Goal: Task Accomplishment & Management: Manage account settings

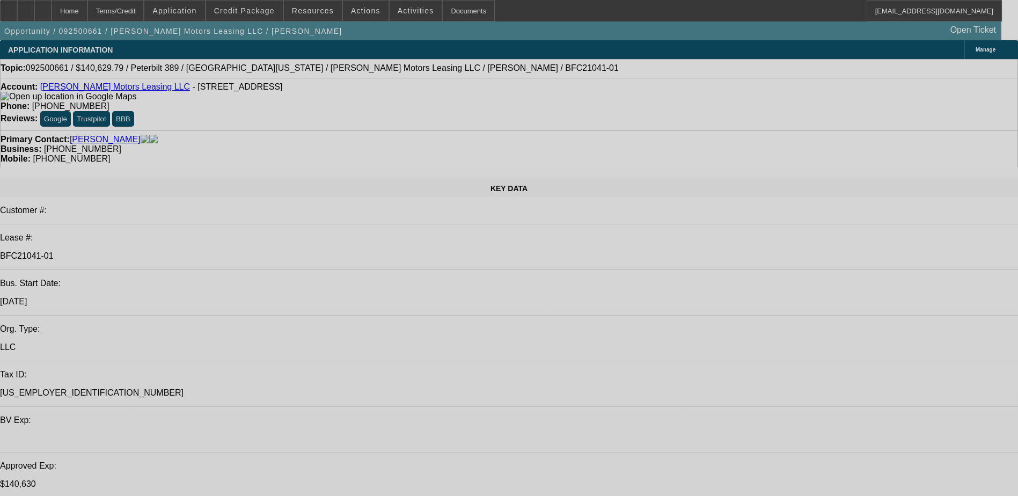
select select "0"
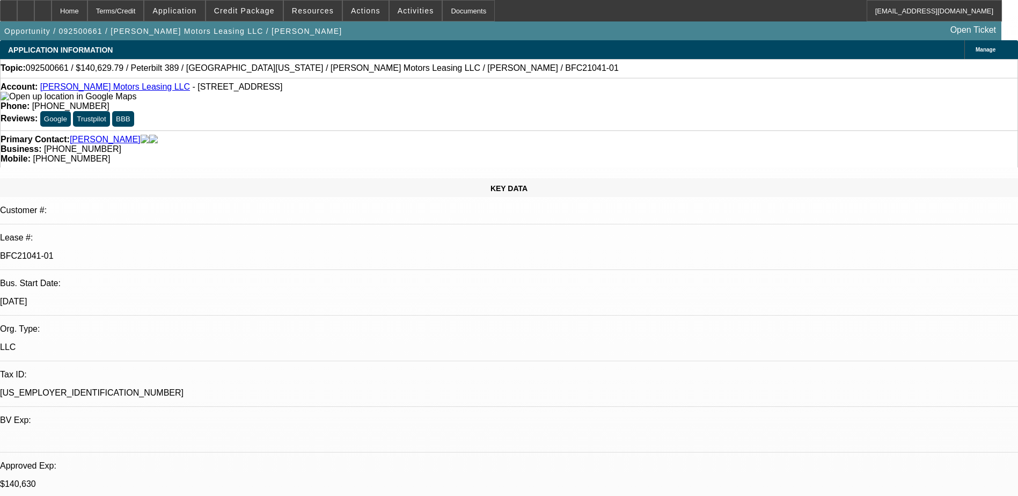
select select "0"
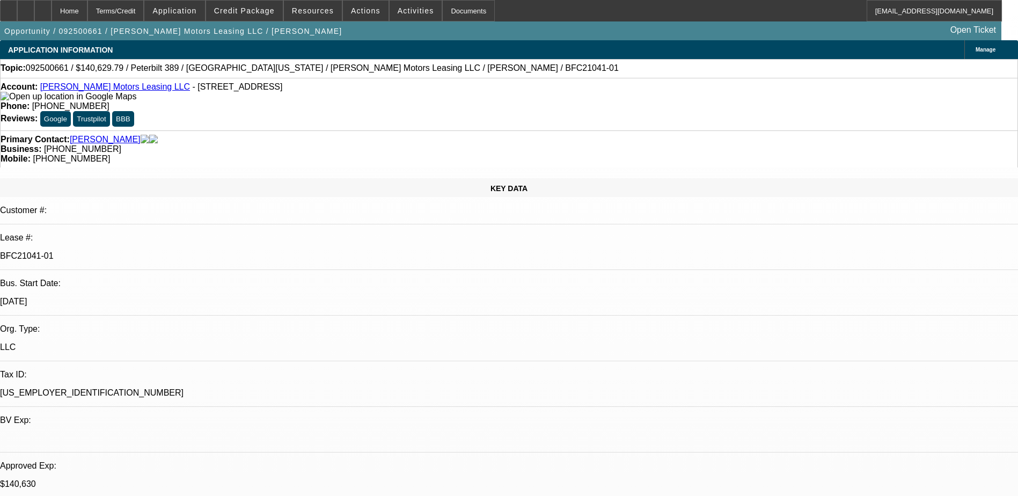
select select "0"
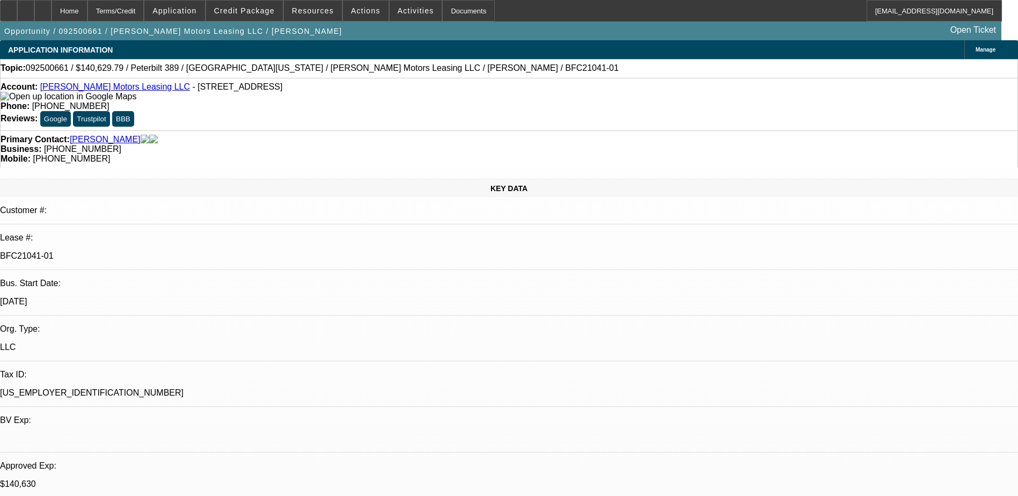
select select "0"
select select "1"
select select "2"
select select "6"
select select "1"
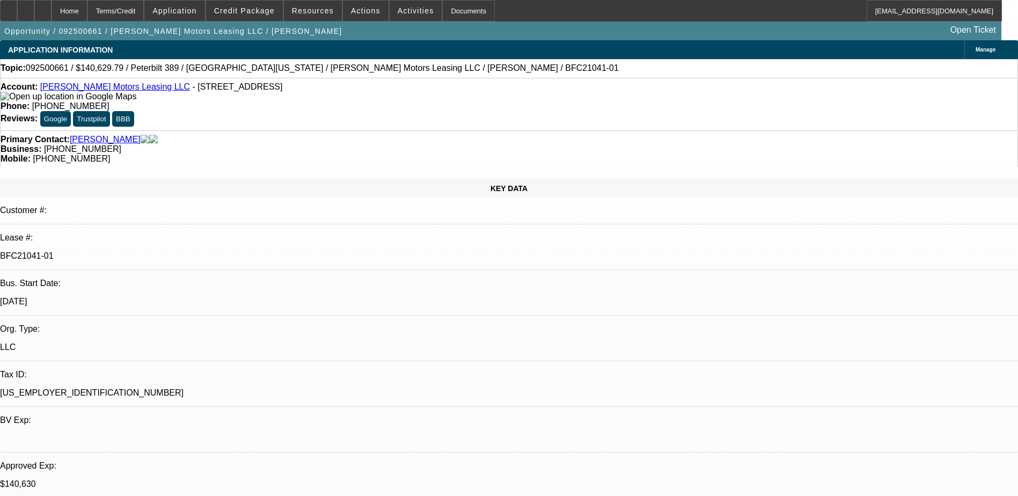
select select "1"
select select "6"
select select "1"
select select "2"
select select "6"
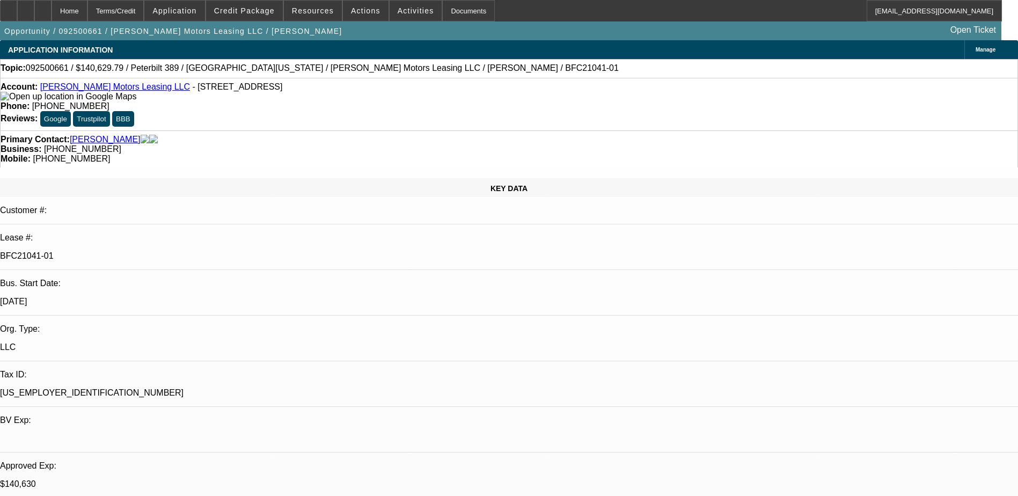
select select "1"
select select "6"
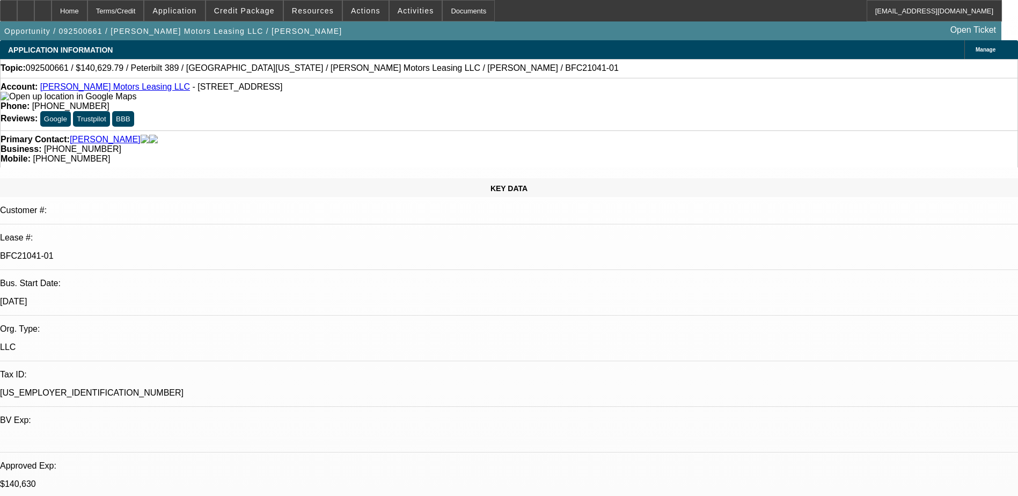
click at [52, 7] on div at bounding box center [42, 10] width 17 height 21
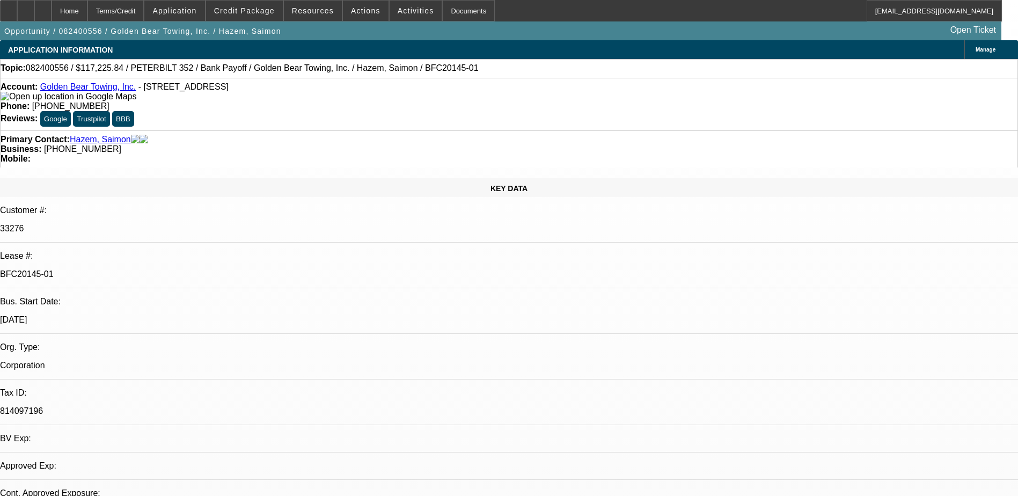
select select "0"
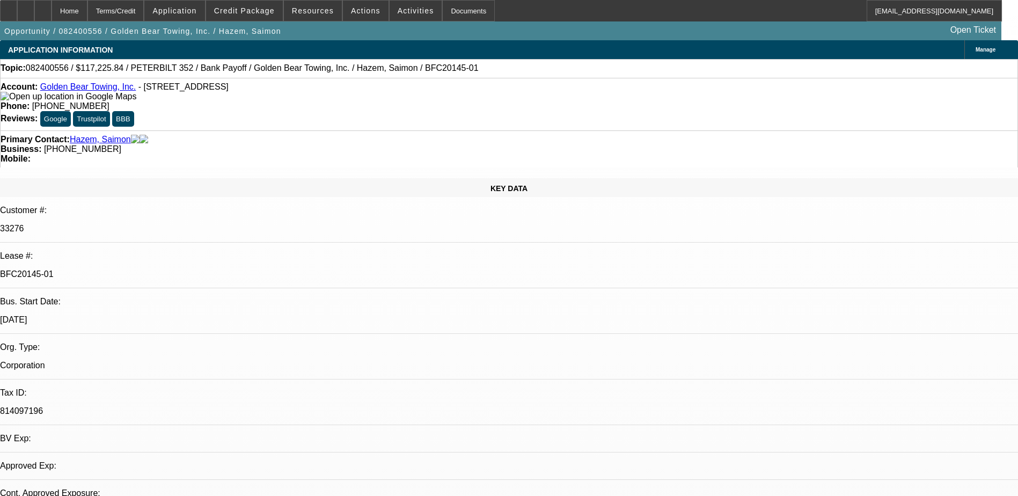
select select "0"
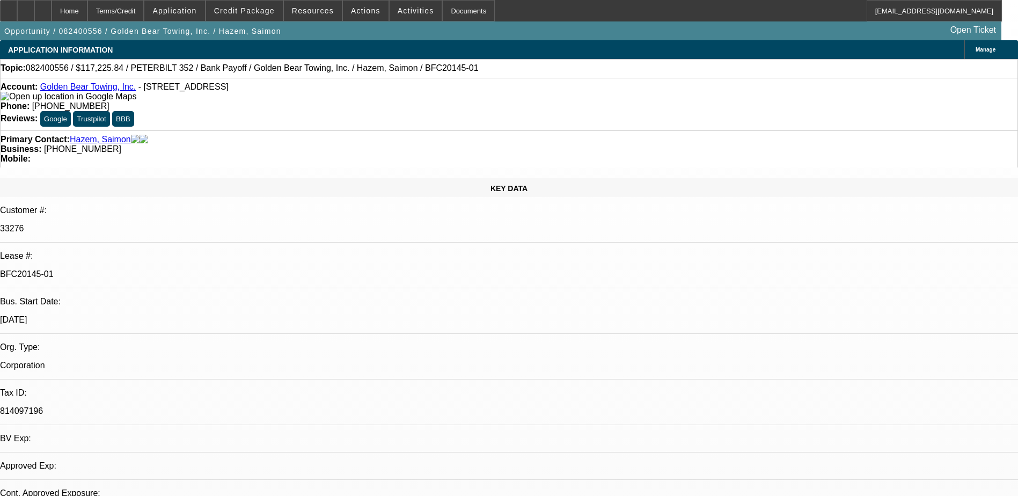
select select "0"
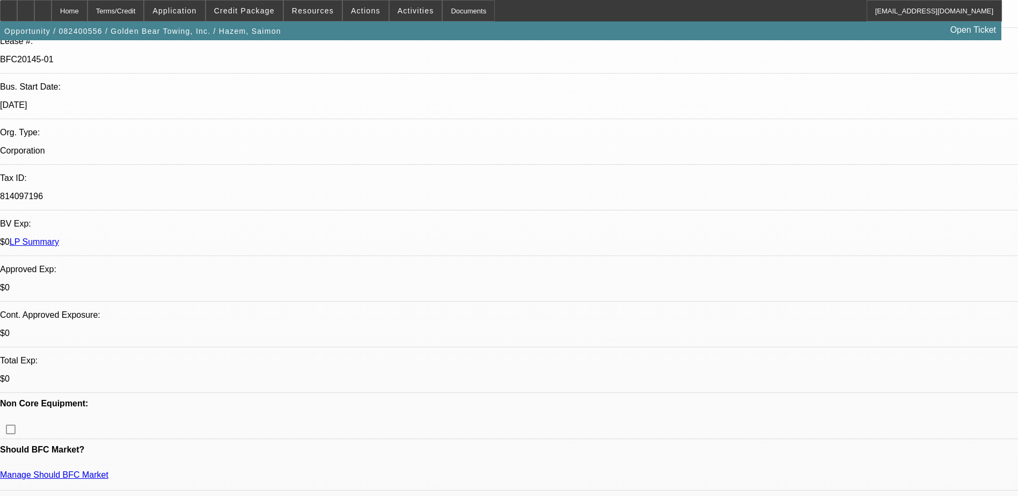
select select "1"
select select "2"
select select "6"
select select "1"
select select "2"
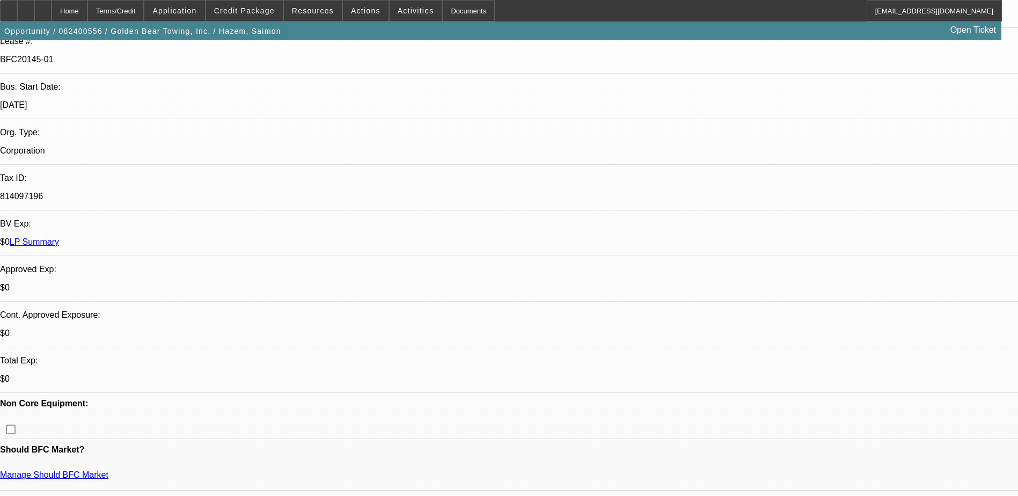
select select "6"
select select "1"
select select "2"
select select "6"
select select "1"
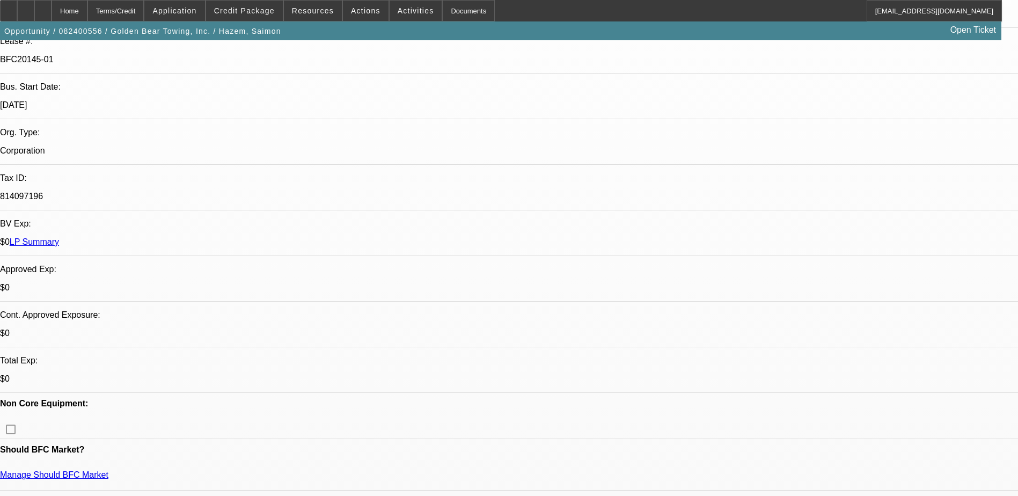
select select "2"
select select "6"
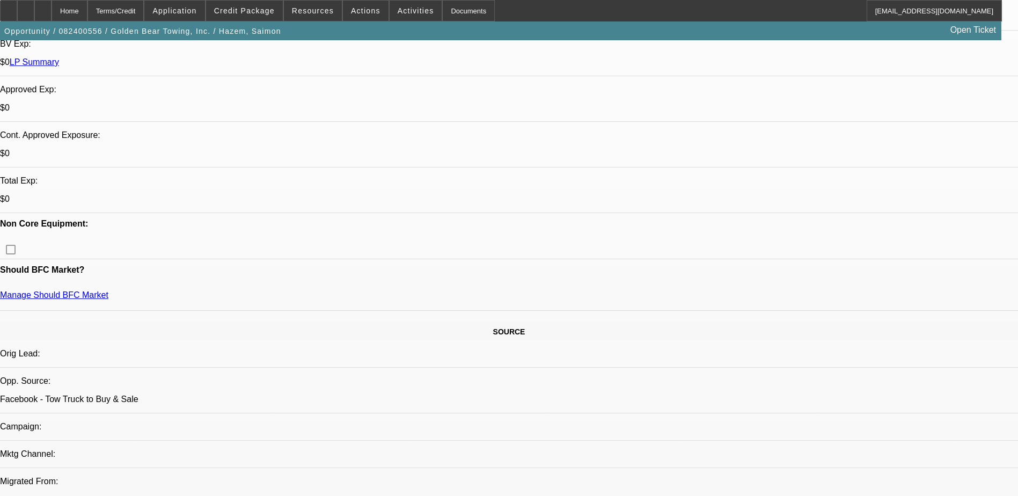
scroll to position [351, 0]
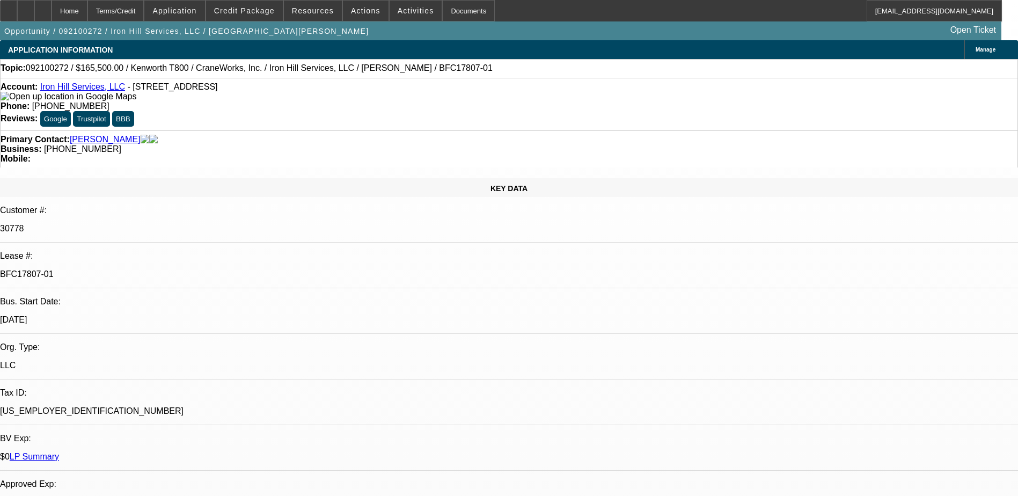
select select "0"
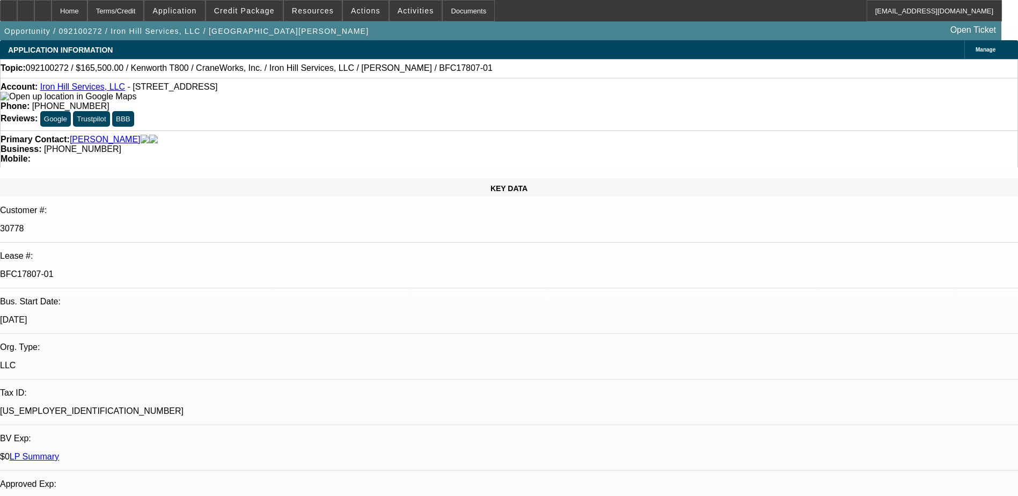
select select "0"
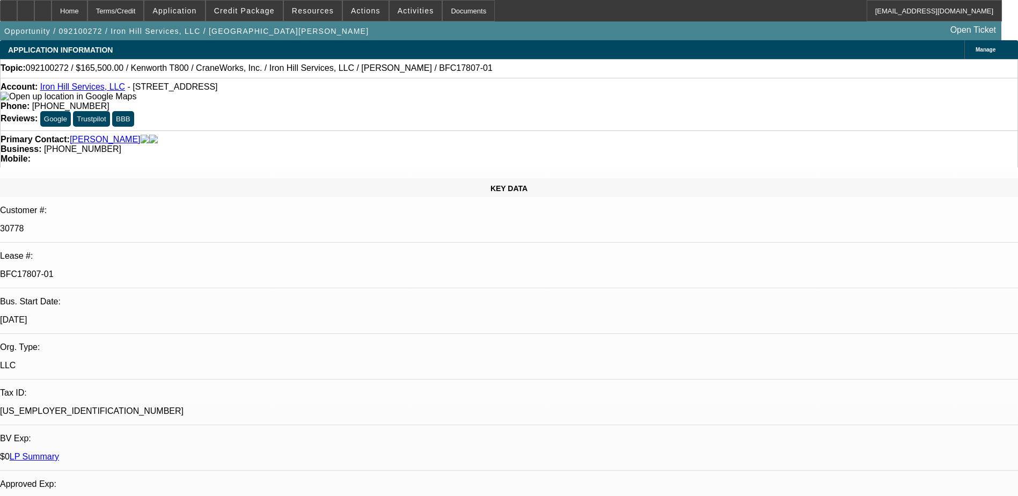
select select "0"
select select "1"
select select "6"
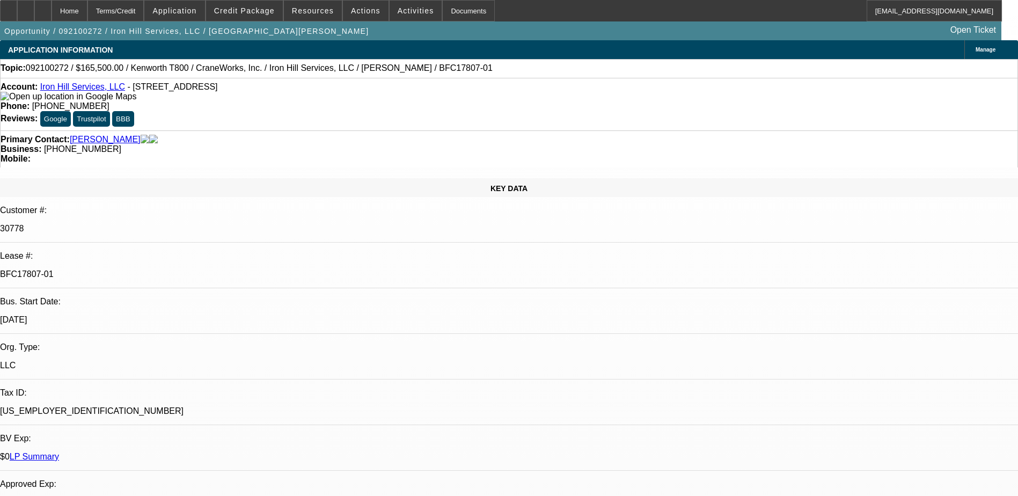
select select "1"
select select "6"
select select "1"
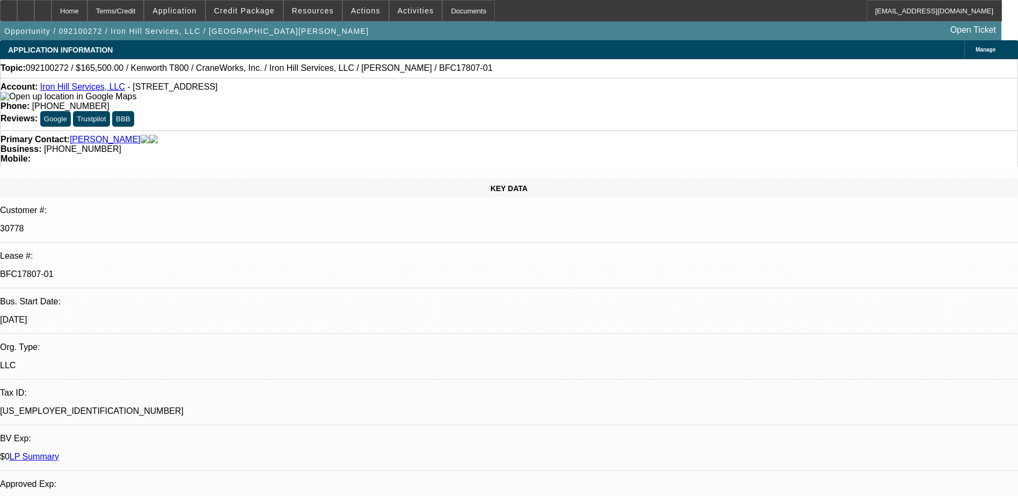
select select "6"
select select "1"
select select "6"
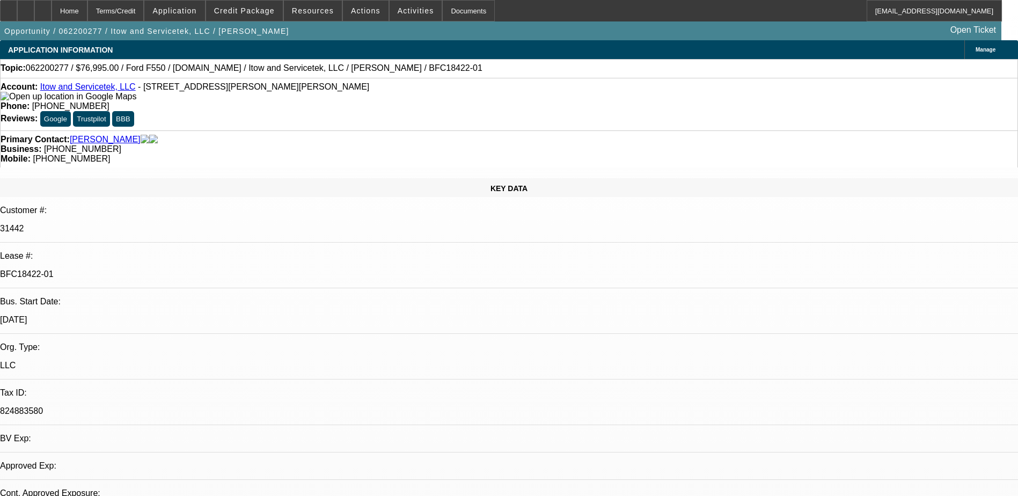
select select "0"
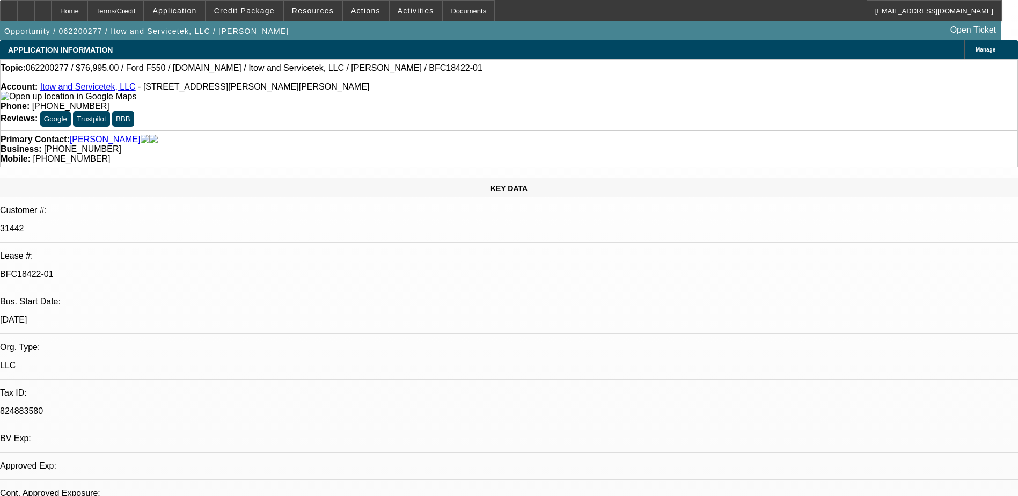
select select "0"
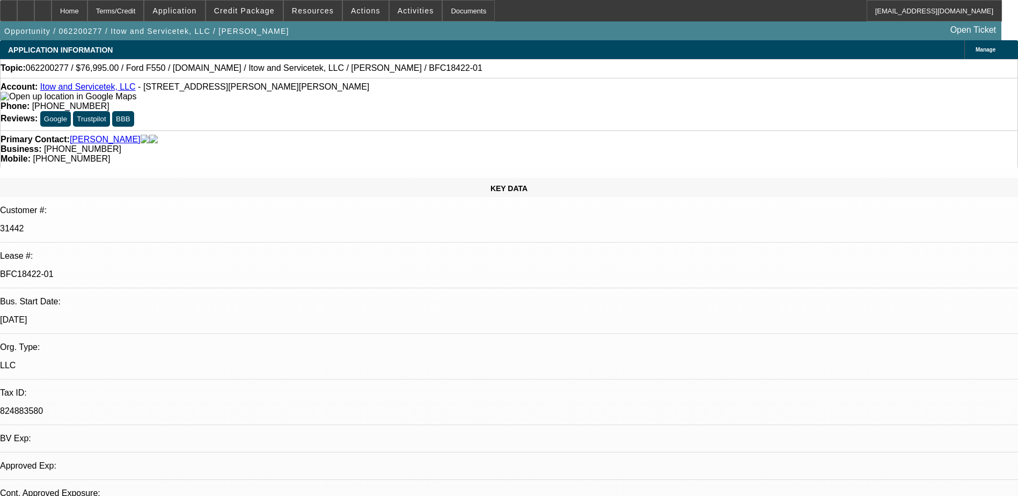
select select "0"
select select "1"
select select "2"
select select "6"
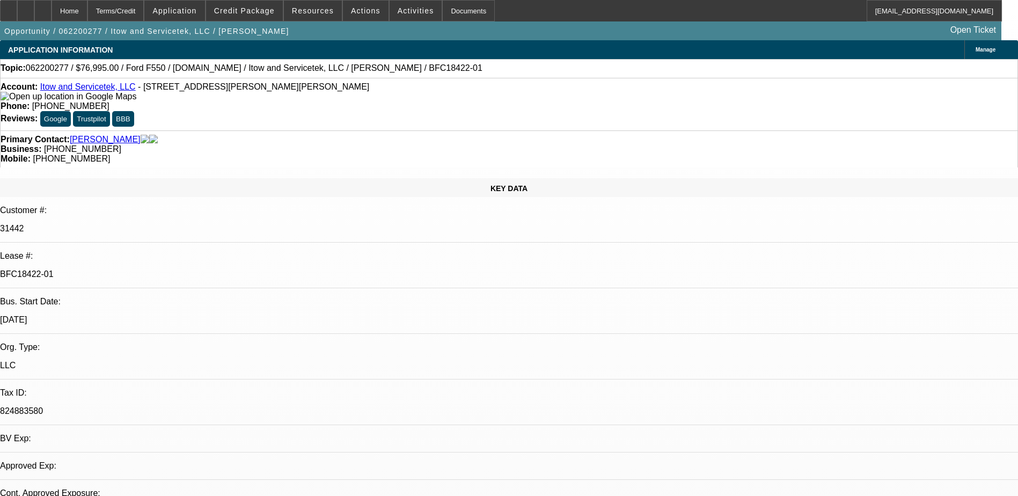
select select "1"
select select "2"
select select "6"
select select "1"
select select "2"
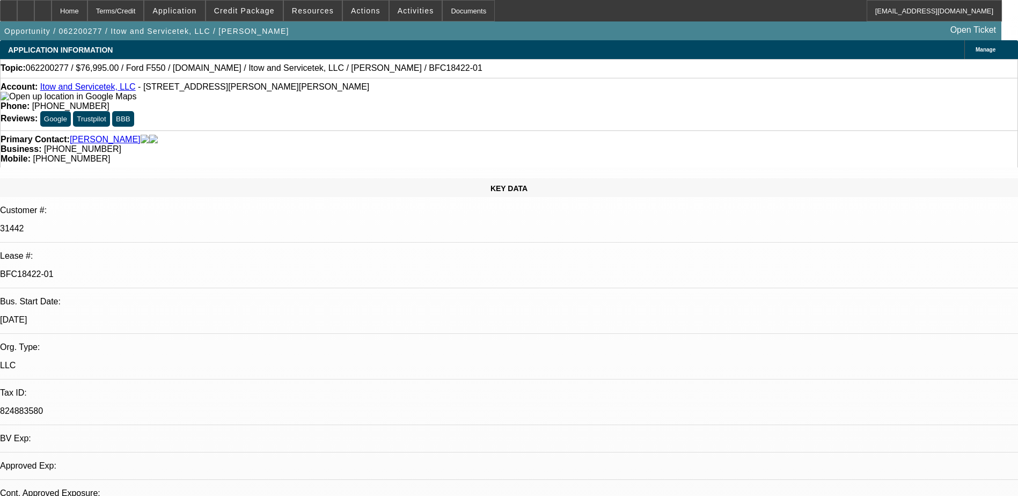
select select "6"
select select "1"
select select "2"
select select "6"
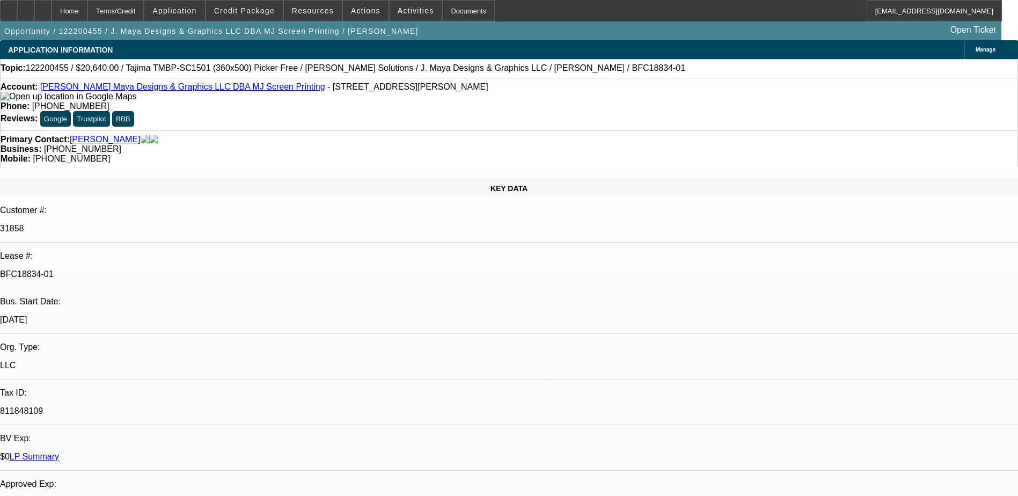
select select "0"
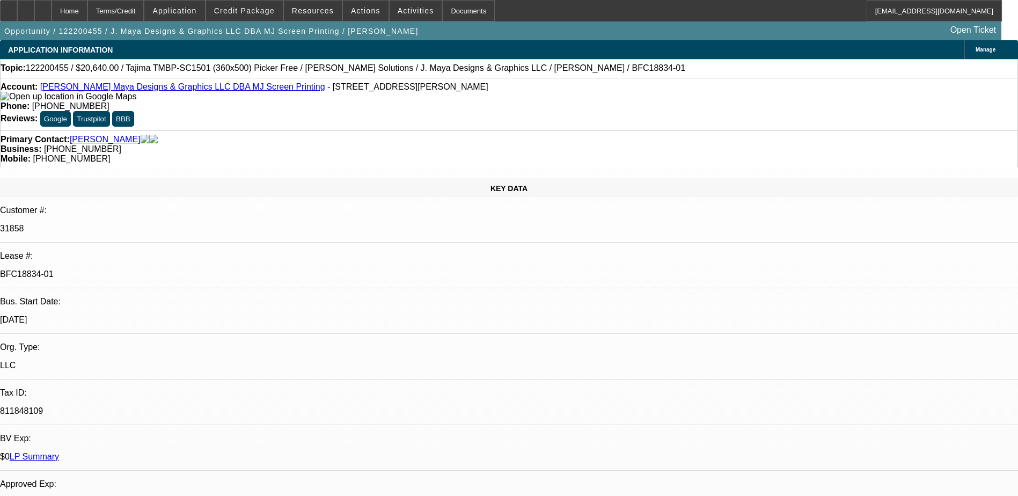
select select "0"
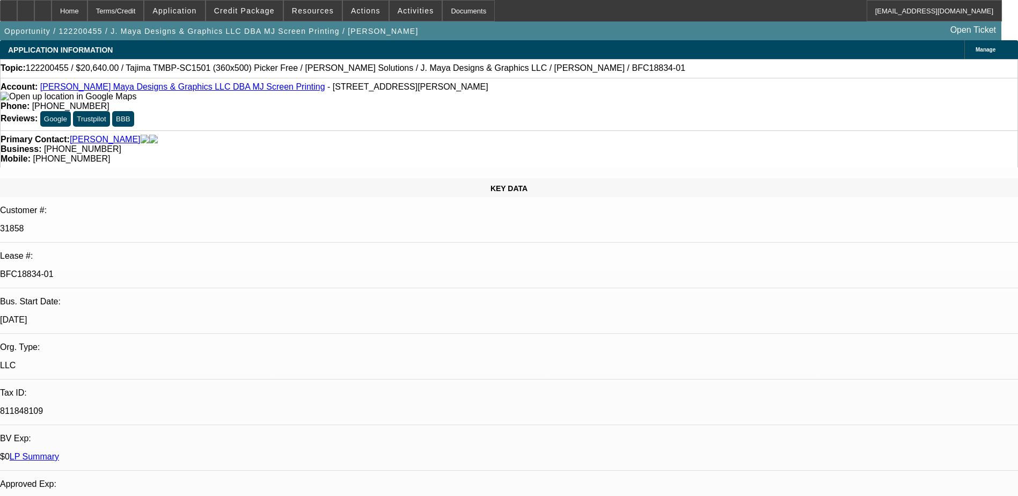
select select "0"
select select "1"
select select "6"
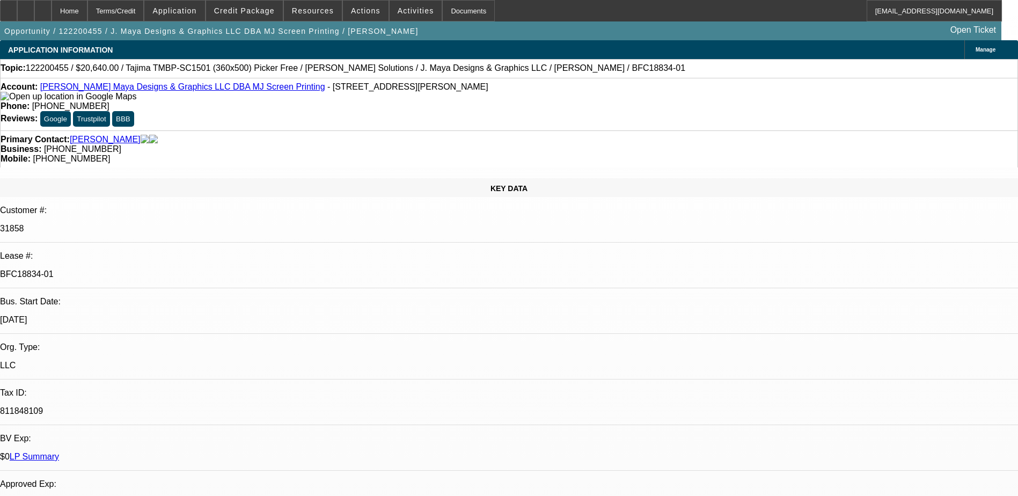
select select "1"
select select "6"
select select "1"
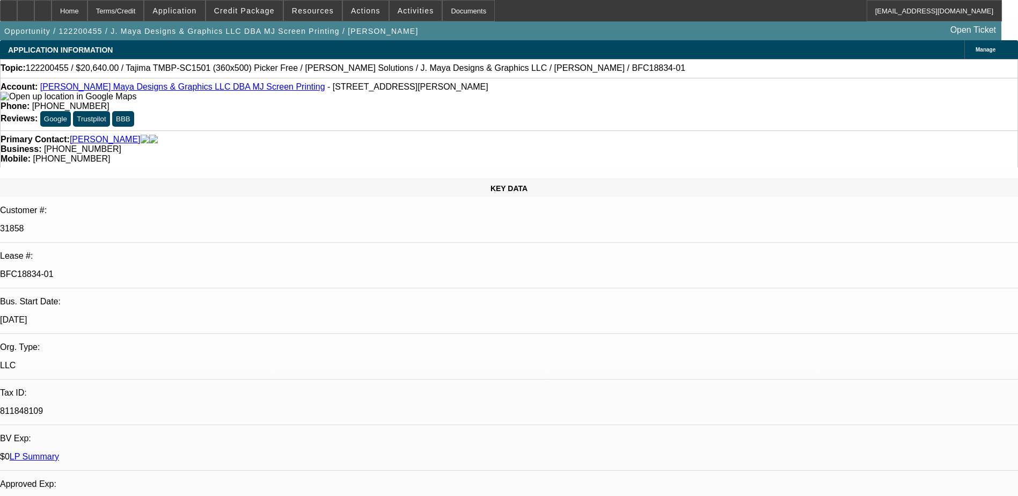
select select "6"
select select "1"
select select "6"
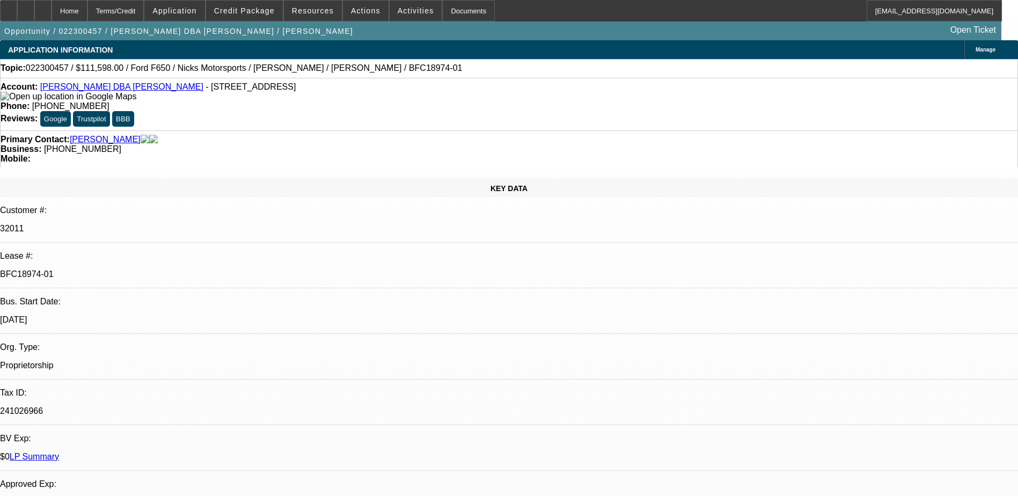
select select "0"
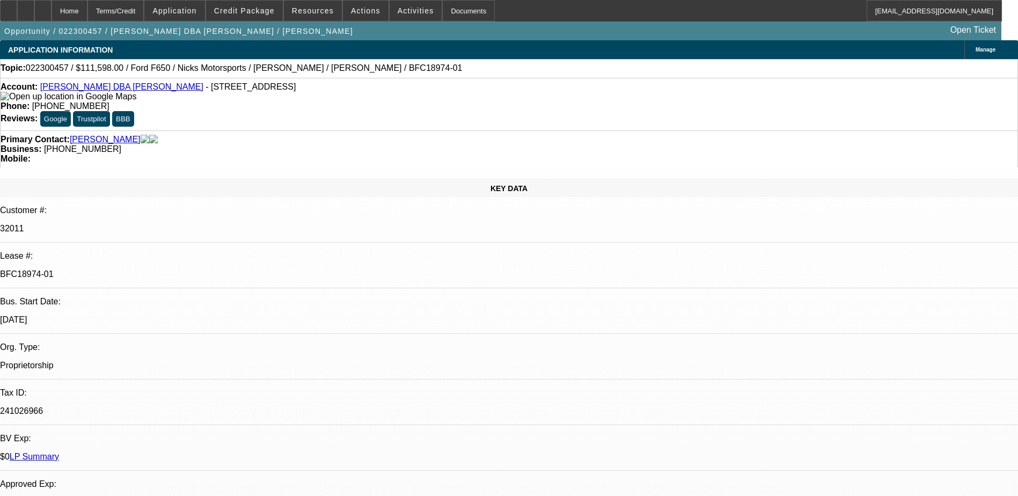
select select "0"
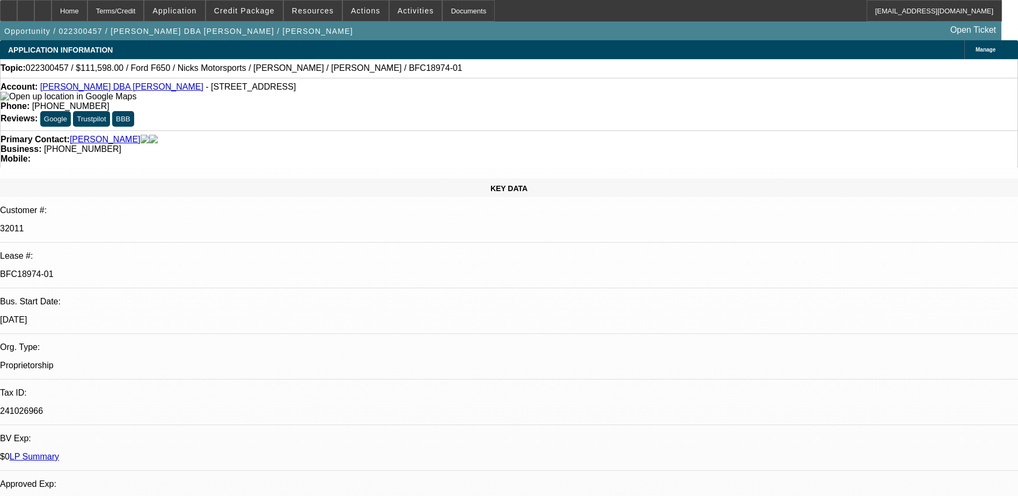
select select "0"
select select "0.1"
select select "1"
select select "6"
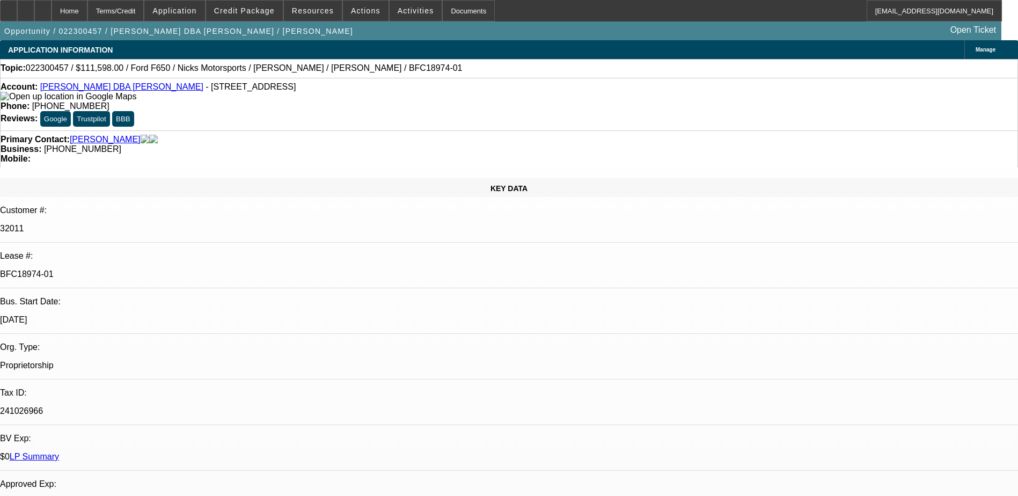
select select "1"
select select "6"
select select "1"
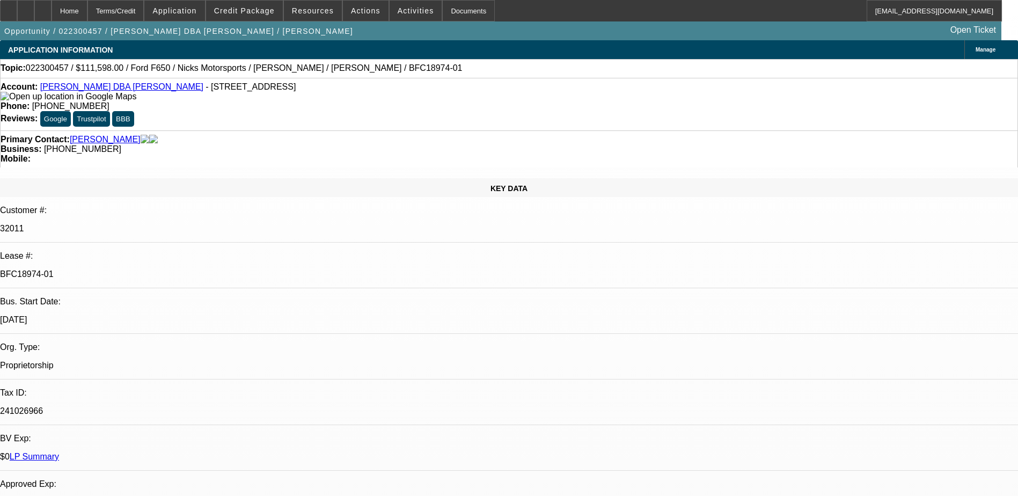
select select "6"
select select "1"
select select "4"
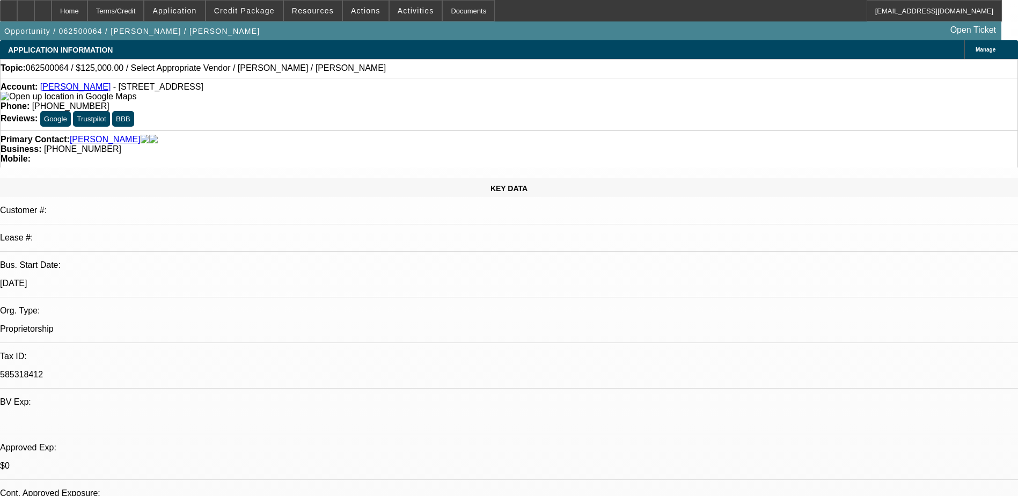
select select "0"
select select "2"
select select "0.1"
select select "4"
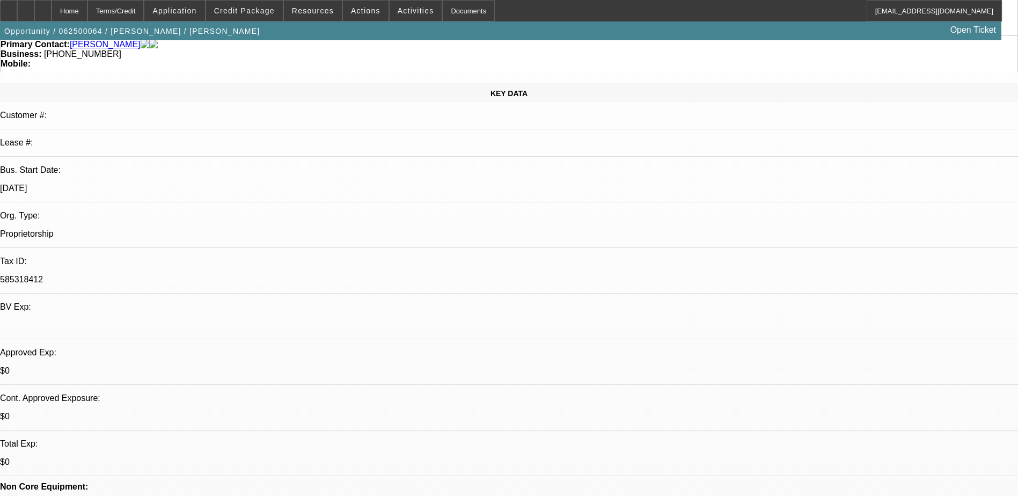
scroll to position [161, 0]
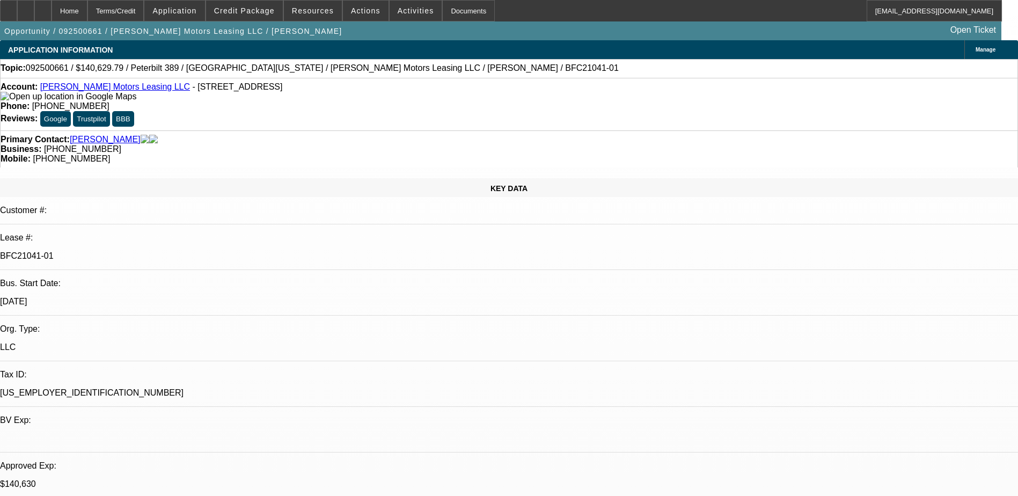
select select "0"
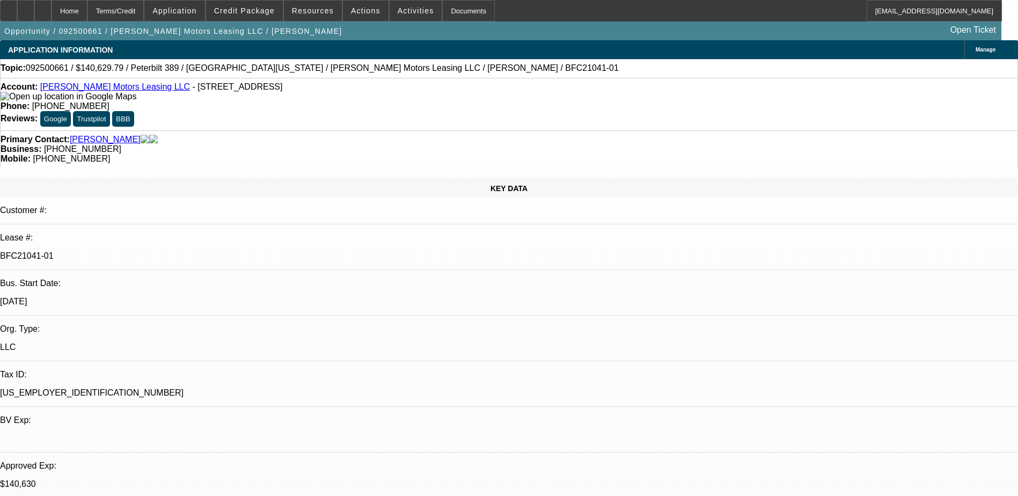
select select "0"
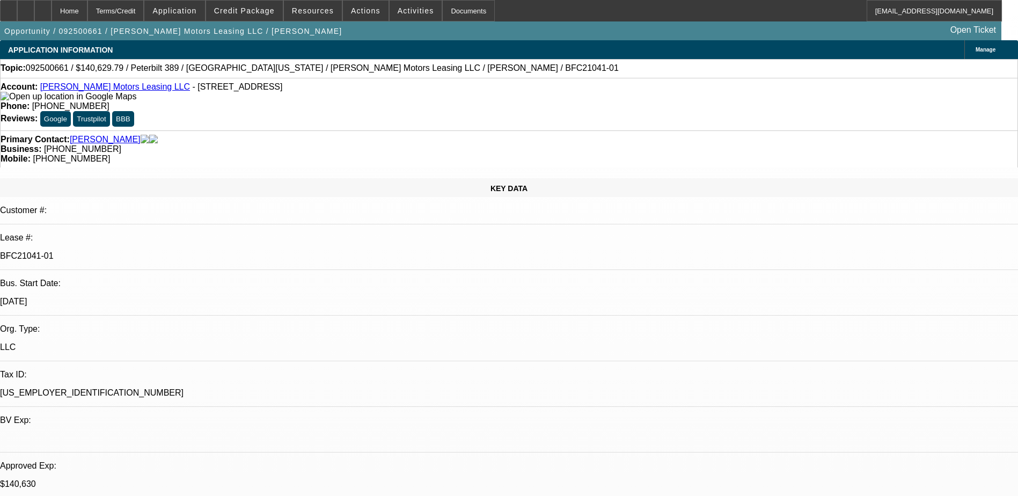
select select "0"
select select "1"
select select "2"
select select "6"
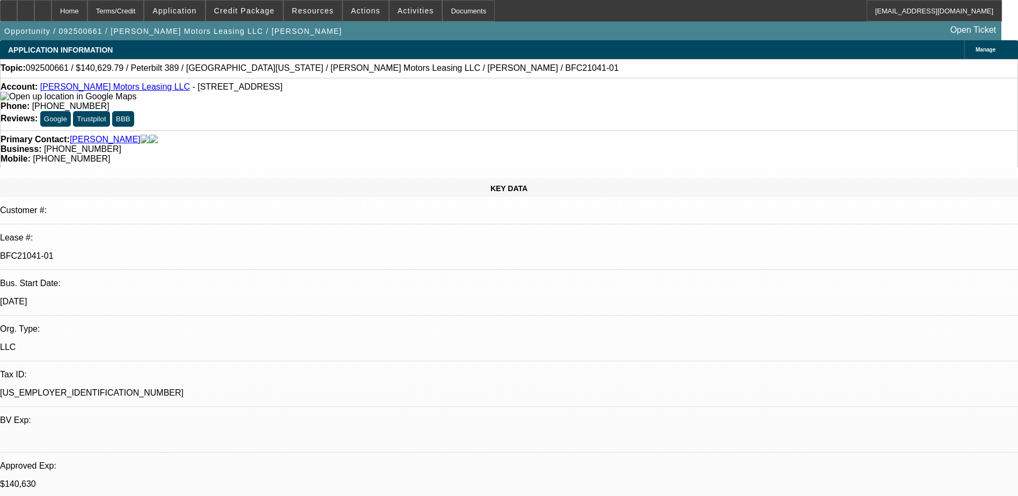
select select "1"
select select "6"
select select "1"
select select "2"
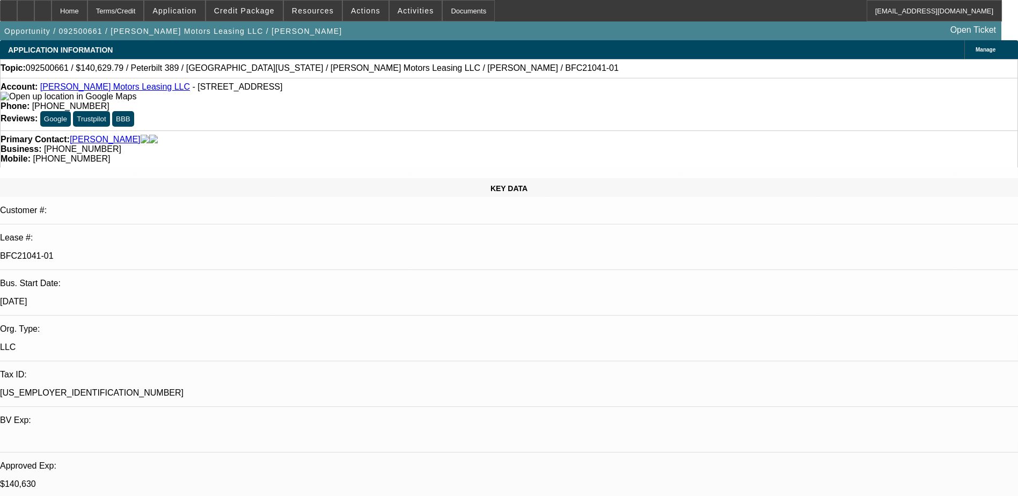
select select "6"
select select "1"
select select "6"
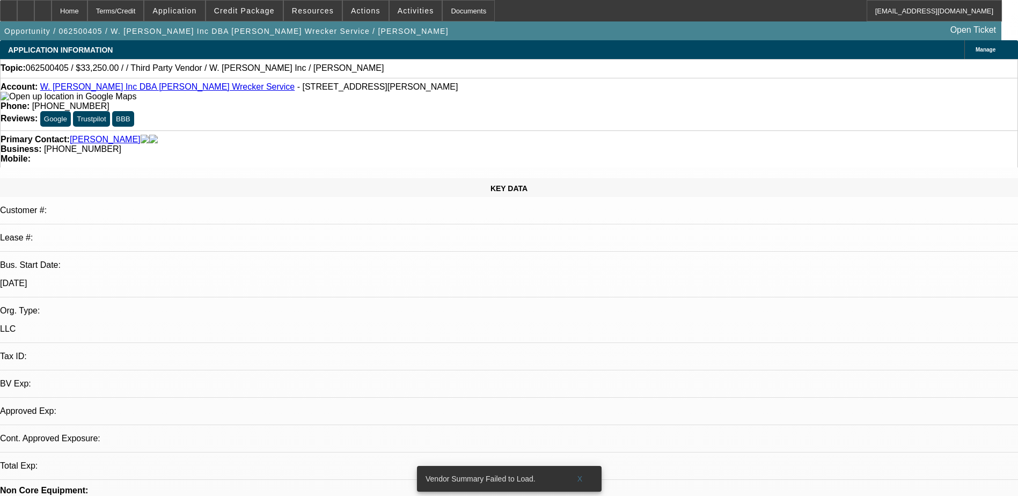
select select "2"
select select "0.1"
select select "4"
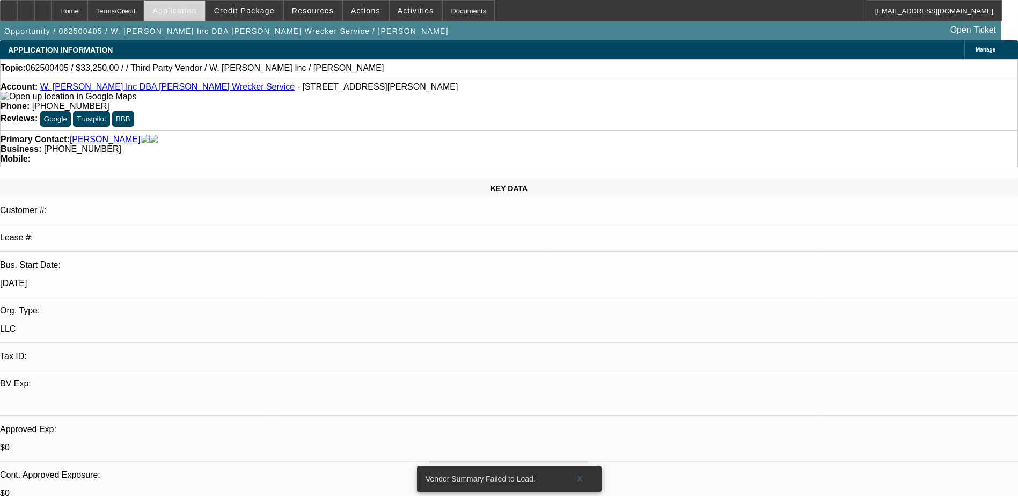
click at [192, 16] on span at bounding box center [174, 11] width 60 height 26
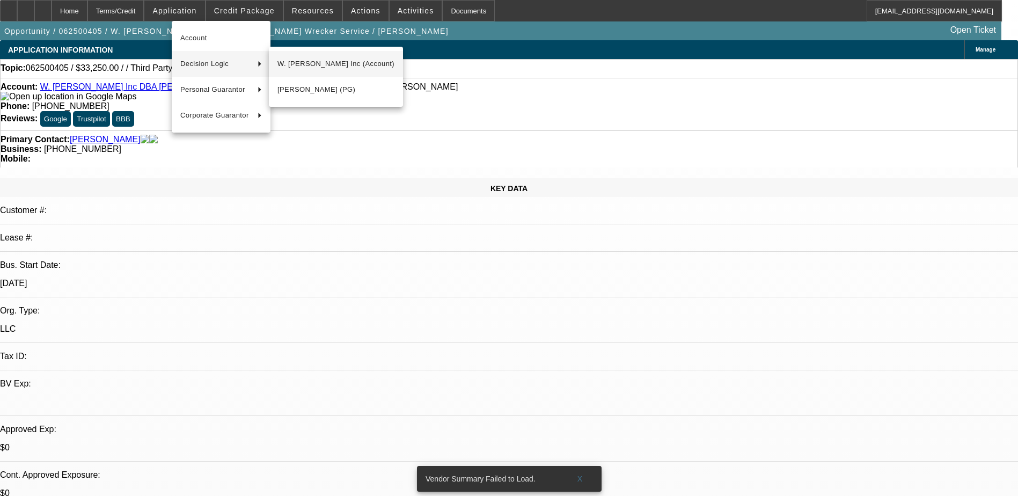
click at [281, 67] on span "W. David Brown Inc (Account)" at bounding box center [336, 63] width 117 height 13
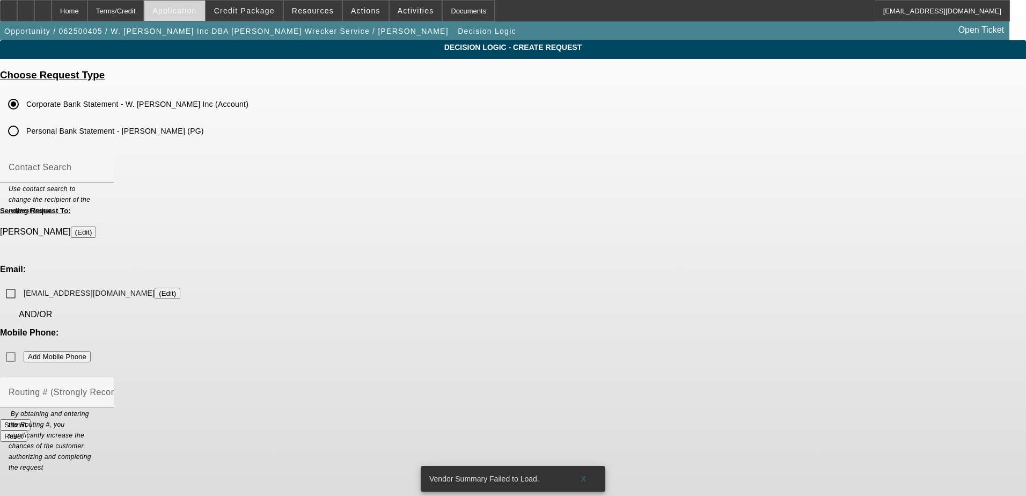
click at [181, 10] on span "Application" at bounding box center [174, 10] width 44 height 9
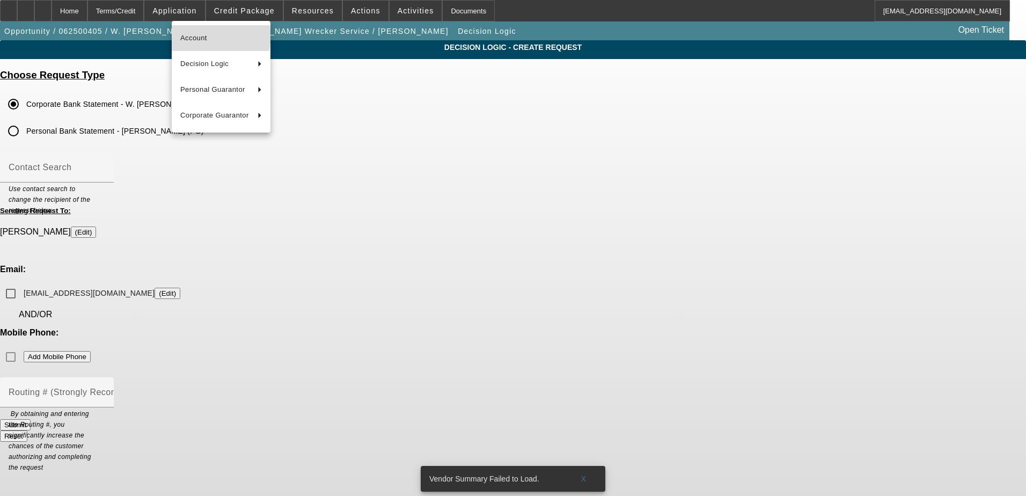
click at [215, 37] on span "Account" at bounding box center [221, 38] width 82 height 13
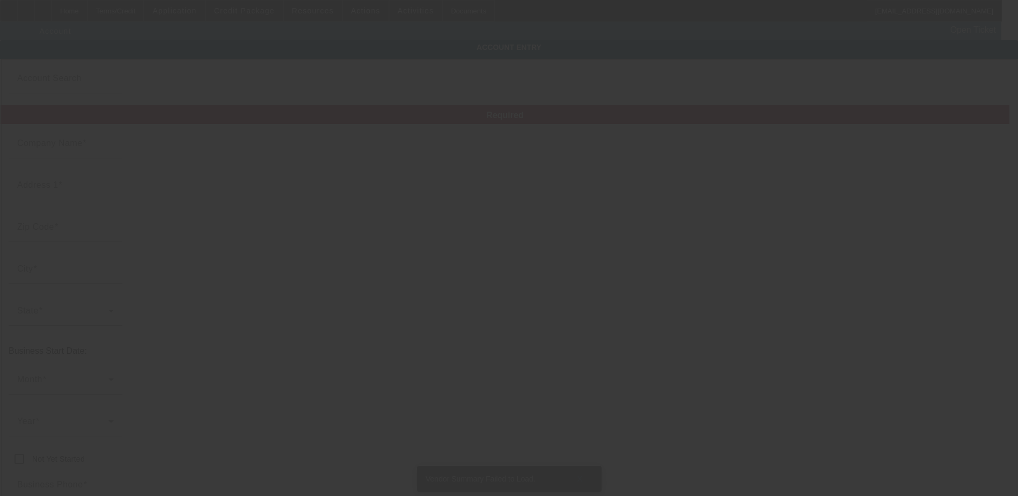
type input "W. David Brown Inc"
type input "748 Hancock Bridge Rd"
type input "30680"
type input "Winder"
type input "(770) 867-3011"
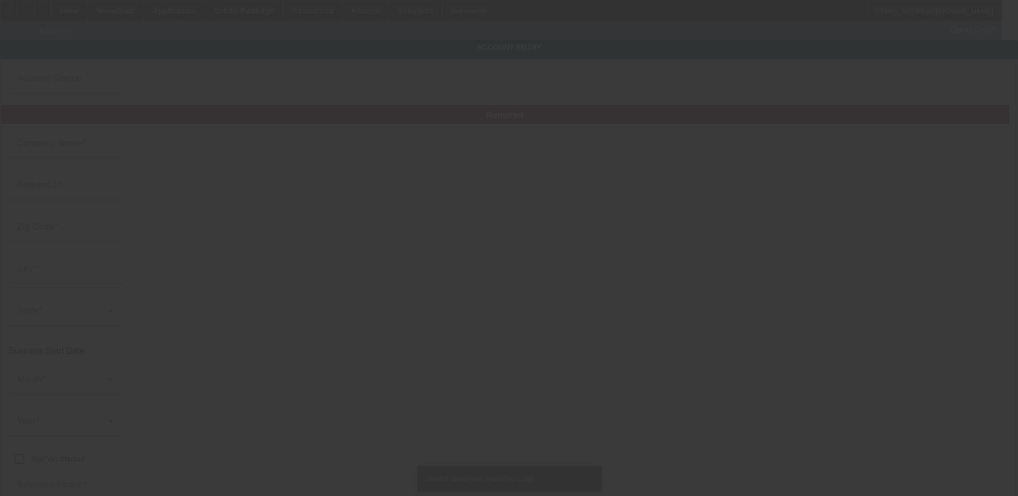
type input "Brown's Wrecker Service"
type input "kk2358@aol.com"
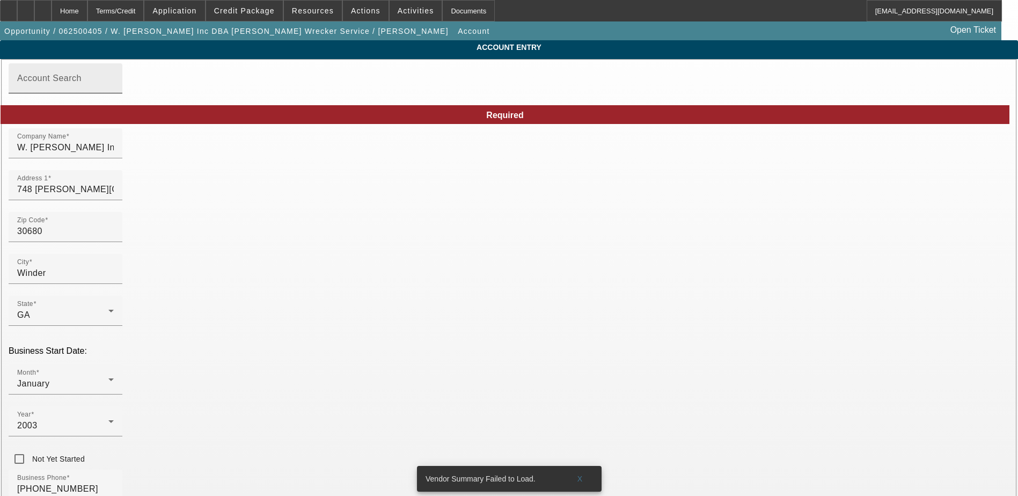
type input "6/17/2025"
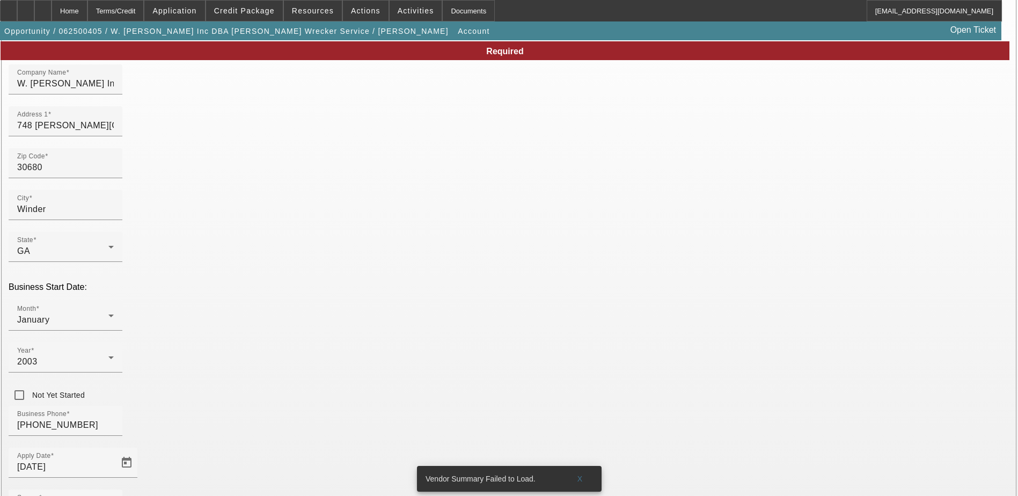
scroll to position [137, 0]
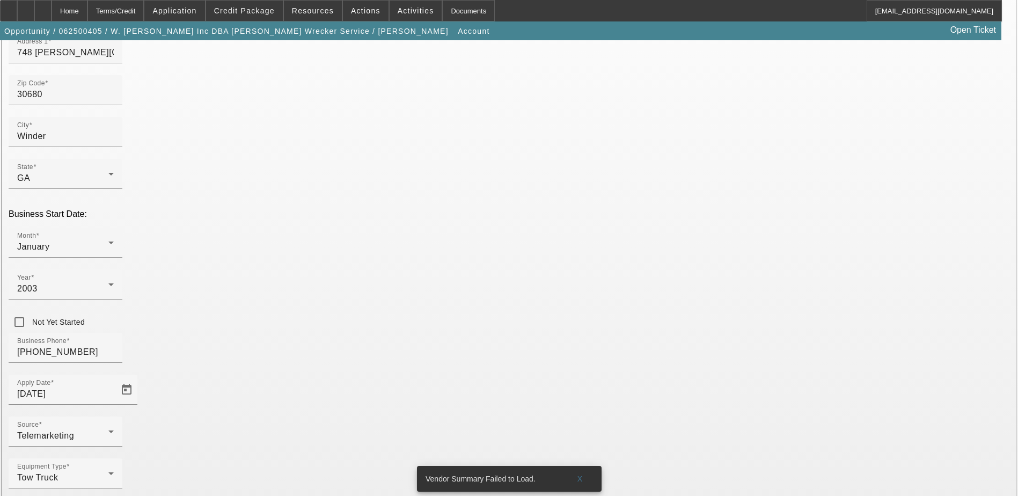
type input "900058495"
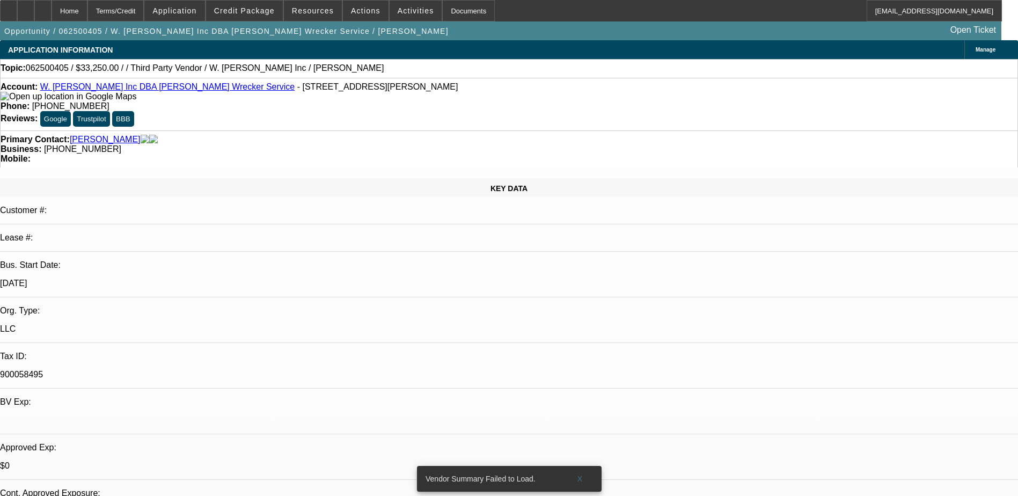
select select "2"
select select "0.1"
select select "4"
select select "2"
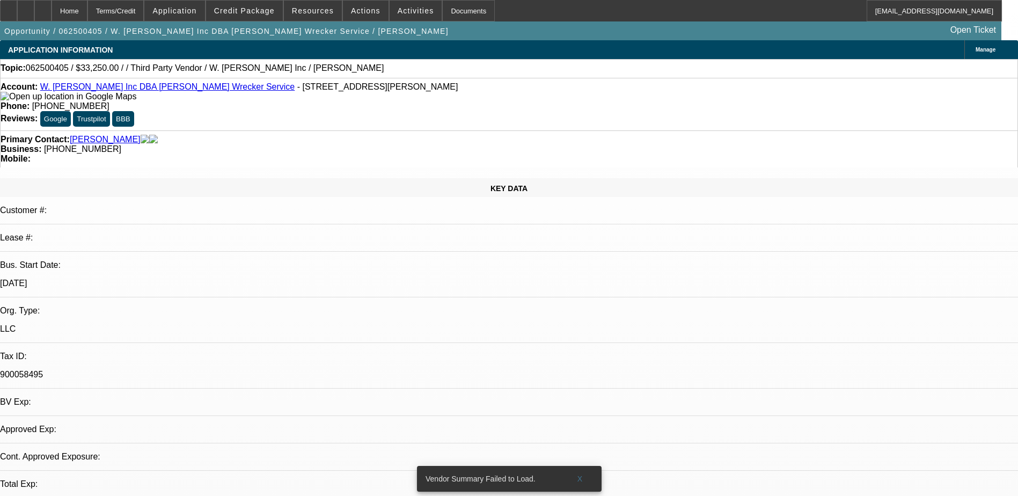
select select "0.1"
select select "1"
select select "2"
select select "4"
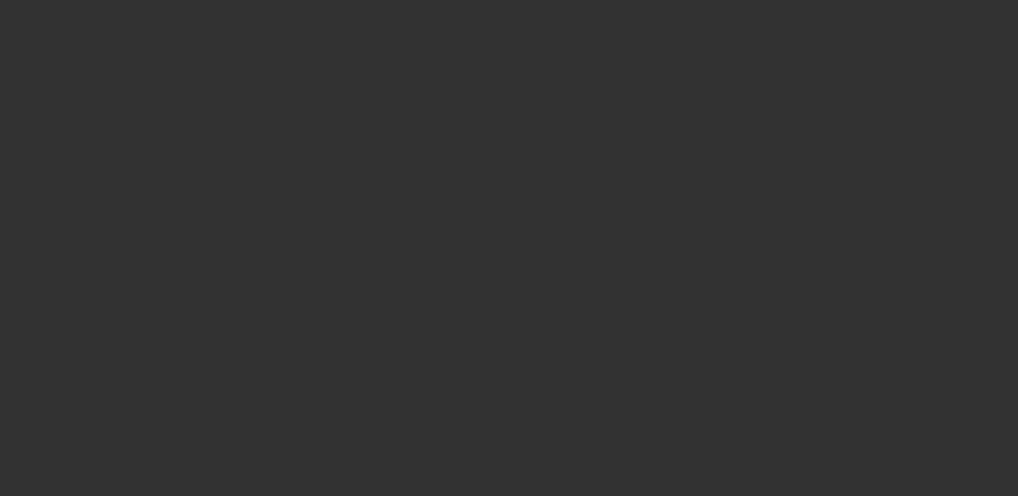
select select "0"
select select "2"
select select "0.1"
select select "4"
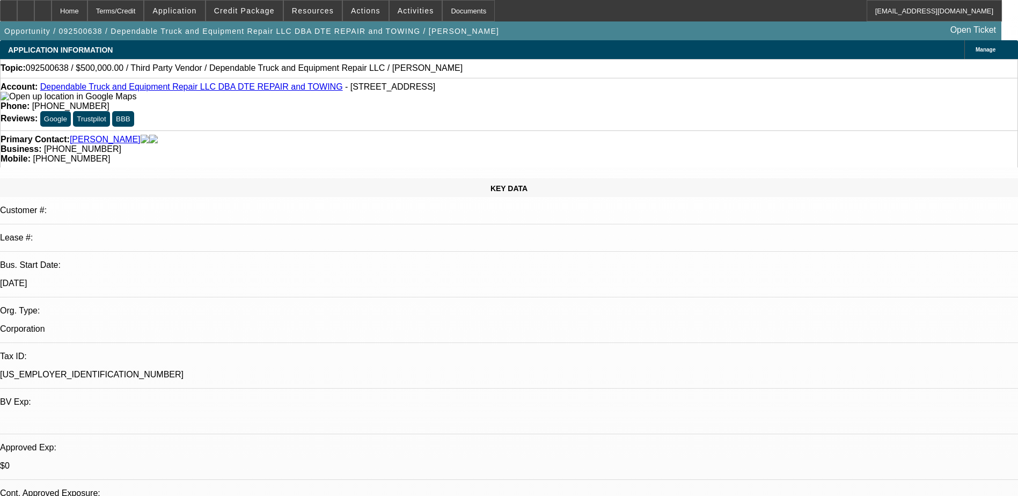
click at [110, 101] on span "[PHONE_NUMBER]" at bounding box center [70, 105] width 77 height 9
drag, startPoint x: 410, startPoint y: 90, endPoint x: 395, endPoint y: 87, distance: 14.8
click at [110, 101] on span "(304) 469-3837" at bounding box center [70, 105] width 77 height 9
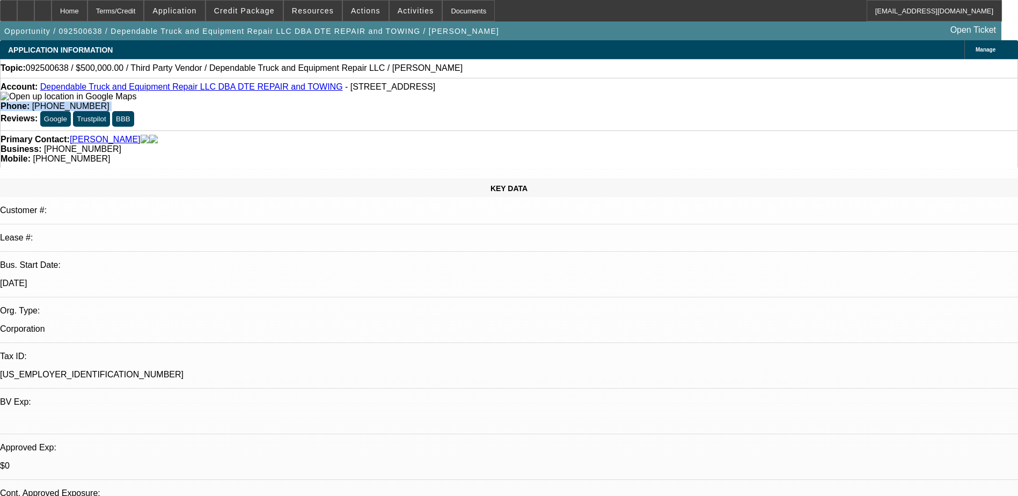
click at [110, 101] on span "(304) 469-3837" at bounding box center [70, 105] width 77 height 9
drag, startPoint x: 395, startPoint y: 87, endPoint x: 397, endPoint y: 95, distance: 8.3
click at [397, 95] on div "Account: Dependable Truck and Equipment Repair LLC DBA DTE REPAIR and TOWING - …" at bounding box center [509, 104] width 1018 height 53
click at [236, 89] on link "Dependable Truck and Equipment Repair LLC DBA DTE REPAIR and TOWING" at bounding box center [191, 86] width 303 height 9
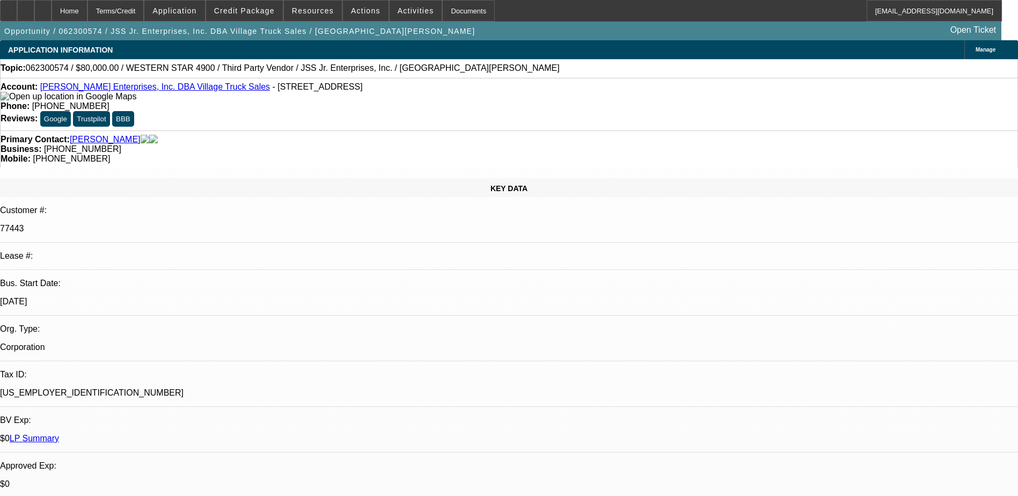
select select "0"
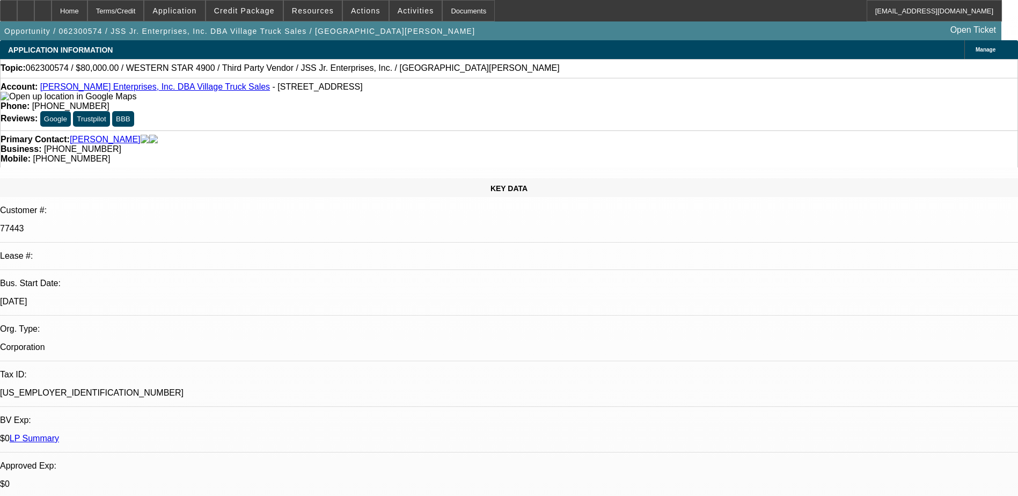
select select "0"
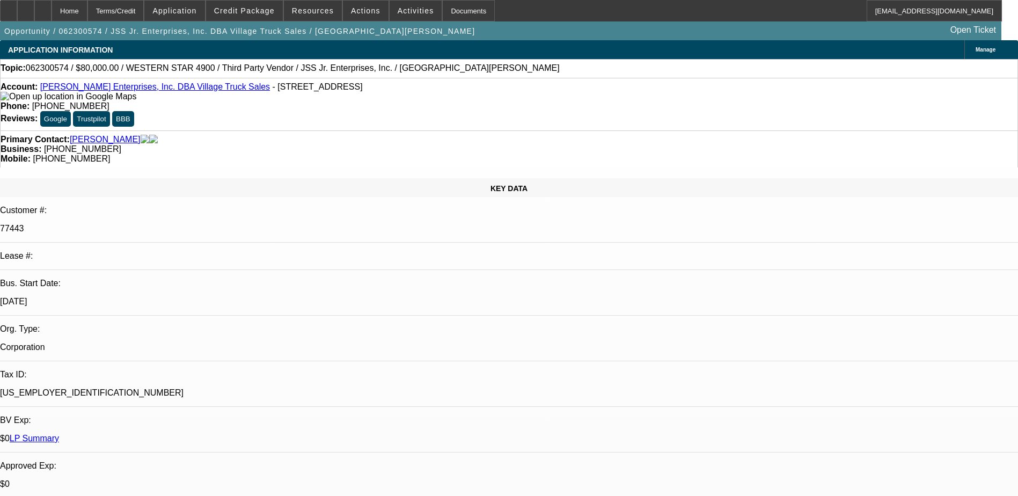
select select "0"
select select "1"
select select "2"
select select "6"
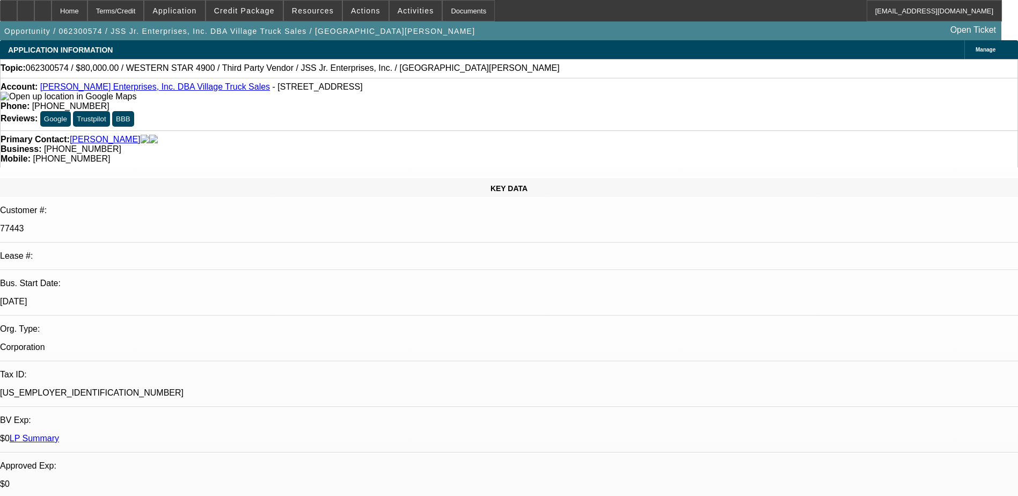
select select "1"
select select "6"
select select "1"
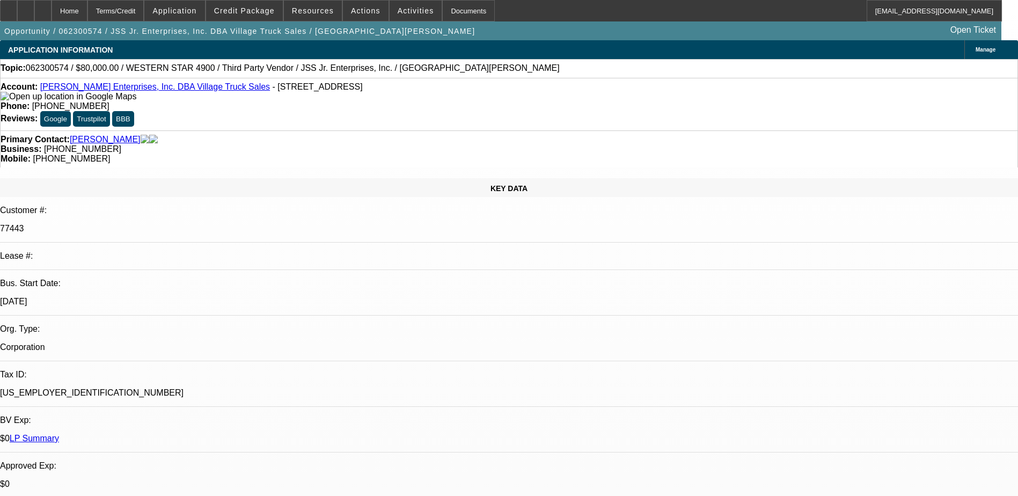
select select "6"
select select "1"
select select "2"
select select "6"
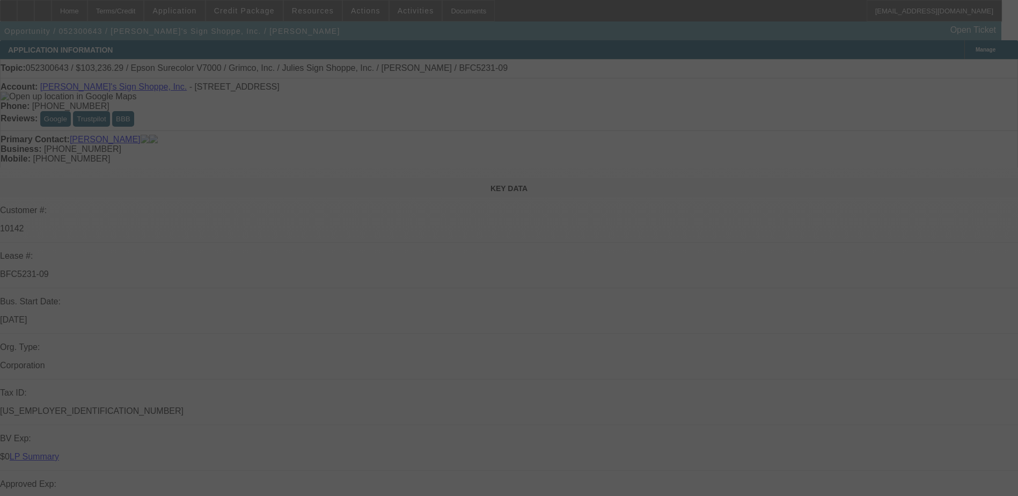
select select "0"
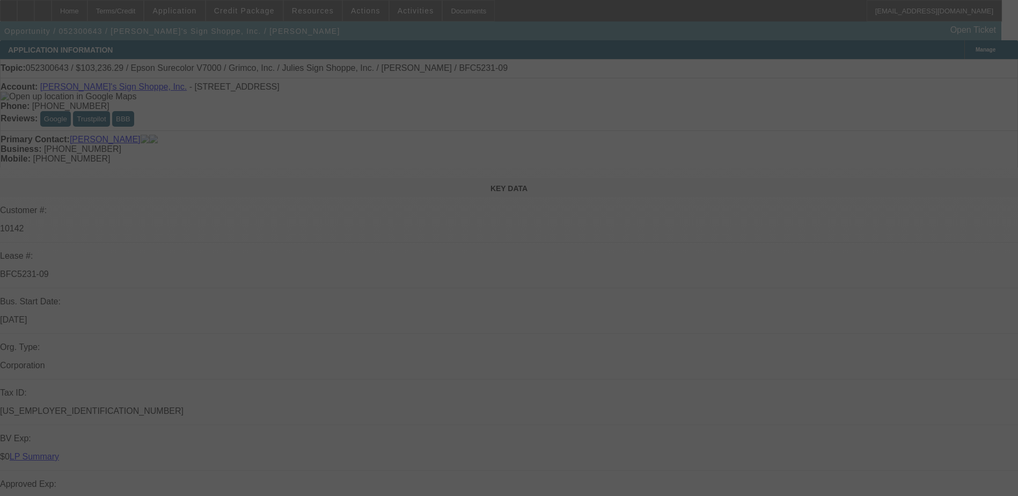
select select "0"
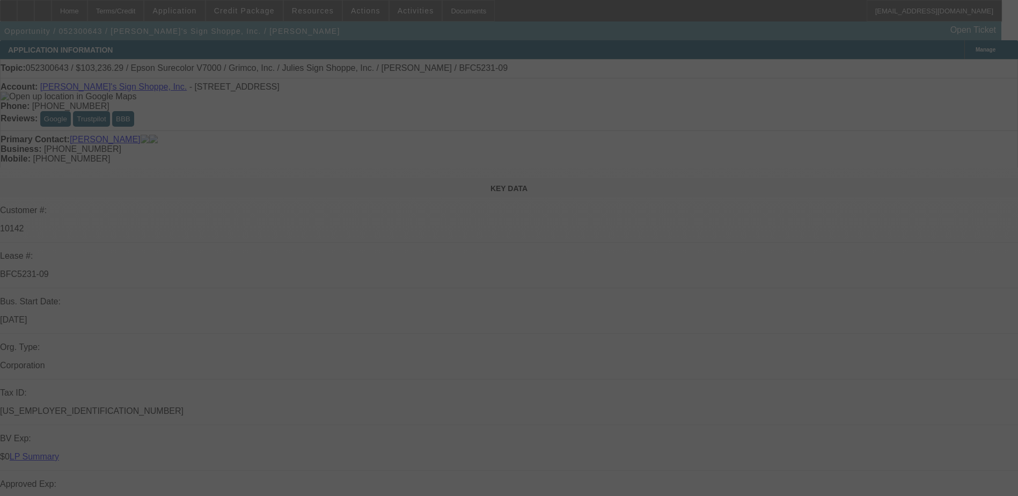
select select "0"
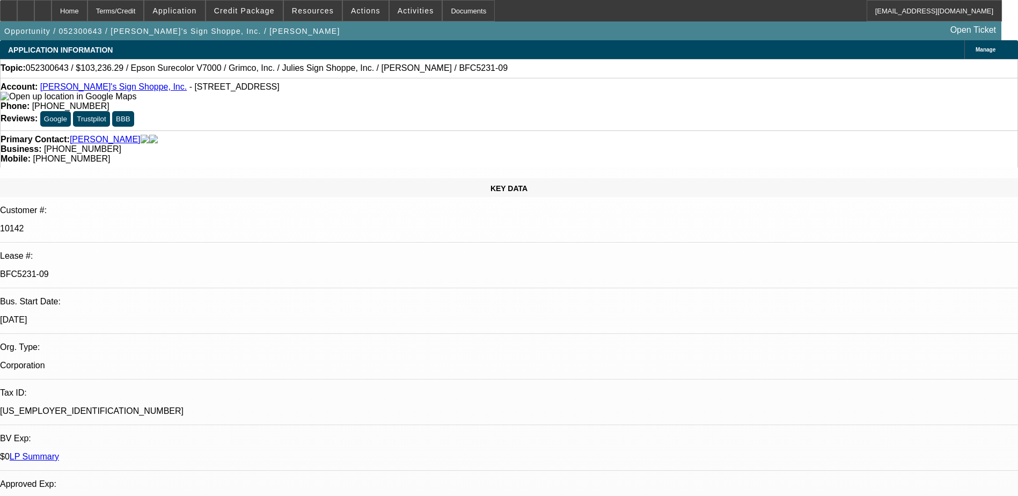
select select "1"
select select "2"
select select "6"
select select "1"
select select "2"
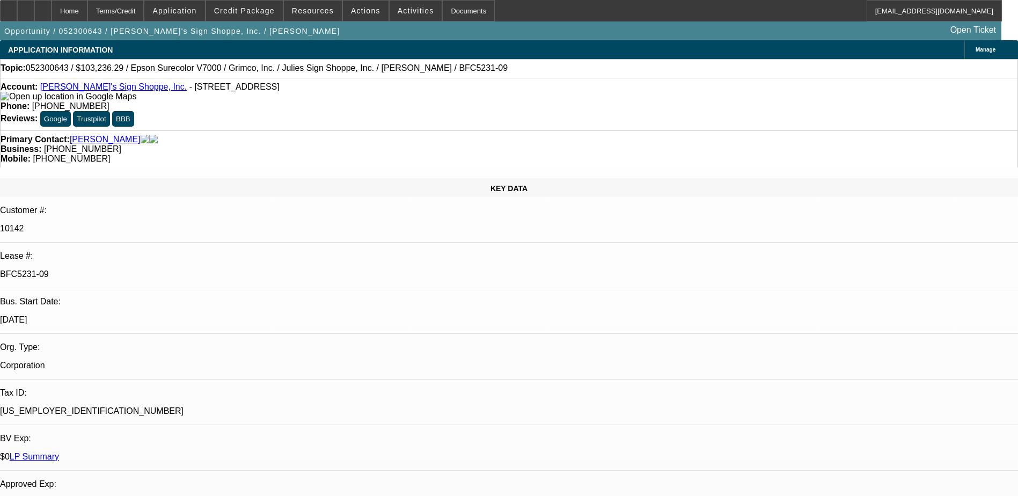
select select "6"
select select "1"
select select "2"
select select "6"
select select "1"
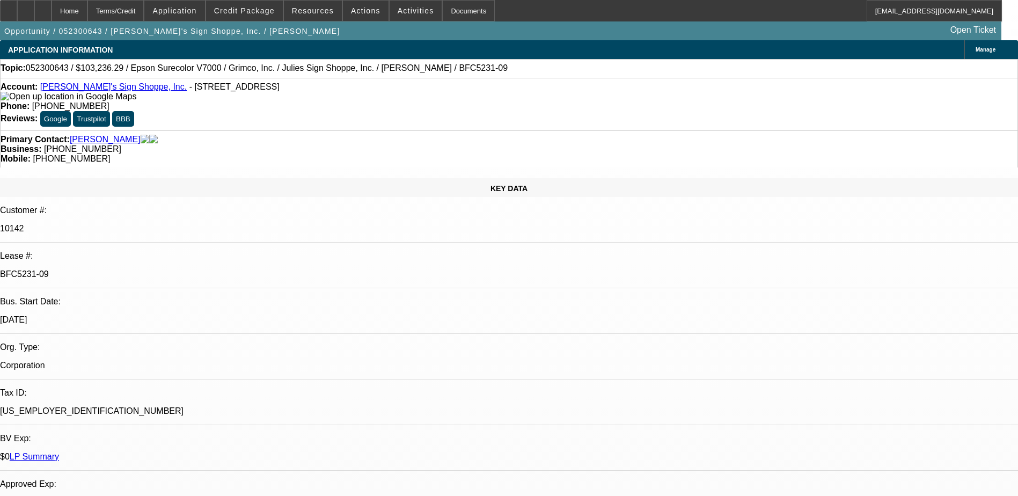
select select "2"
select select "6"
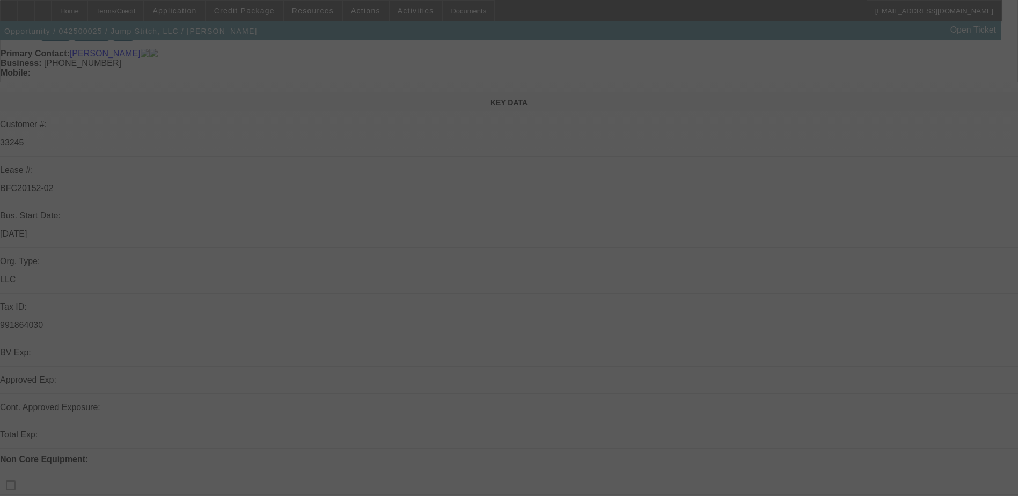
scroll to position [161, 0]
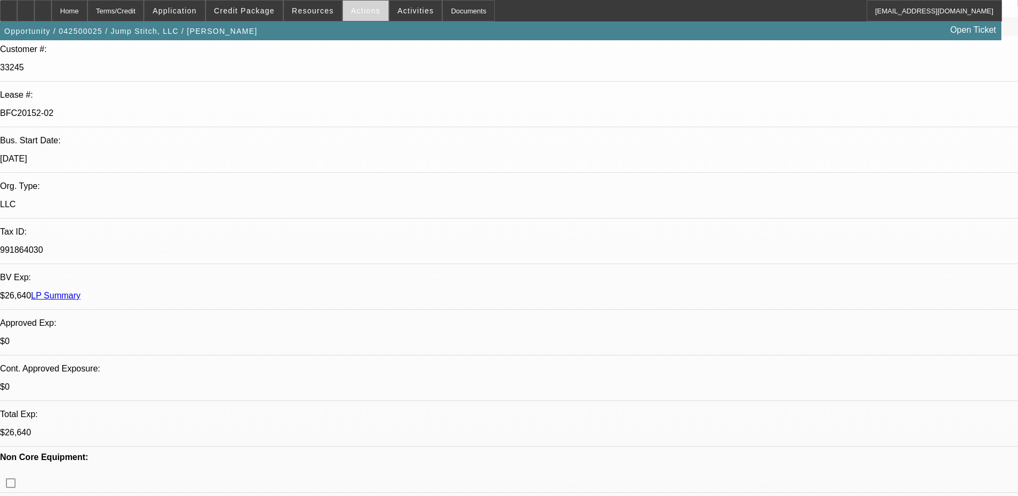
select select "0"
select select "2"
select select "0"
select select "2"
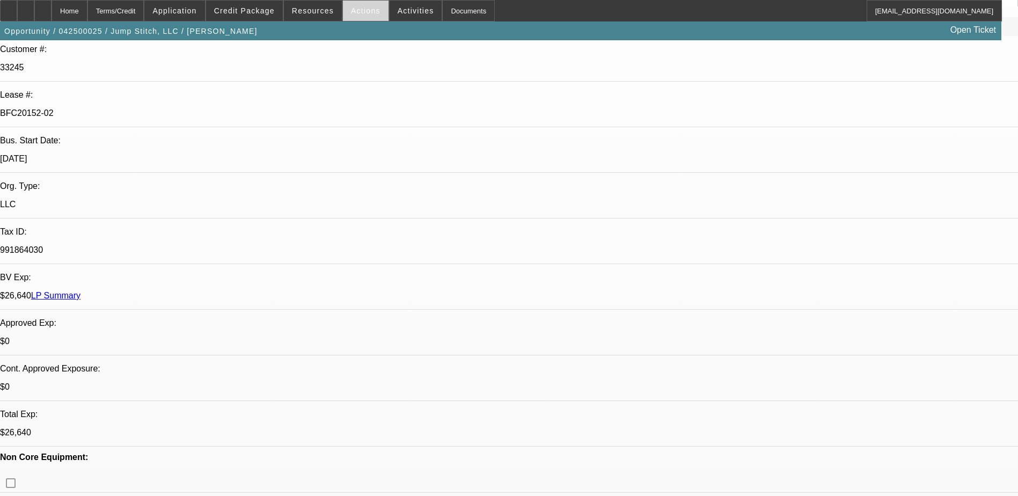
select select "0"
select select "2"
select select "0"
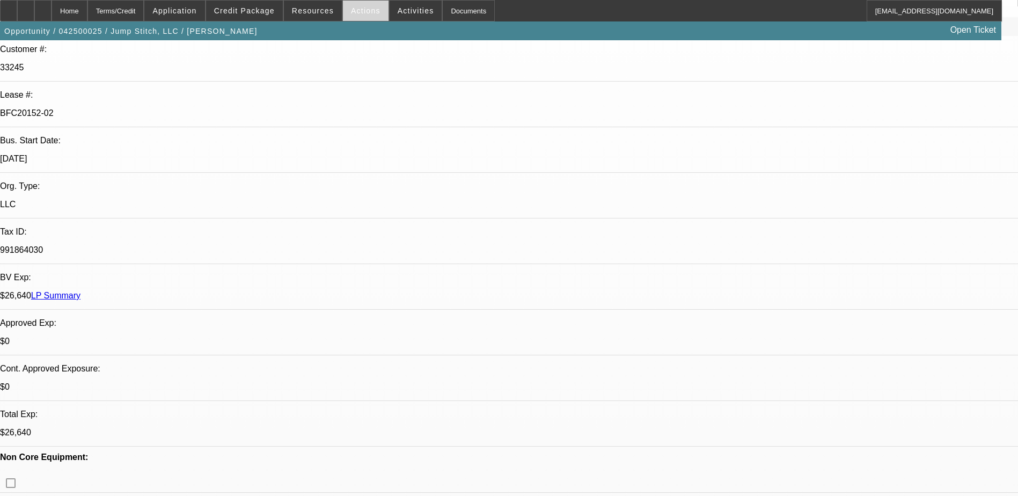
select select "2"
select select "0"
select select "1"
select select "2"
select select "6"
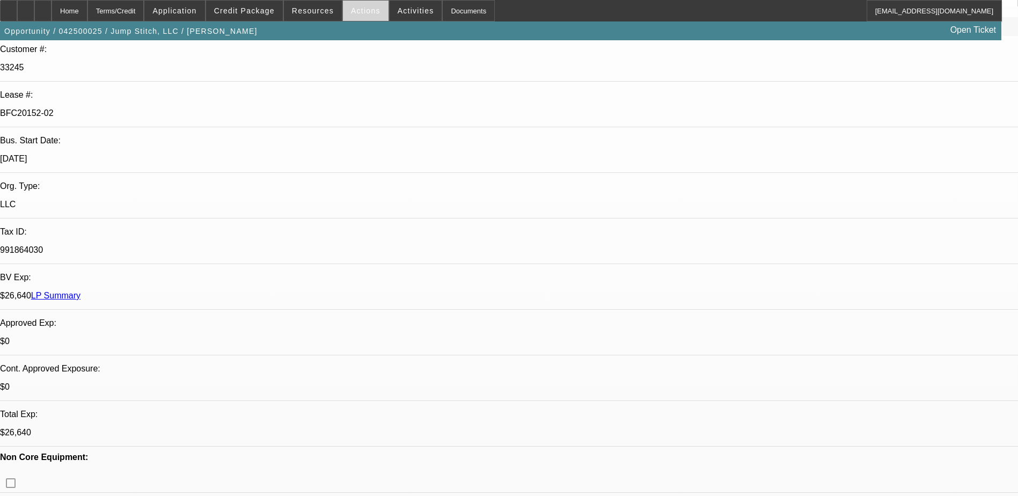
select select "1"
select select "2"
select select "6"
select select "1"
select select "2"
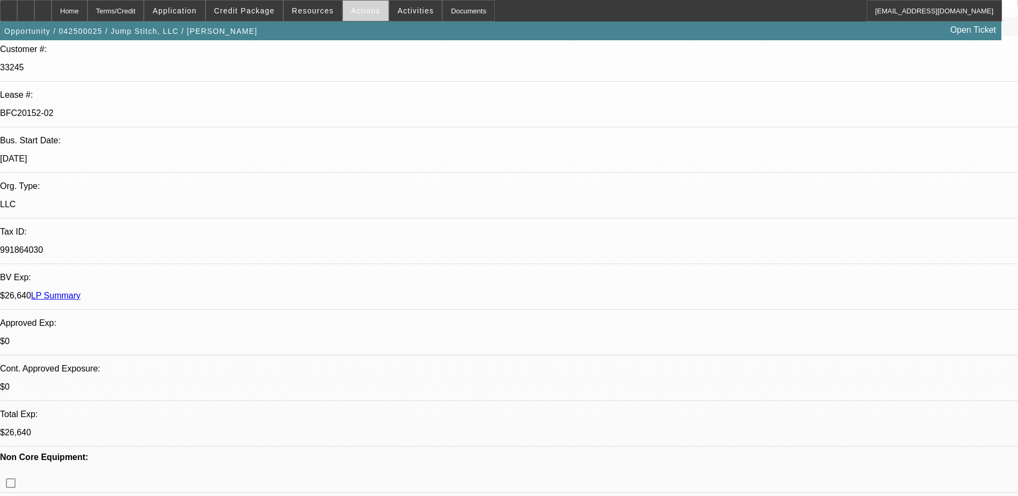
select select "6"
select select "1"
select select "2"
select select "6"
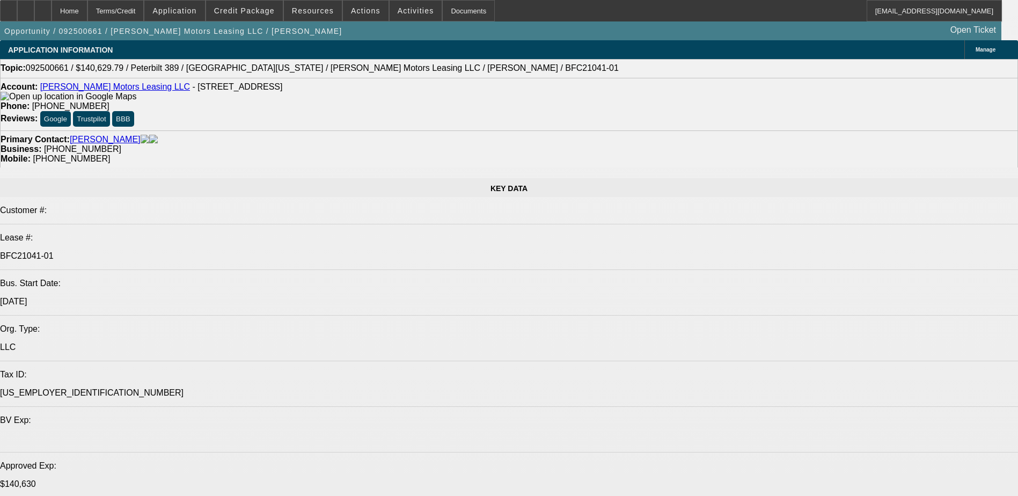
select select "0"
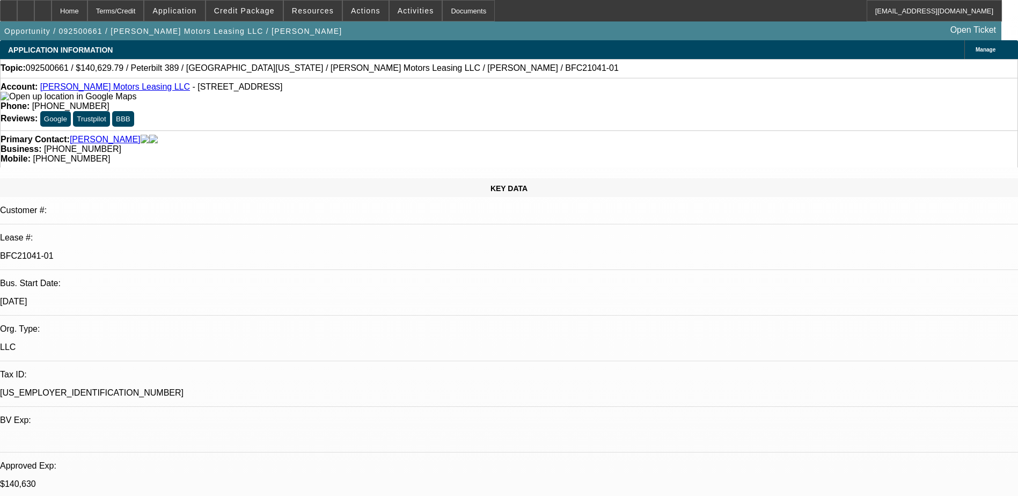
select select "0"
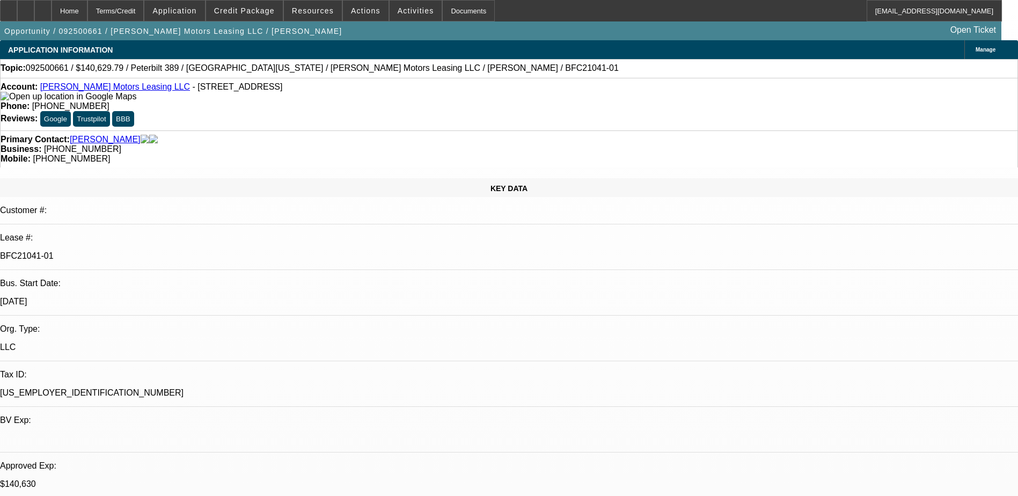
select select "0"
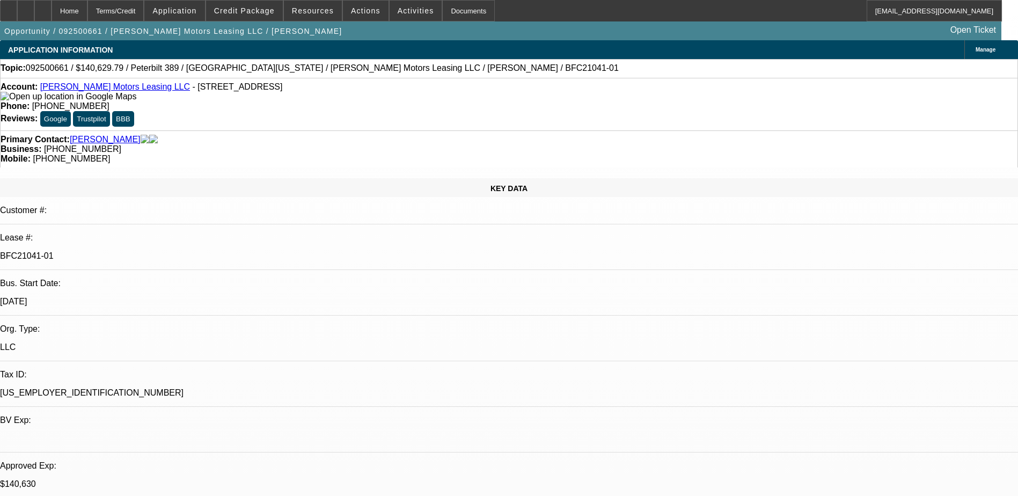
select select "0"
select select "1"
select select "2"
select select "6"
select select "1"
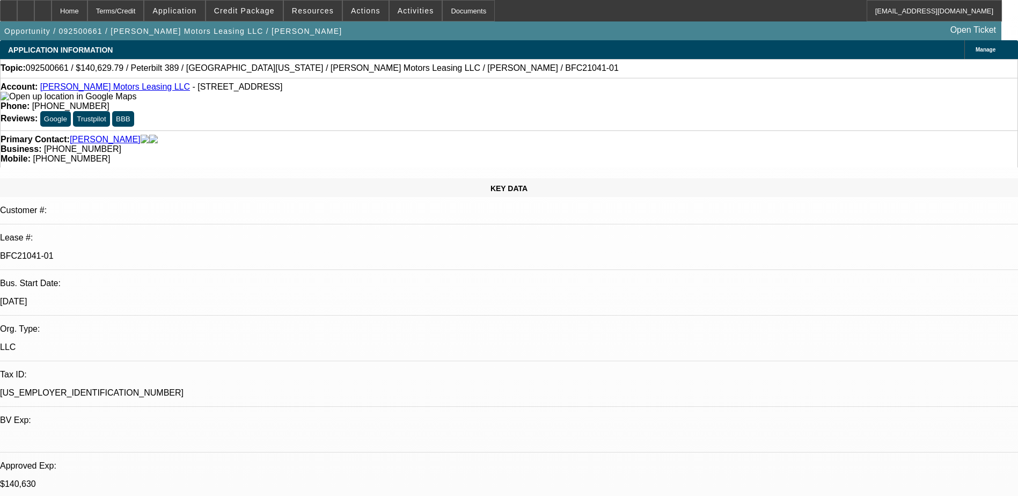
select select "1"
select select "6"
select select "1"
select select "2"
select select "6"
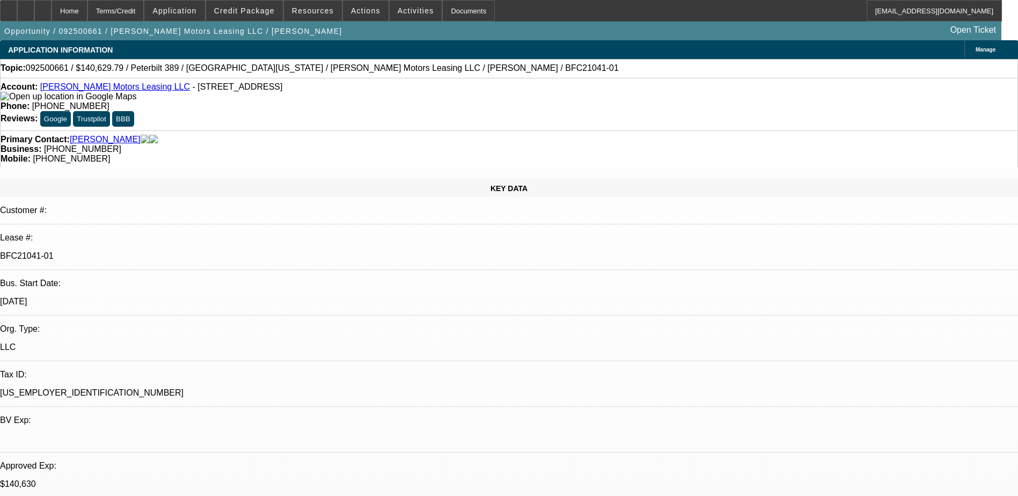
select select "1"
select select "6"
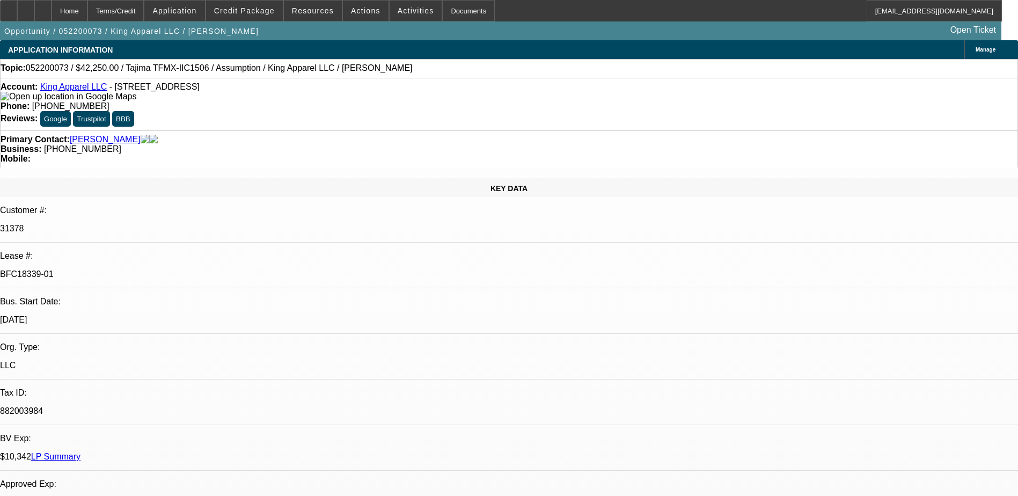
select select "0"
select select "2"
select select "0"
select select "4"
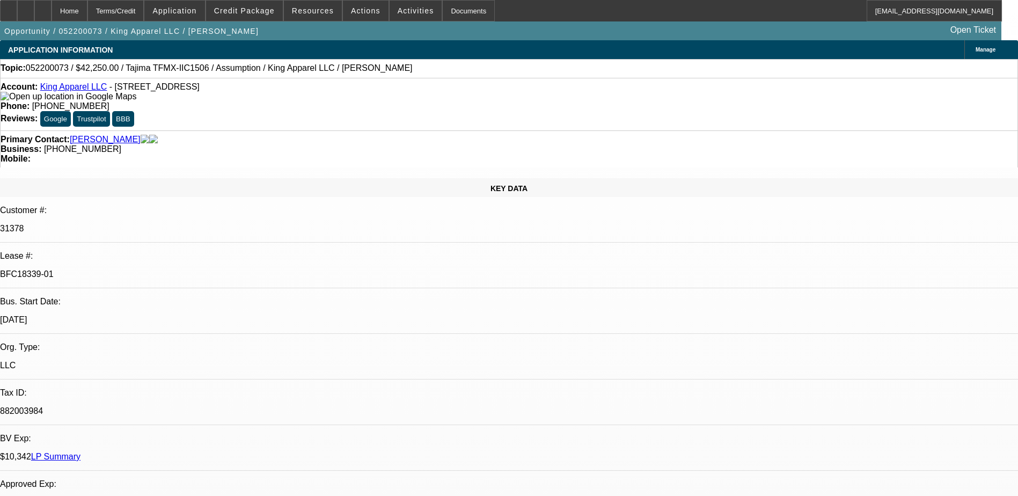
select select "0"
select select "4"
select select "0"
select select "1"
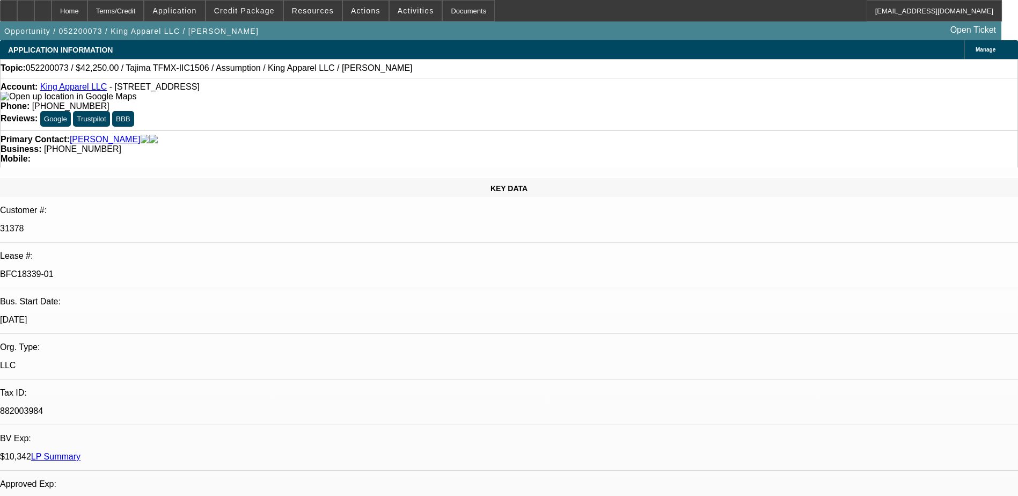
select select "2"
select select "1"
select select "2"
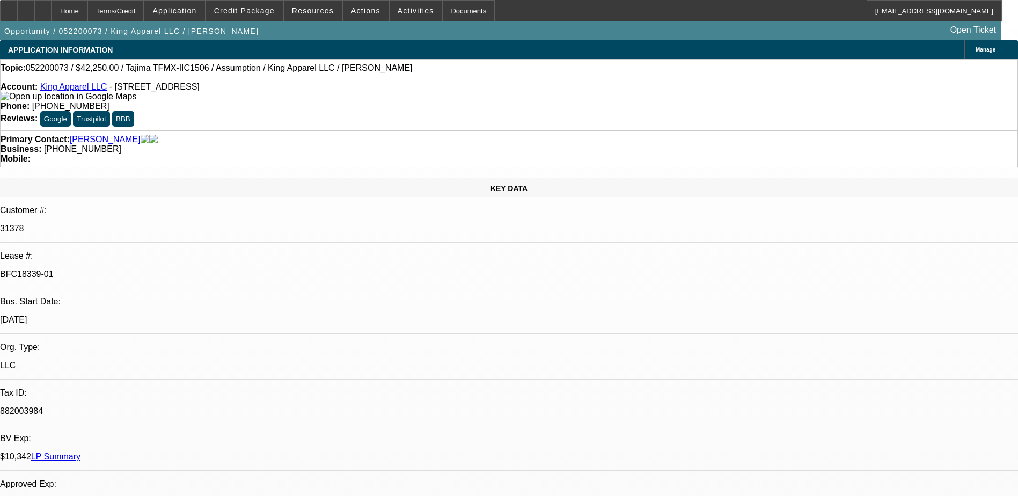
select select "1"
select select "2"
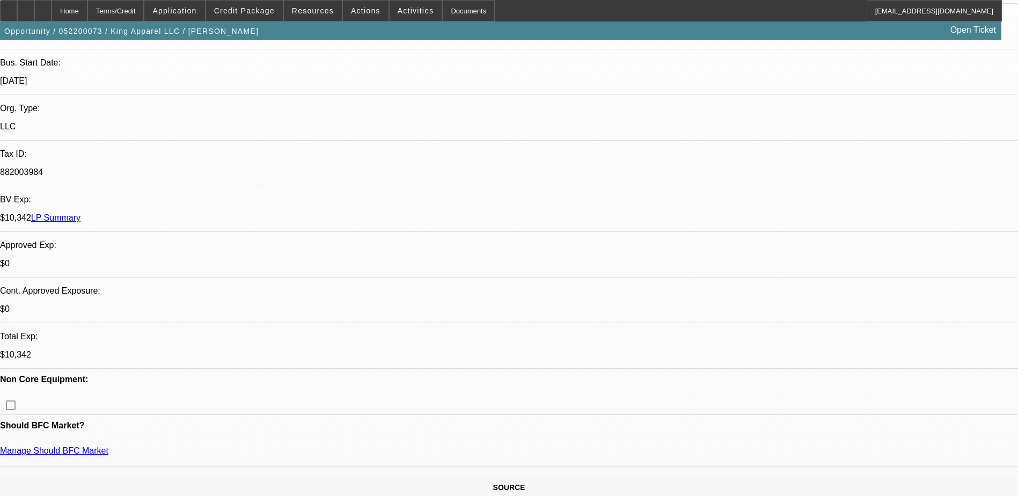
scroll to position [107, 0]
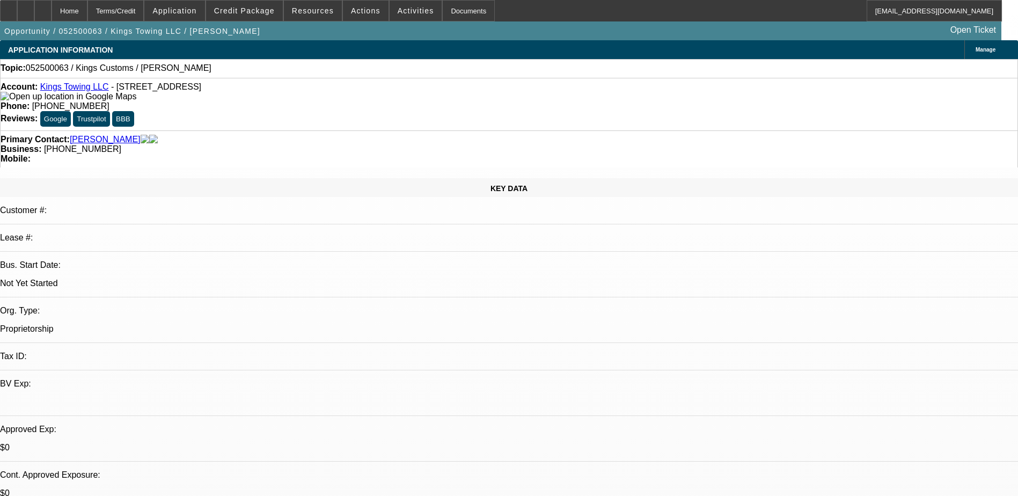
select select "0"
select select "2"
select select "0.1"
select select "4"
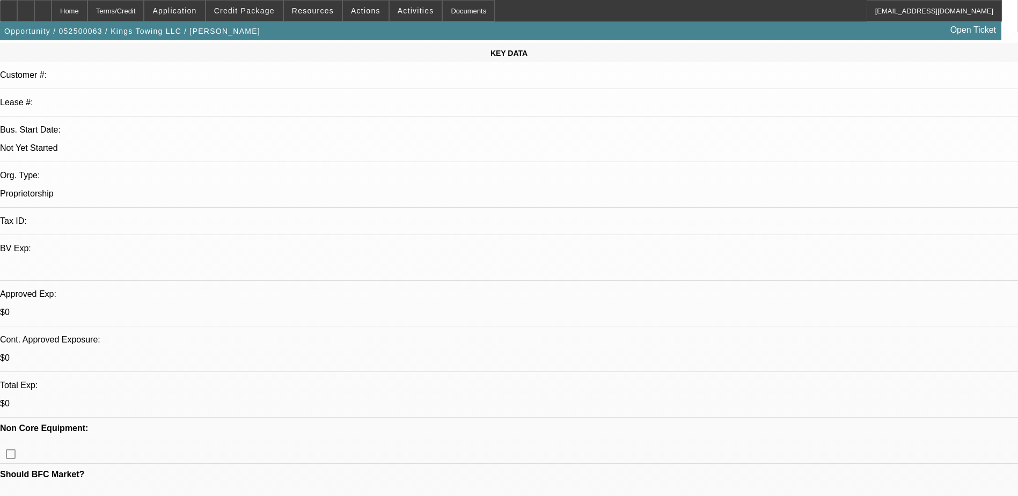
scroll to position [161, 0]
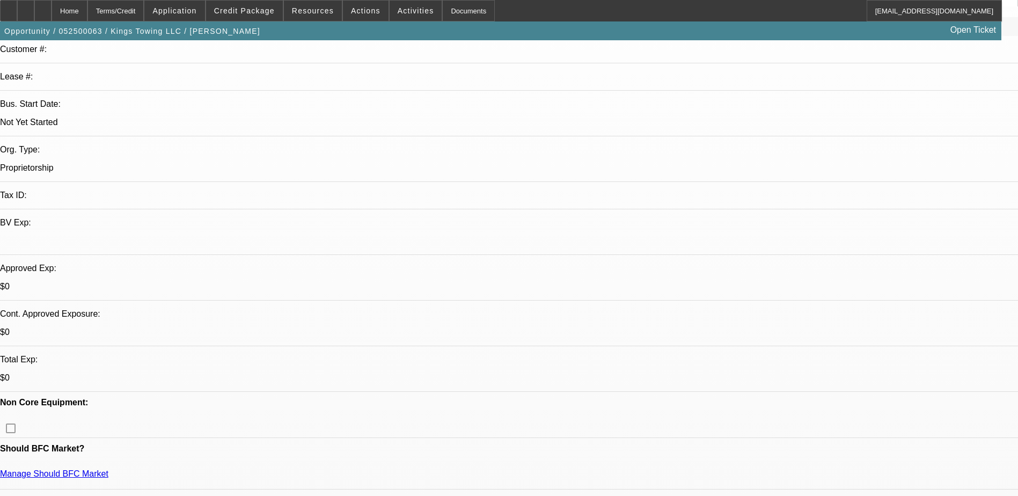
drag, startPoint x: 176, startPoint y: 132, endPoint x: 177, endPoint y: 116, distance: 15.1
click at [177, 373] on p "$0" at bounding box center [509, 378] width 1018 height 10
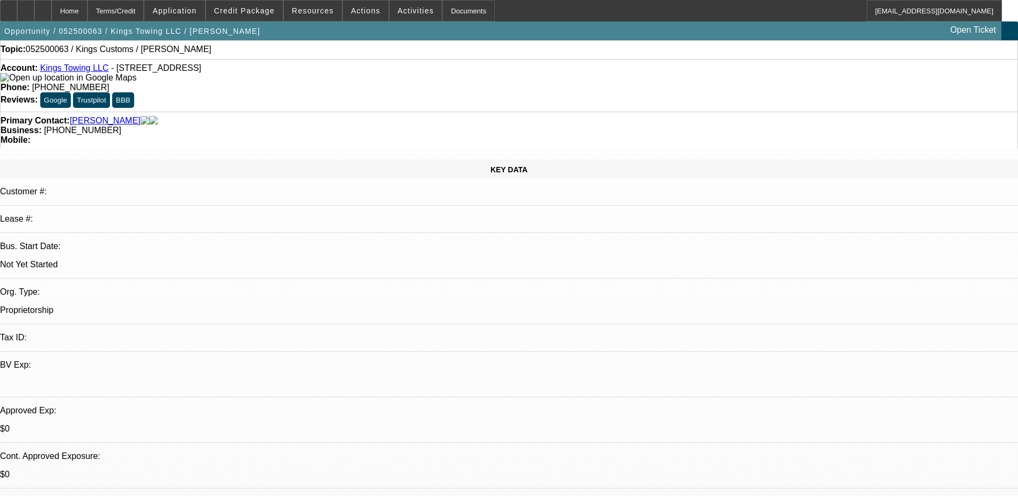
scroll to position [0, 0]
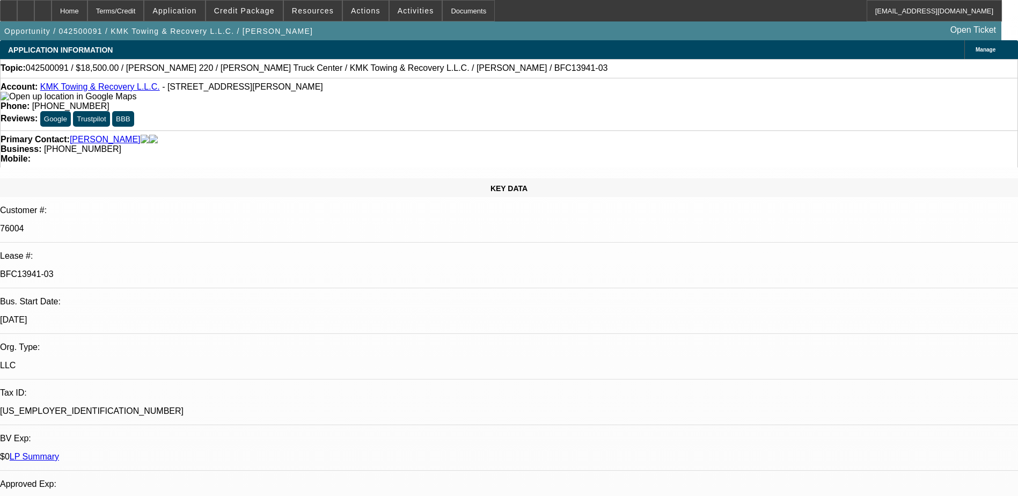
select select "0"
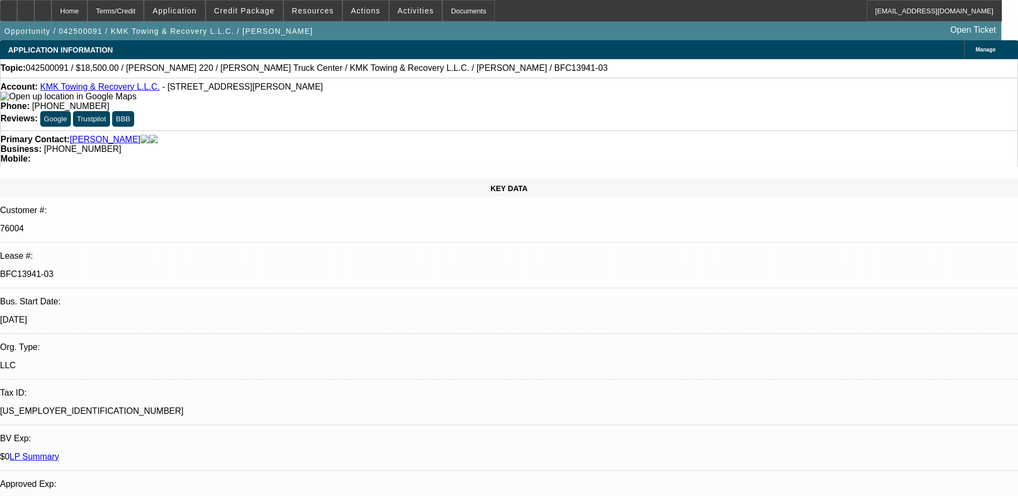
select select "0"
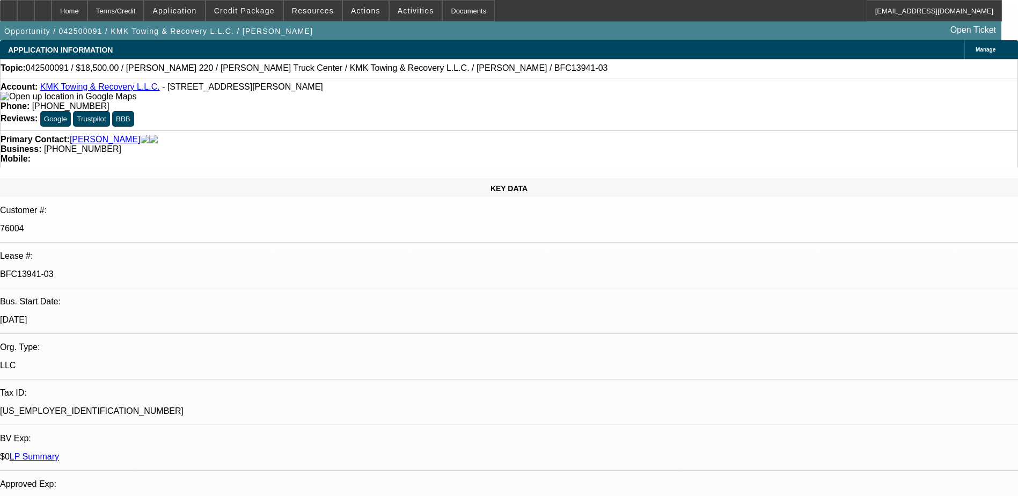
select select "0"
select select "1"
select select "6"
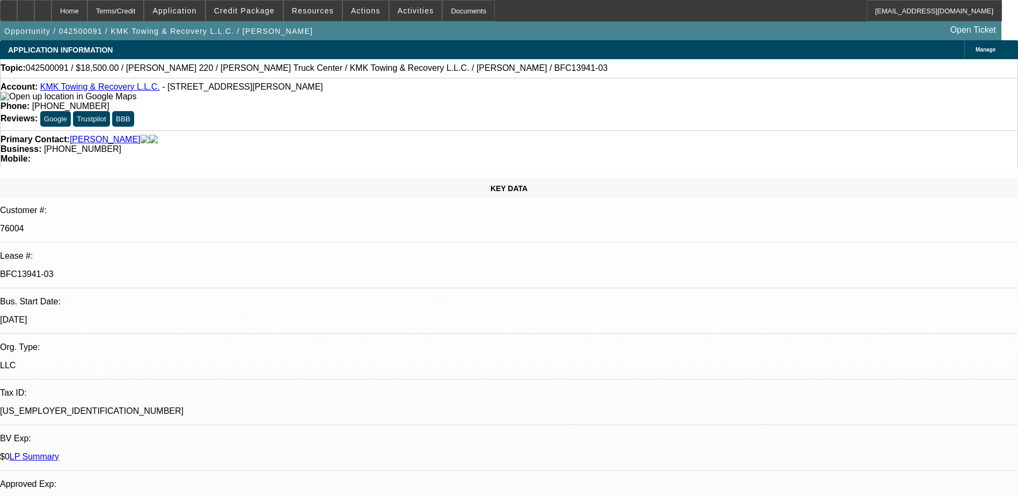
select select "1"
select select "3"
select select "6"
select select "1"
select select "3"
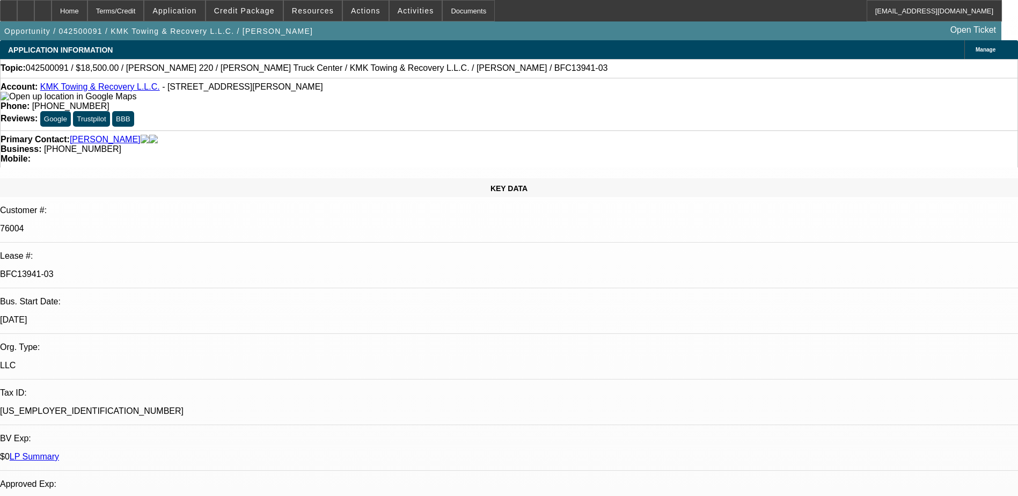
select select "6"
select select "1"
select select "2"
select select "6"
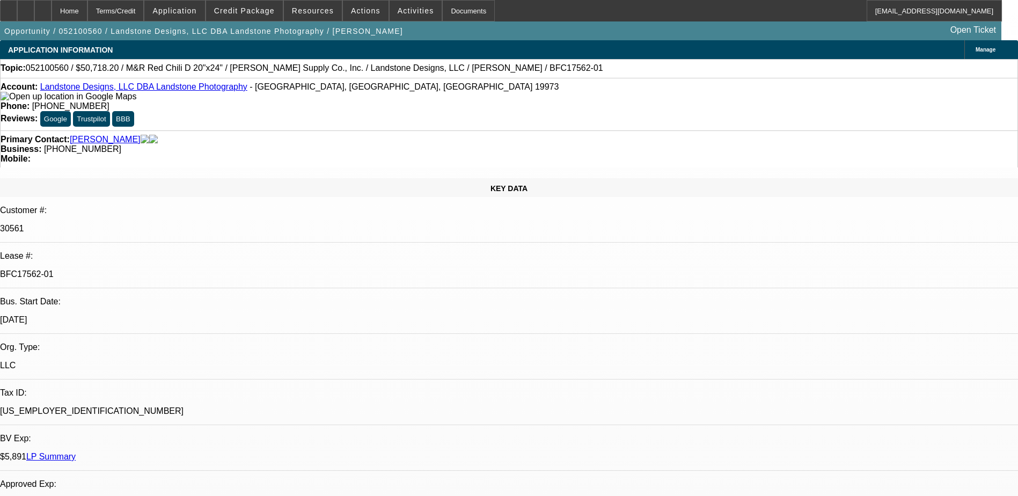
select select "0"
select select "0.1"
select select "0"
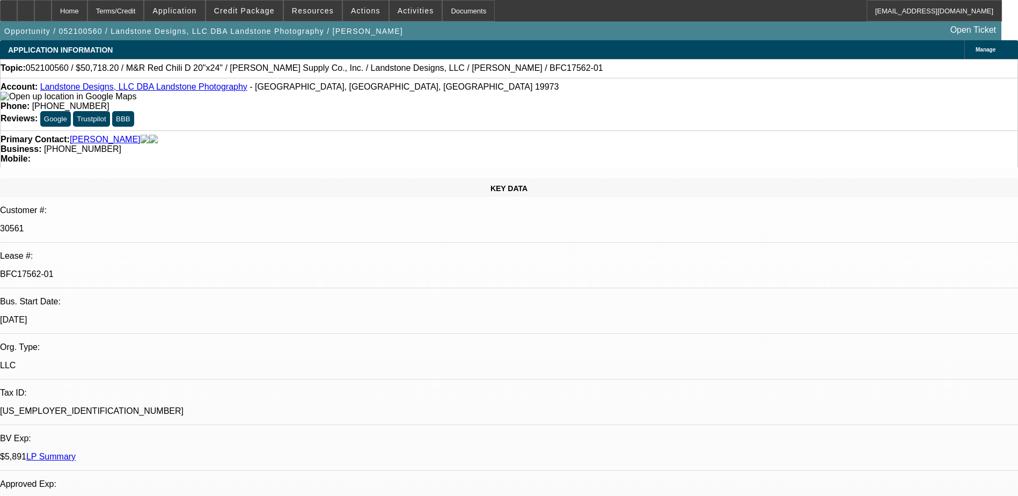
select select "0.1"
select select "0"
select select "0.1"
select select "0"
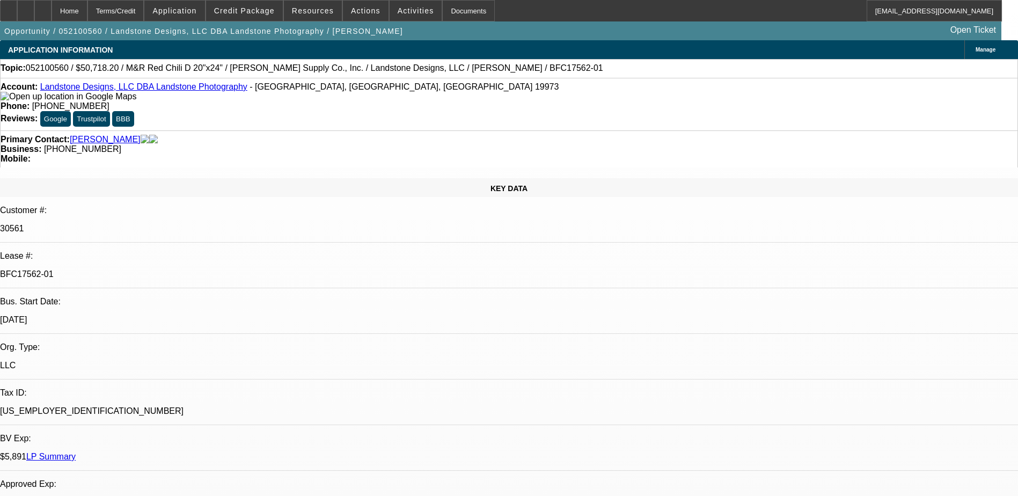
select select "0"
select select "0.1"
select select "1"
select select "2"
select select "4"
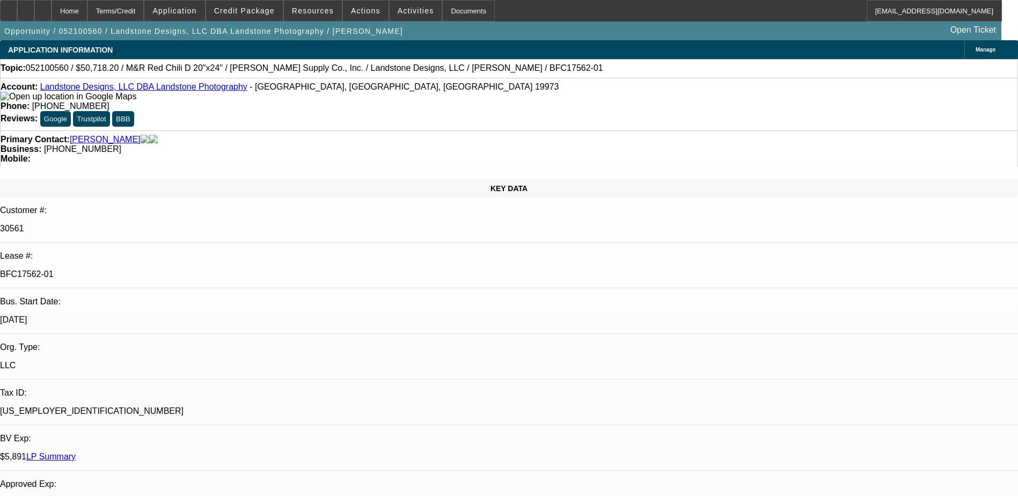
select select "1"
select select "2"
select select "4"
select select "1"
select select "2"
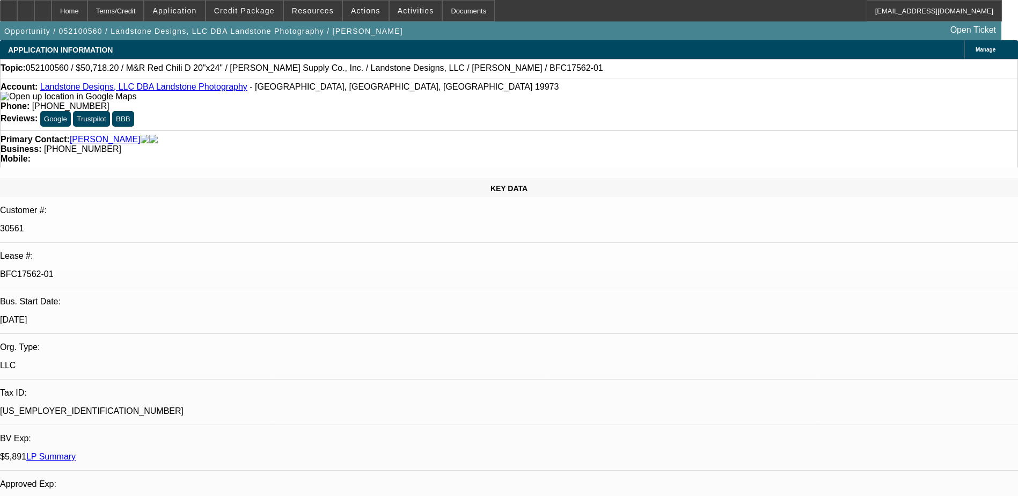
select select "4"
select select "1"
select select "3"
select select "4"
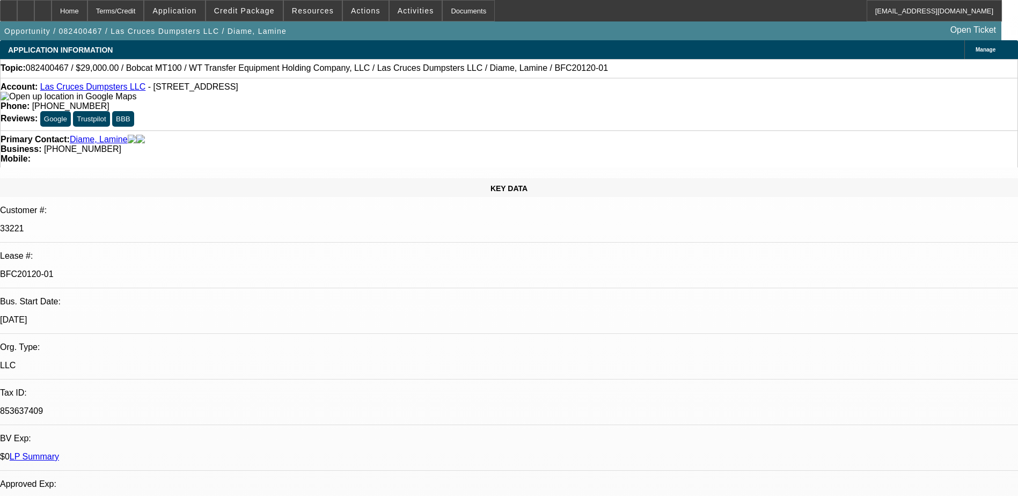
select select "0"
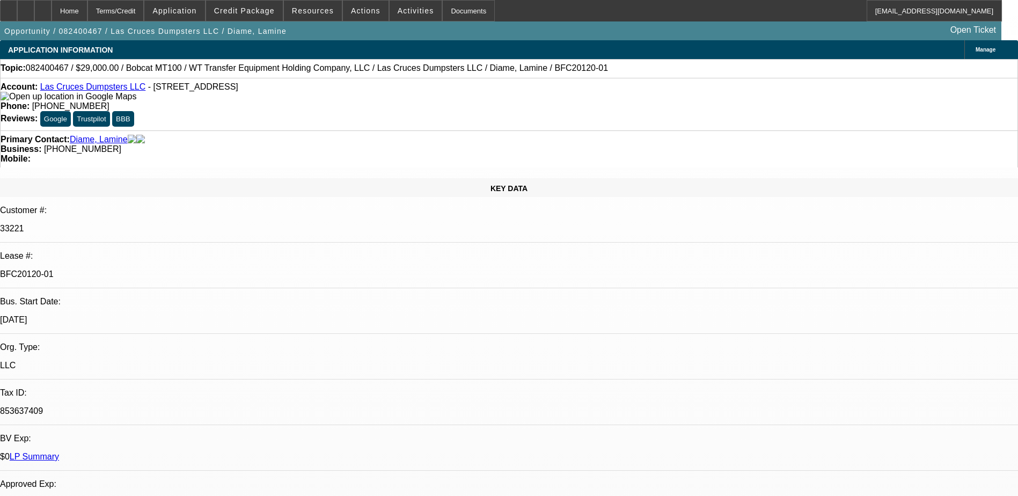
select select "0"
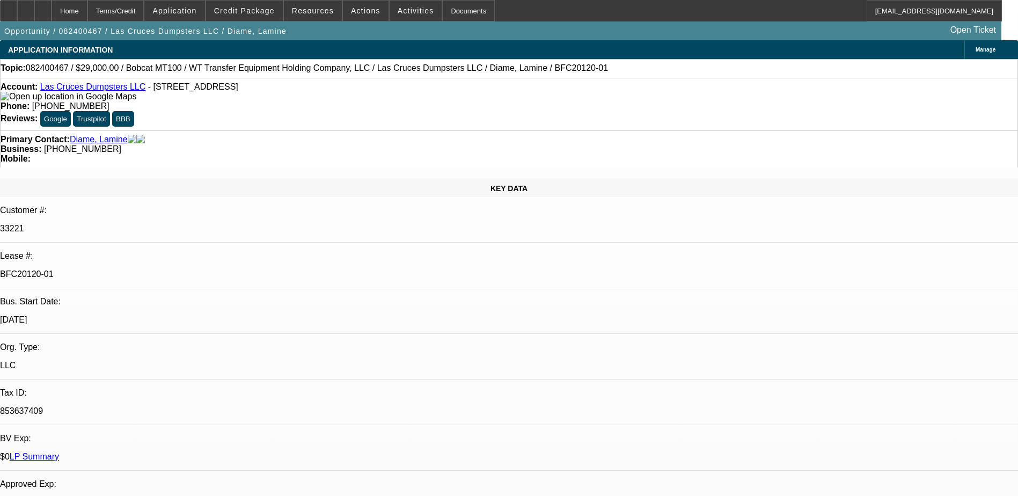
select select "0"
select select "1"
select select "6"
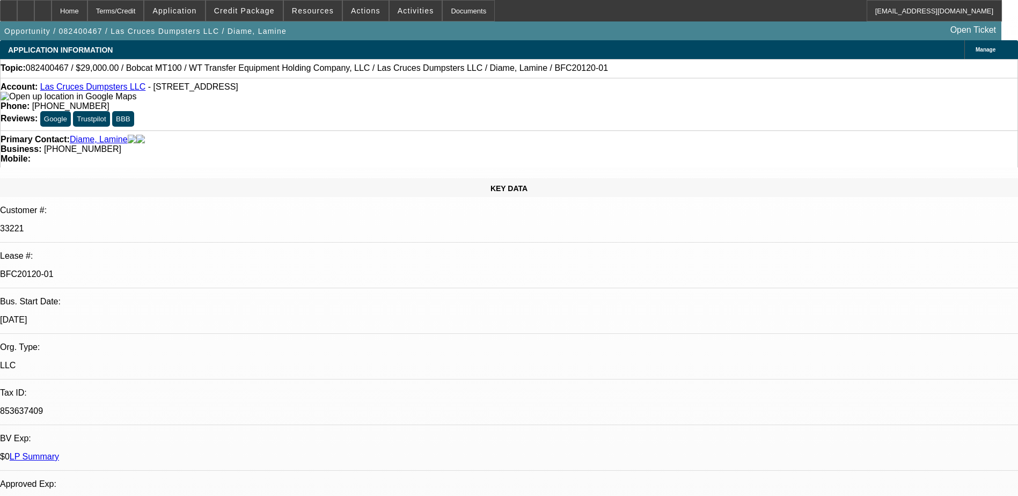
select select "1"
select select "6"
select select "1"
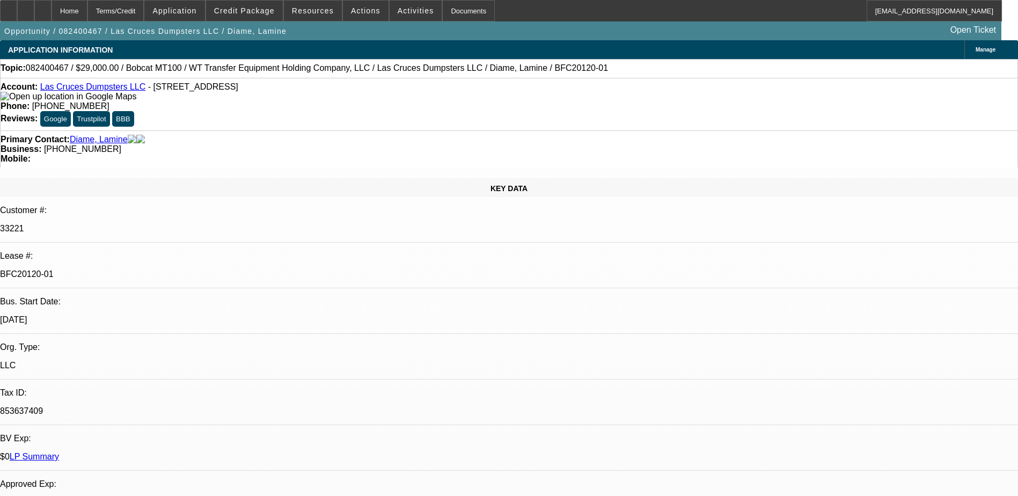
select select "6"
select select "1"
select select "6"
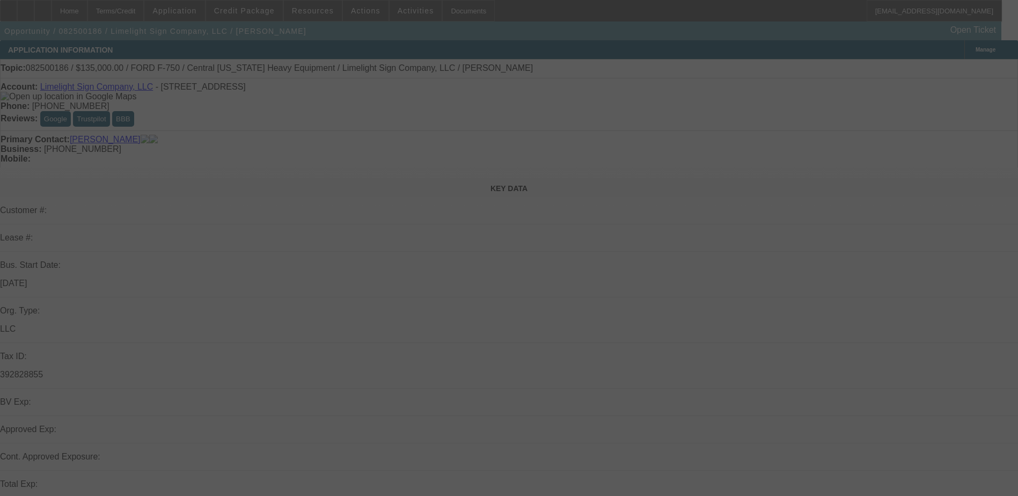
select select "0"
select select "2"
select select "0"
select select "0.15"
select select "2"
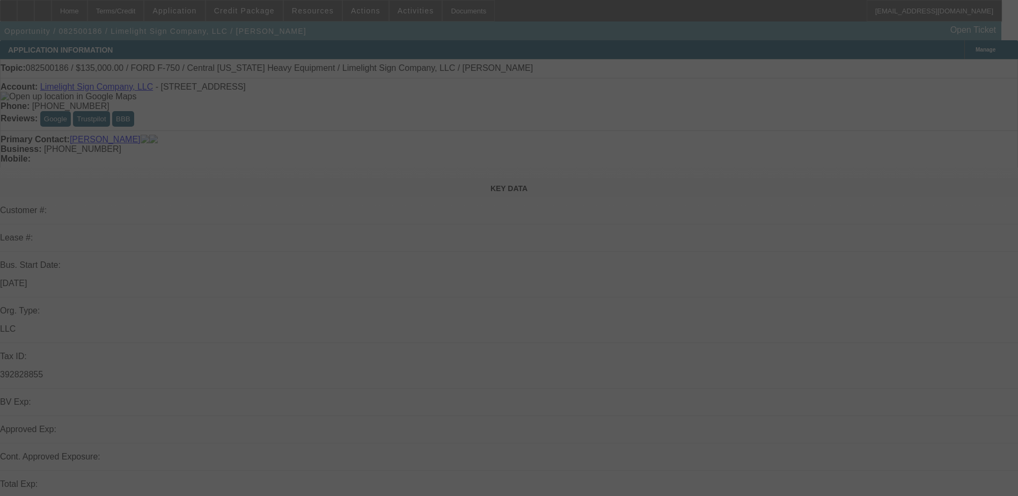
select select "0"
select select "2"
select select "0"
select select "0.15"
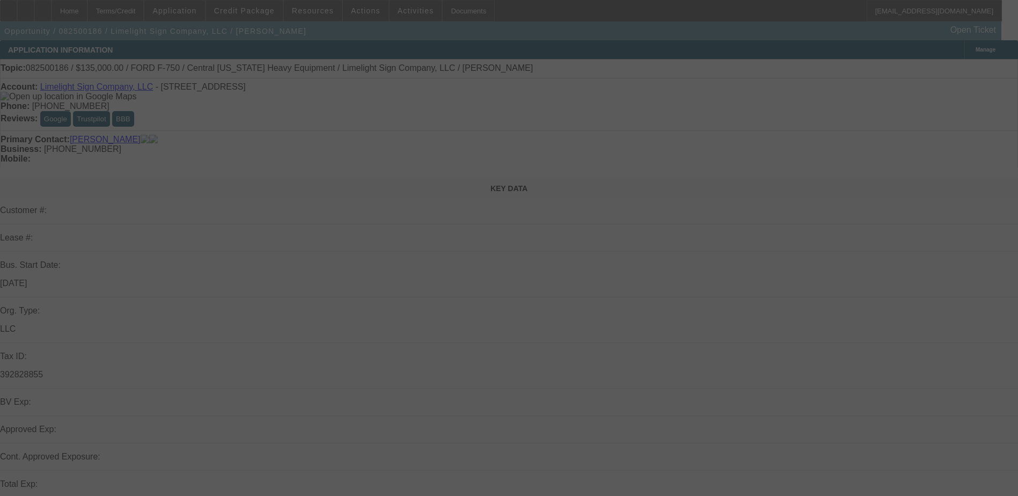
select select "2"
select select "0"
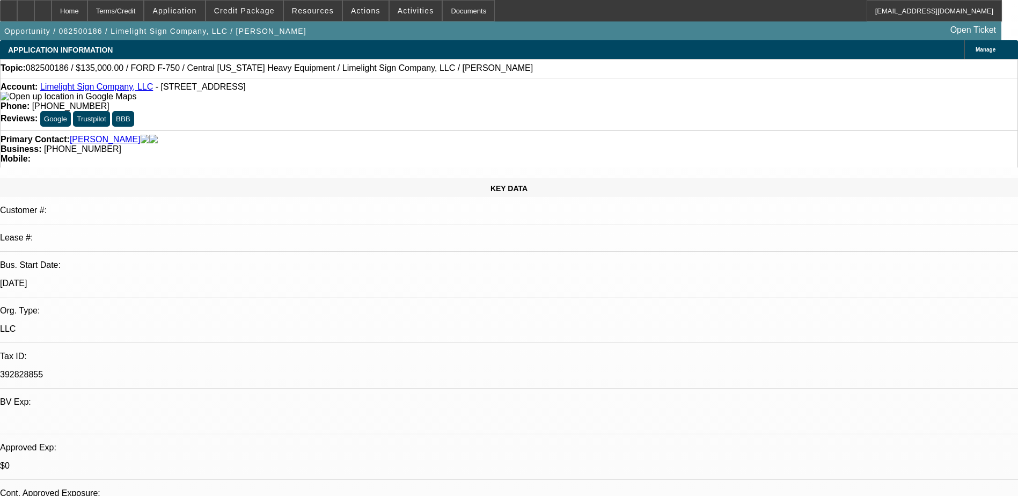
select select "1"
select select "2"
select select "6"
select select "1"
select select "2"
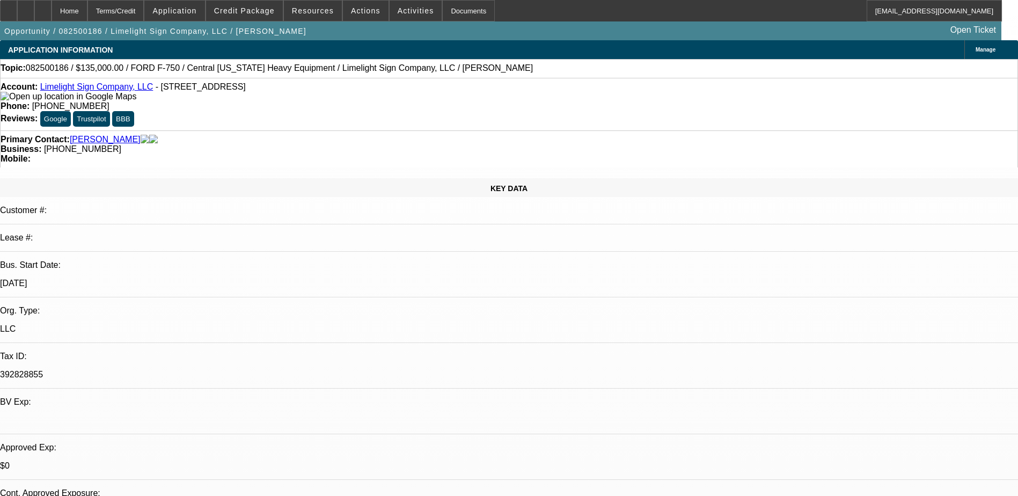
select select "6"
select select "1"
select select "2"
select select "6"
select select "1"
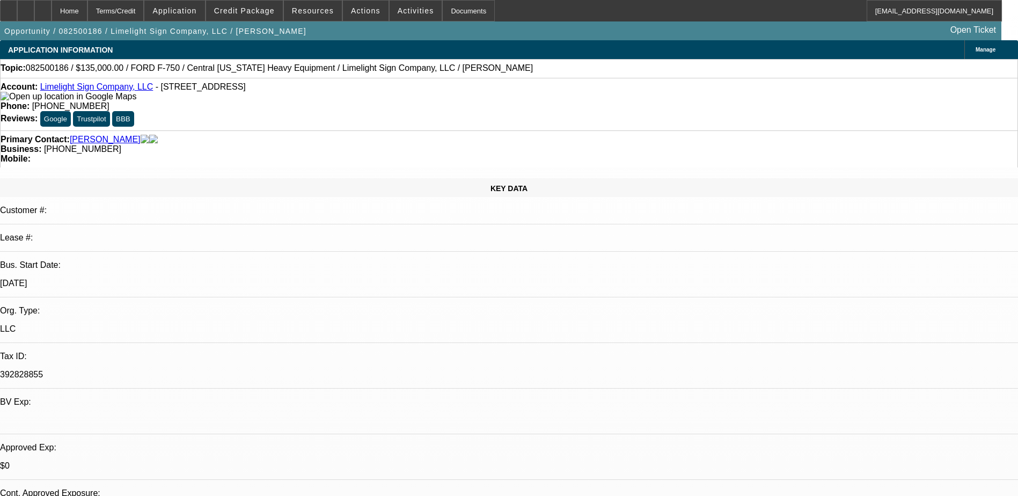
select select "2"
select select "6"
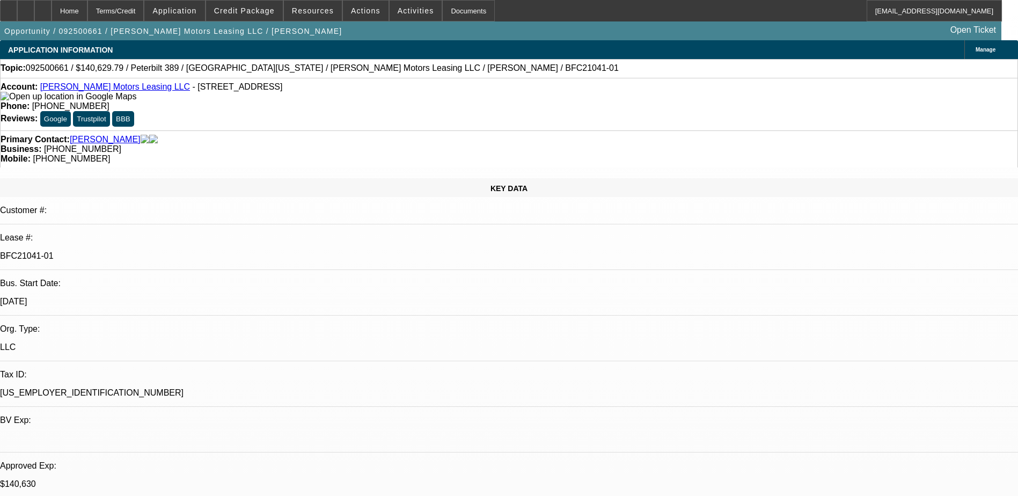
select select "0"
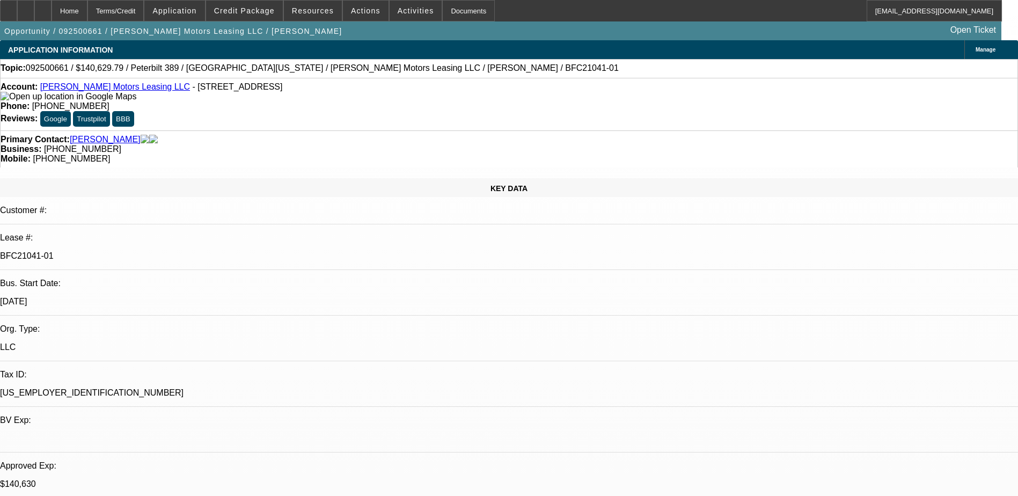
select select "0"
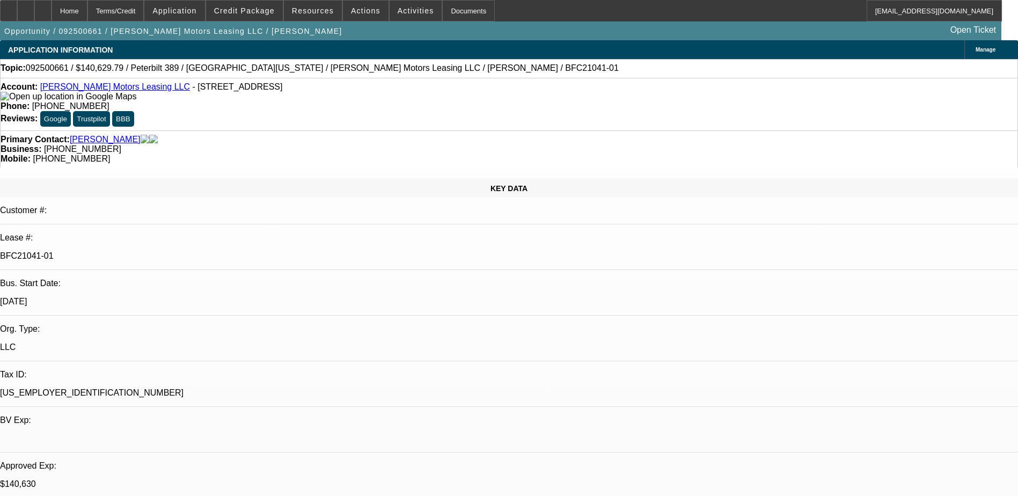
select select "0"
select select "1"
select select "2"
select select "6"
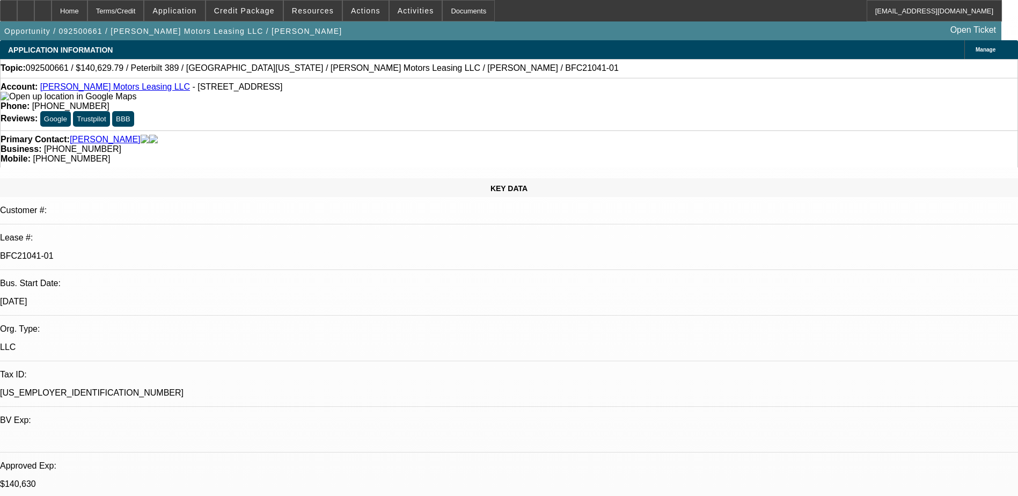
select select "1"
select select "6"
select select "1"
select select "2"
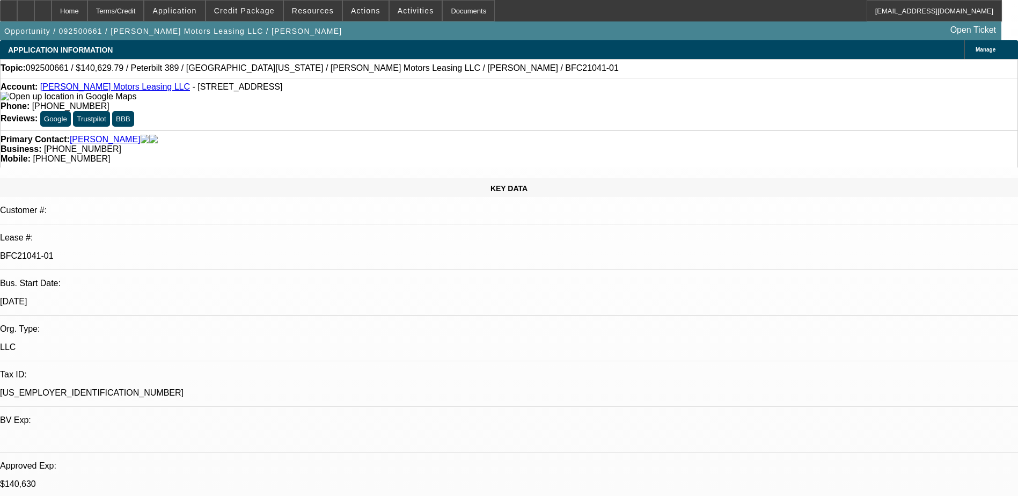
select select "6"
select select "1"
select select "6"
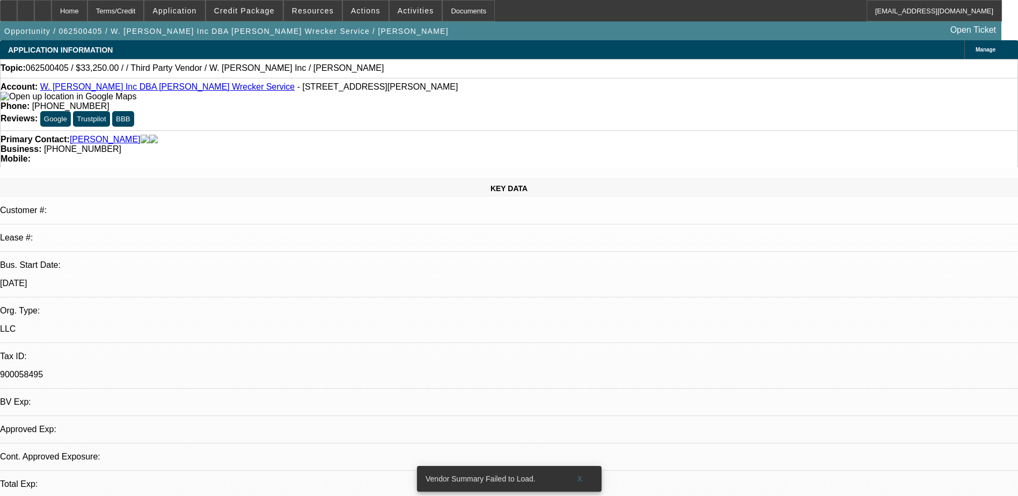
select select "2"
select select "0.1"
select select "1"
select select "2"
select select "4"
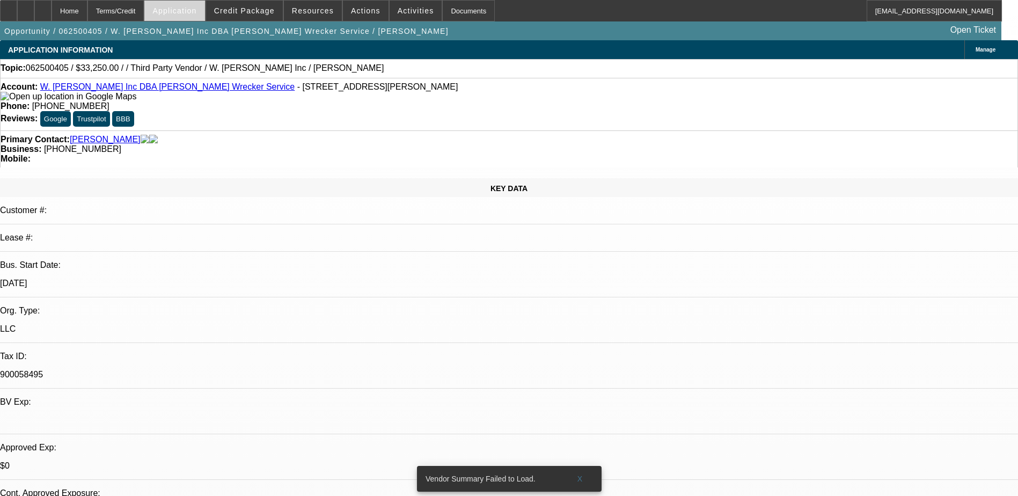
click at [186, 17] on span at bounding box center [174, 11] width 60 height 26
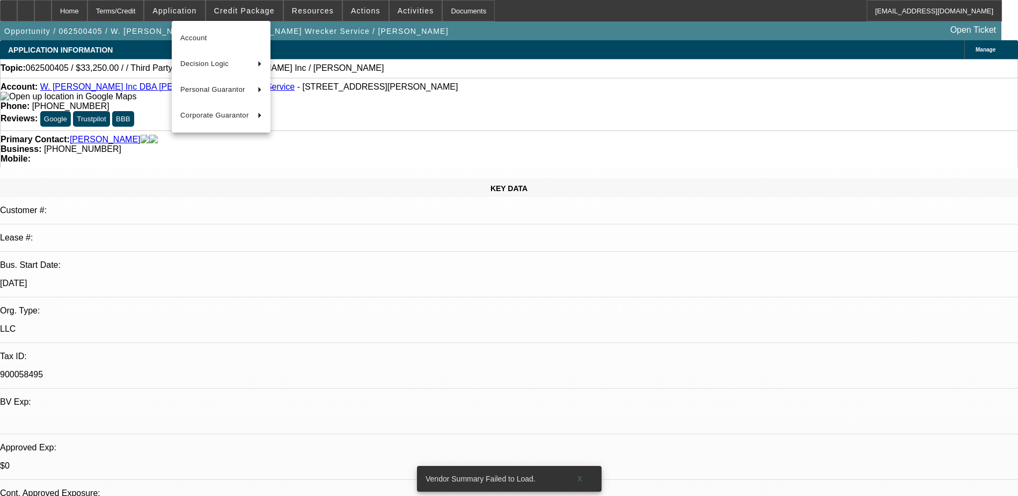
click at [249, 8] on div at bounding box center [509, 248] width 1018 height 496
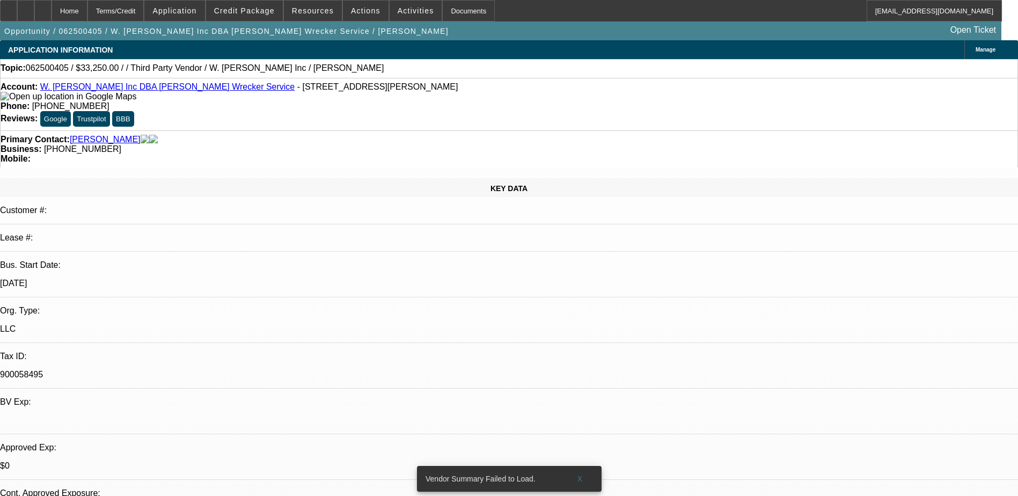
click at [159, 71] on span "062500405 / $33,250.00 / / Third Party Vendor / W. [PERSON_NAME] Inc / [PERSON_…" at bounding box center [205, 68] width 359 height 10
click at [295, 8] on span at bounding box center [313, 11] width 58 height 26
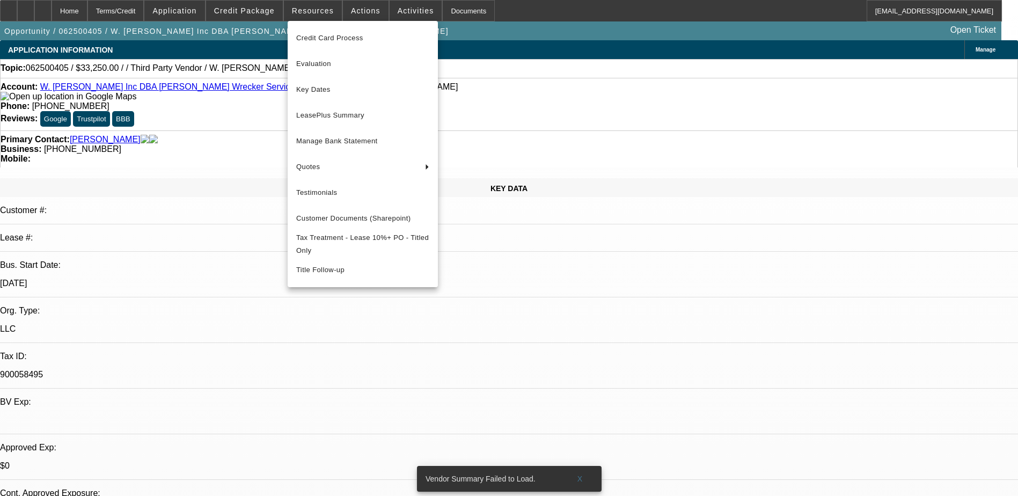
click at [264, 17] on div at bounding box center [509, 248] width 1018 height 496
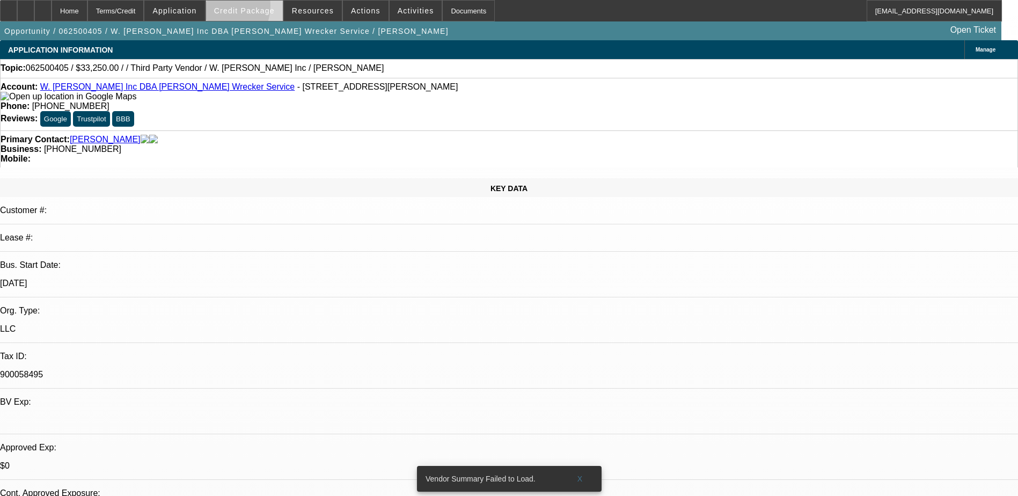
click at [232, 8] on span "Credit Package" at bounding box center [244, 10] width 61 height 9
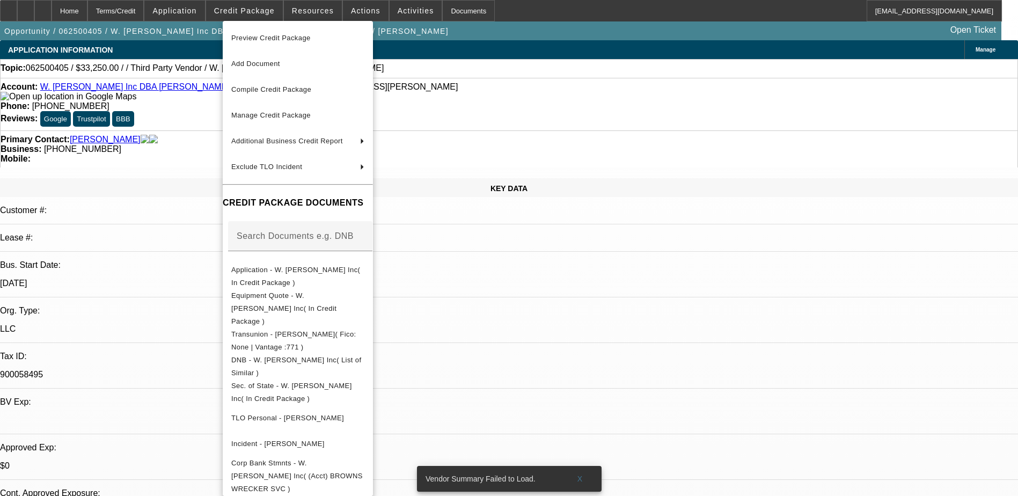
click at [200, 11] on div at bounding box center [509, 248] width 1018 height 496
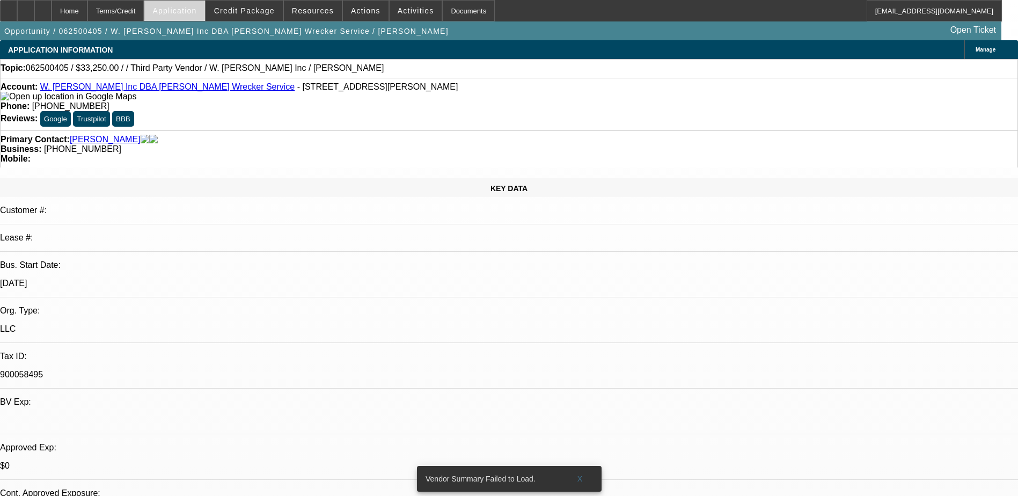
click at [196, 11] on span "Application" at bounding box center [174, 10] width 44 height 9
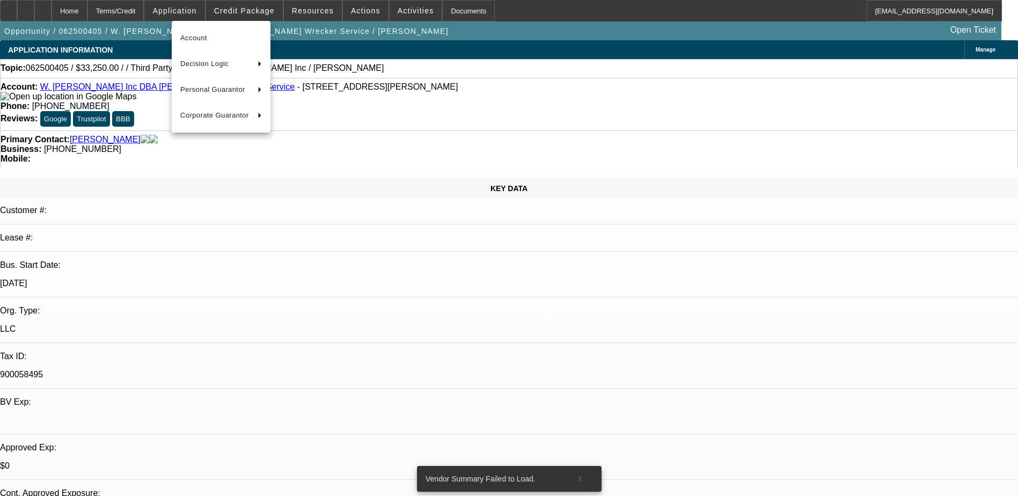
click at [428, 67] on div at bounding box center [509, 248] width 1018 height 496
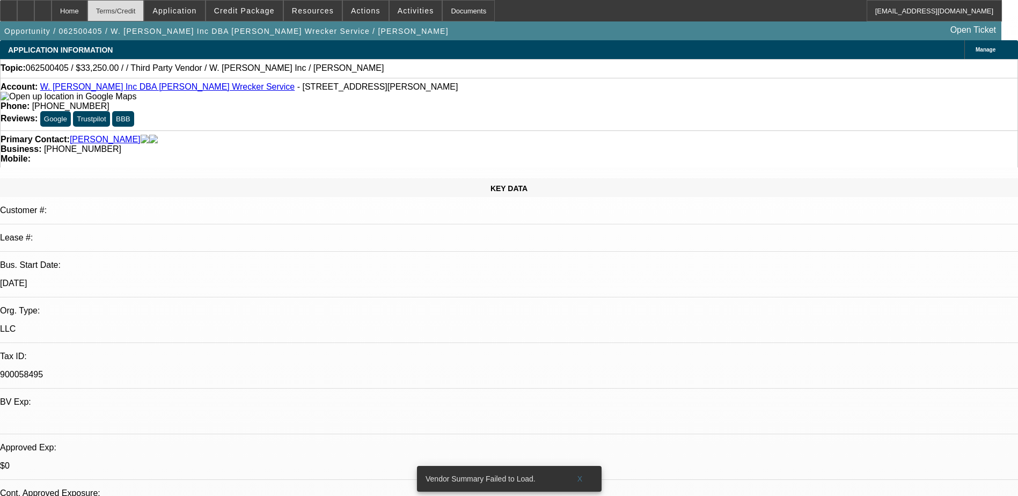
click at [131, 9] on div "Terms/Credit" at bounding box center [116, 10] width 57 height 21
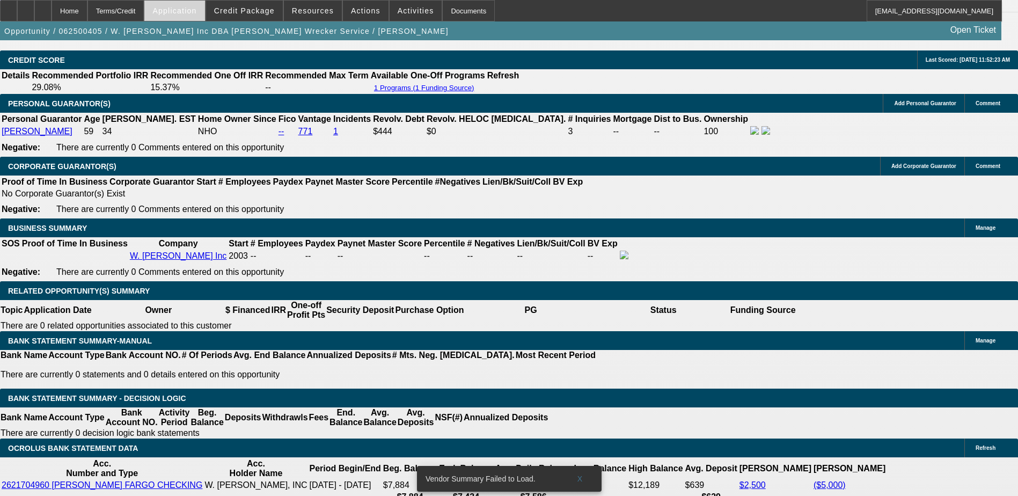
click at [185, 17] on span at bounding box center [174, 11] width 60 height 26
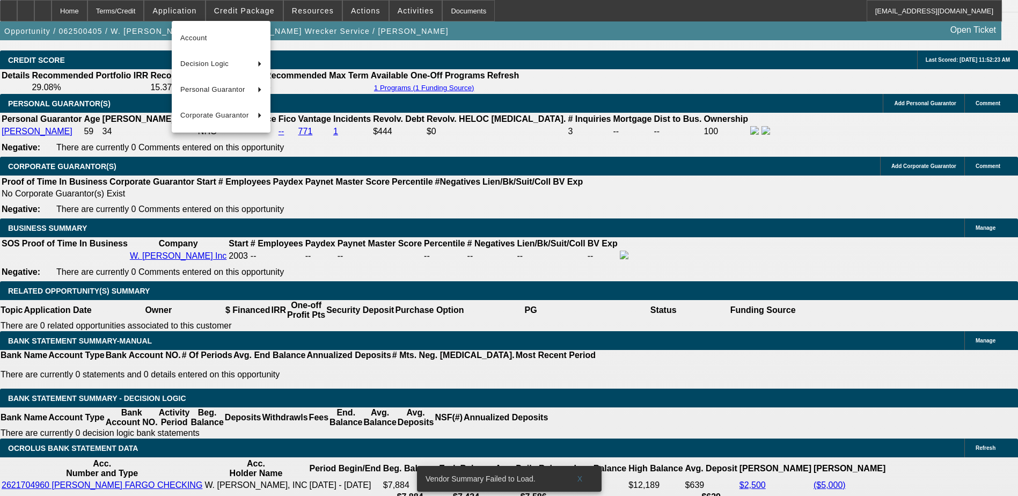
click at [245, 3] on div at bounding box center [509, 248] width 1018 height 496
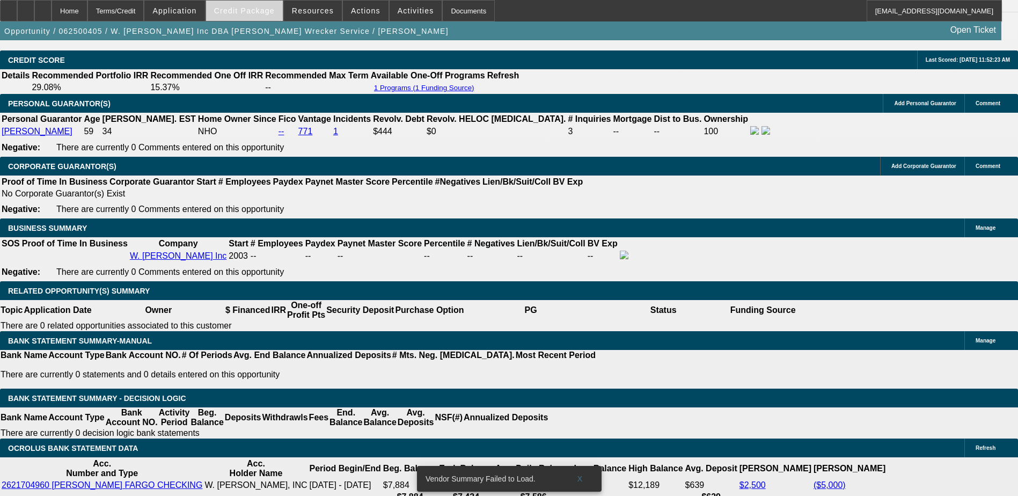
click at [256, 6] on span "Credit Package" at bounding box center [244, 10] width 61 height 9
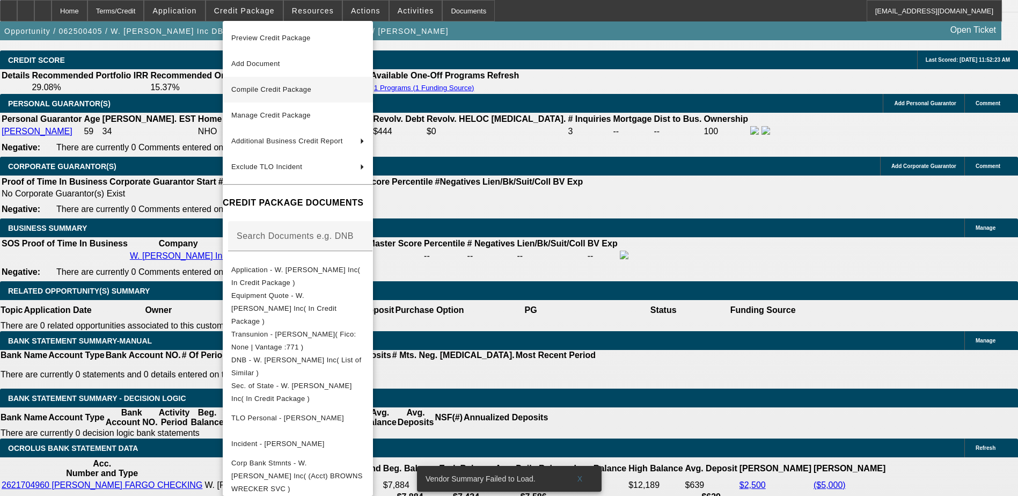
click at [323, 86] on span "Compile Credit Package" at bounding box center [297, 89] width 133 height 13
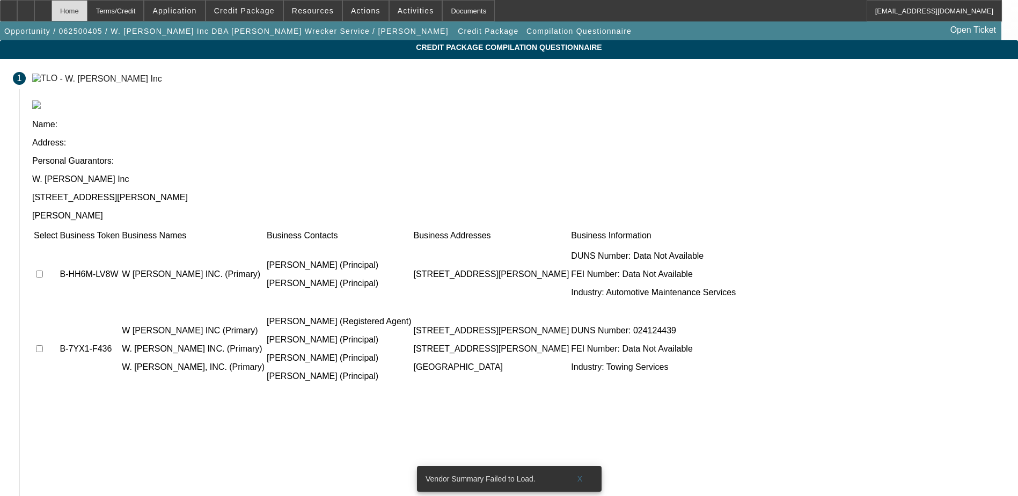
click at [88, 6] on div "Home" at bounding box center [70, 10] width 36 height 21
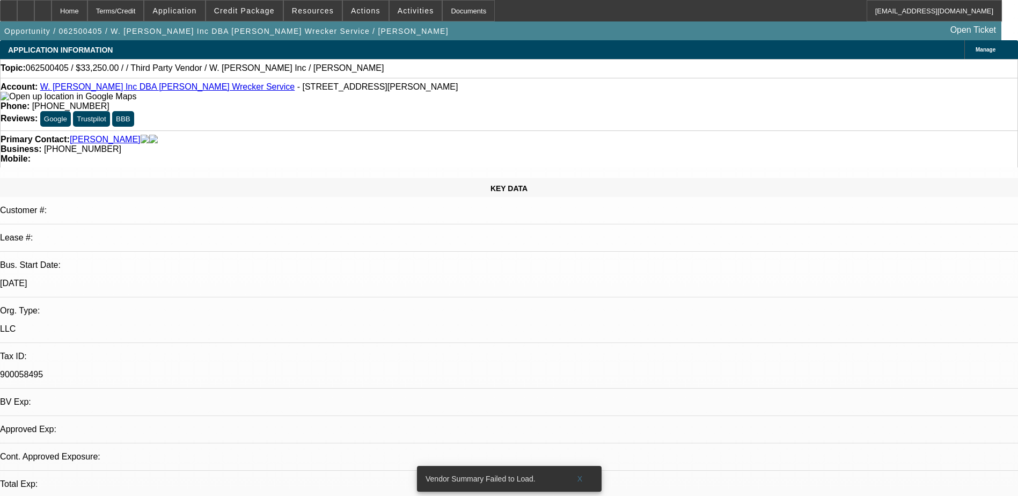
select select "2"
select select "0.1"
select select "4"
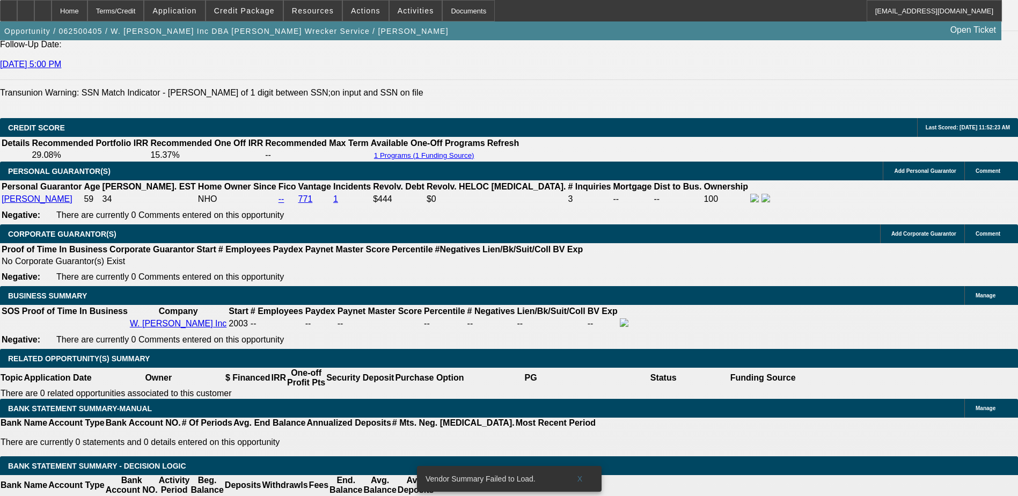
scroll to position [1557, 0]
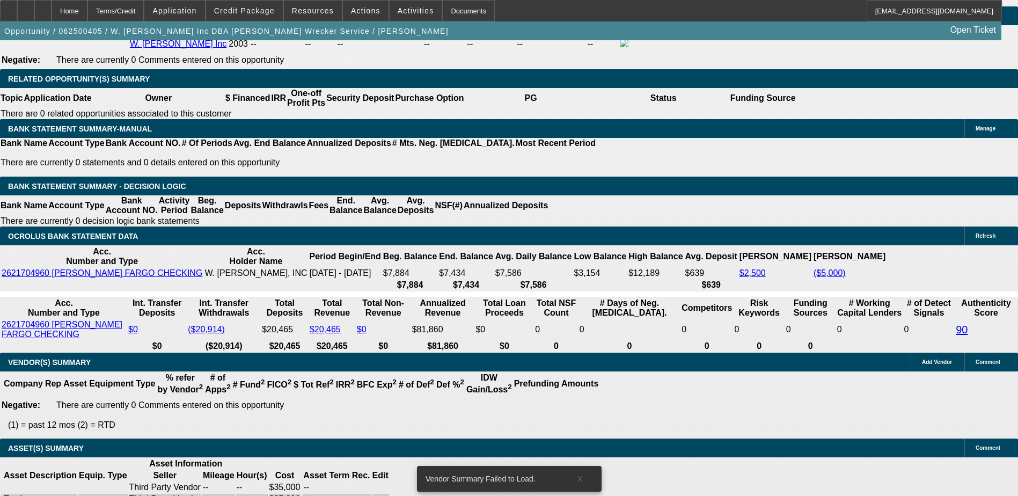
select select "2"
select select "0.1"
select select "4"
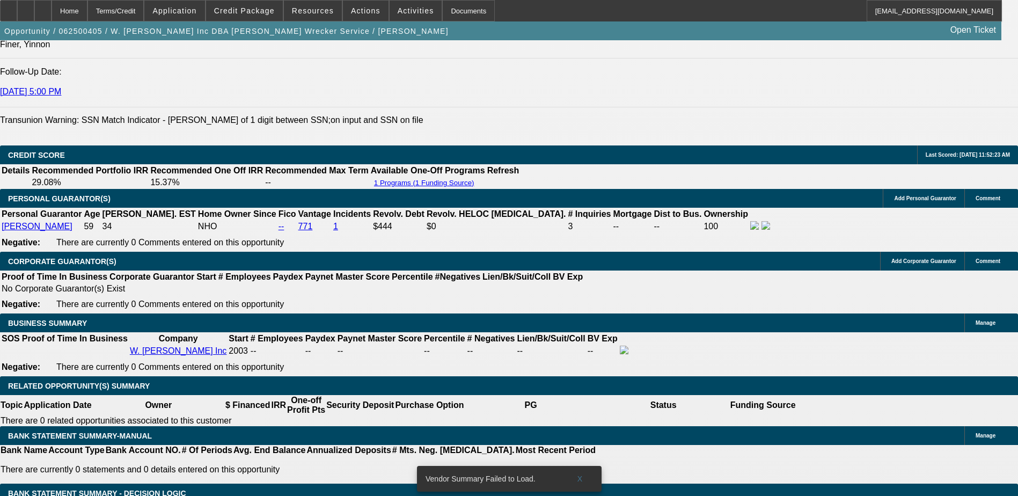
scroll to position [1434, 0]
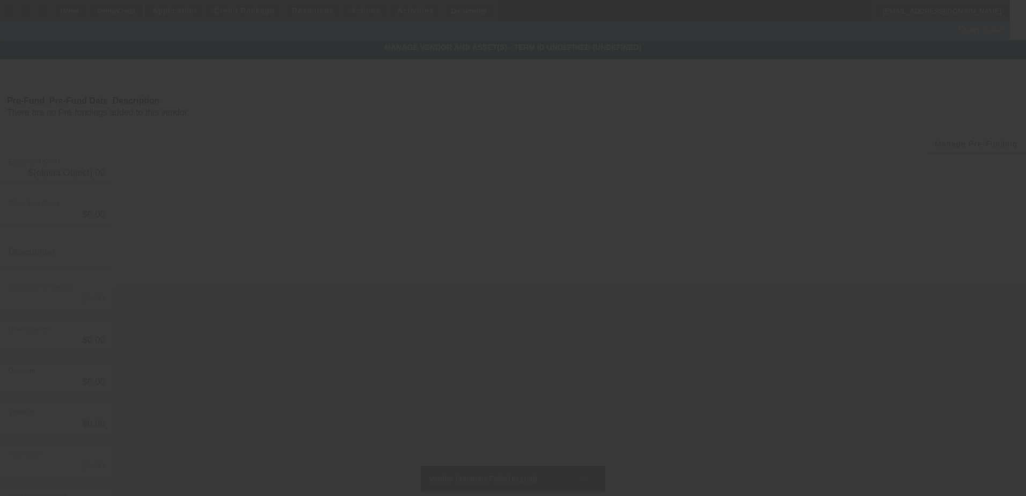
type input "$35,000.00"
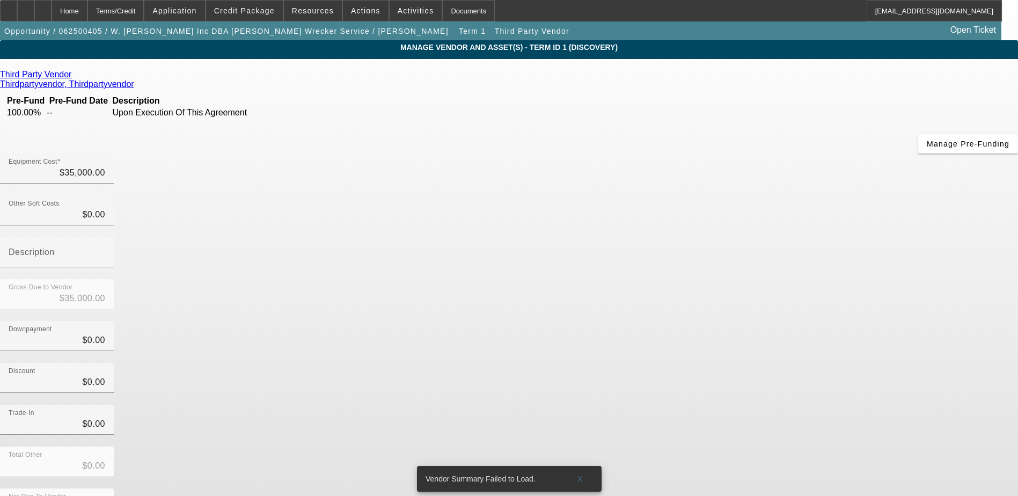
scroll to position [8, 0]
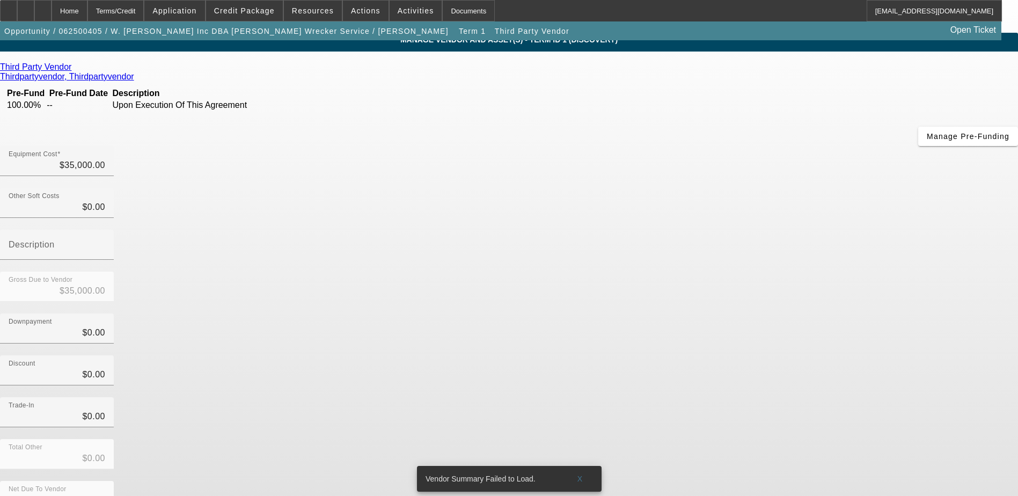
click at [582, 475] on span "X" at bounding box center [580, 479] width 6 height 9
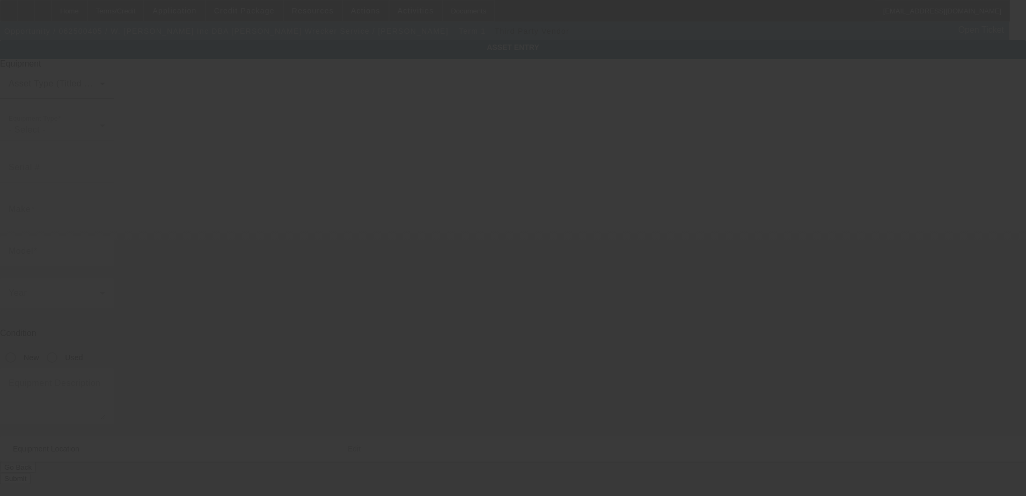
type input "748 Hancock Bridge Rd"
type input "Winder"
type input "30680"
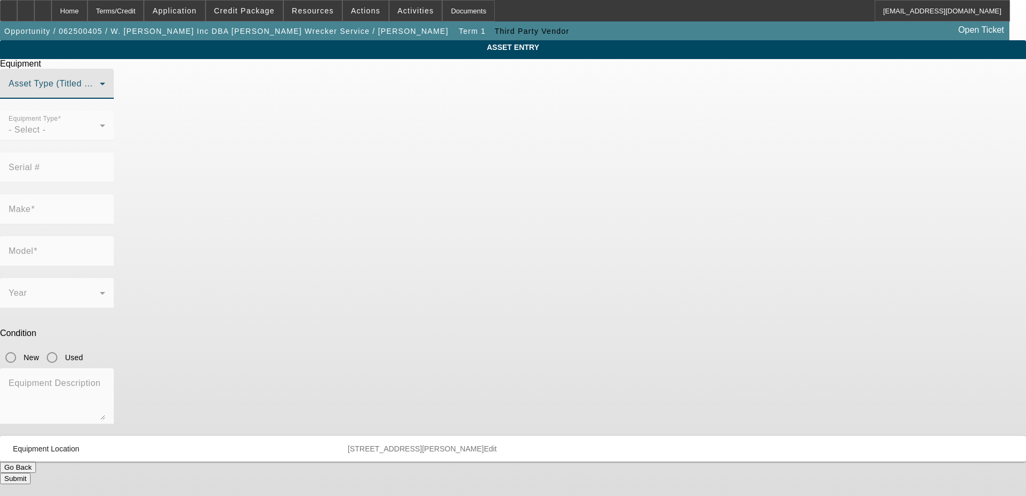
click at [100, 94] on span at bounding box center [54, 88] width 91 height 13
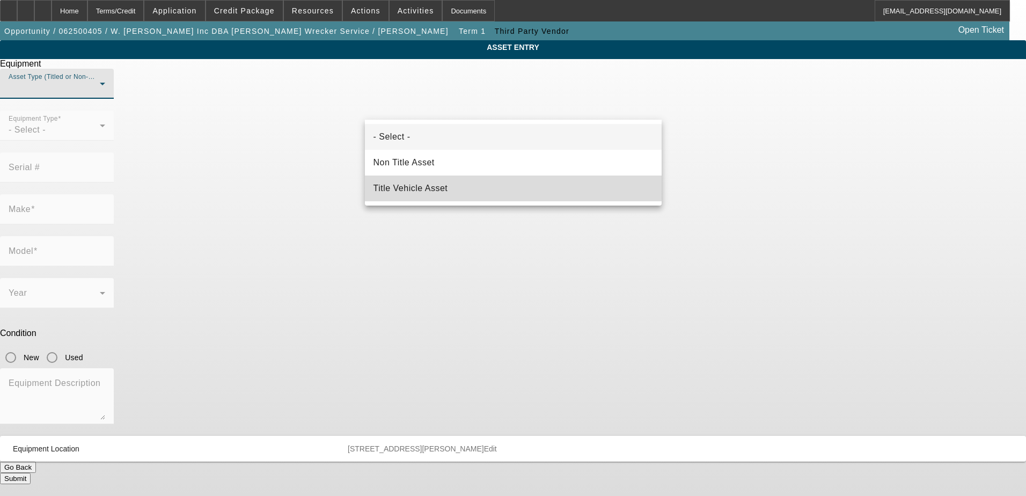
click at [468, 186] on mat-option "Title Vehicle Asset" at bounding box center [513, 189] width 297 height 26
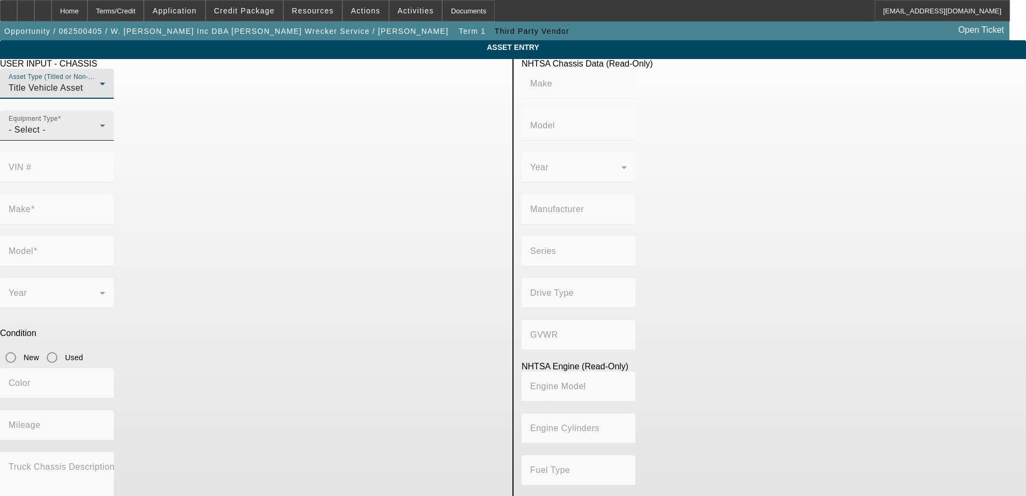
click at [100, 136] on div "- Select -" at bounding box center [54, 129] width 91 height 13
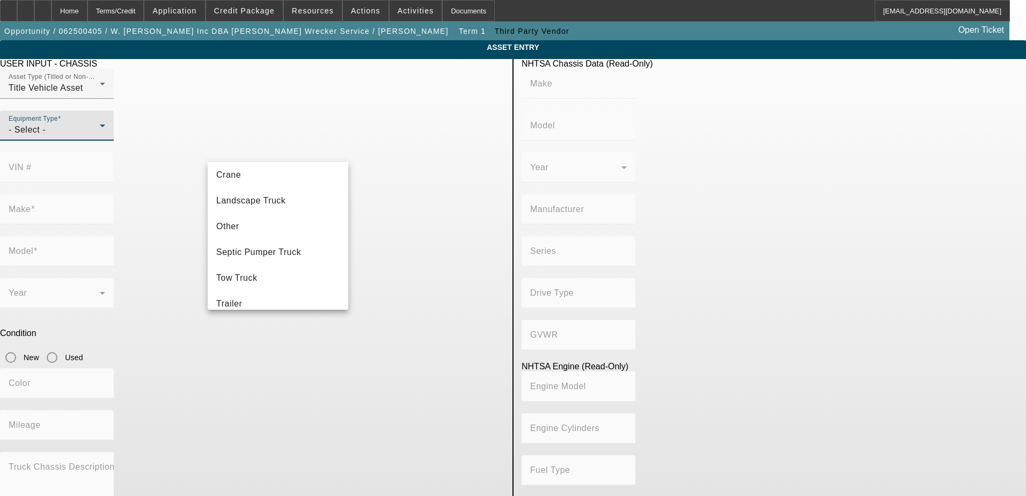
scroll to position [119, 0]
click at [264, 268] on mat-option "Tow Truck" at bounding box center [278, 267] width 141 height 26
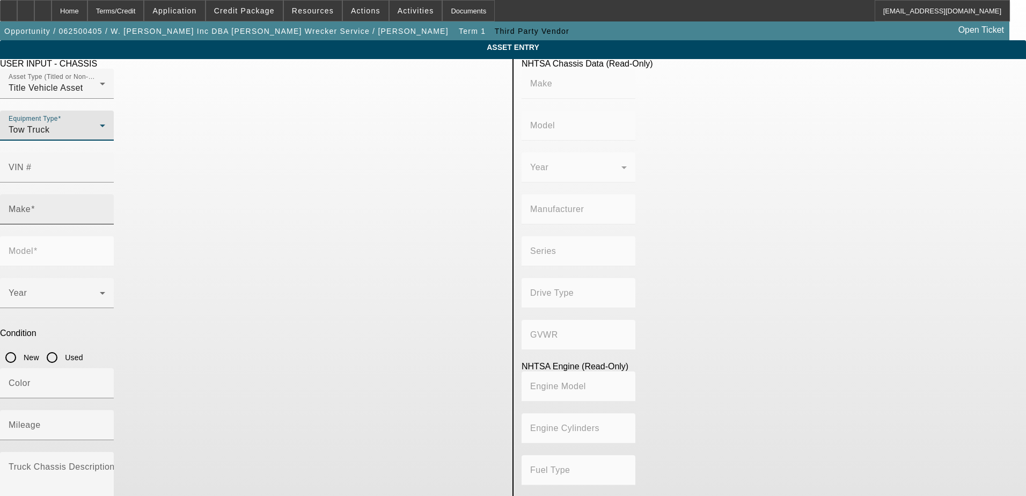
click at [105, 207] on input "Make" at bounding box center [57, 213] width 97 height 13
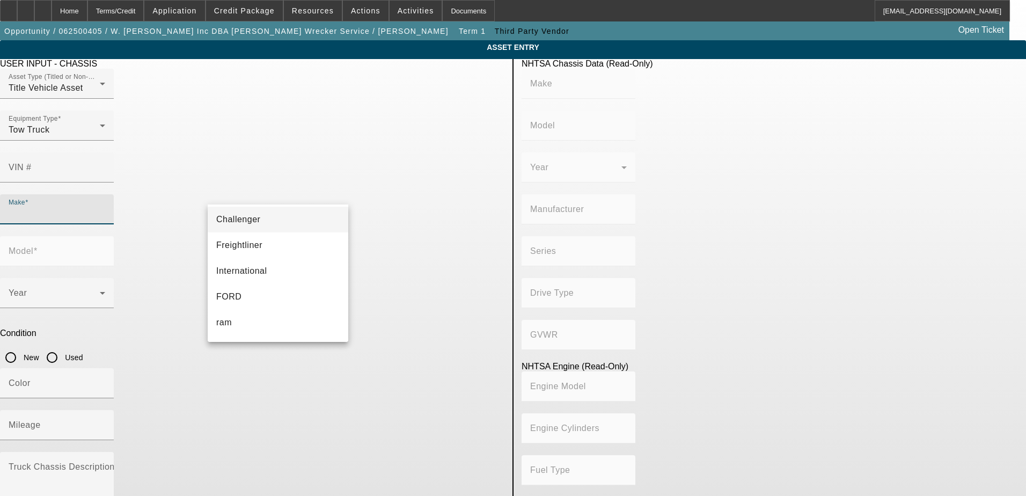
scroll to position [107, 0]
click at [239, 244] on mat-option "FORD" at bounding box center [278, 243] width 141 height 26
type input "FORD"
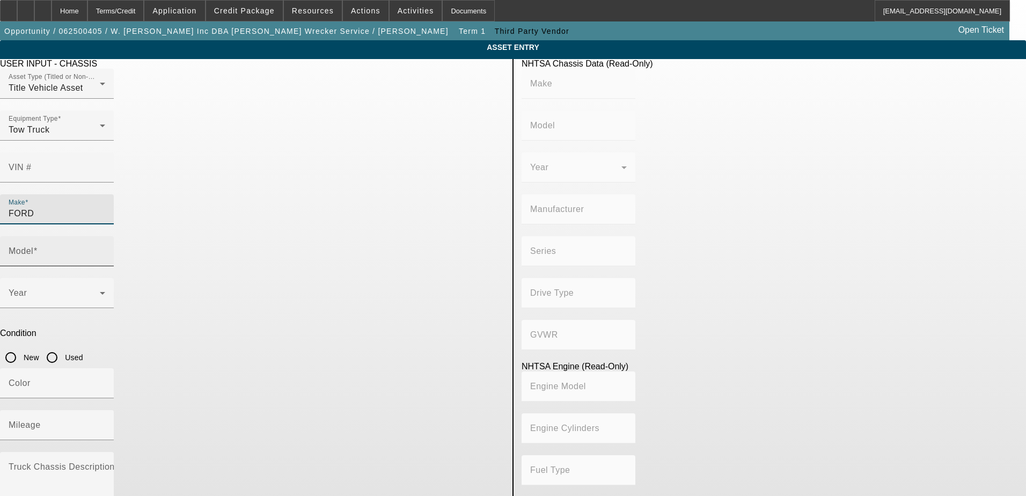
click at [38, 246] on span at bounding box center [35, 250] width 4 height 9
click at [105, 249] on input "Model" at bounding box center [57, 255] width 97 height 13
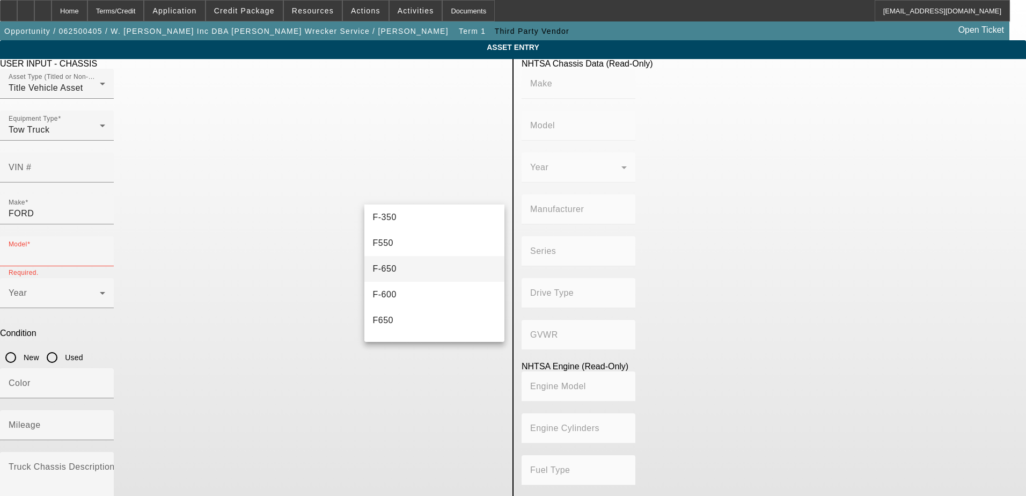
click at [409, 269] on mat-option "F-650" at bounding box center [435, 269] width 141 height 26
type input "F-650"
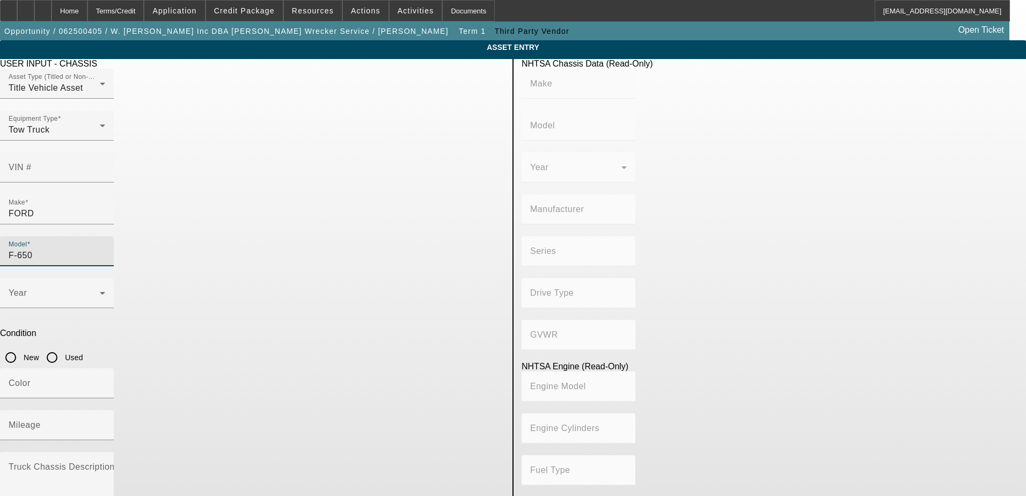
click at [63, 347] on input "Used" at bounding box center [51, 357] width 21 height 21
radio input "true"
click at [105, 165] on input "VIN #" at bounding box center [57, 171] width 97 height 13
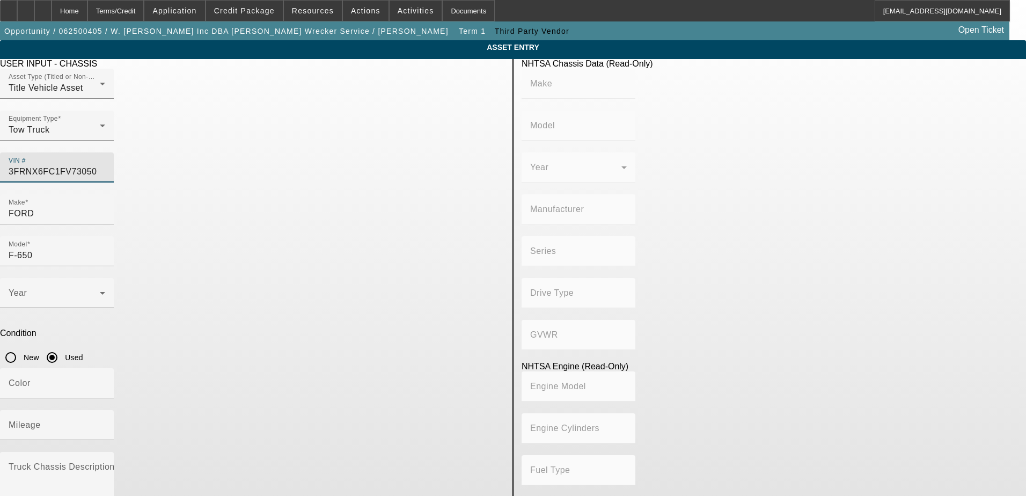
type input "3FRNX6FC1FV730508"
type input "FORD"
type input "F-650"
type input "BLUE DIAMOND TRUCK, S. DE R. L. DE C. V."
type input "4x2"
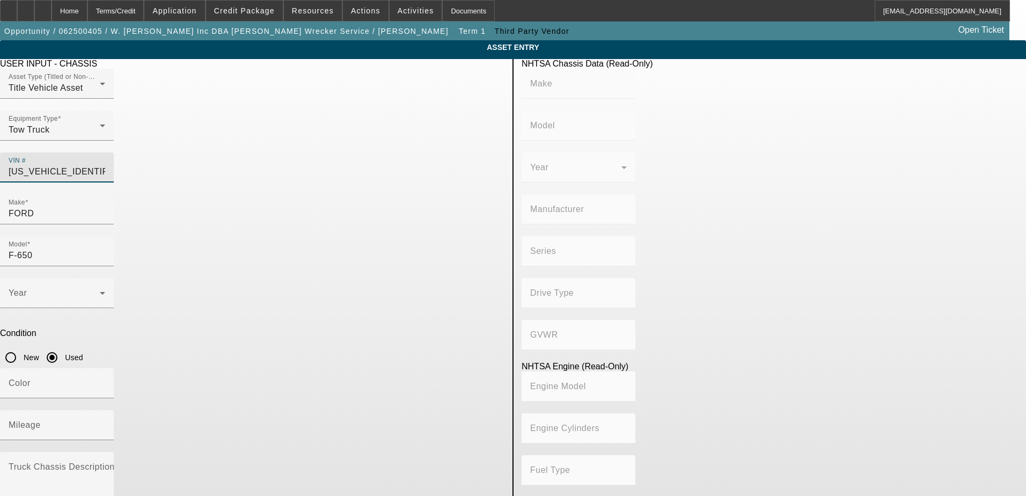
type input "Class 6: 19,501 - 26,000 lb (8,845 - 11,794 kg)"
type input "6"
type input "Diesel"
type input "408.85908543470"
type input "6.7"
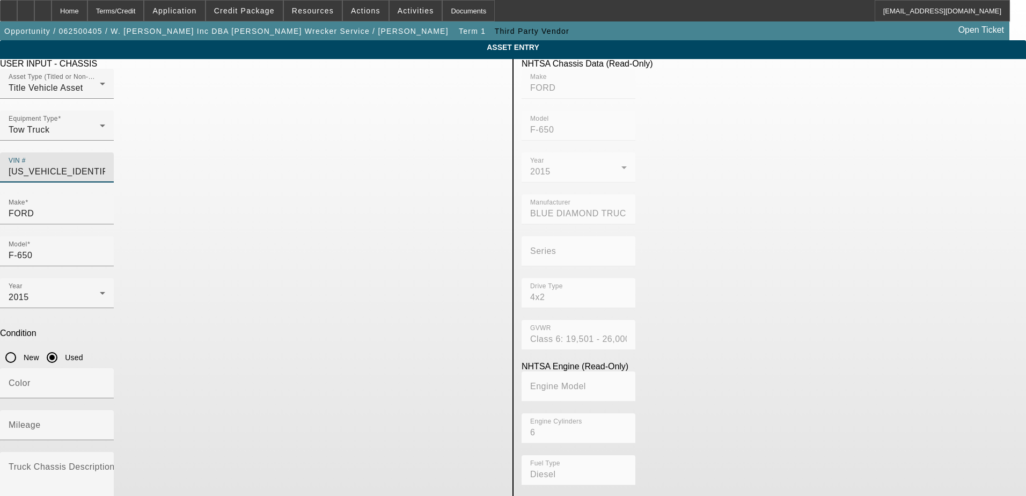
type input "3FRNX6FC1FV730508"
click at [119, 293] on app-asset-collateral-manage "ASSET ENTRY Delete asset USER INPUT - CHASSIS Asset Type (Titled or Non-Titled)…" at bounding box center [513, 337] width 1026 height 595
type input "FORD"
type input "F-650"
type input "BLUE DIAMOND TRUCK, S. DE R. L. DE C. V."
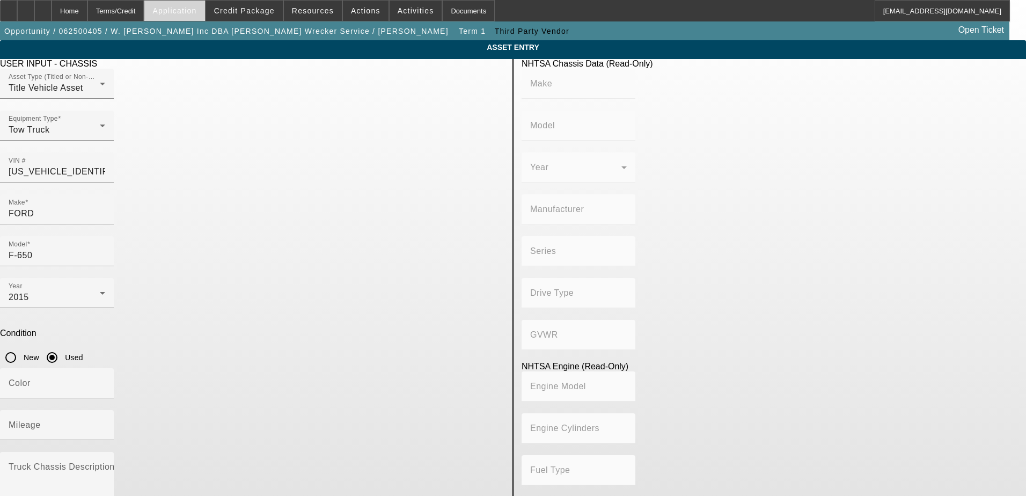
type input "4x2"
type input "Class 6: 19,501 - 26,000 lb (8,845 - 11,794 kg)"
type input "6"
type input "Diesel"
type input "408.85908543470"
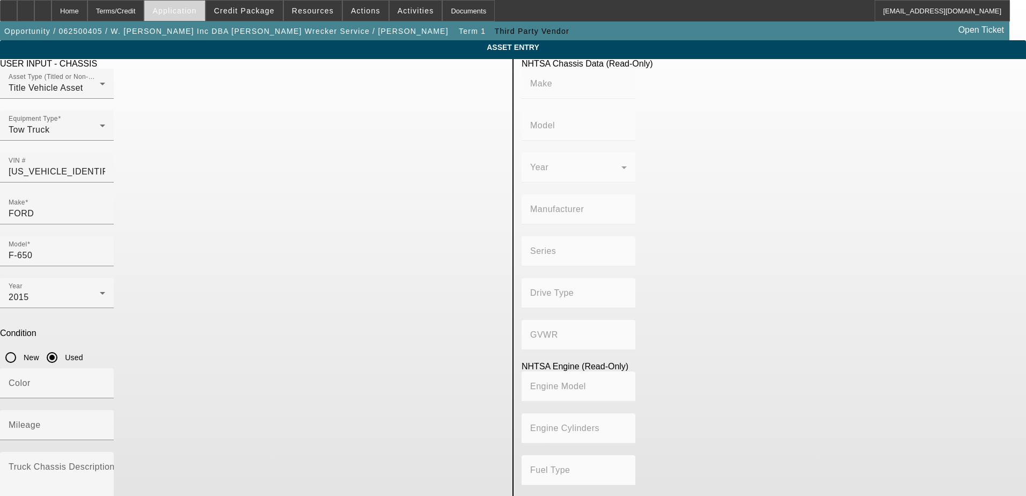
type input "6.7"
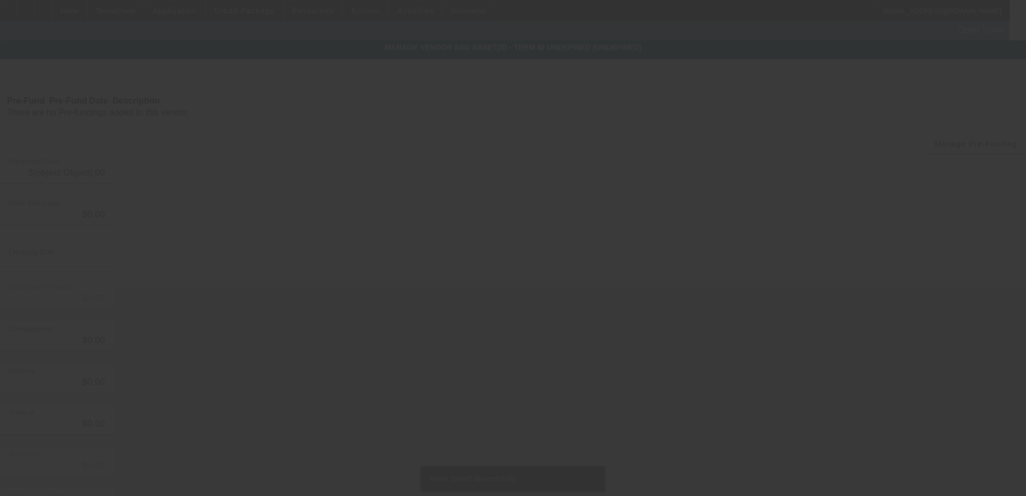
type input "$35,000.00"
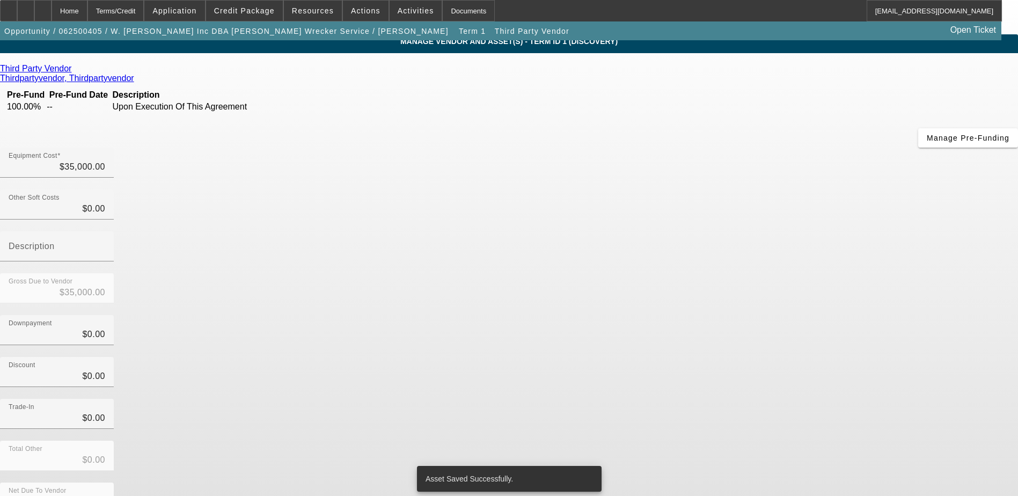
scroll to position [8, 0]
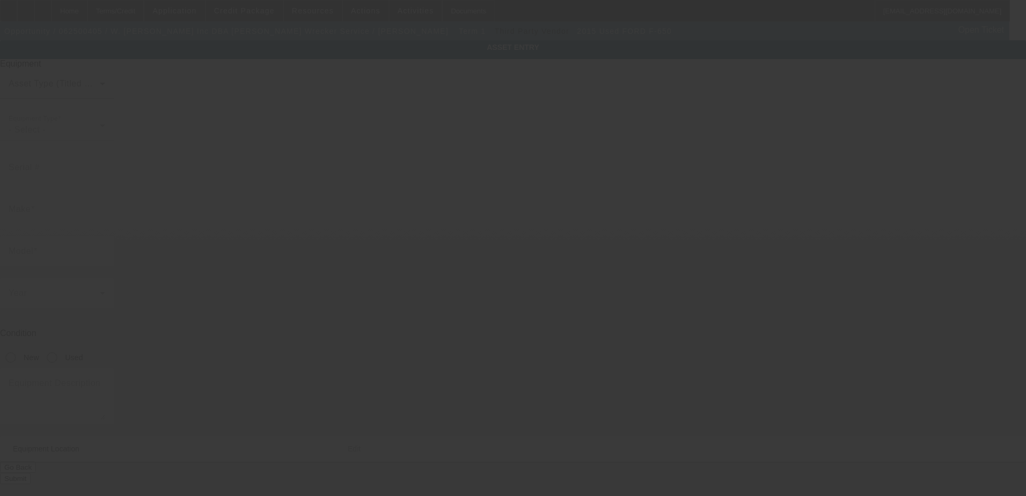
type input "3FRNX6FC1FV730508"
type input "Ford"
type input "F-650"
radio input "true"
type input "748 Hancock Bridge Rd"
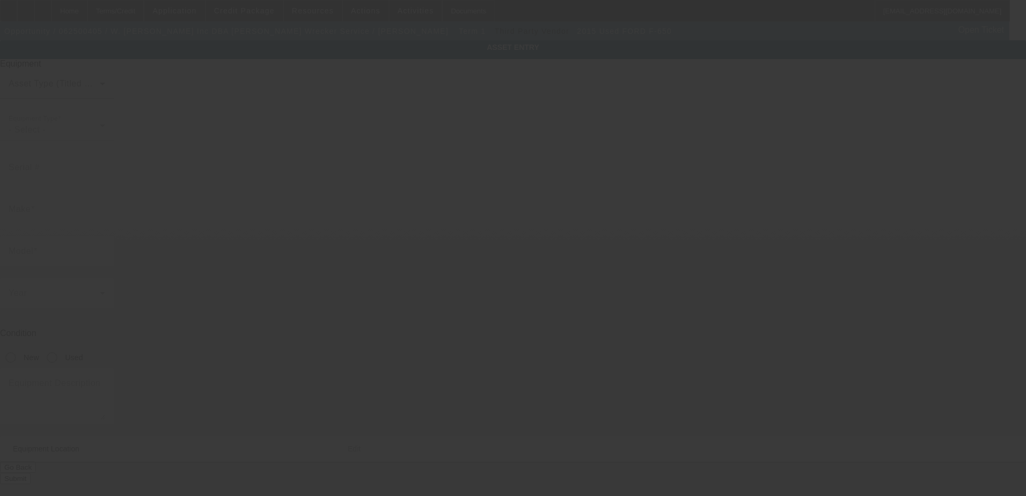
type input "Winder"
type input "30680"
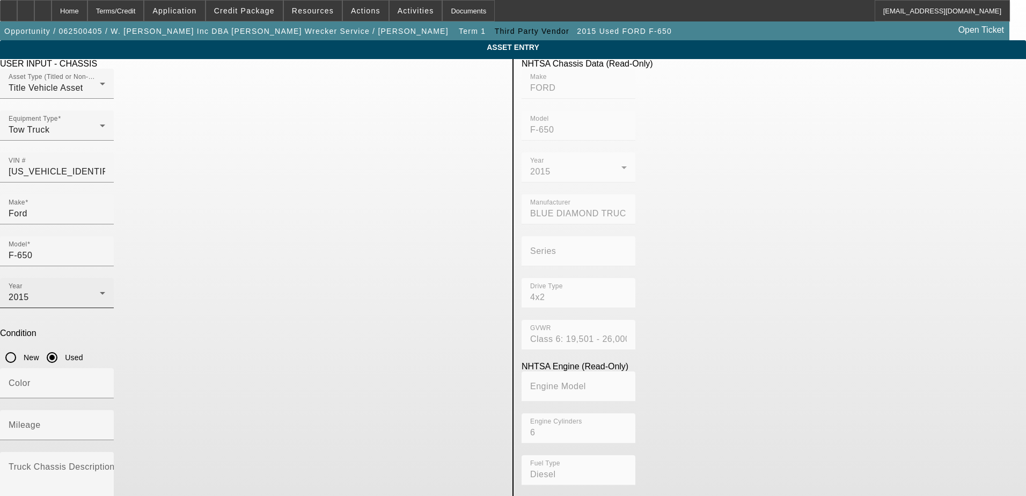
click at [109, 287] on icon at bounding box center [102, 293] width 13 height 13
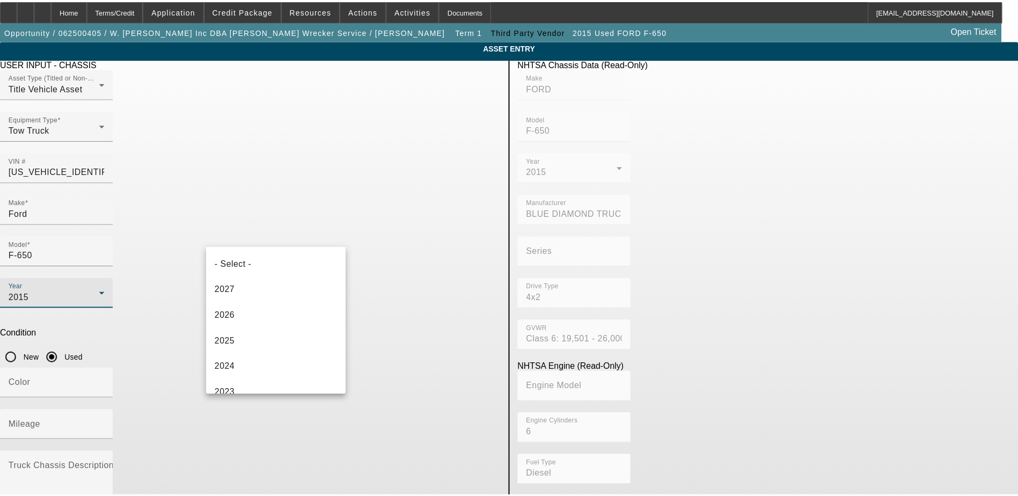
scroll to position [217, 0]
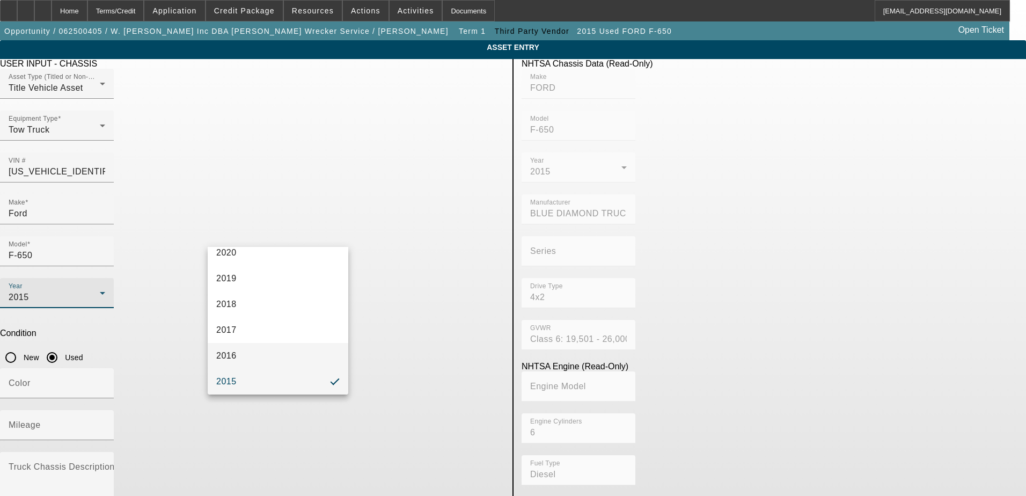
click at [264, 351] on mat-option "2016" at bounding box center [278, 356] width 141 height 26
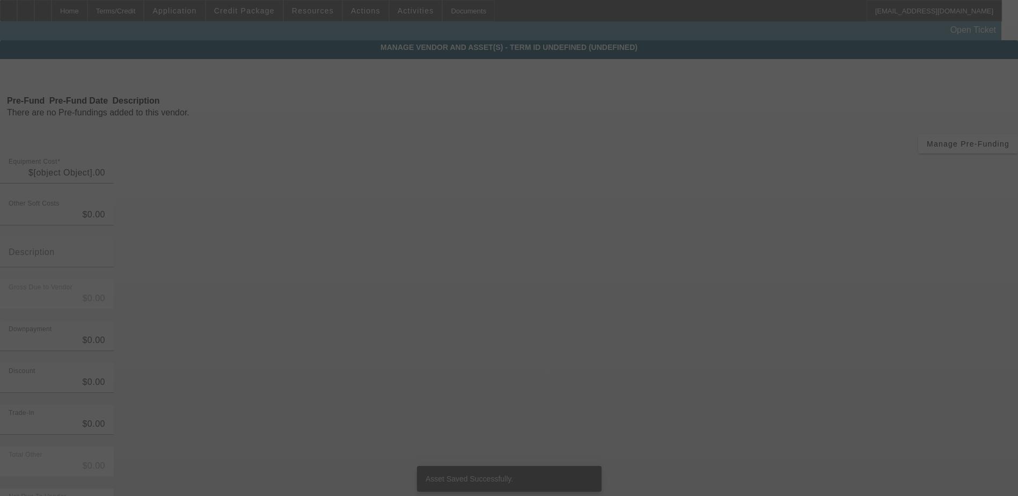
type input "$35,000.00"
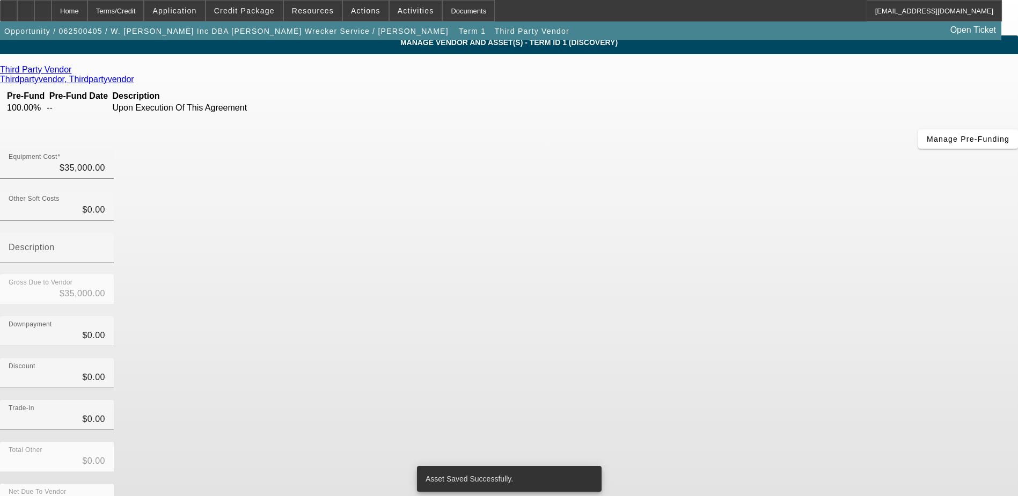
scroll to position [8, 0]
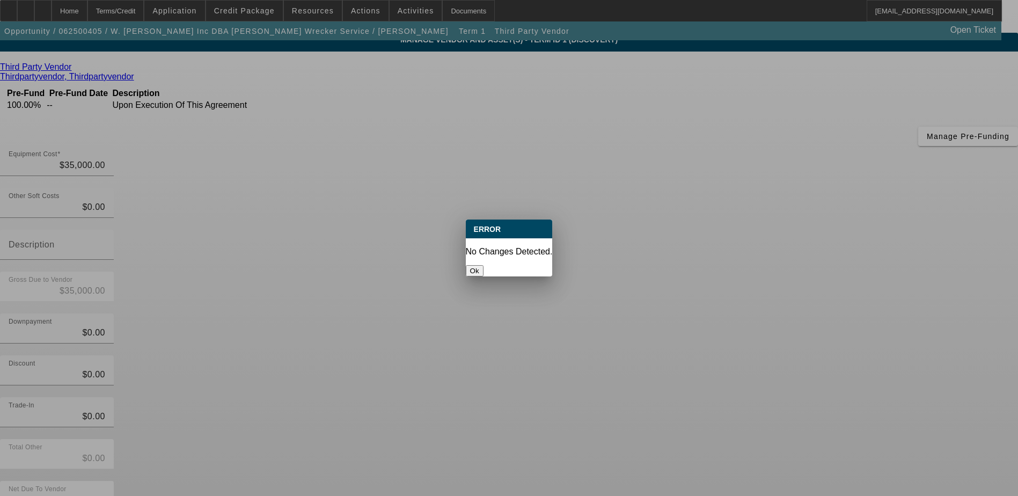
click at [484, 265] on button "Ok" at bounding box center [475, 270] width 18 height 11
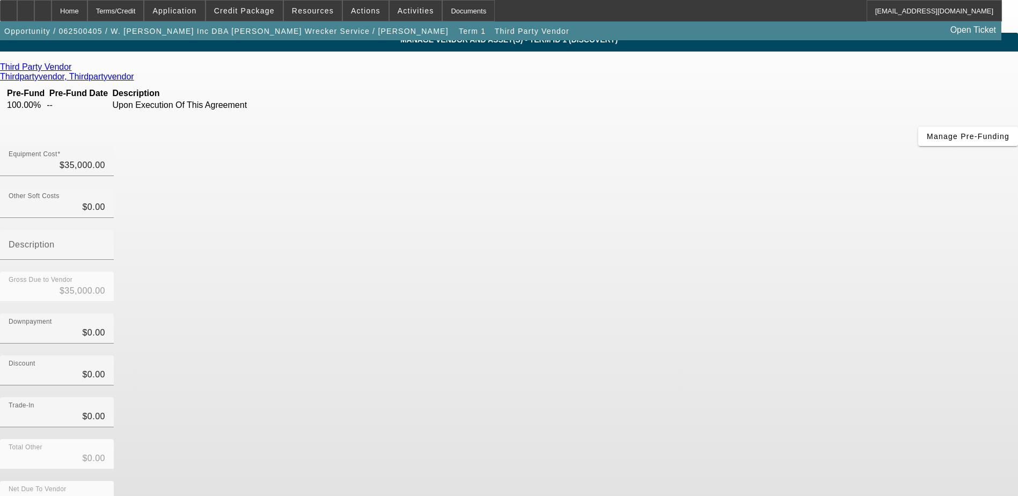
scroll to position [8, 0]
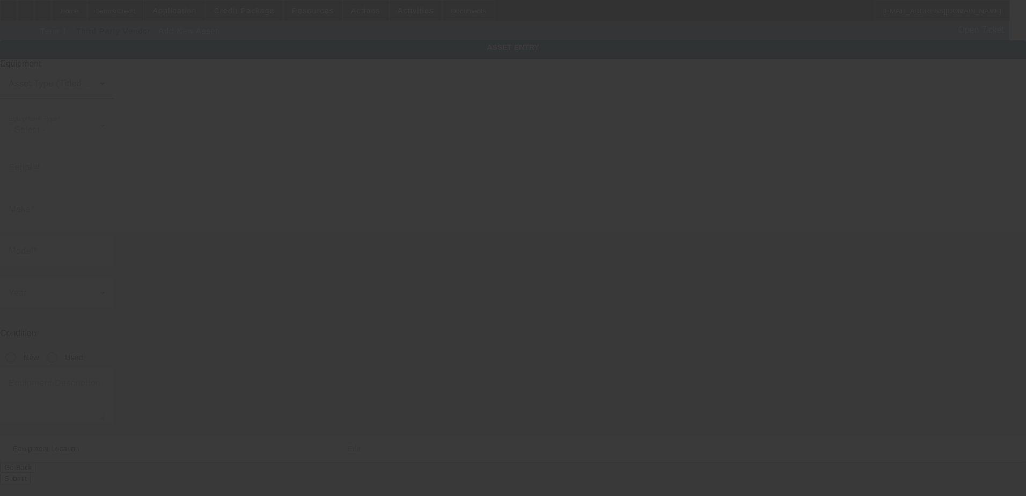
type input "748 Hancock Bridge Rd"
type input "Winder"
type input "30680"
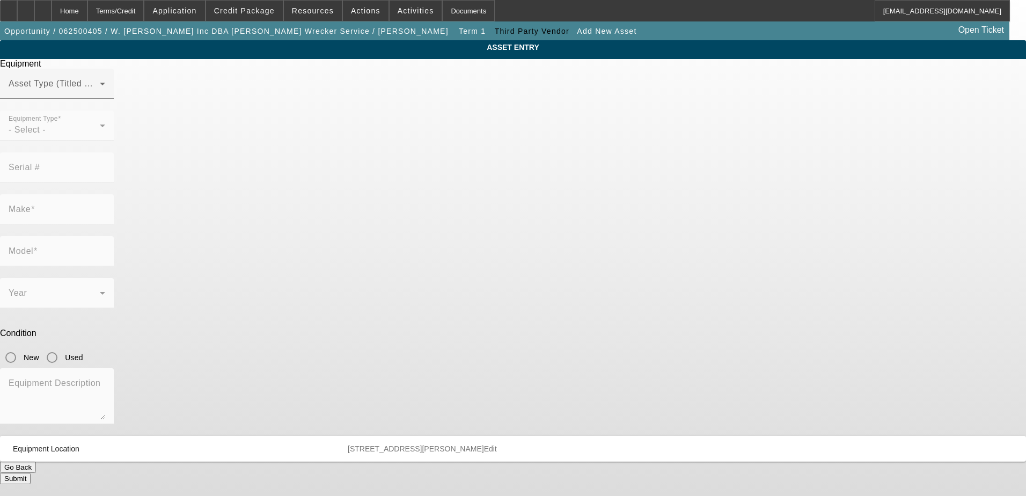
click at [36, 462] on button "Go Back" at bounding box center [18, 467] width 36 height 11
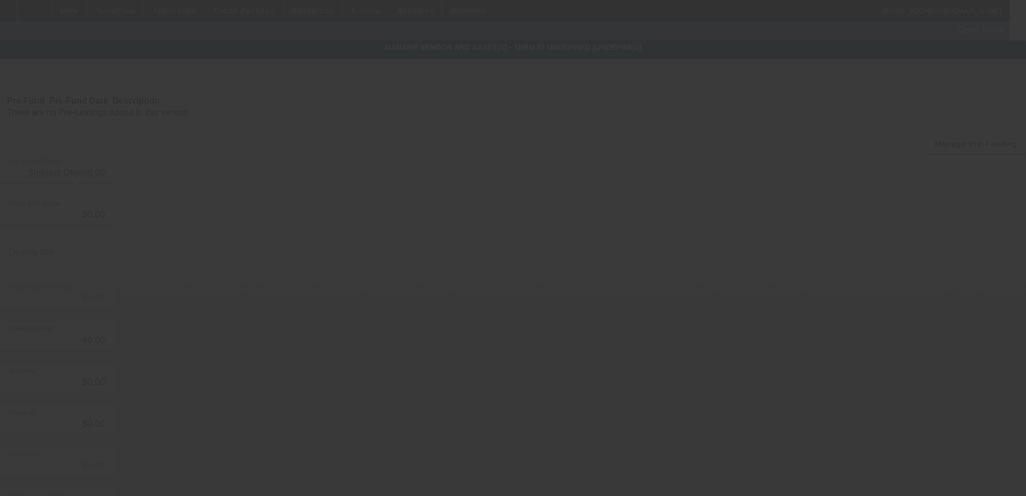
type input "$35,000.00"
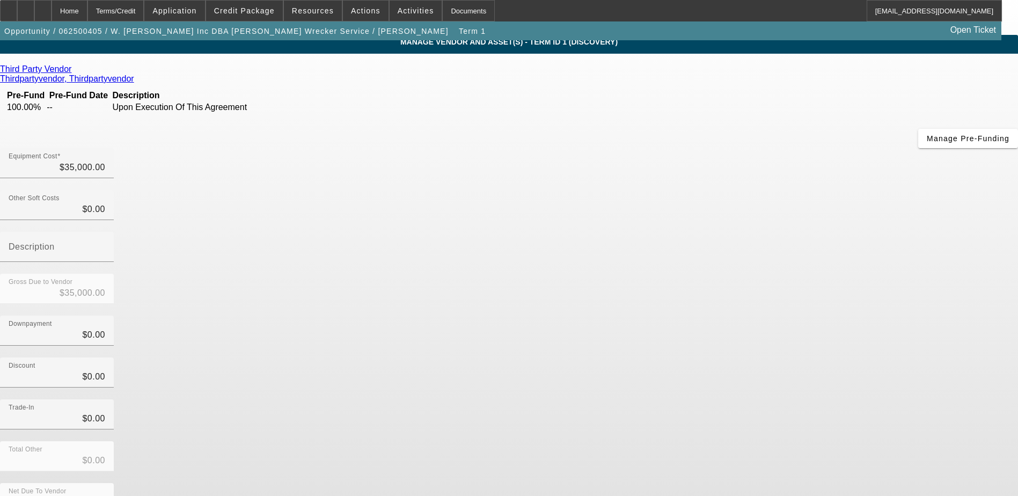
scroll to position [8, 0]
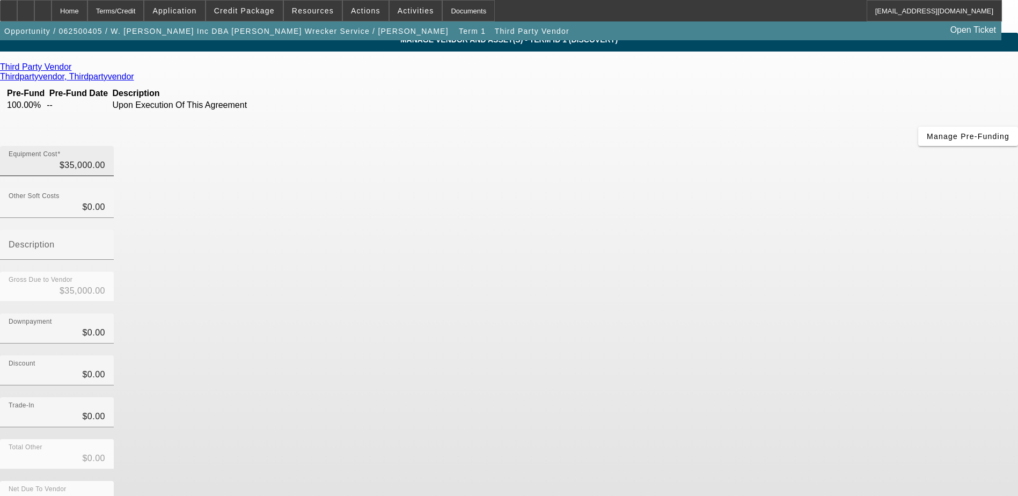
click at [105, 146] on div "Equipment Cost $35,000.00" at bounding box center [57, 161] width 97 height 30
type input "3500"
type input "$3,500.00"
type input "350"
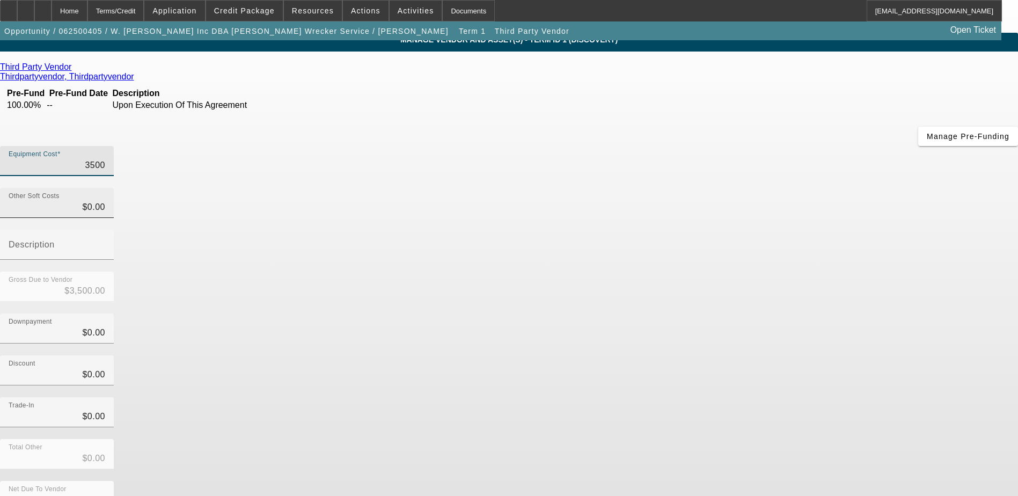
type input "$350.00"
type input "35"
type input "$35.00"
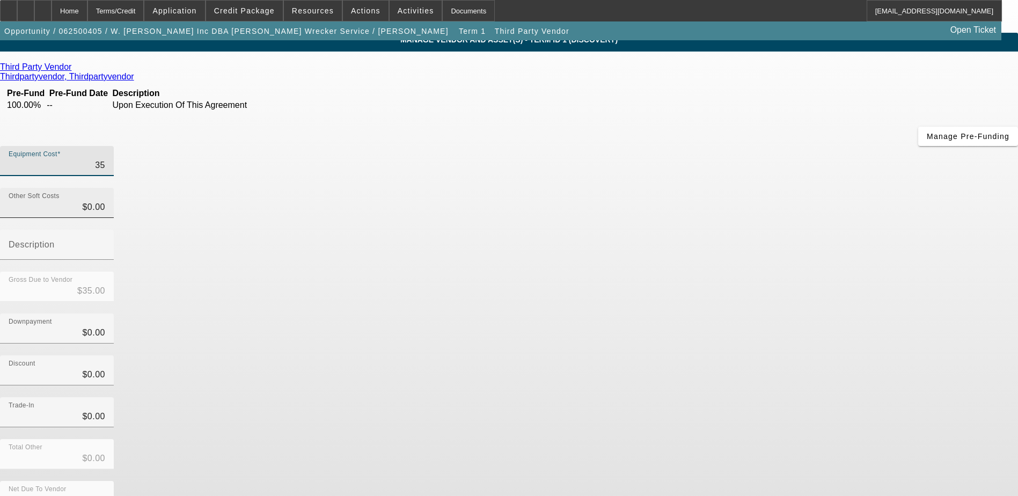
type input "3"
type input "$3.00"
type input "$0.00"
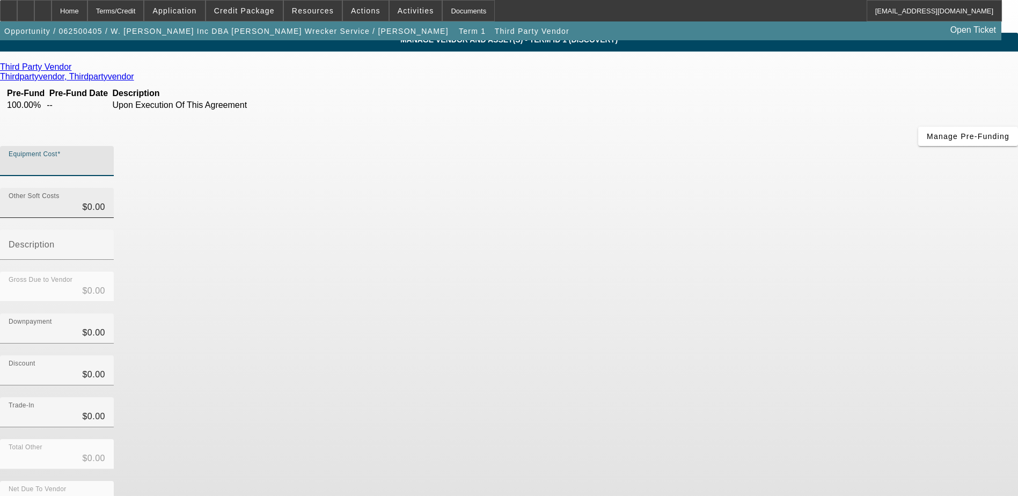
type input "2"
type input "$2.00"
type input "25"
type input "$25.00"
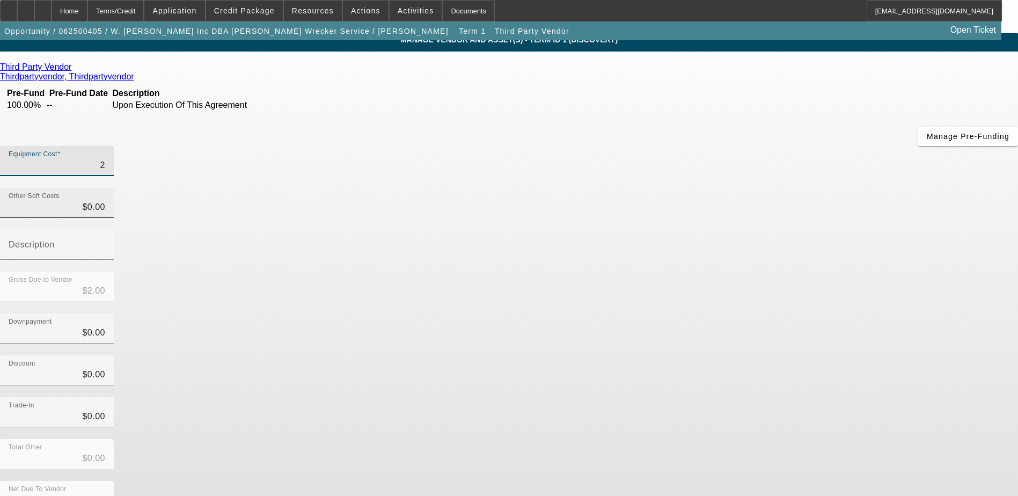
type input "$25.00"
type input "250"
type input "$250.00"
type input "2500"
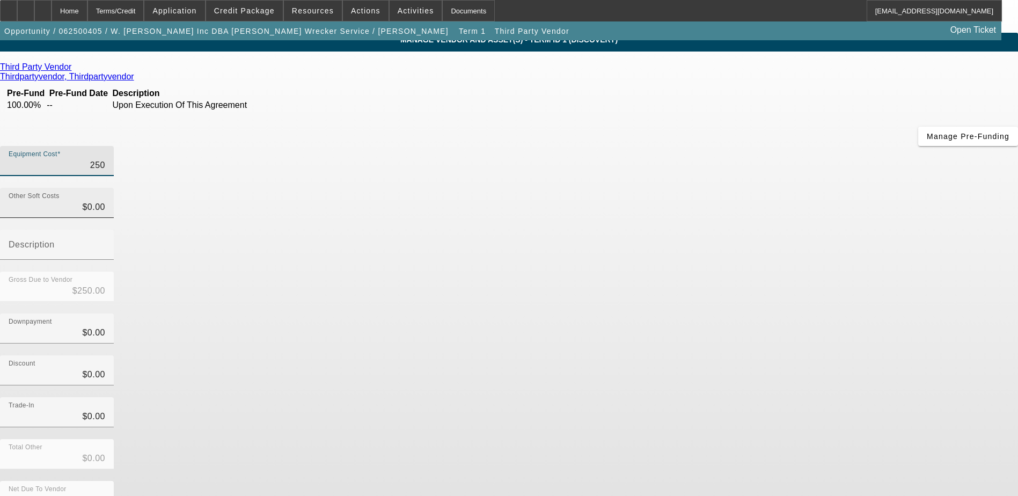
type input "$2,500.00"
type input "25000"
type input "$25,000.00"
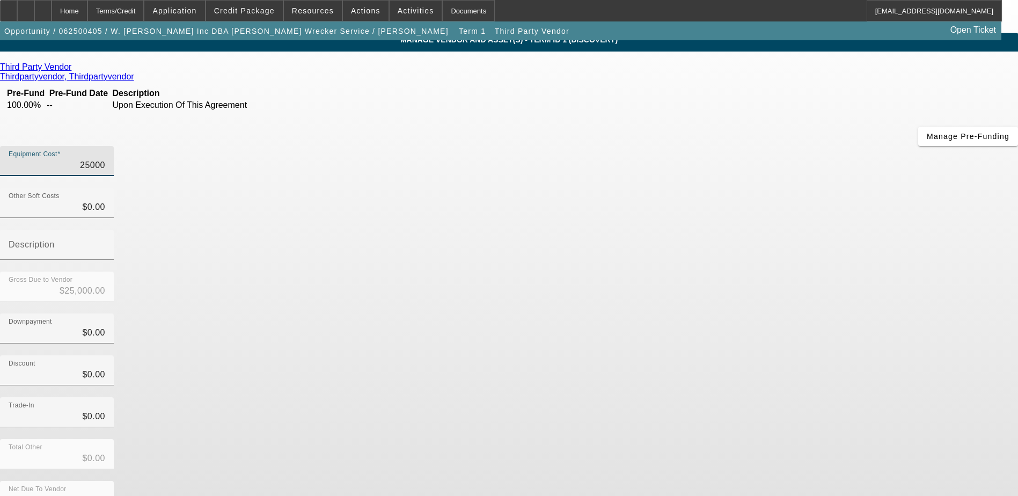
type input "$25,000.00"
click at [766, 355] on div "Discount $0.00" at bounding box center [509, 376] width 1018 height 42
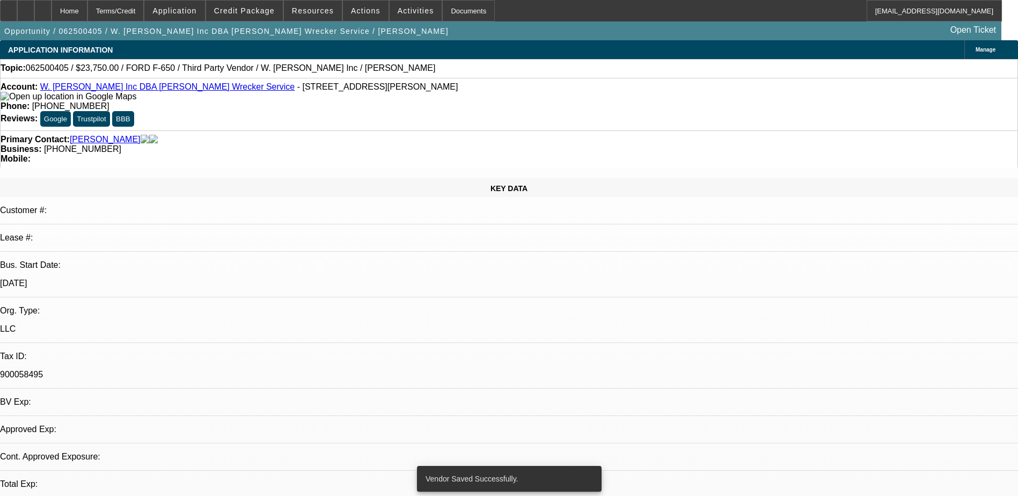
select select "2"
select select "0.1"
select select "4"
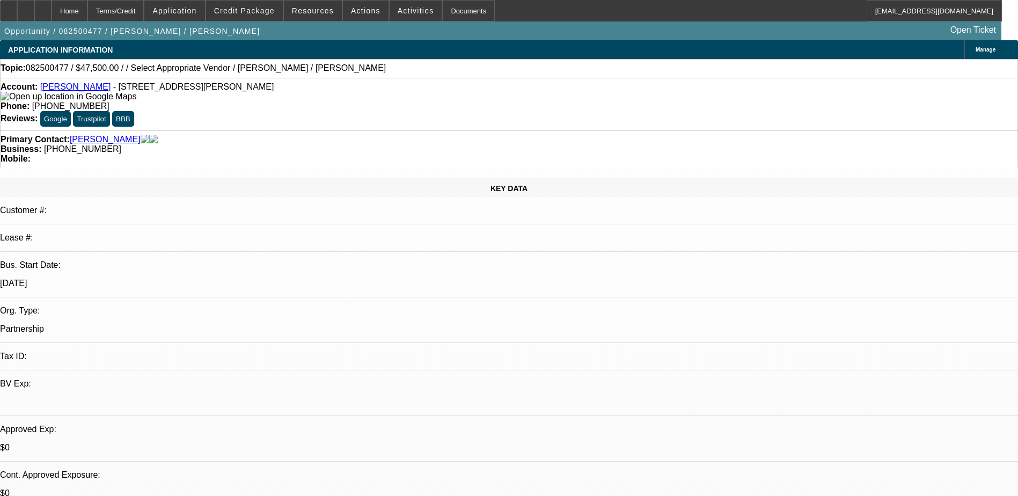
select select "2"
select select "0"
select select "6"
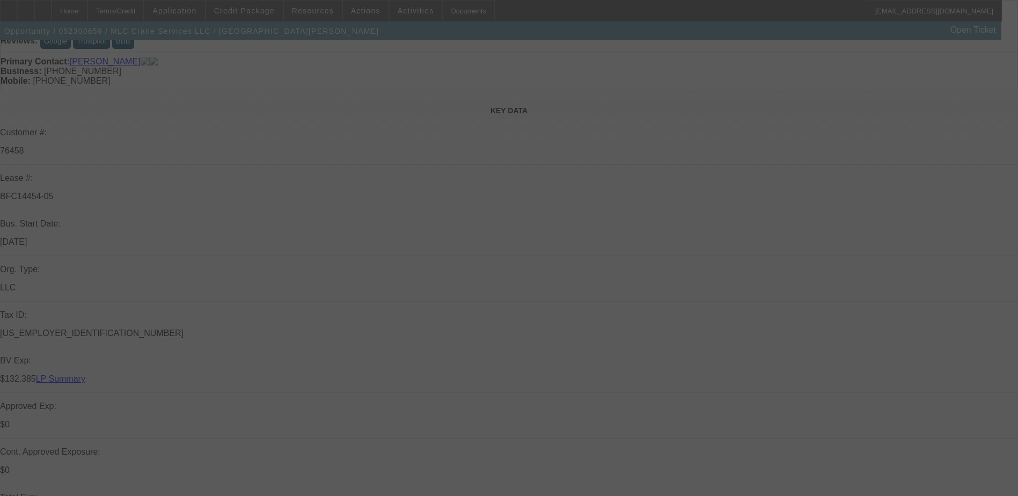
scroll to position [161, 0]
select select "0"
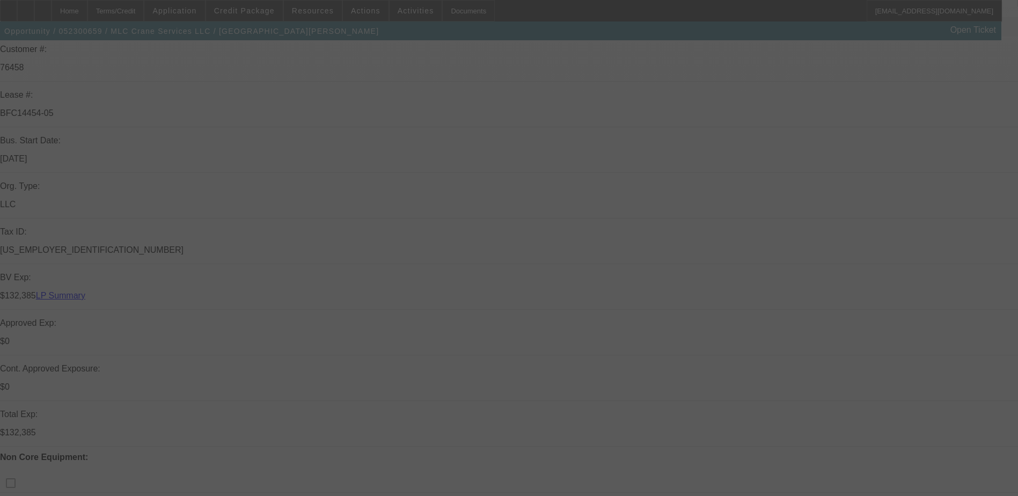
select select "0"
select select "0.1"
select select "2"
select select "0"
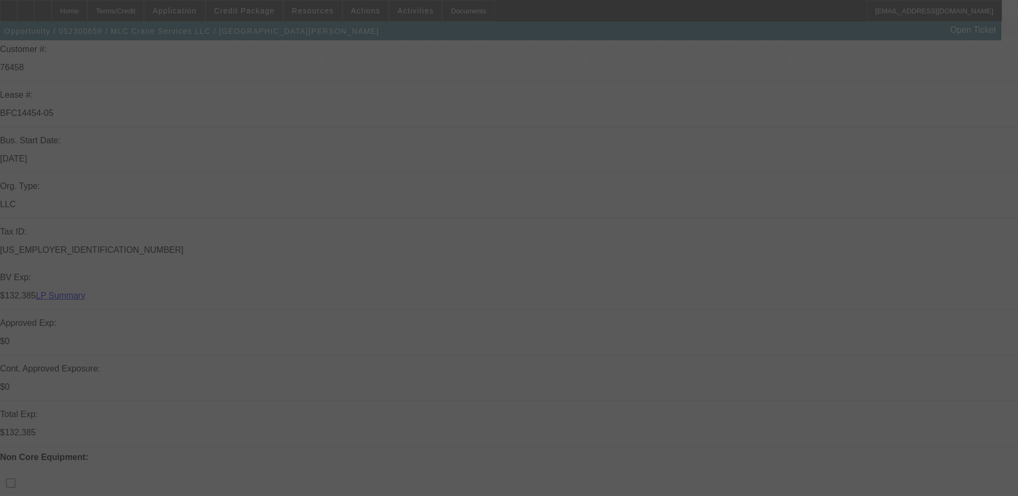
select select "0.1"
select select "0"
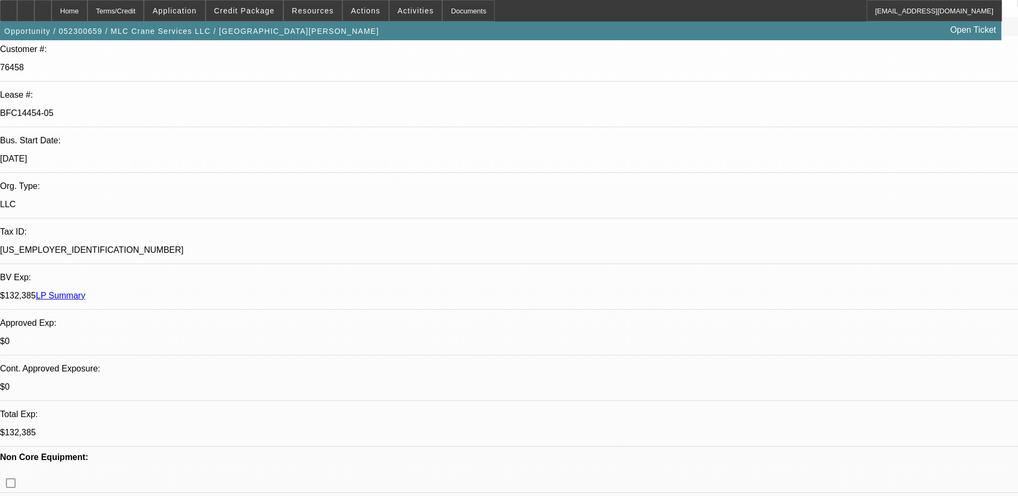
select select "1"
select select "2"
select select "6"
select select "1"
select select "2"
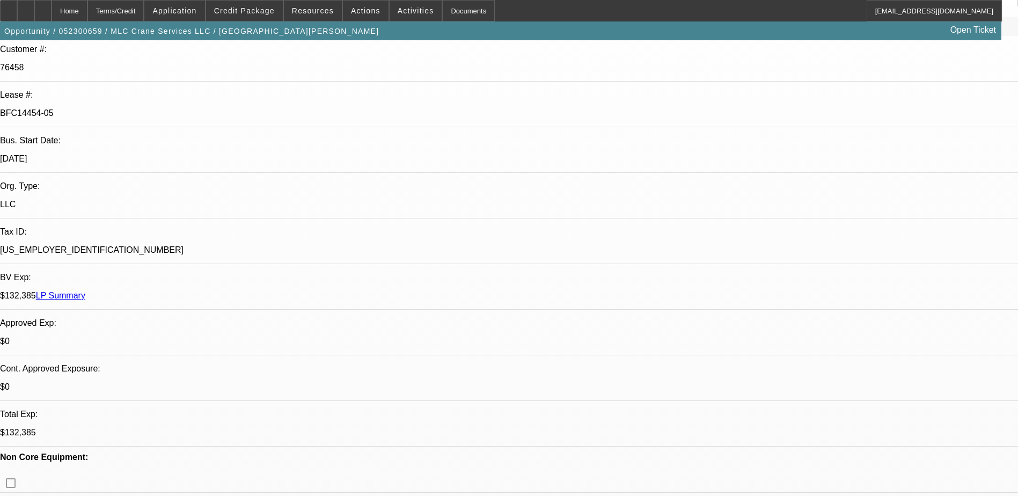
select select "6"
select select "1"
select select "2"
select select "6"
select select "1"
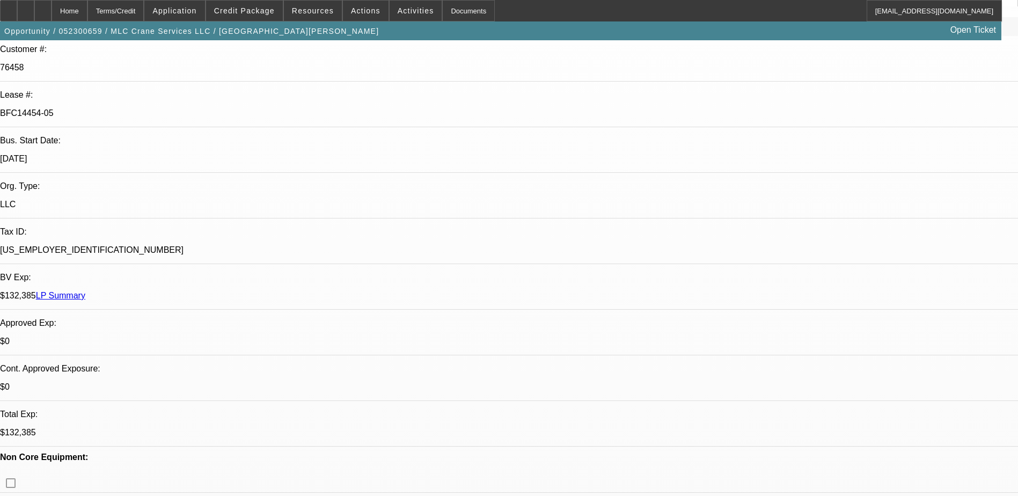
select select "2"
select select "6"
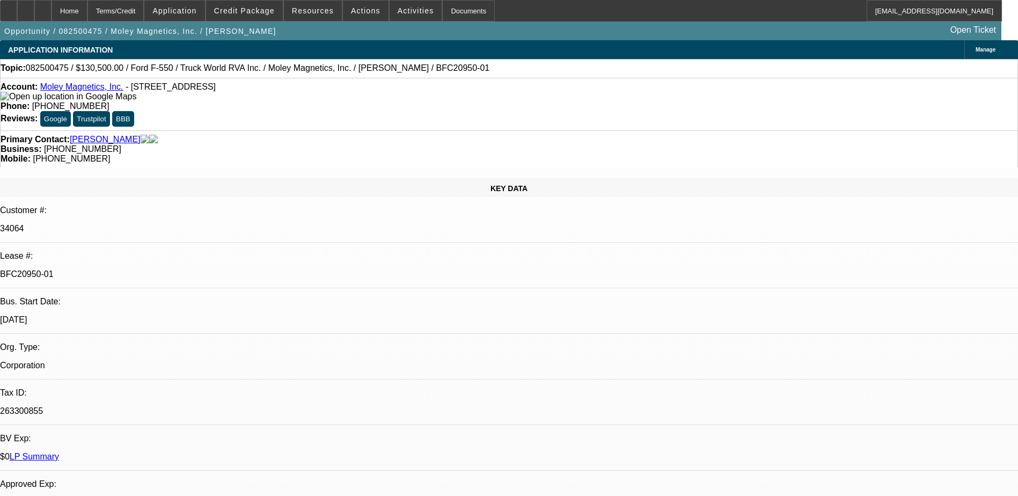
select select "0.1"
select select "0"
select select "0.1"
select select "0"
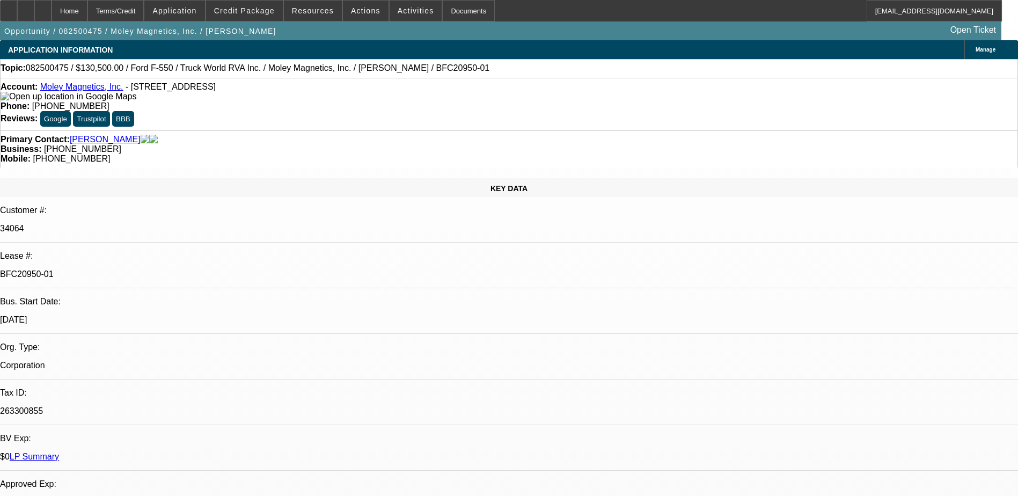
select select "0"
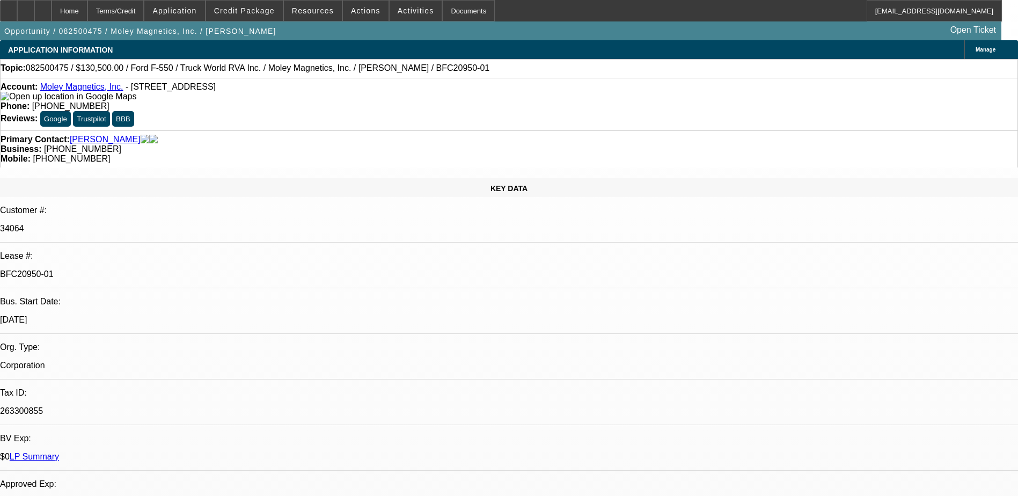
select select "0"
select select "1"
select select "6"
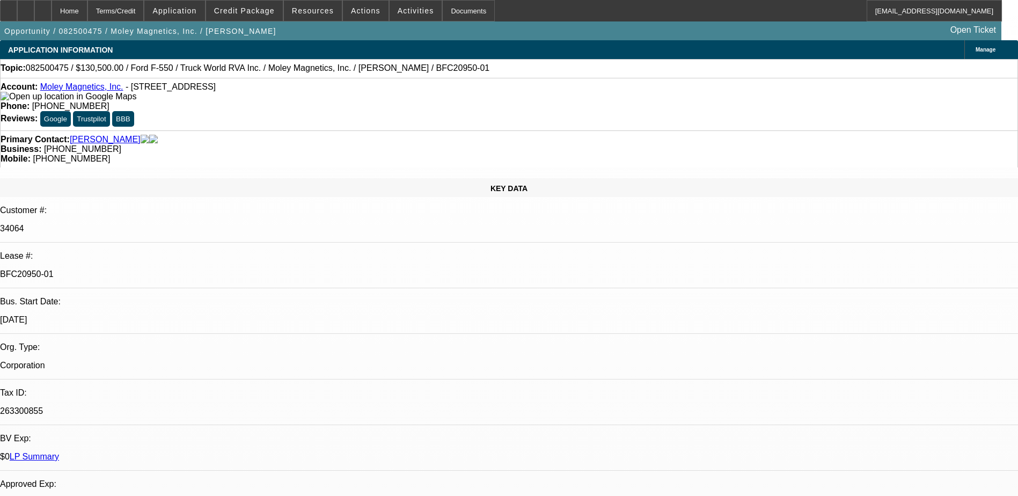
select select "1"
select select "6"
select select "1"
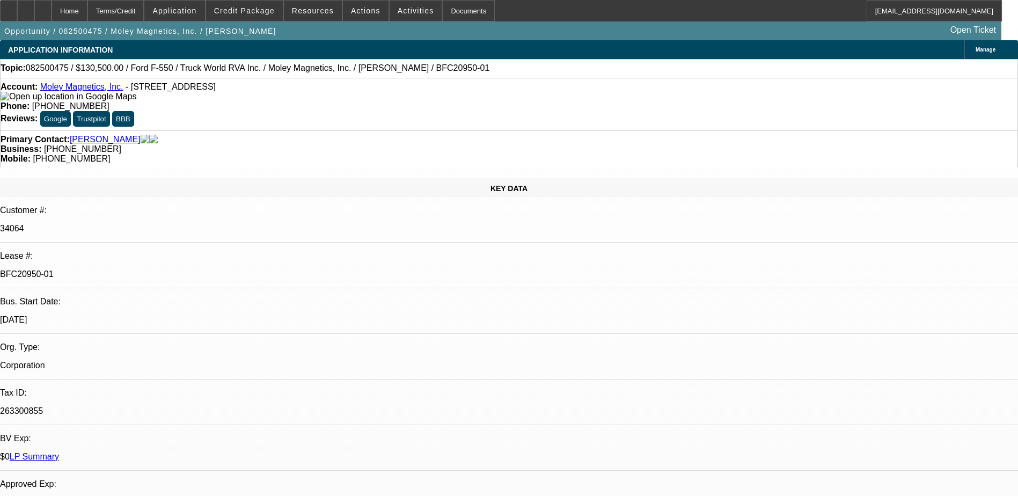
select select "6"
select select "1"
select select "6"
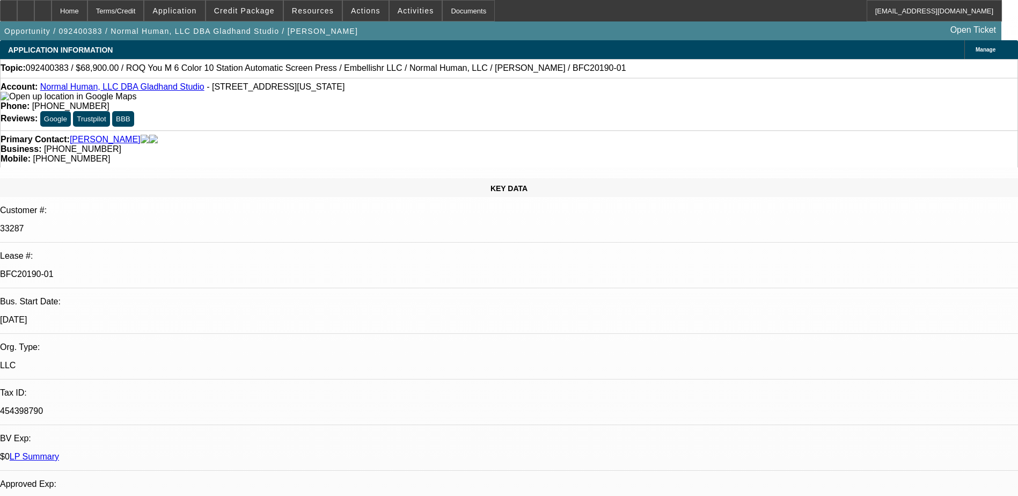
select select "0"
select select "0.1"
select select "0"
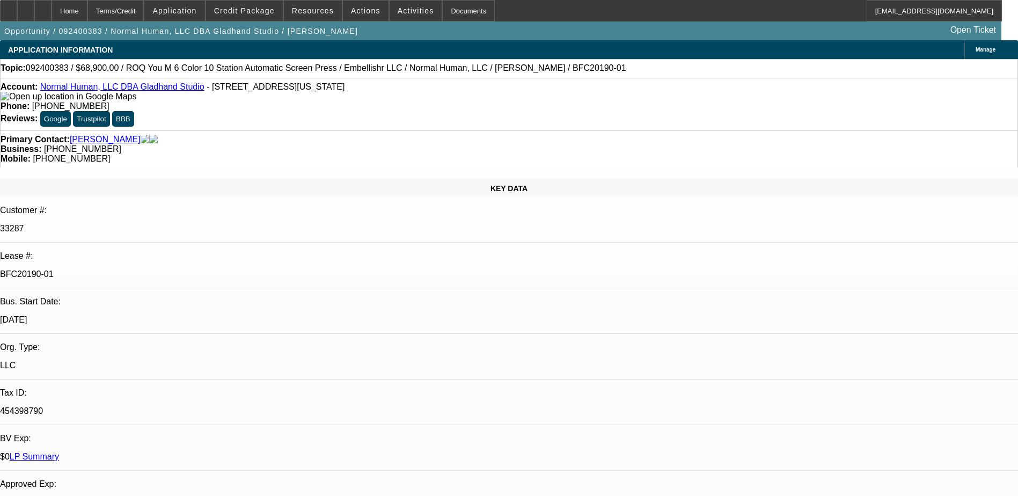
select select "0"
select select "0.1"
select select "0"
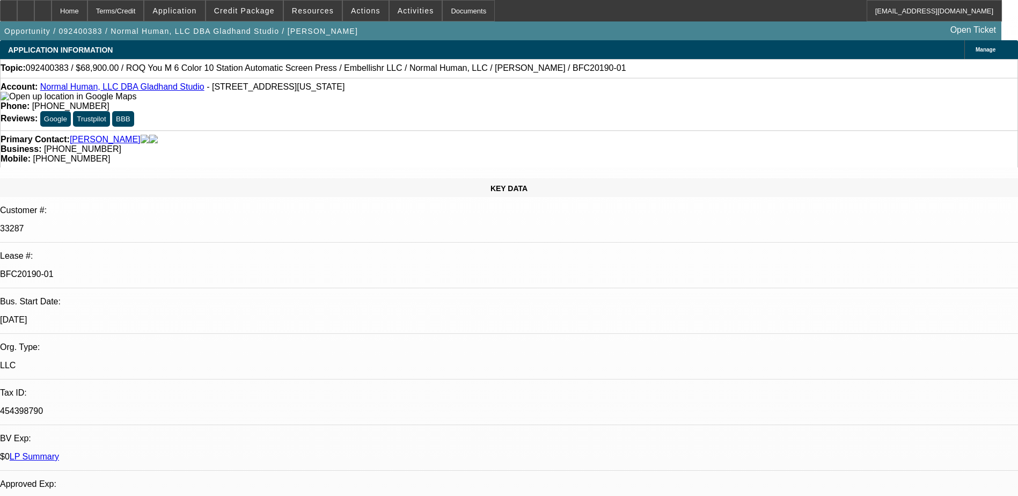
select select "0"
select select "1"
select select "4"
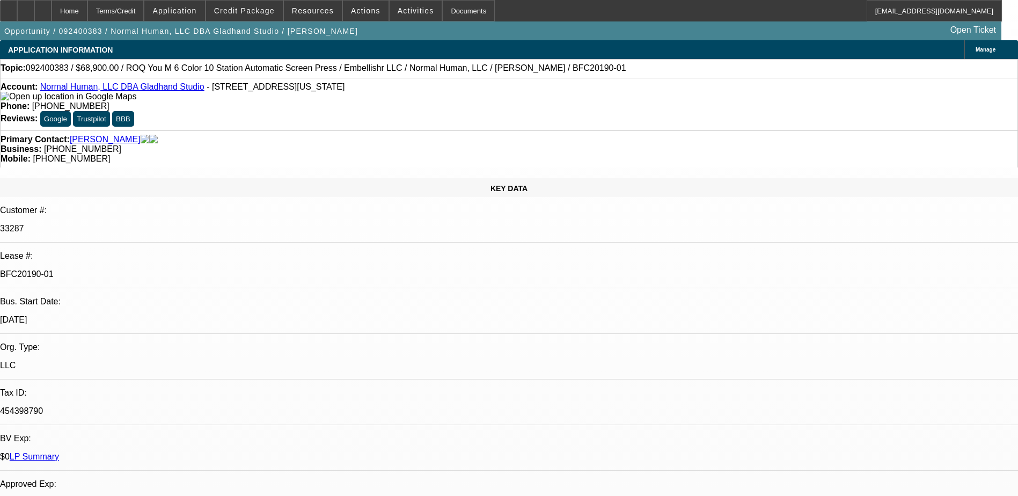
select select "1"
select select "6"
select select "1"
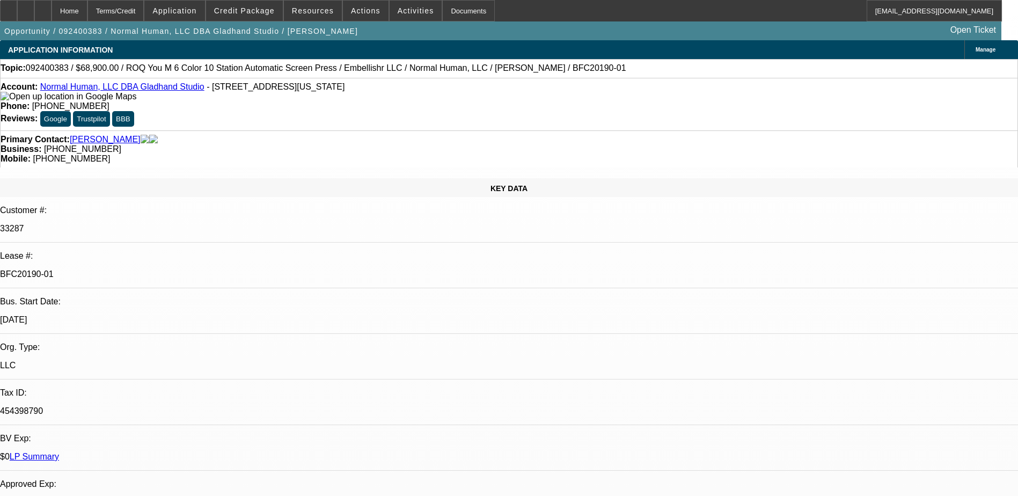
select select "4"
select select "1"
select select "6"
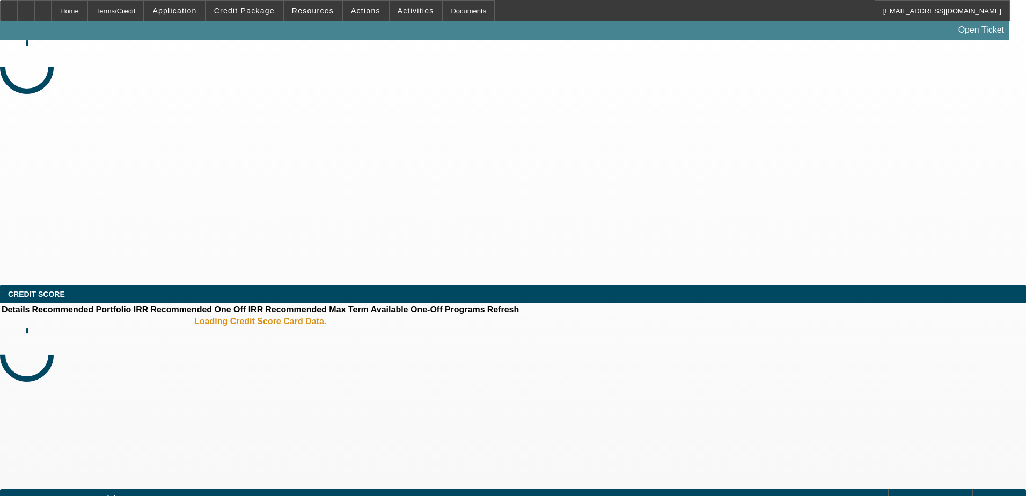
select select "0"
select select "2"
select select "0.1"
select select "4"
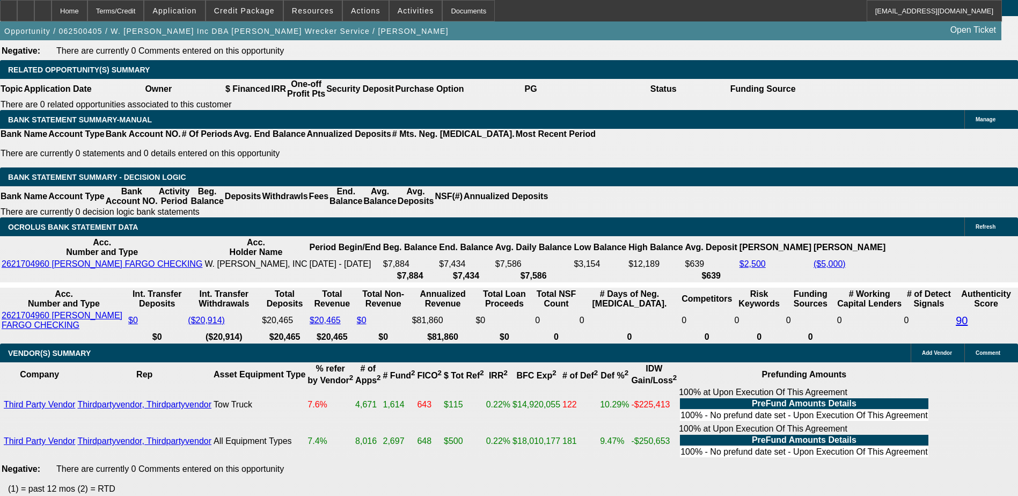
scroll to position [1603, 0]
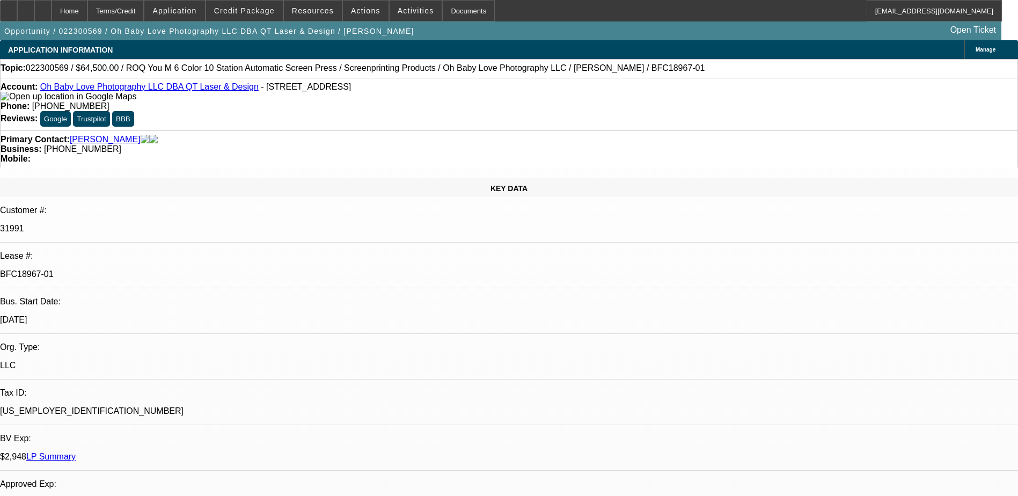
select select "0"
select select "0.1"
select select "0"
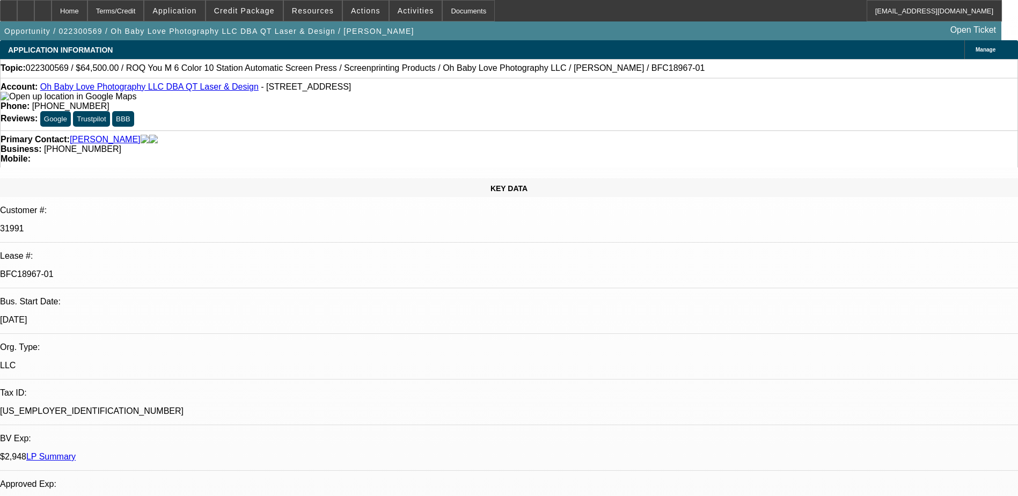
select select "0.1"
select select "0"
select select "0.1"
select select "0"
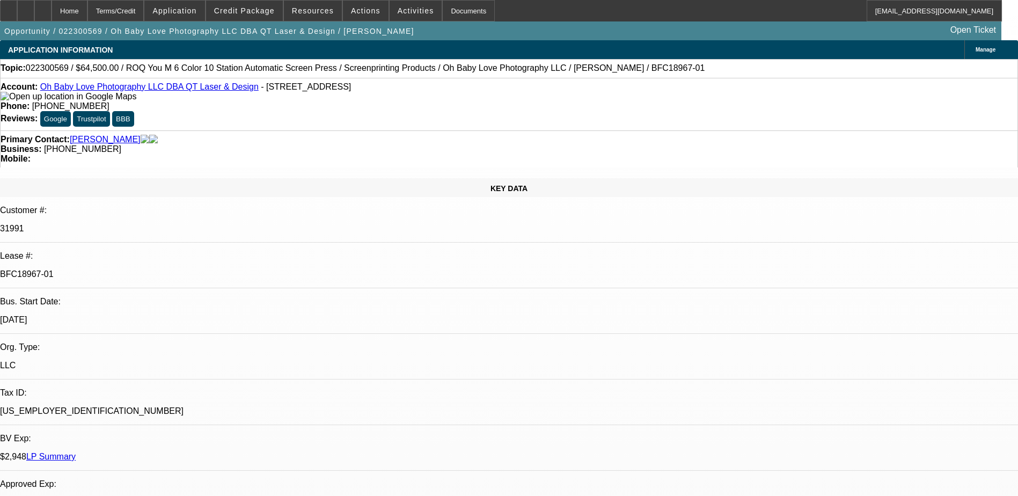
select select "2"
select select "0.1"
select select "1"
select select "4"
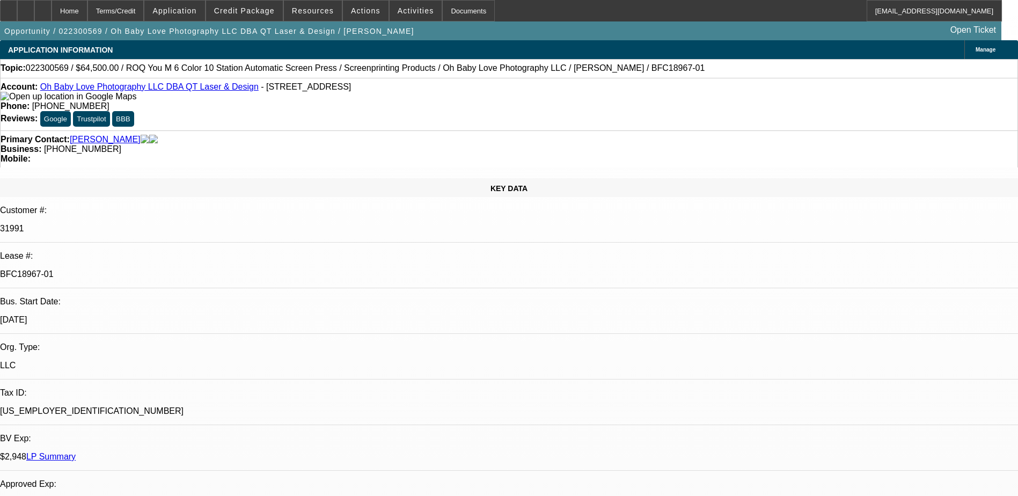
select select "1"
select select "4"
select select "1"
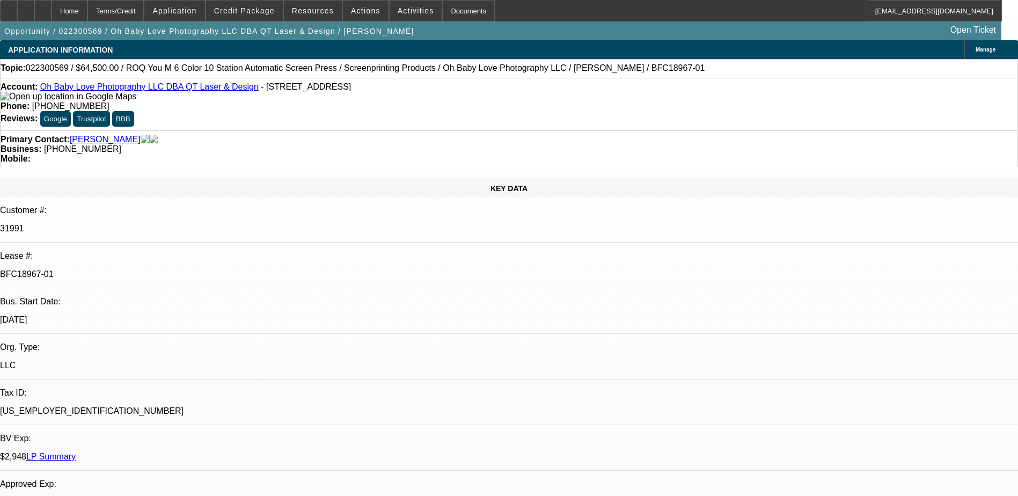
select select "4"
select select "1"
select select "2"
select select "4"
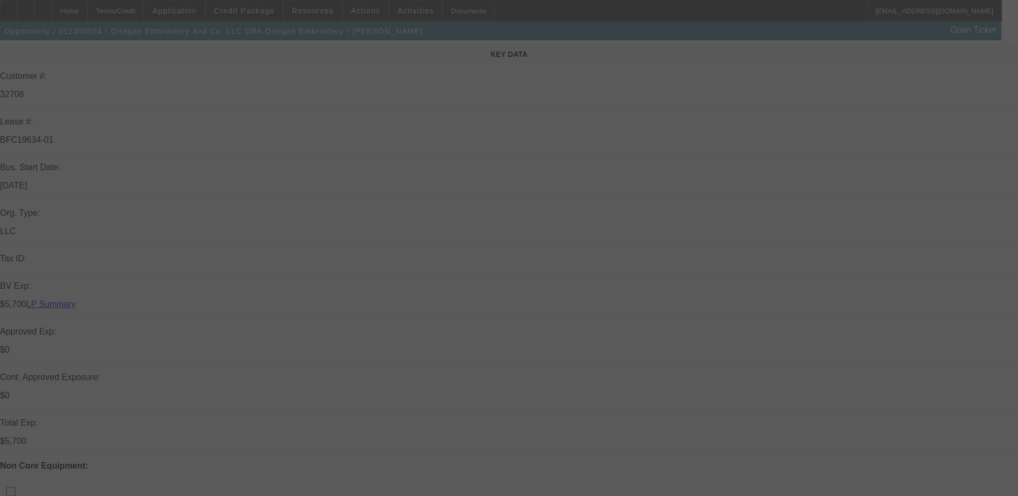
scroll to position [161, 0]
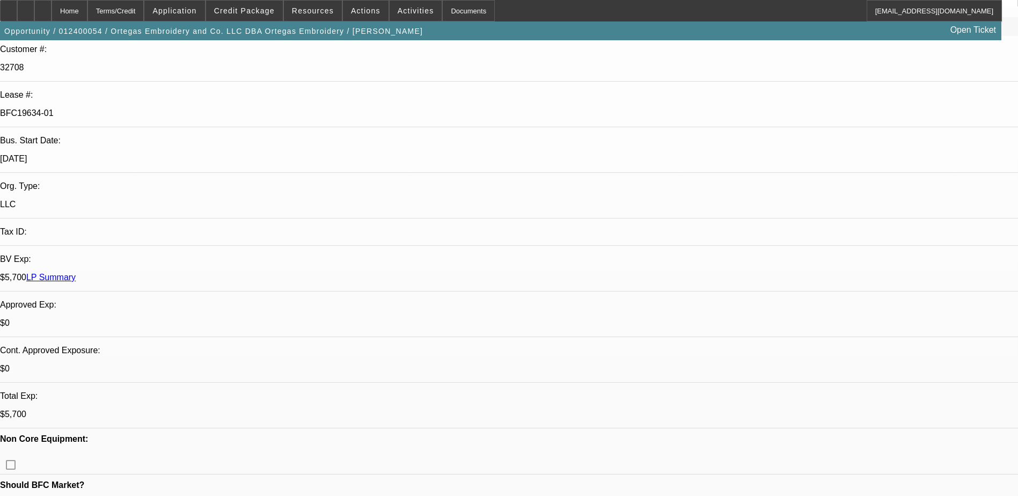
select select "0"
select select "2"
select select "0"
select select "2"
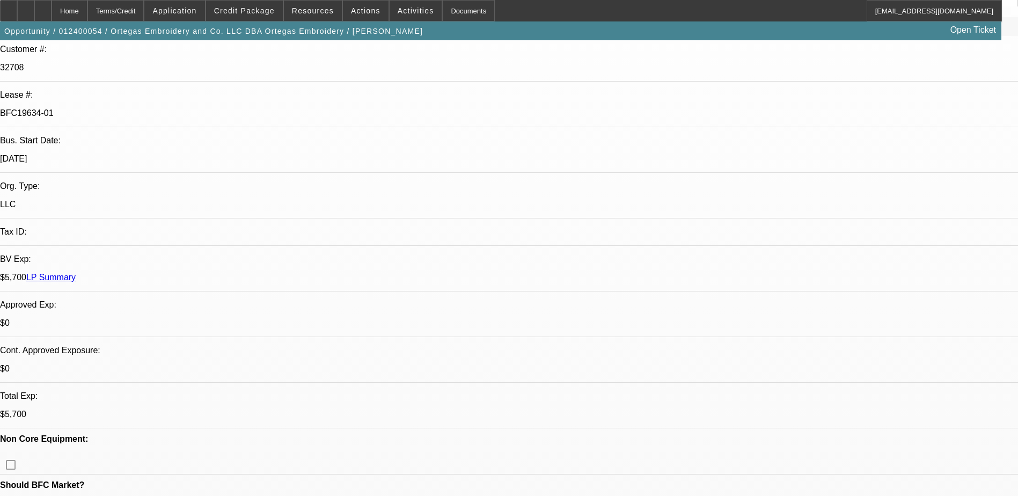
select select "0"
select select "2"
select select "0"
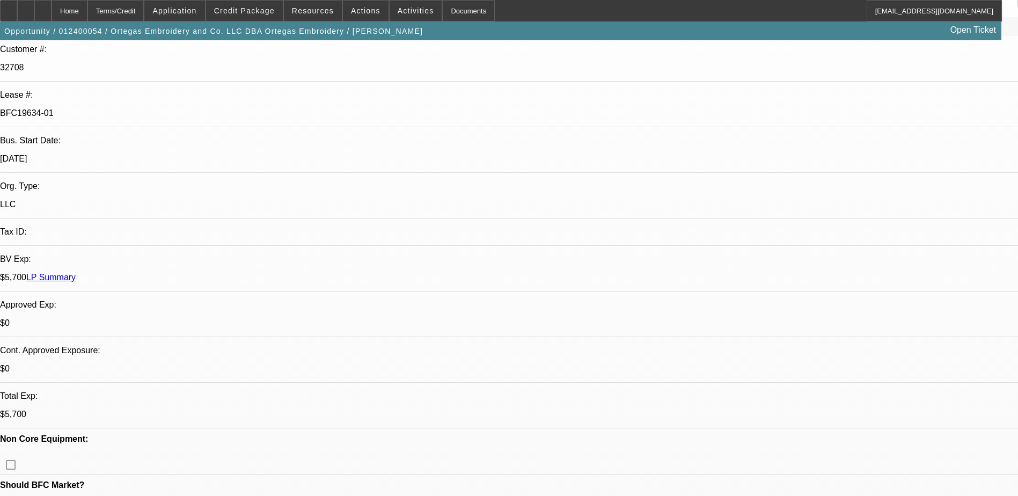
select select "2"
select select "0"
select select "1"
select select "2"
select select "6"
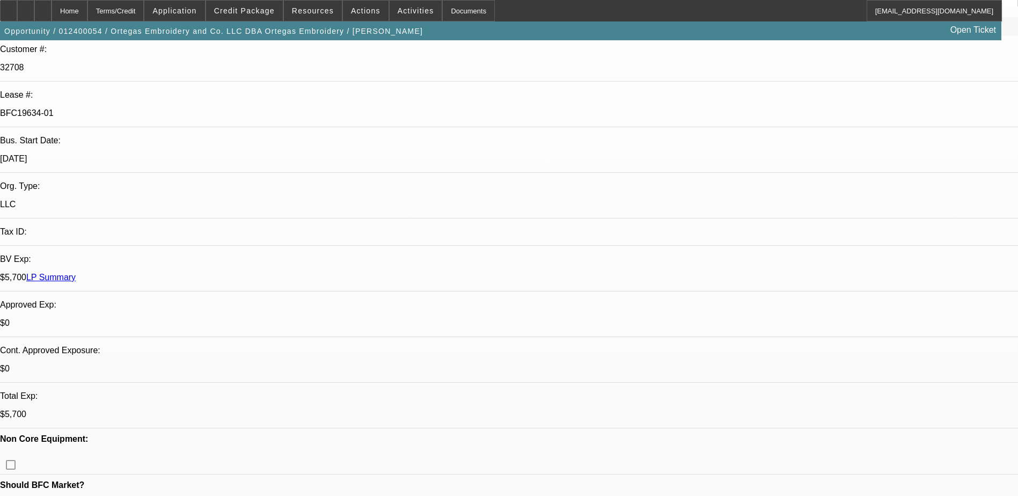
select select "1"
select select "2"
select select "6"
select select "1"
select select "2"
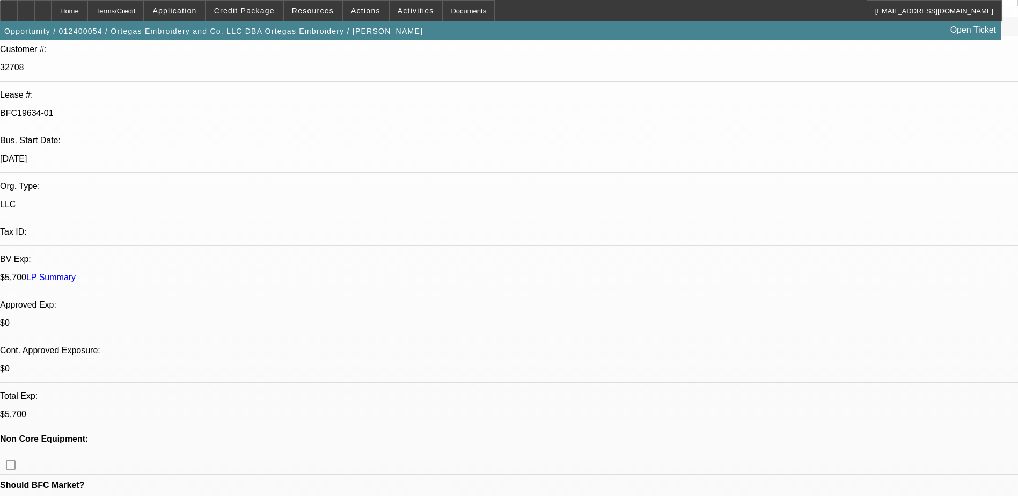
select select "6"
select select "1"
select select "2"
select select "6"
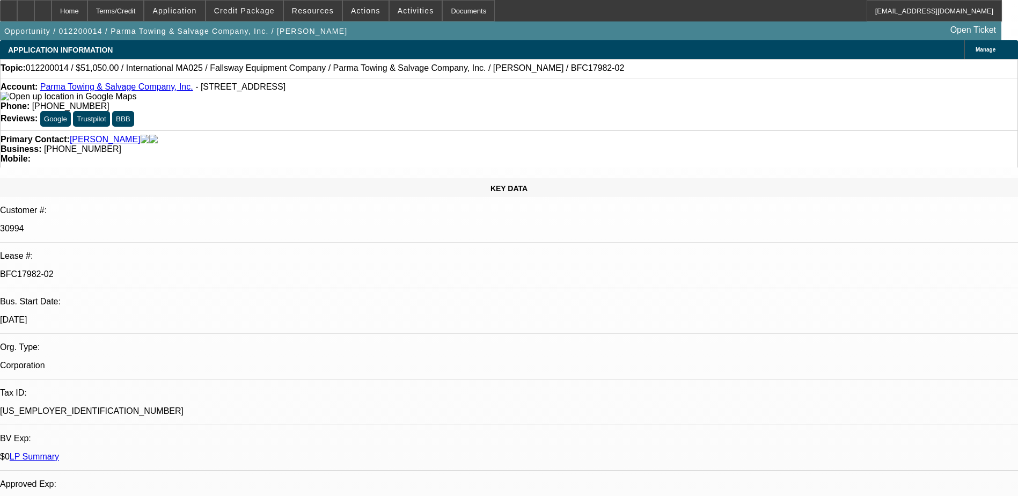
select select "0"
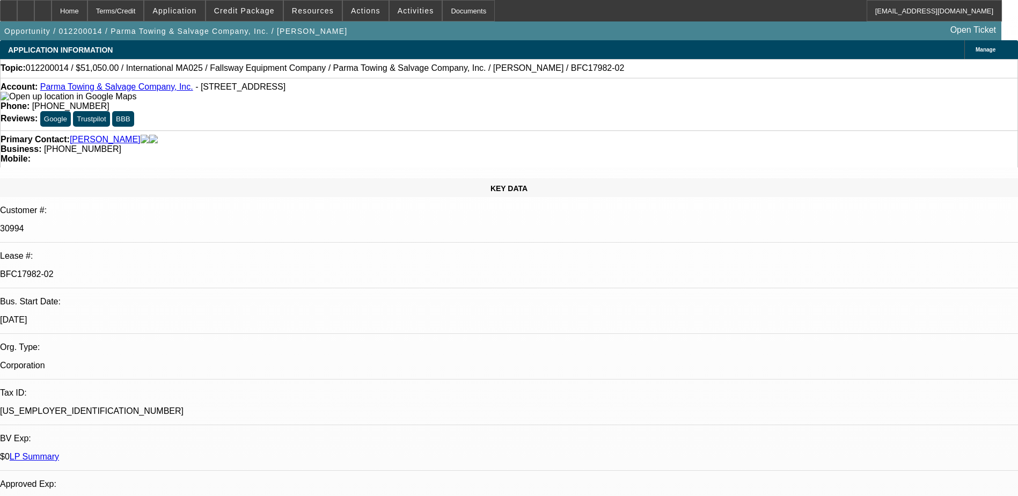
select select "0"
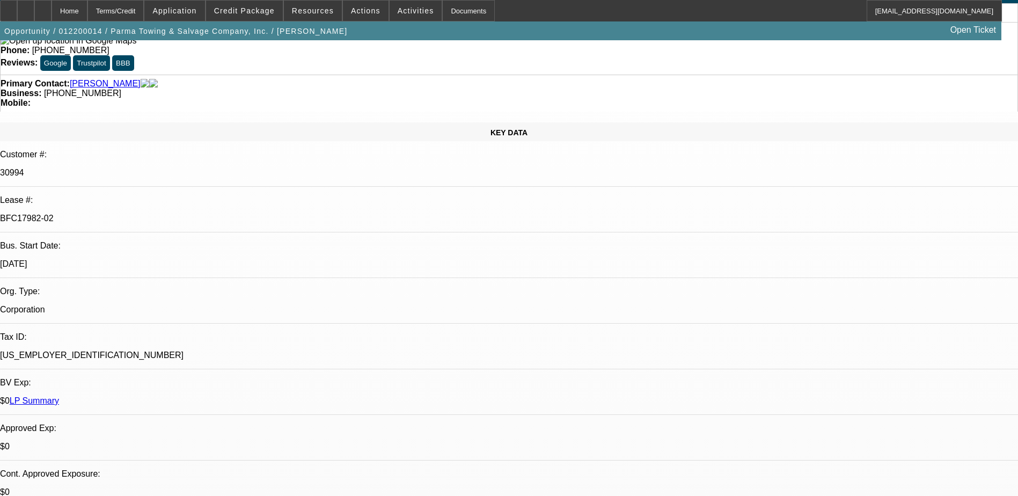
select select "1"
select select "6"
select select "1"
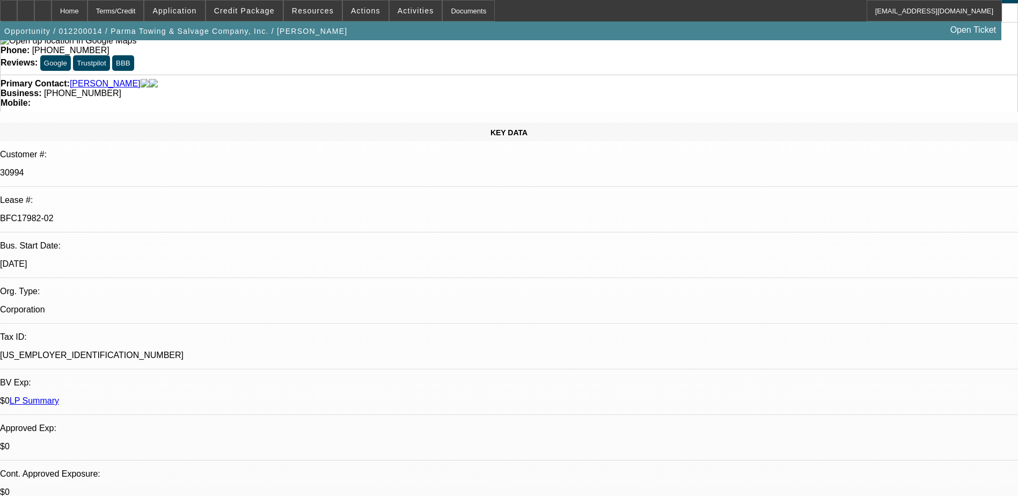
select select "6"
select select "1"
select select "6"
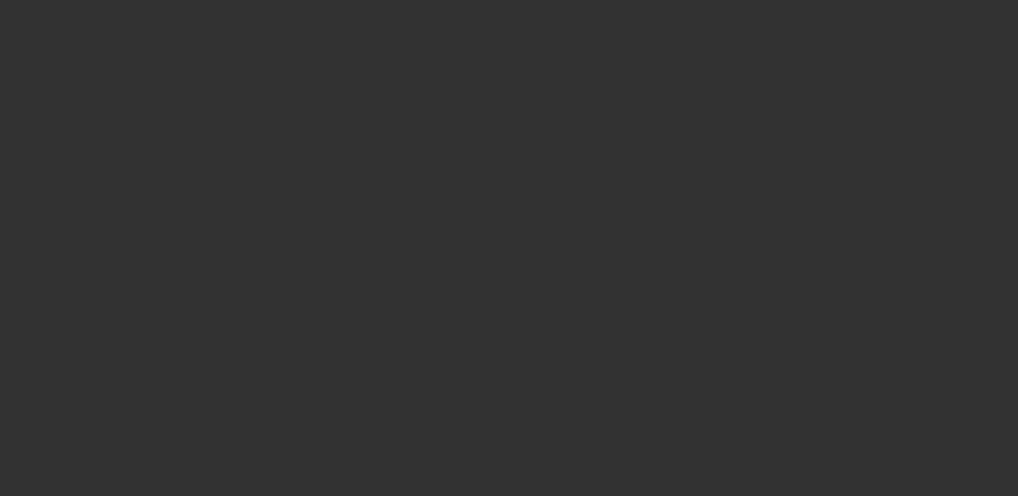
select select "0"
select select "6"
select select "0"
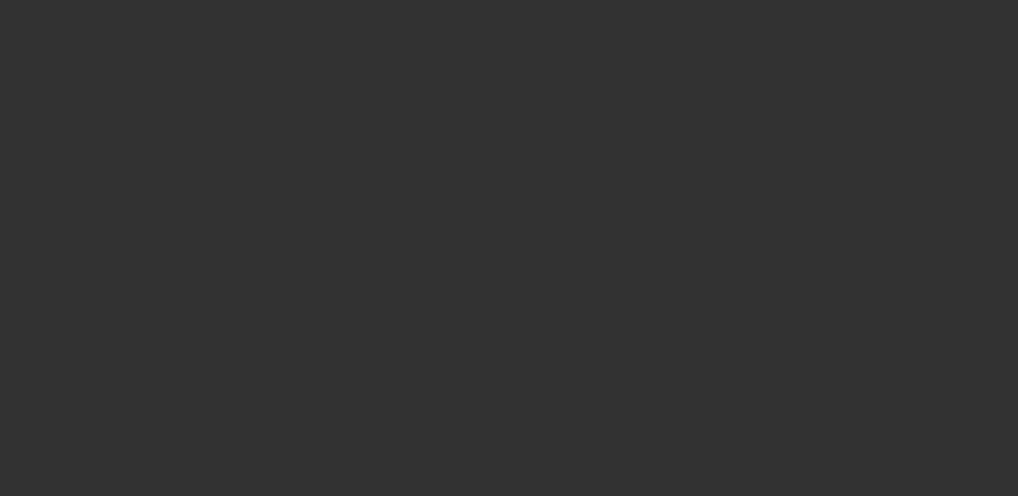
select select "0"
select select "2"
select select "0"
select select "6"
select select "0"
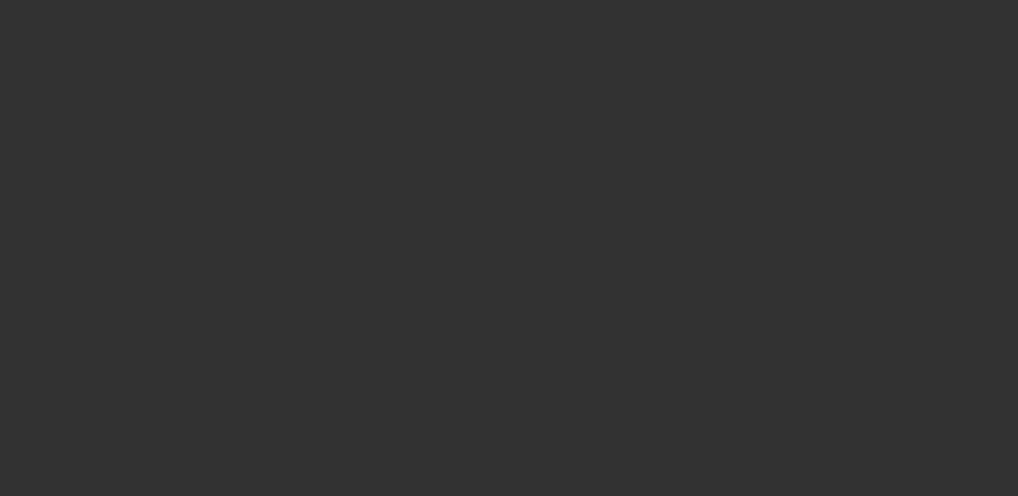
select select "0"
select select "2"
select select "0"
select select "6"
select select "0"
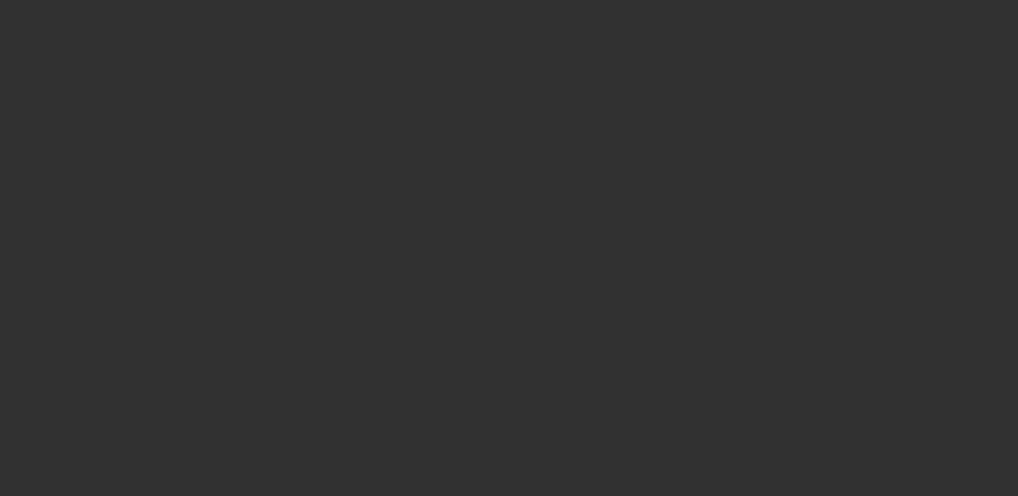
select select "0"
select select "2"
select select "0"
select select "6"
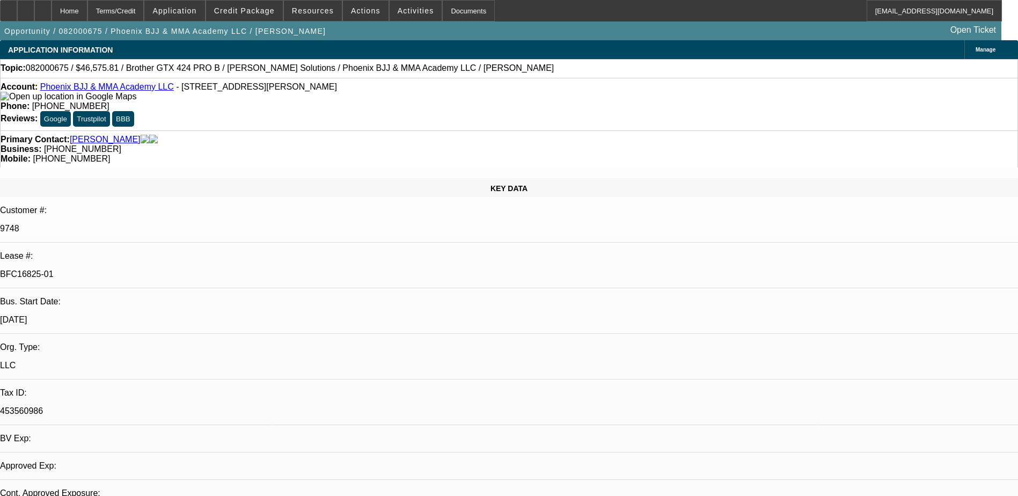
select select "0"
select select "0.1"
select select "4"
select select "0"
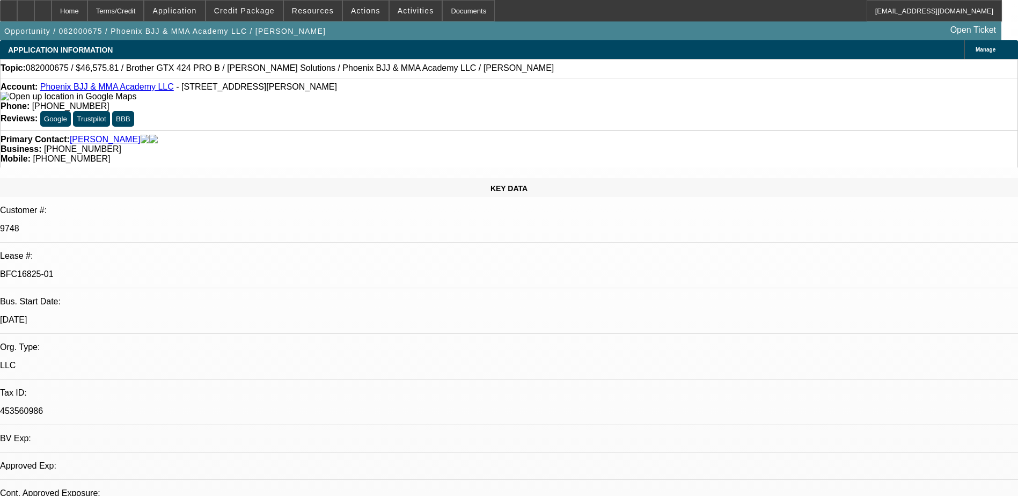
select select "0"
select select "0.1"
select select "4"
select select "0"
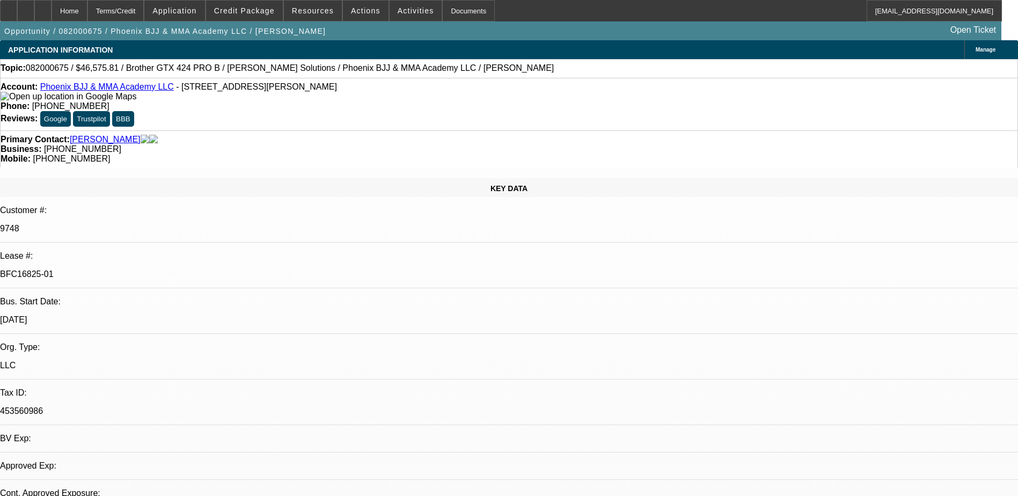
select select "0.1"
select select "4"
select select "0"
select select "0.1"
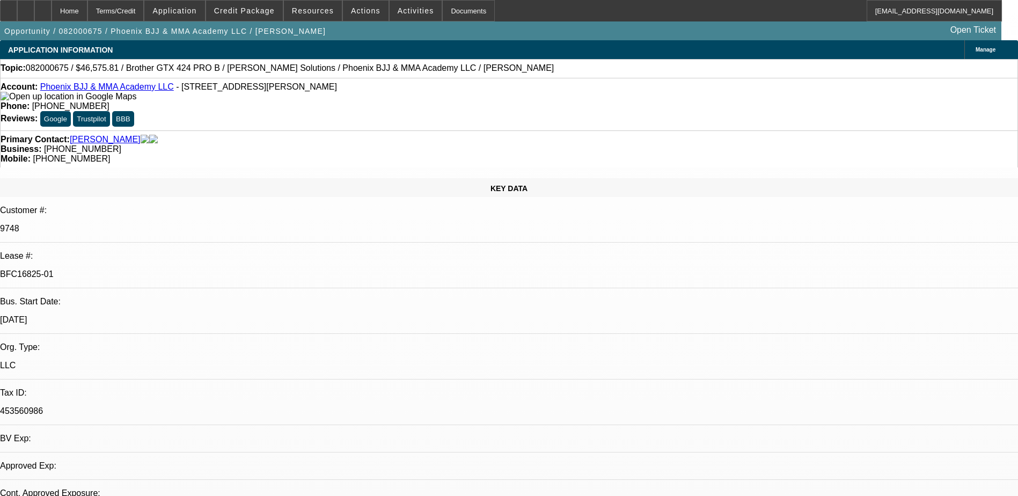
select select "4"
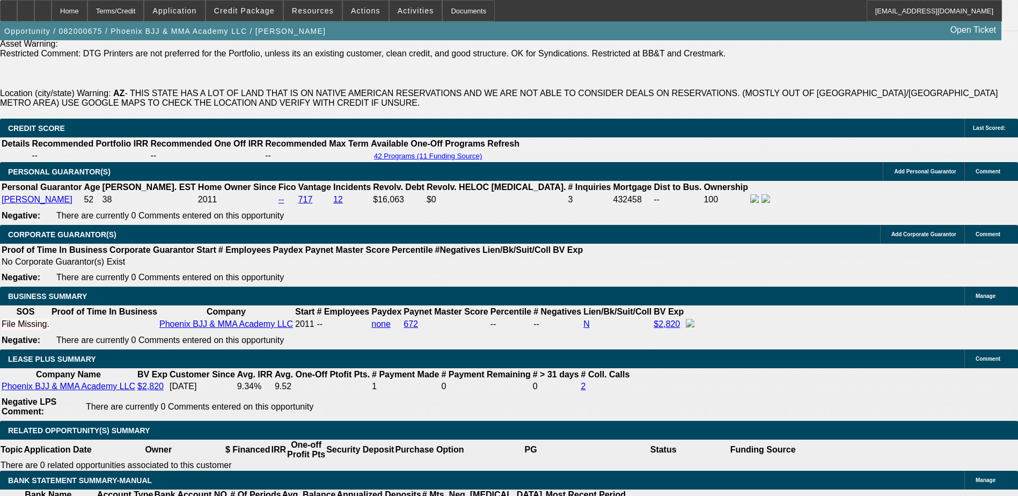
scroll to position [1772, 0]
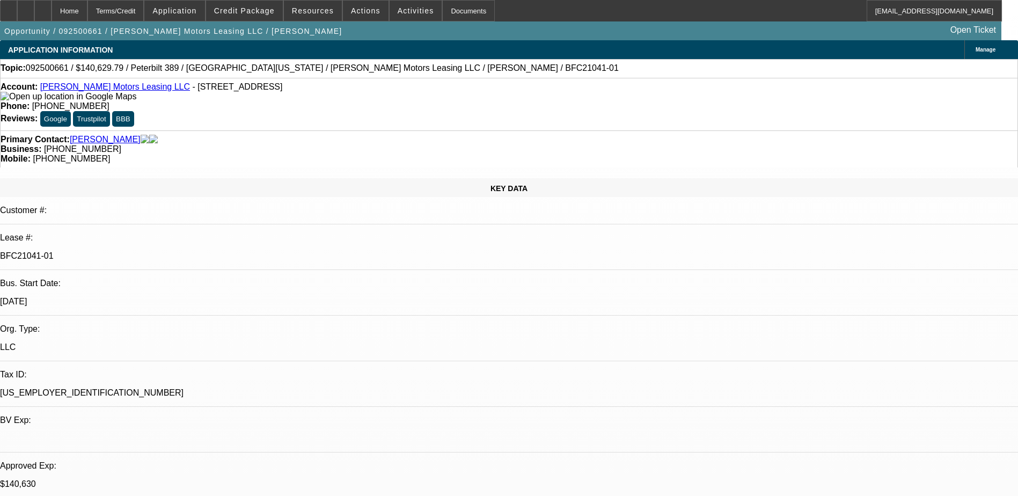
select select "0"
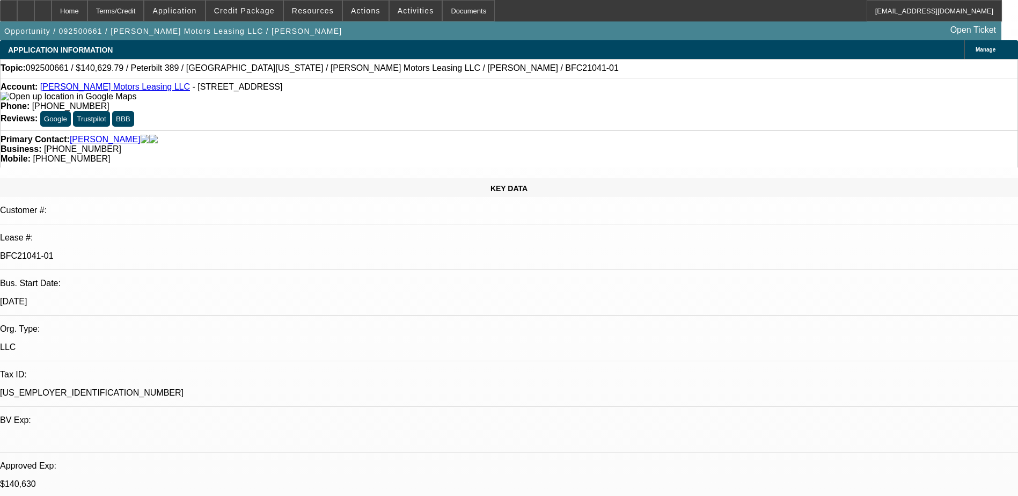
select select "0"
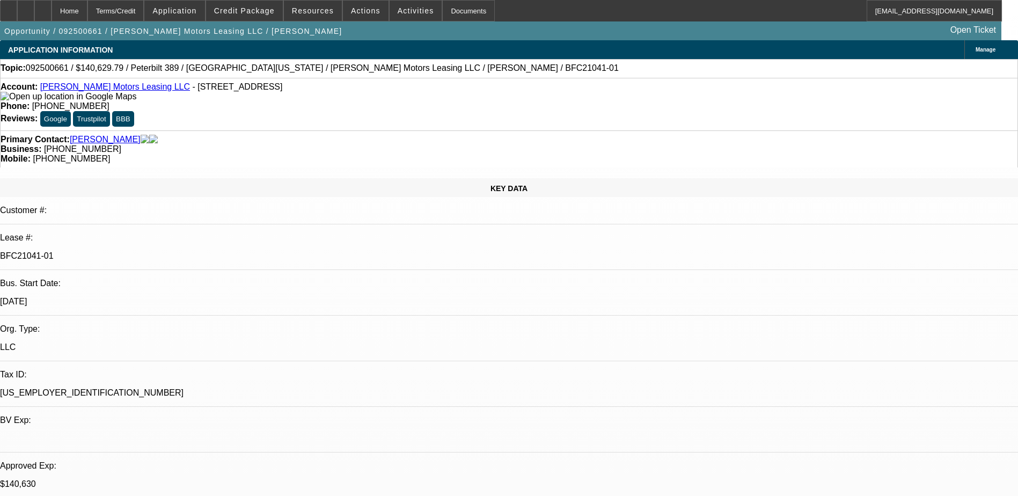
select select "0"
select select "1"
select select "2"
select select "6"
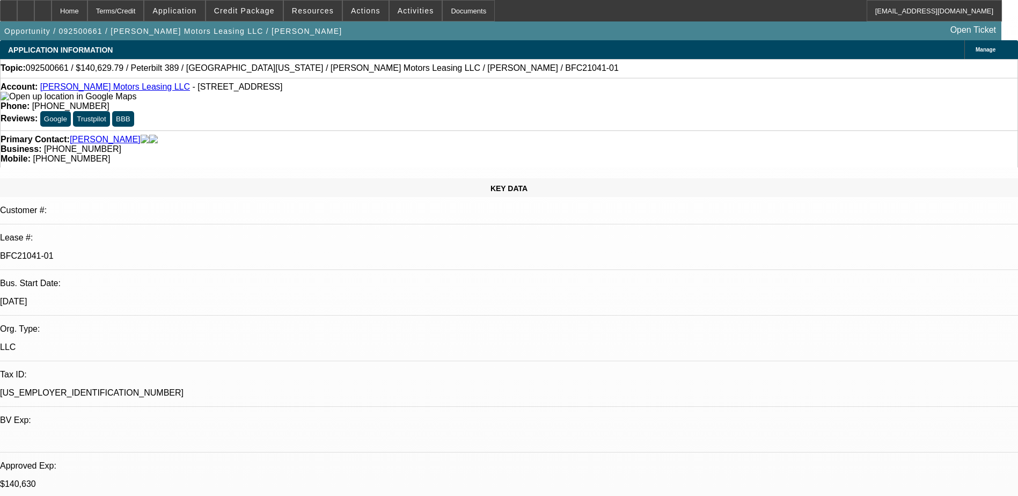
select select "1"
select select "6"
select select "1"
select select "2"
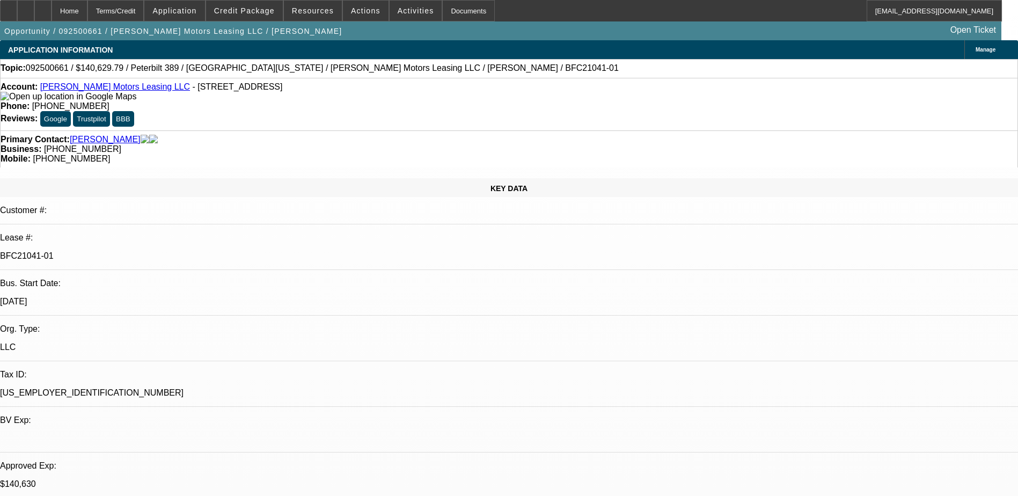
select select "6"
select select "1"
select select "6"
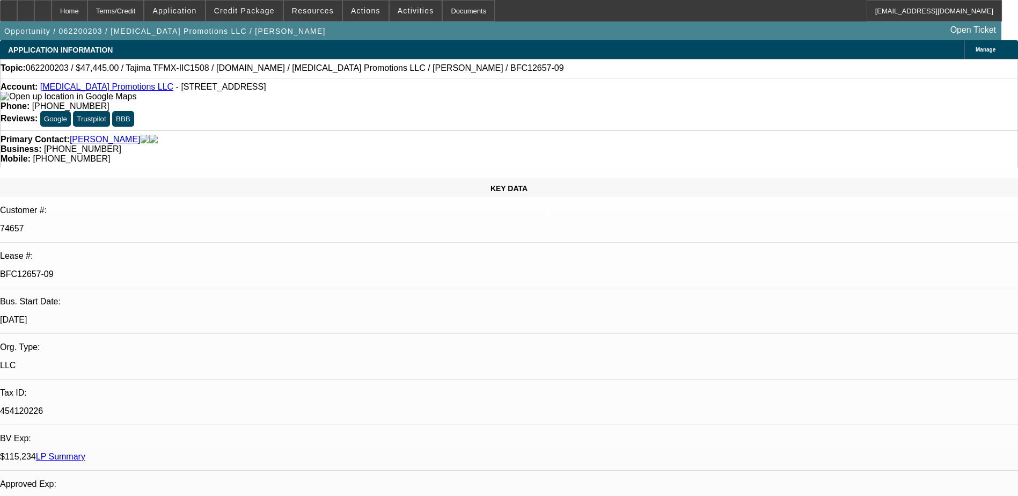
select select "0"
select select "2"
select select "0"
select select "2"
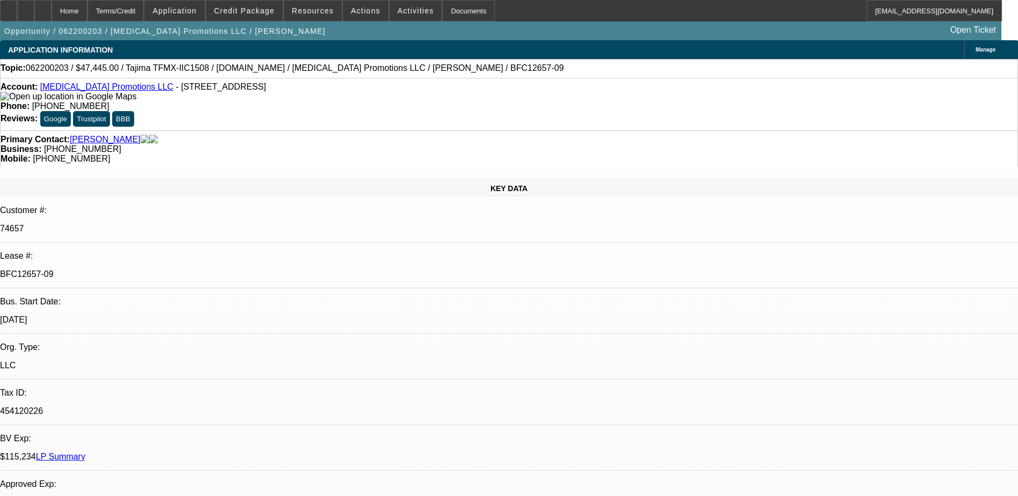
select select "0"
select select "1"
select select "2"
select select "1"
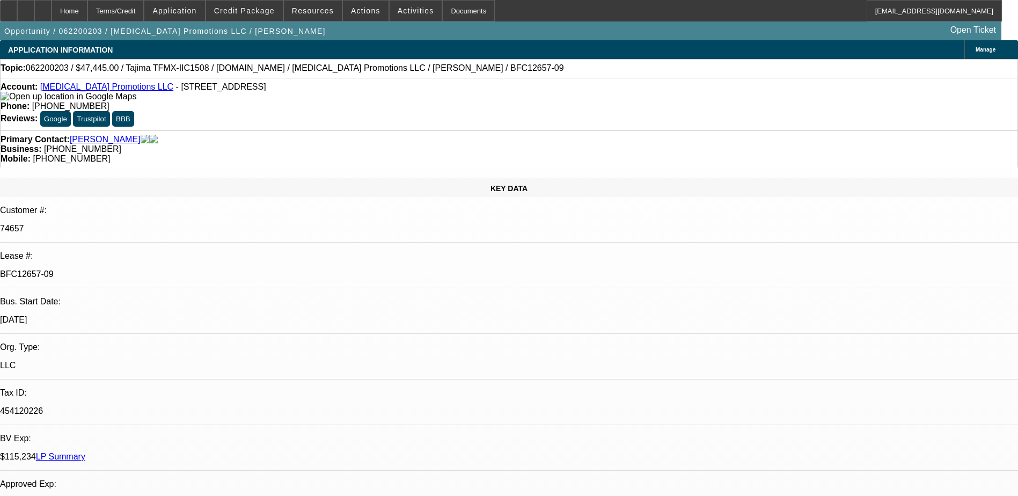
select select "2"
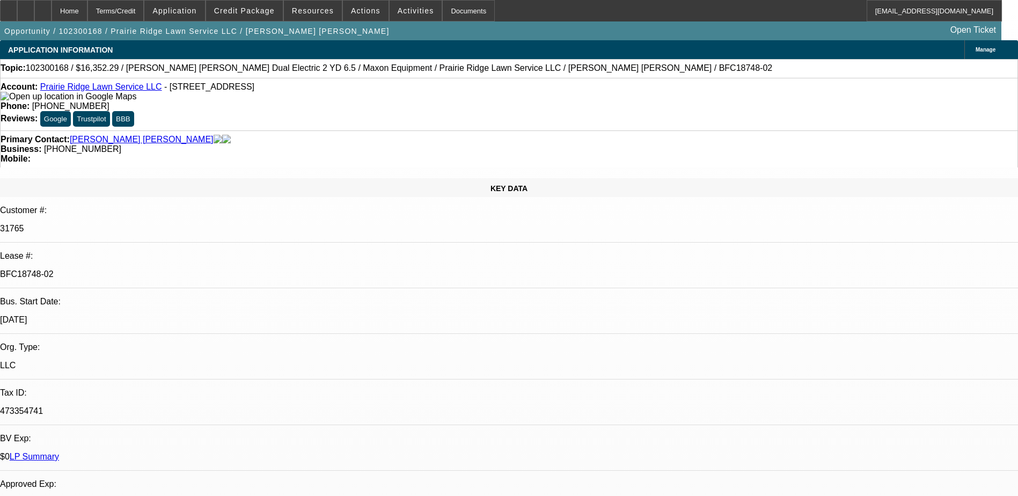
select select "0"
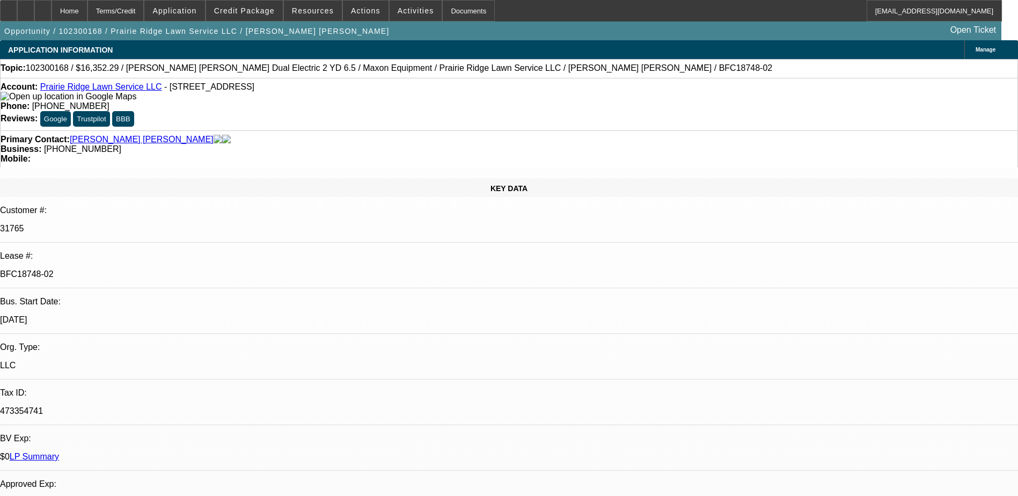
select select "0"
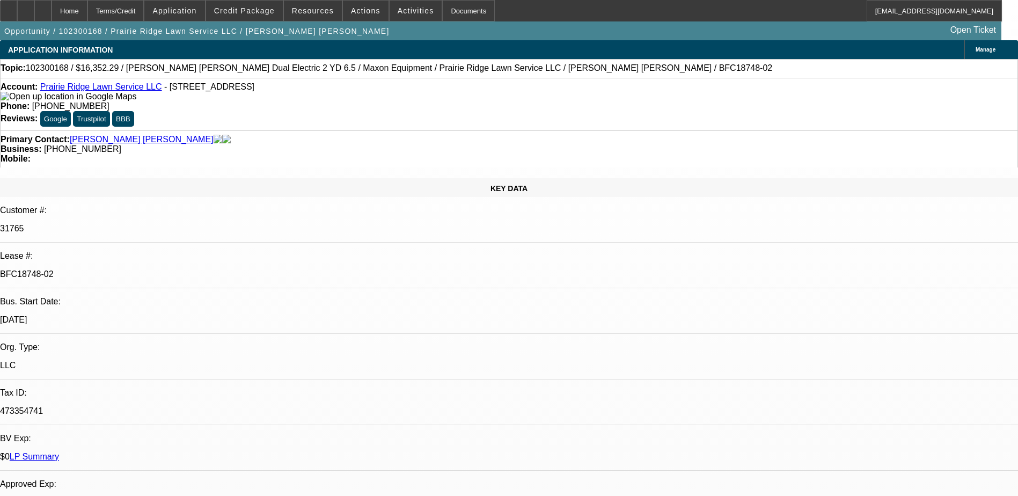
select select "0"
select select "1"
select select "6"
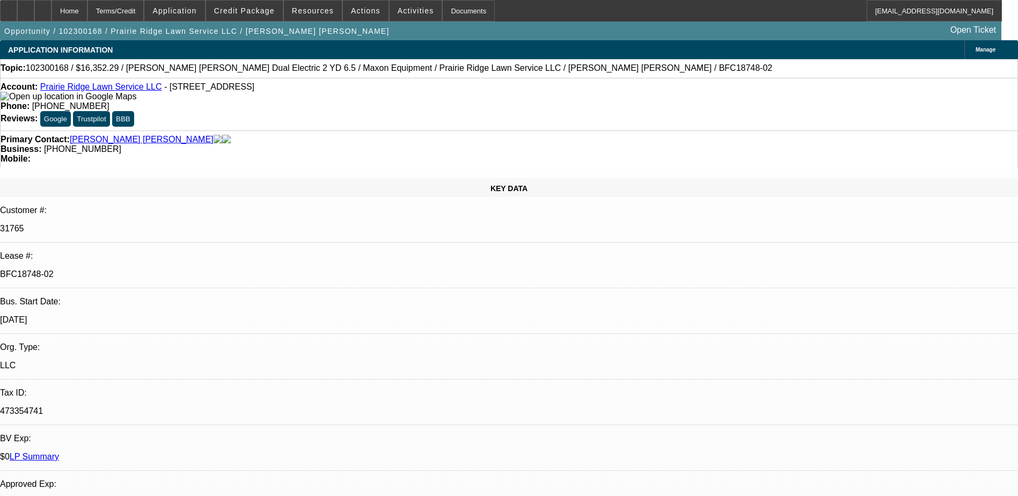
select select "1"
select select "6"
select select "1"
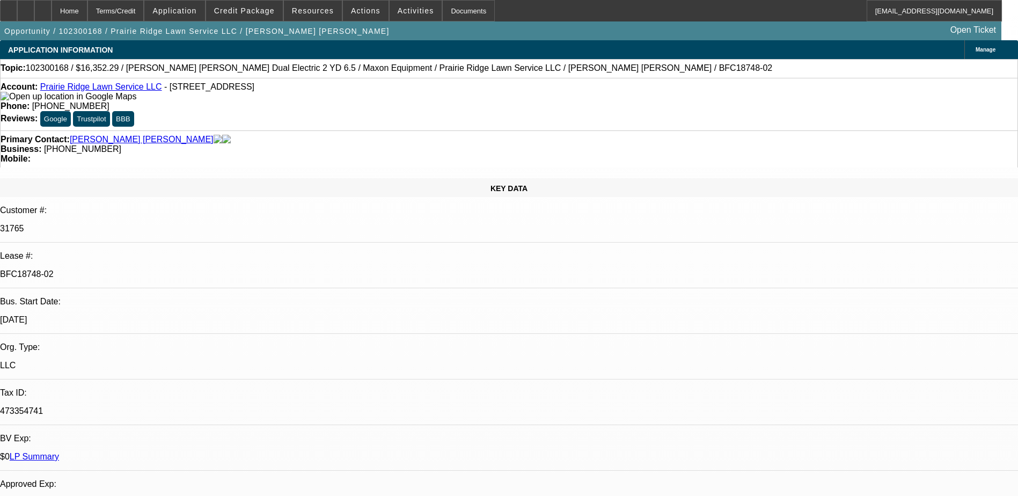
select select "6"
select select "1"
select select "6"
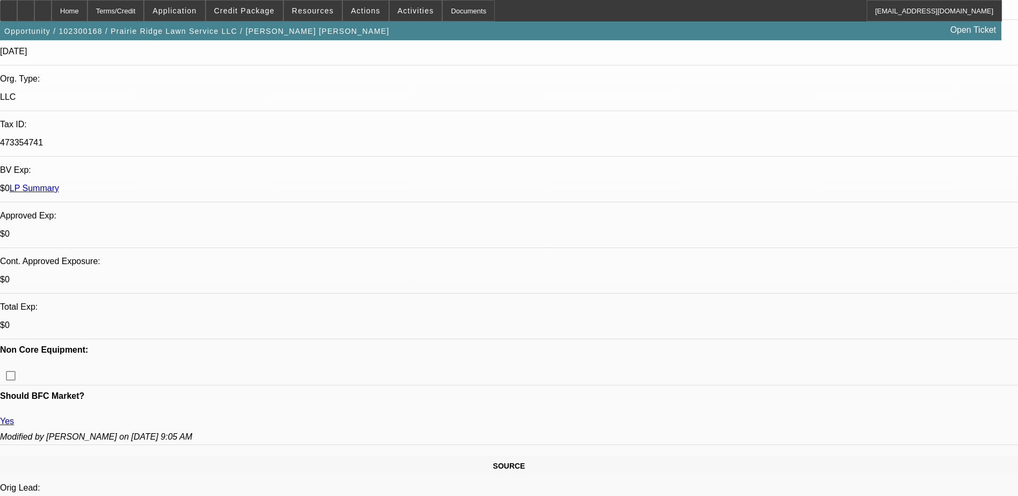
scroll to position [215, 0]
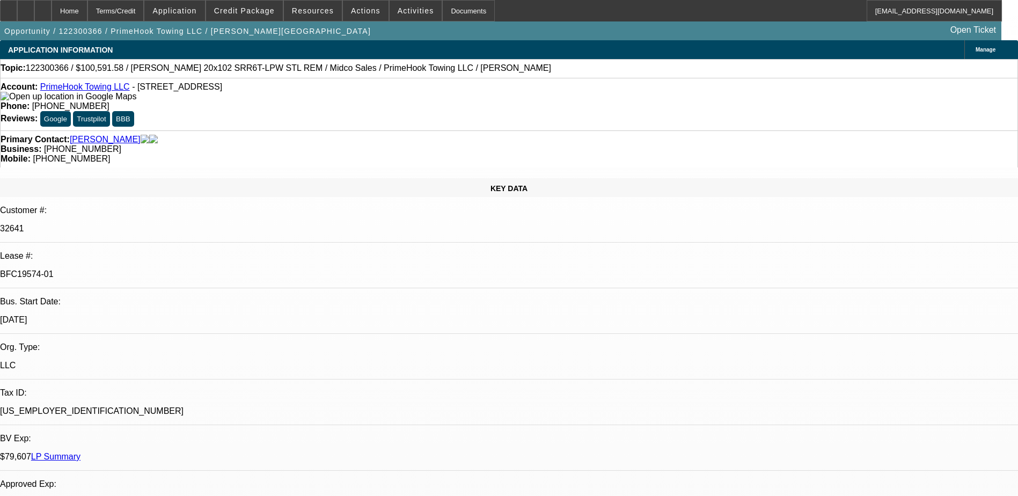
select select "0.2"
select select "2"
select select "0.1"
select select "2"
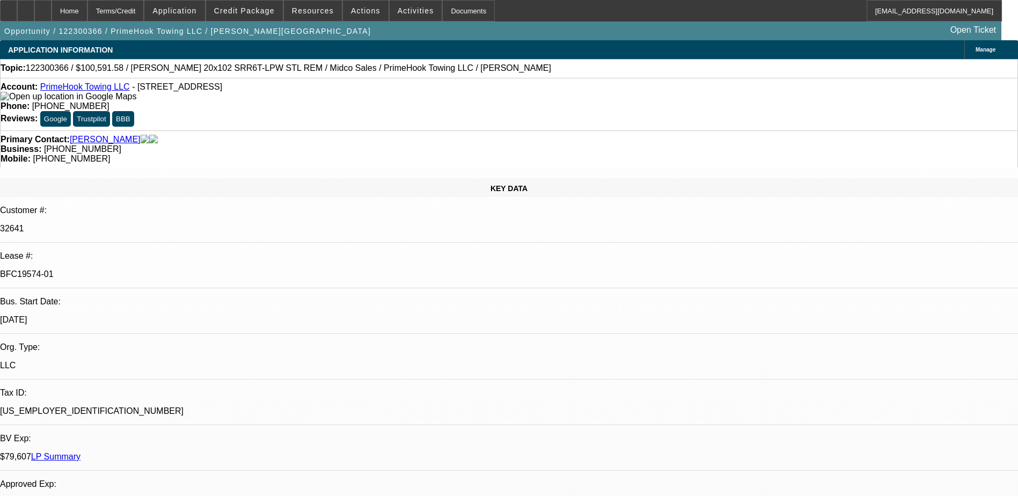
select select "0.1"
select select "1"
select select "2"
select select "4"
select select "1"
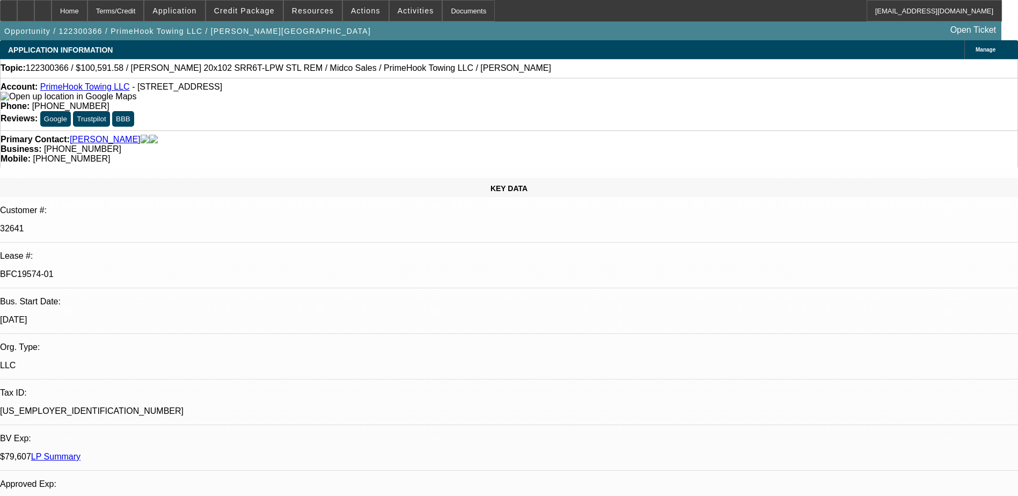
select select "2"
select select "4"
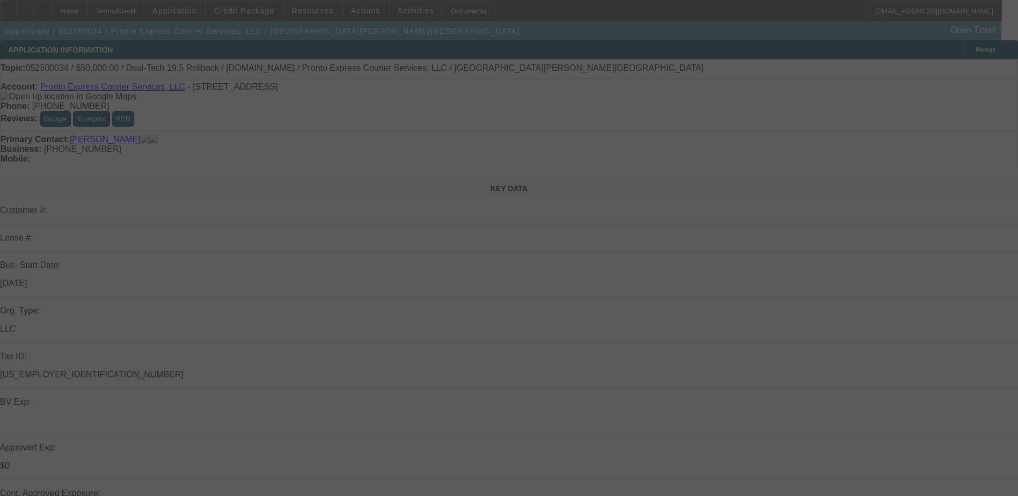
select select "0"
select select "2"
select select "0.1"
select select "0"
select select "2"
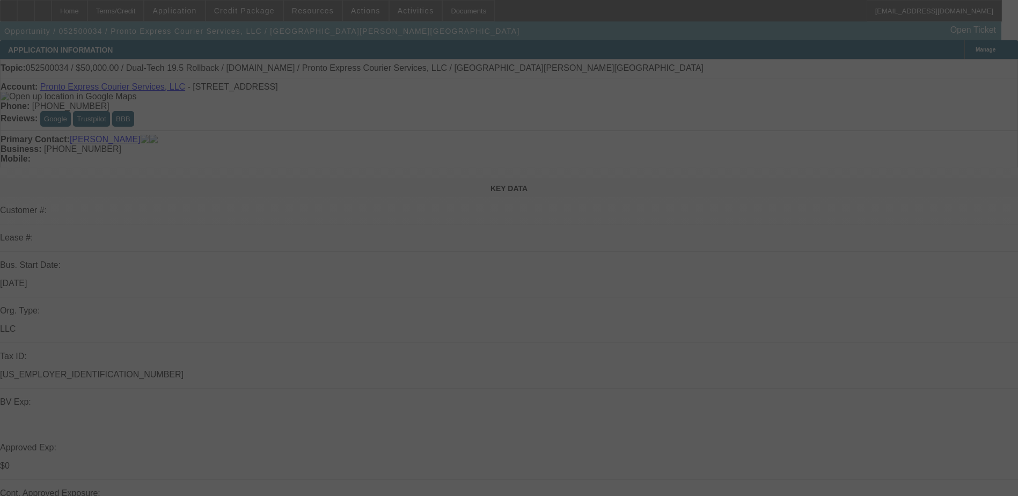
select select "0.1"
select select "0"
select select "2"
select select "0.1"
select select "0.15"
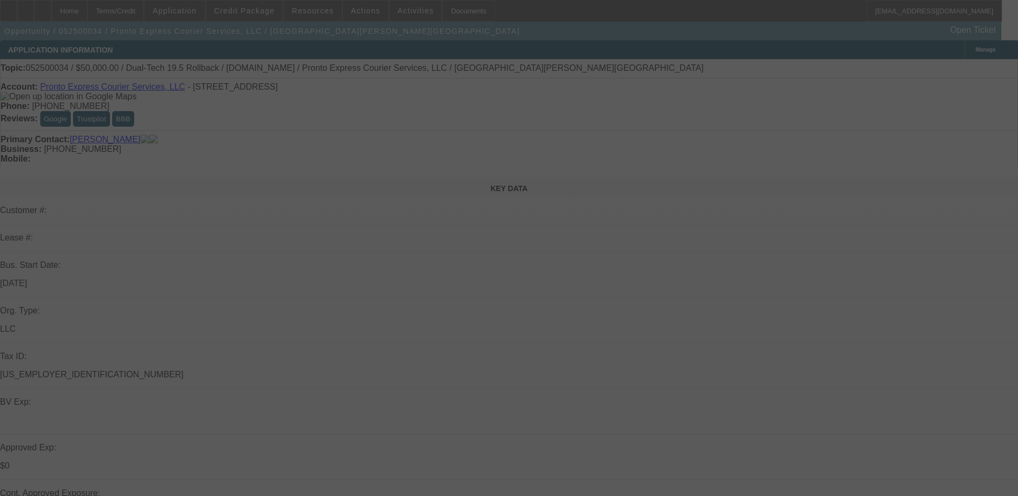
select select "2"
select select "0.1"
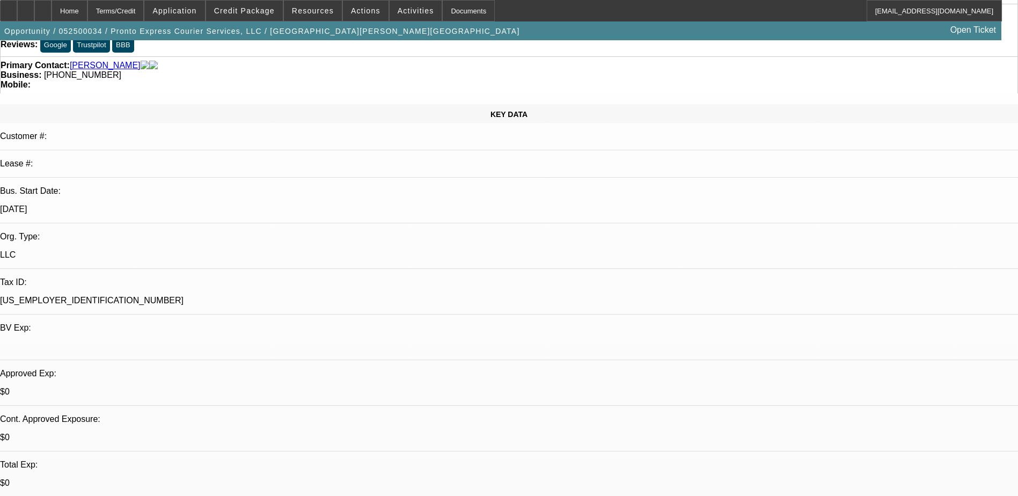
select select "1"
select select "2"
select select "4"
select select "1"
select select "2"
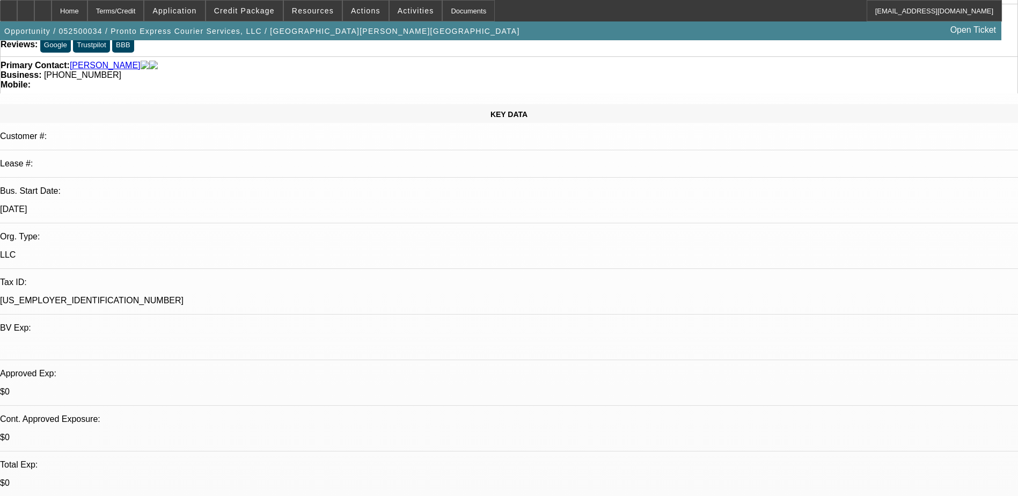
select select "4"
select select "1"
select select "2"
select select "4"
select select "1"
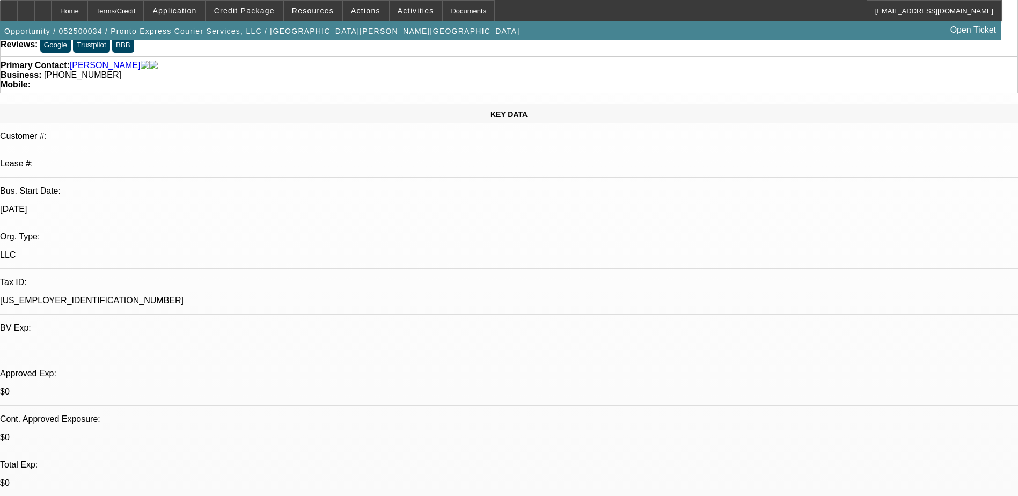
select select "2"
select select "4"
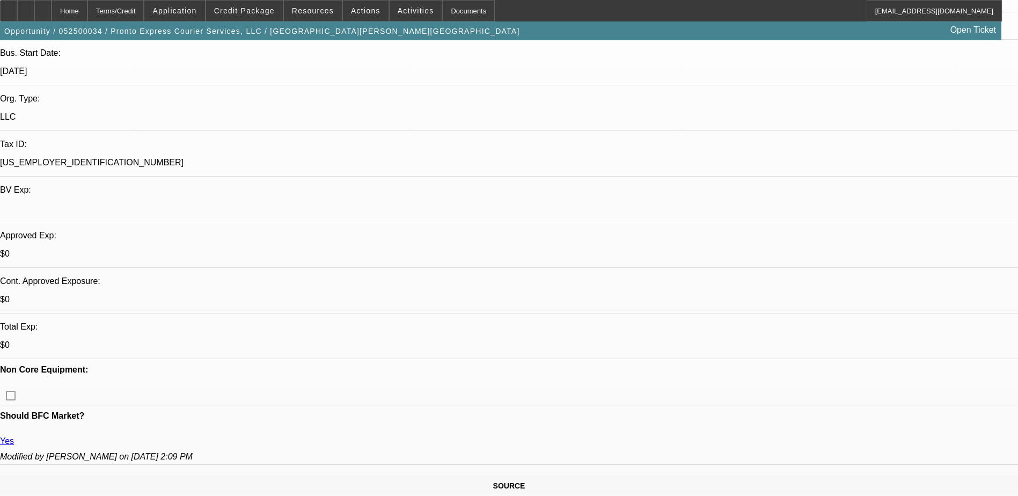
scroll to position [215, 0]
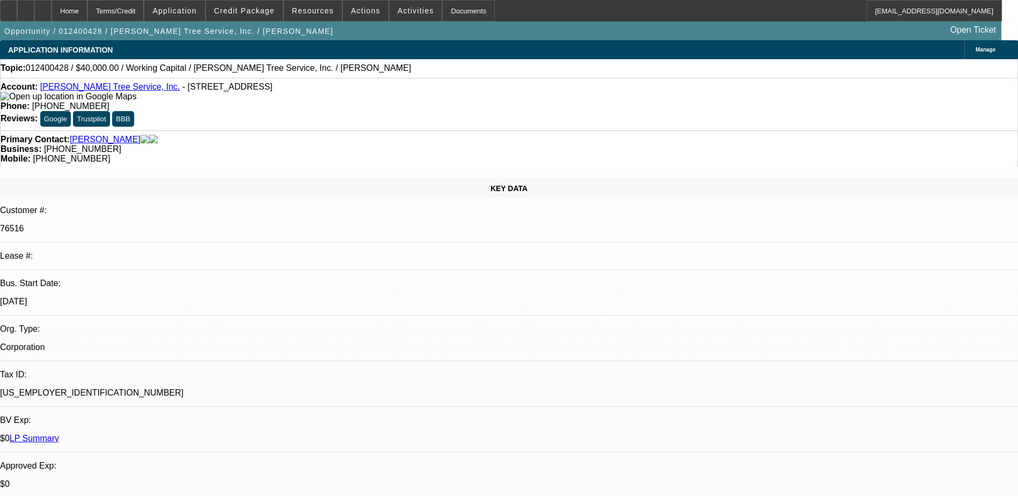
select select "0"
select select "2"
select select "0"
select select "6"
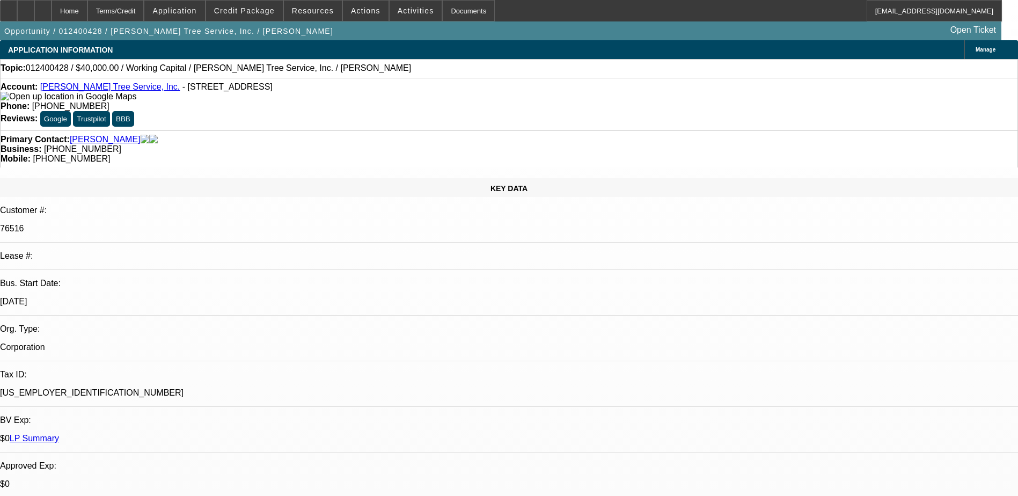
select select "0"
select select "2"
select select "0"
select select "6"
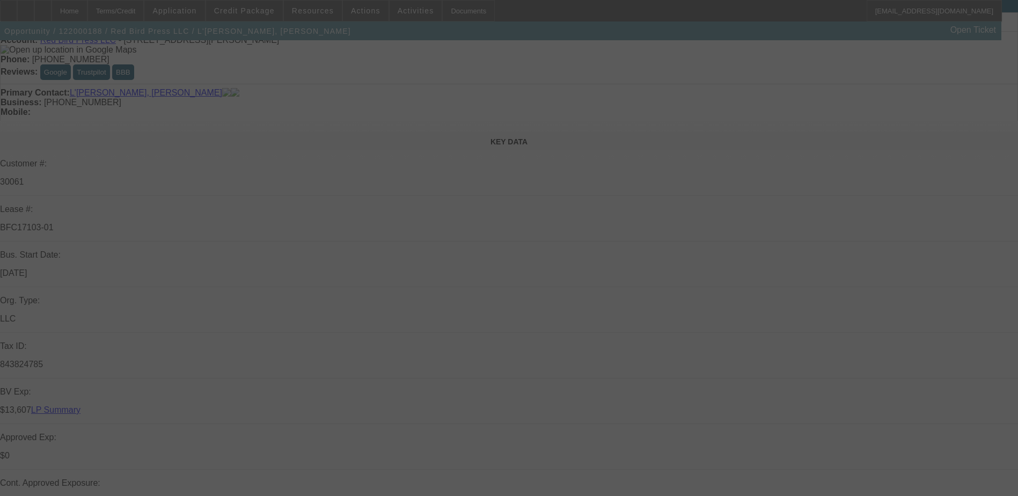
scroll to position [107, 0]
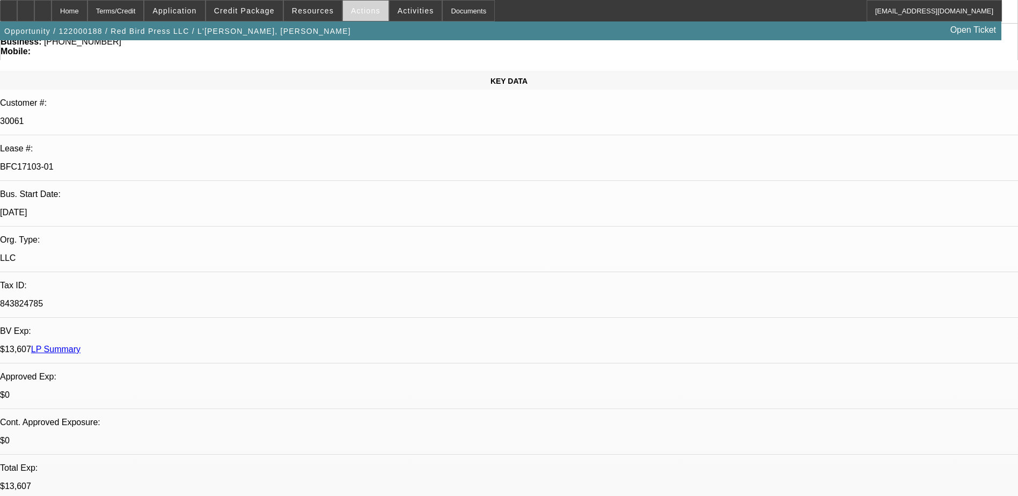
select select "0"
select select "2"
select select "0.1"
select select "0"
select select "2"
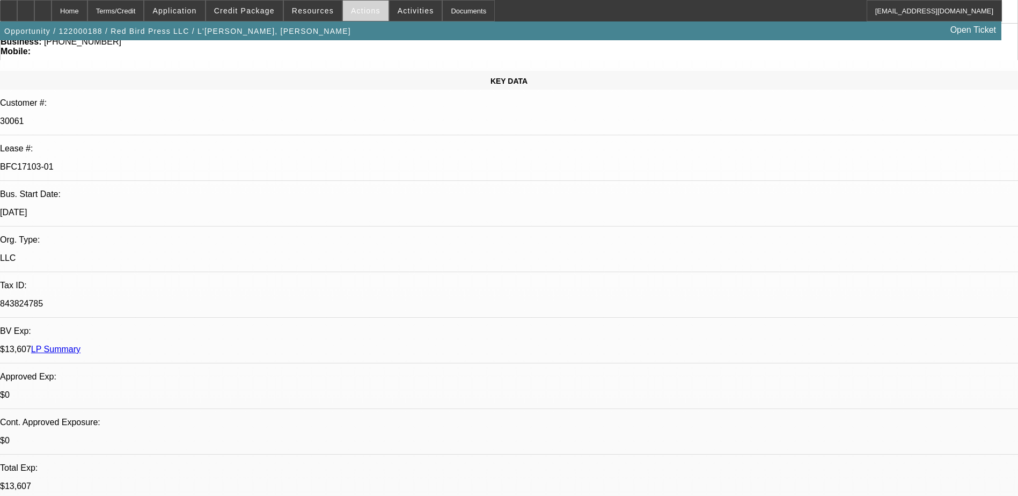
select select "0.1"
select select "0"
select select "2"
select select "0.1"
select select "0"
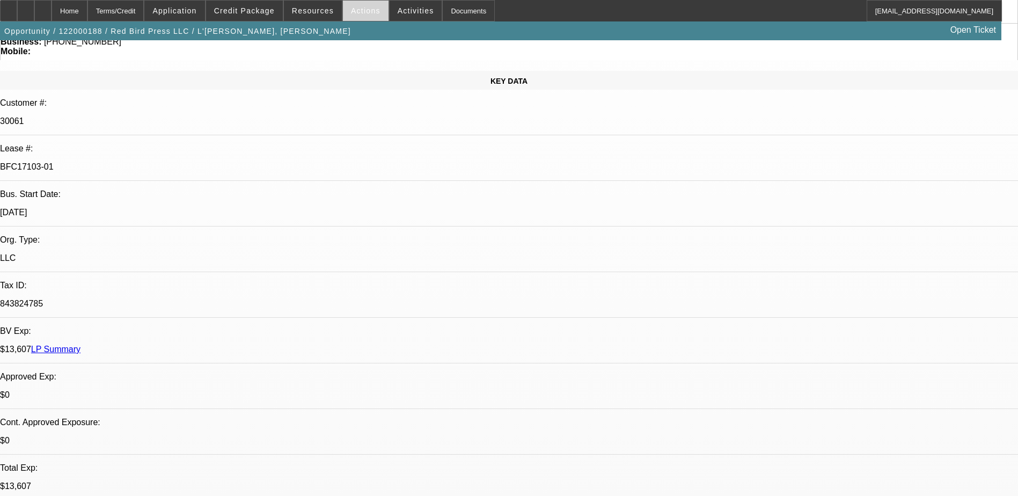
select select "2"
select select "0.1"
select select "1"
select select "2"
select select "4"
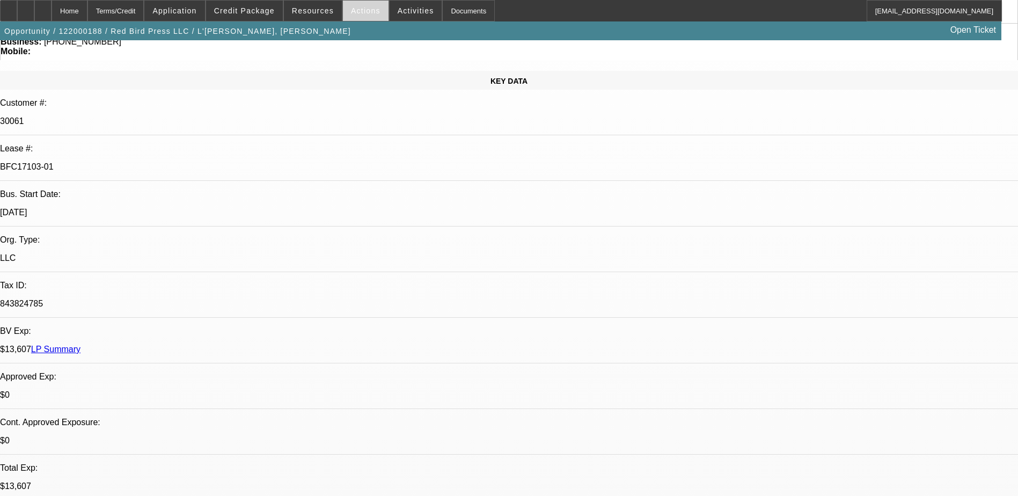
select select "1"
select select "2"
select select "4"
select select "1"
select select "2"
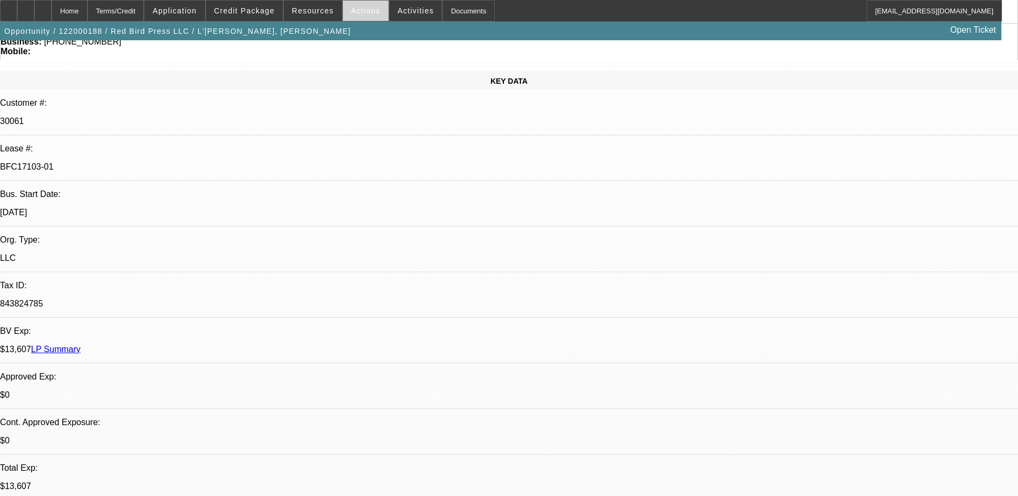
select select "4"
select select "1"
select select "2"
select select "4"
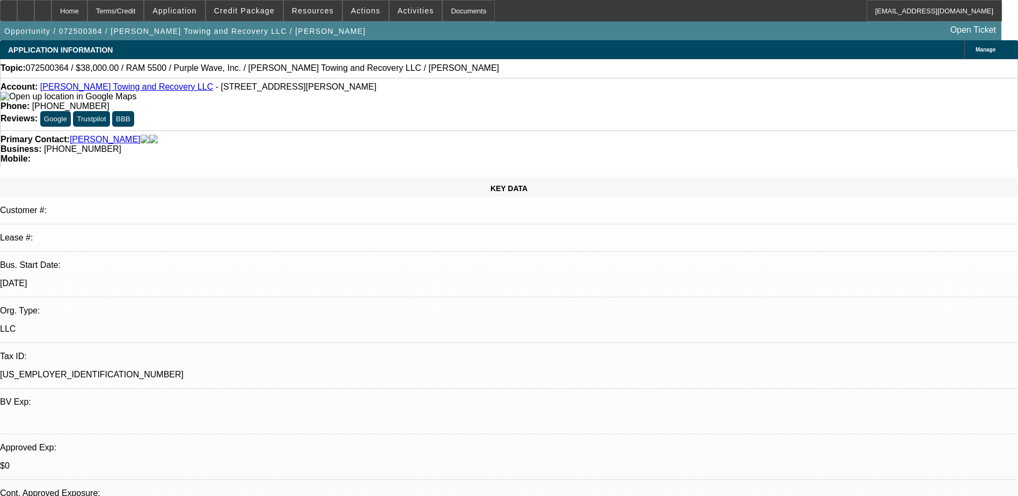
select select "2"
select select "0"
select select "2"
select select "0"
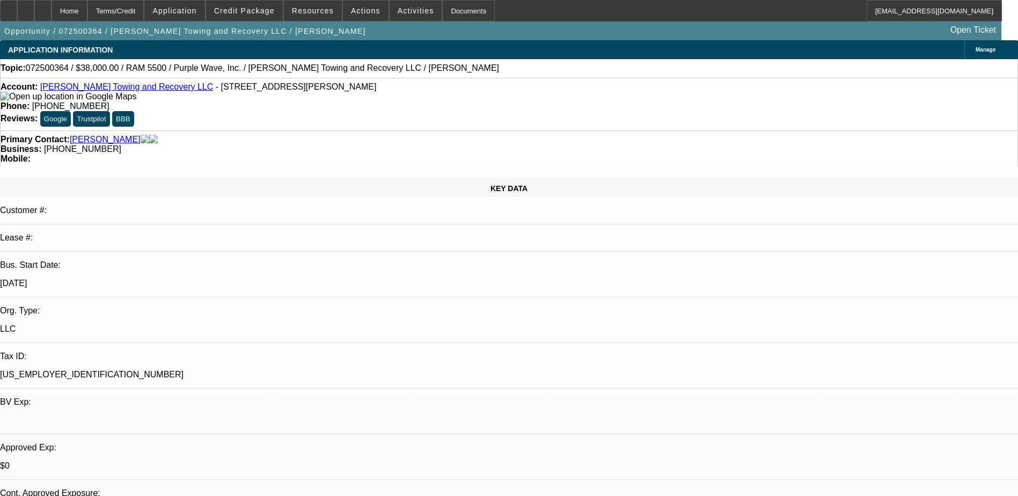
select select "0"
select select "0.1"
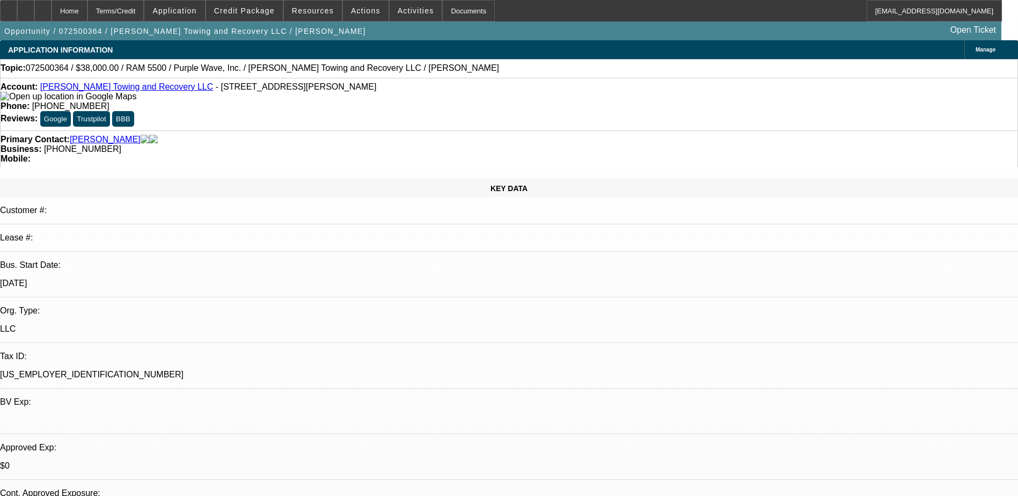
select select "1"
select select "2"
select select "6"
select select "1"
select select "2"
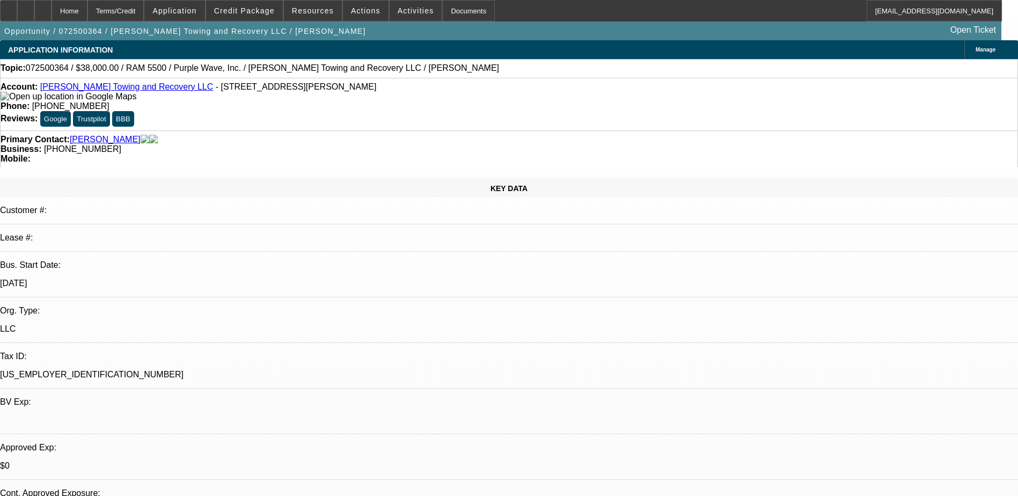
select select "6"
select select "1"
select select "6"
select select "1"
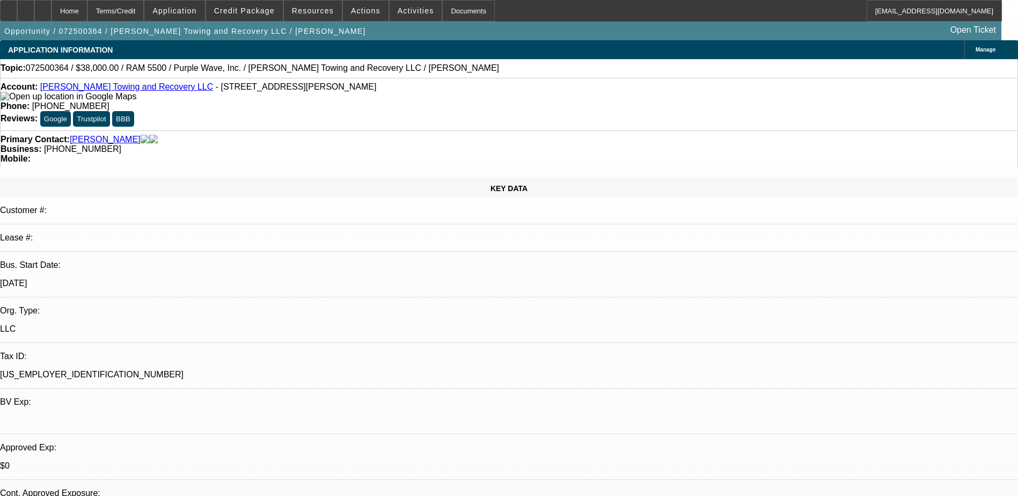
select select "1"
select select "4"
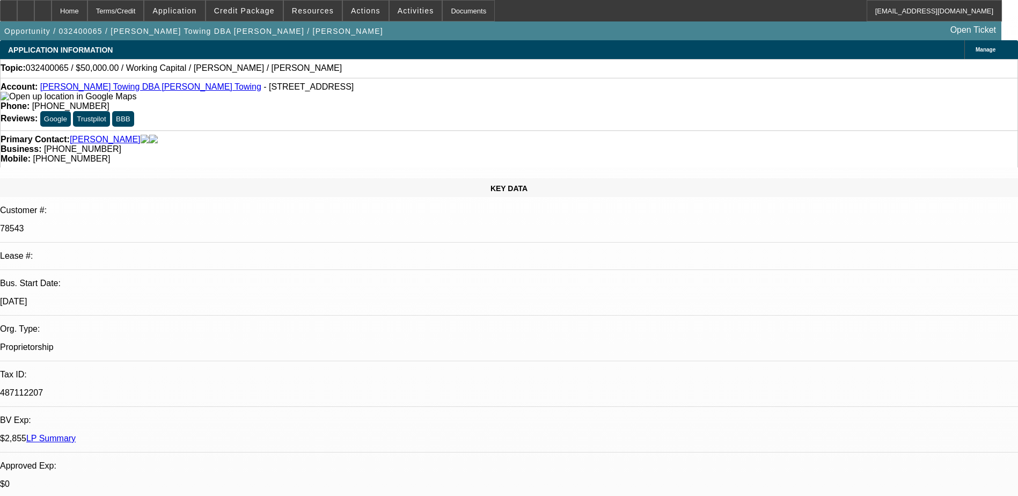
select select "0"
select select "2"
select select "0.1"
select select "4"
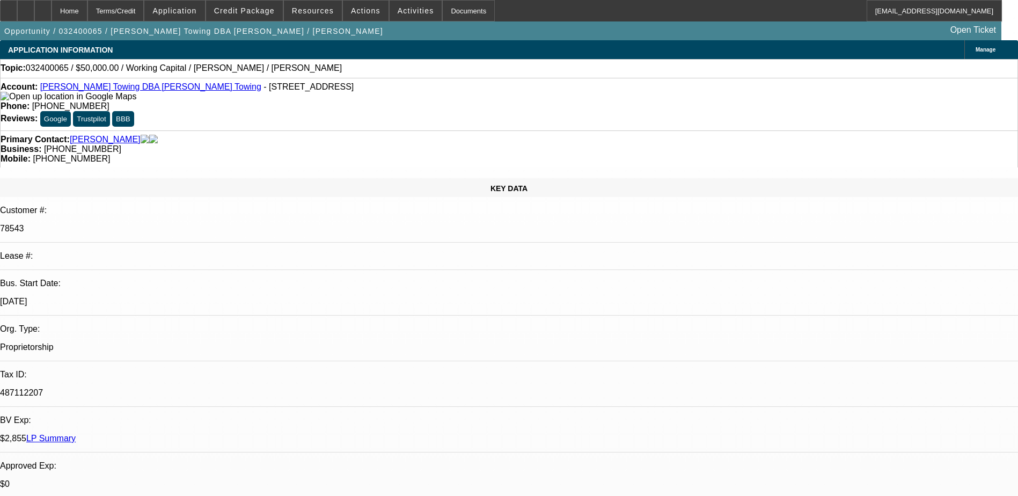
select select "0"
select select "2"
select select "0.1"
select select "4"
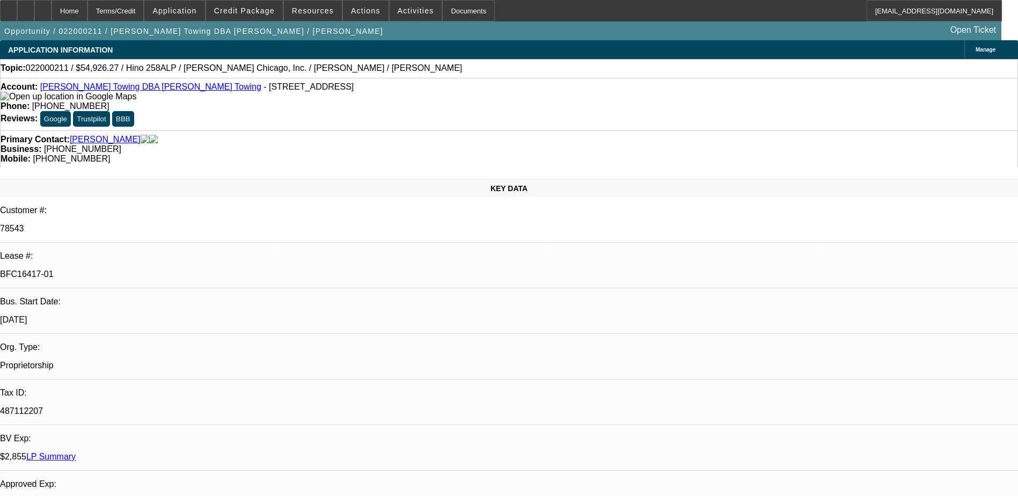
select select "0"
select select "0.1"
select select "0"
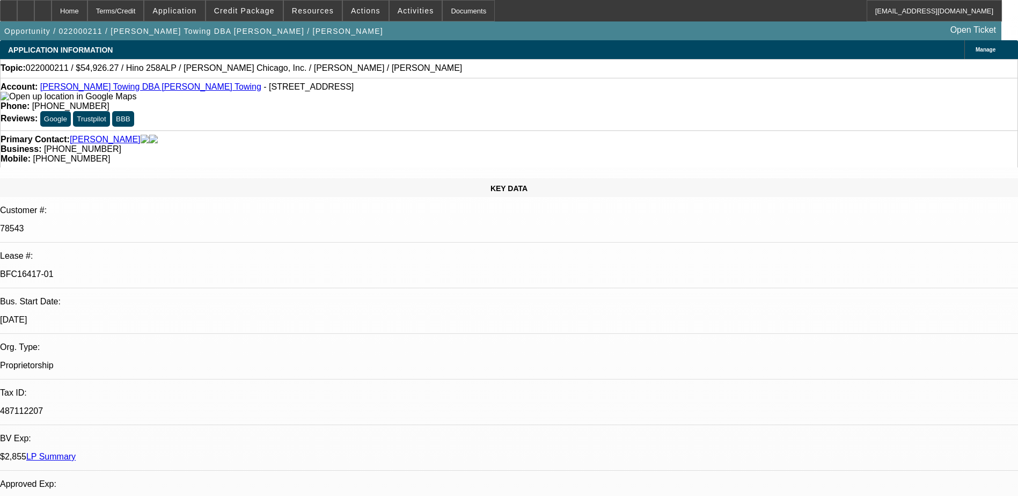
select select "0.1"
select select "0"
select select "0.1"
select select "0"
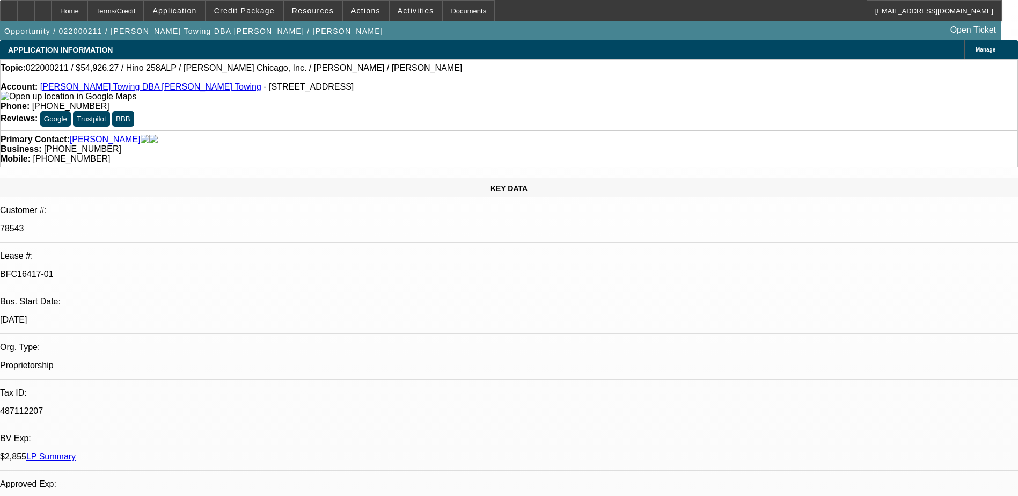
select select "0"
select select "0.1"
select select "1"
select select "3"
select select "4"
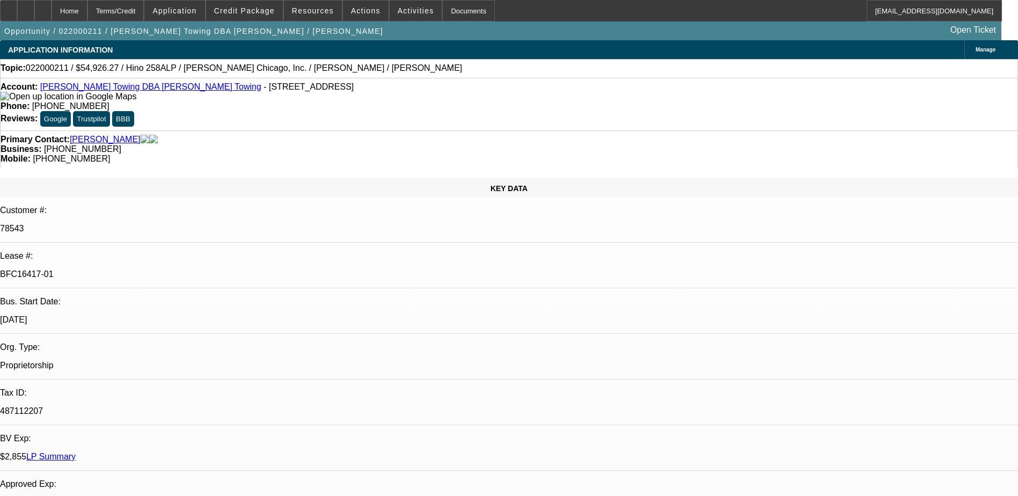
select select "1"
select select "4"
select select "1"
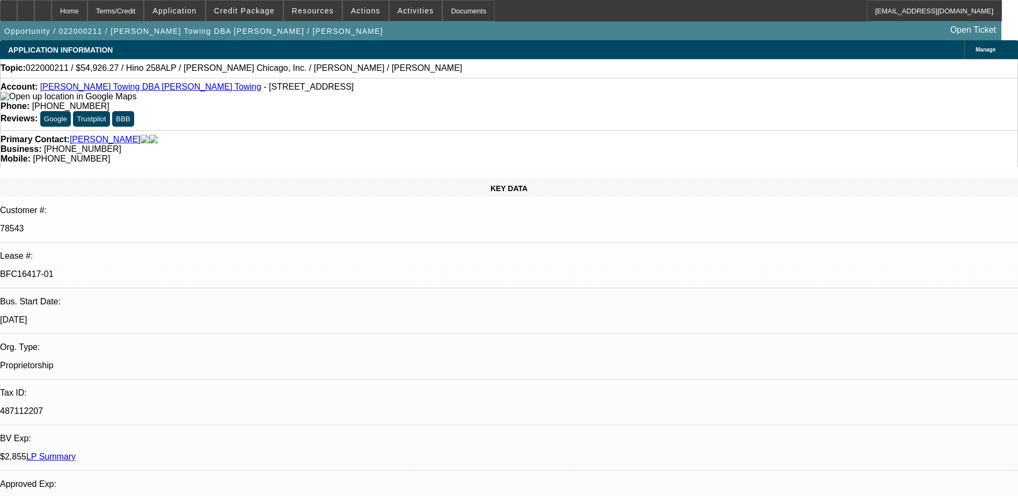
select select "4"
select select "1"
select select "3"
select select "4"
click at [76, 452] on link "LP Summary" at bounding box center [50, 456] width 49 height 9
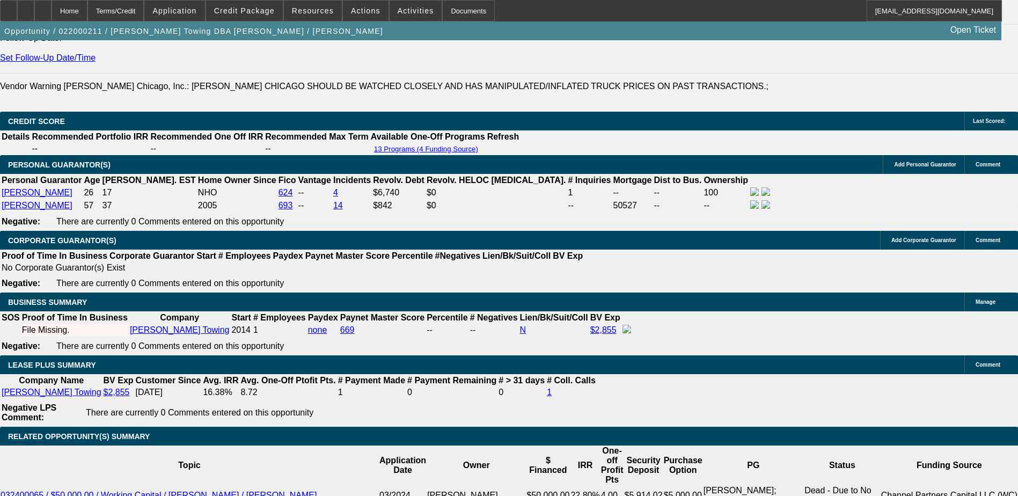
scroll to position [1557, 0]
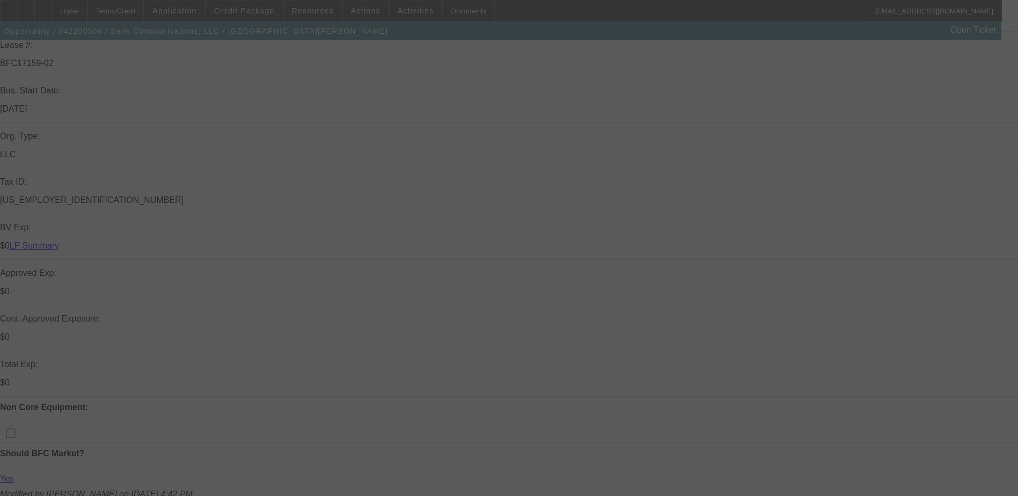
scroll to position [54, 0]
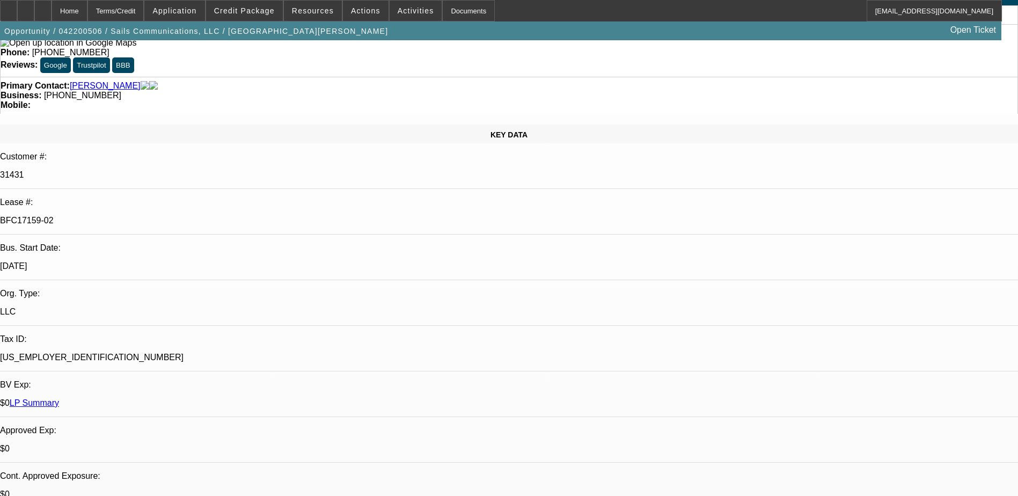
select select "0"
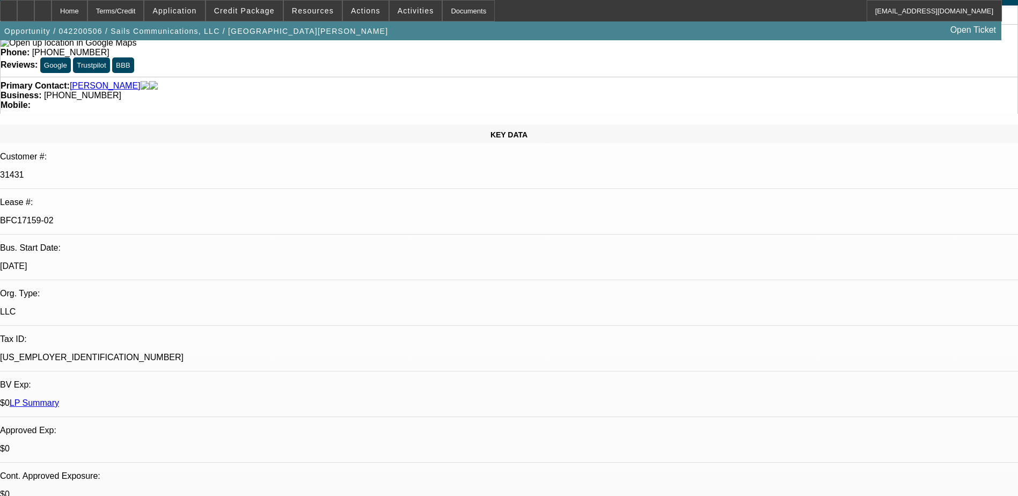
select select "0"
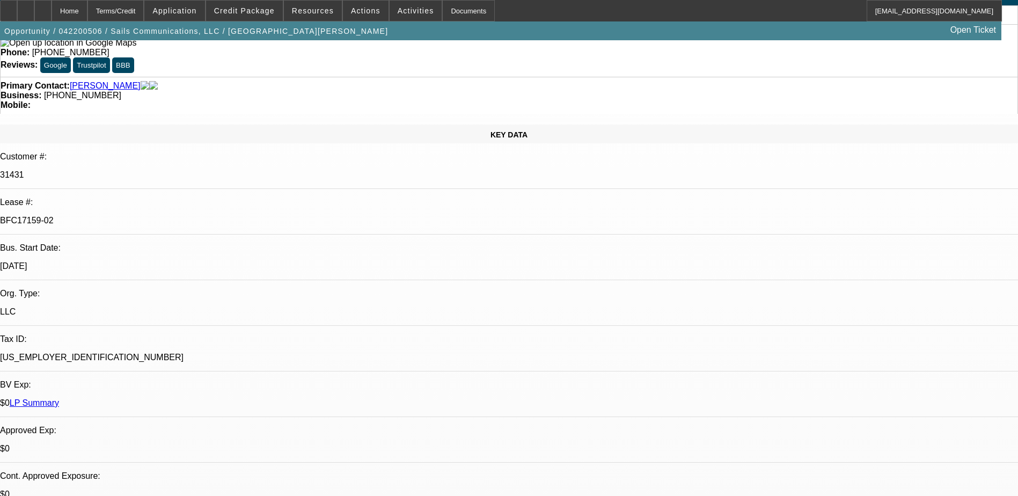
select select "0"
select select "1"
select select "6"
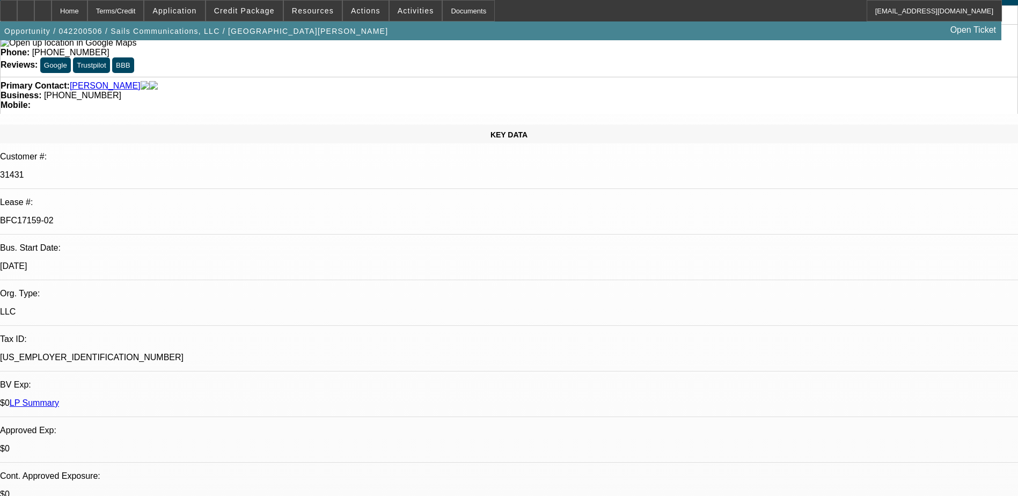
select select "1"
select select "6"
select select "1"
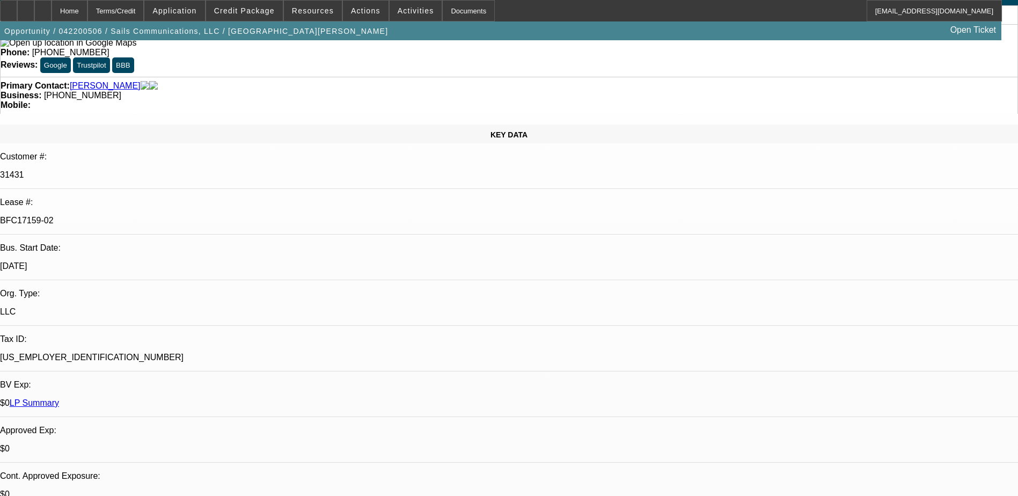
select select "6"
select select "1"
select select "6"
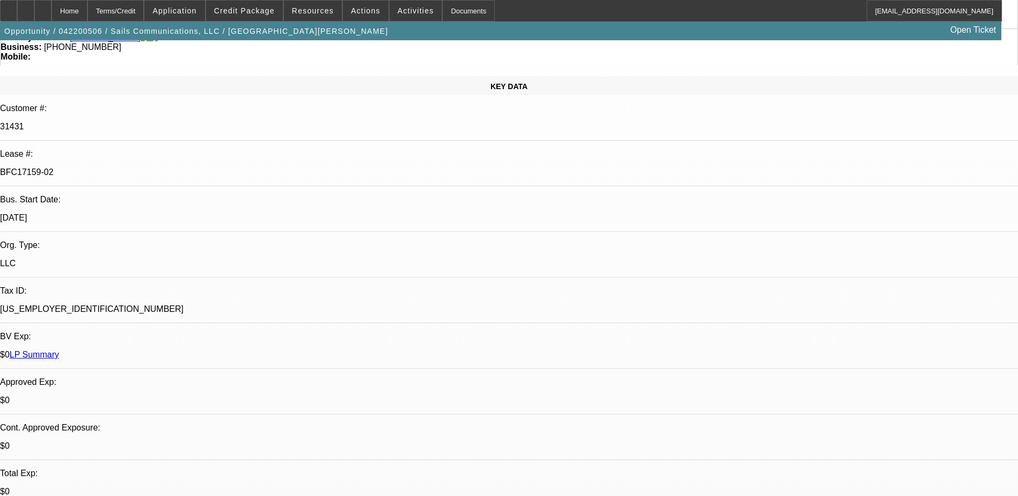
scroll to position [0, 0]
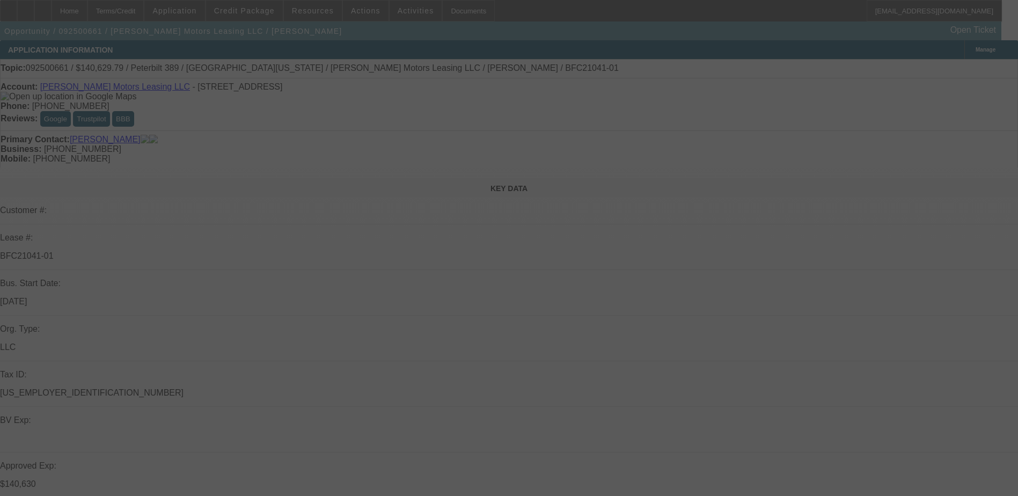
select select "0"
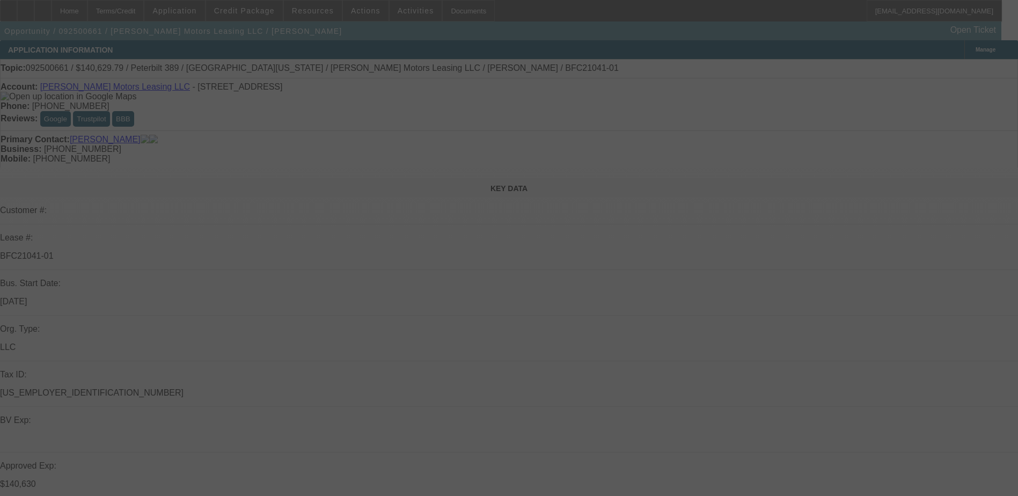
select select "0"
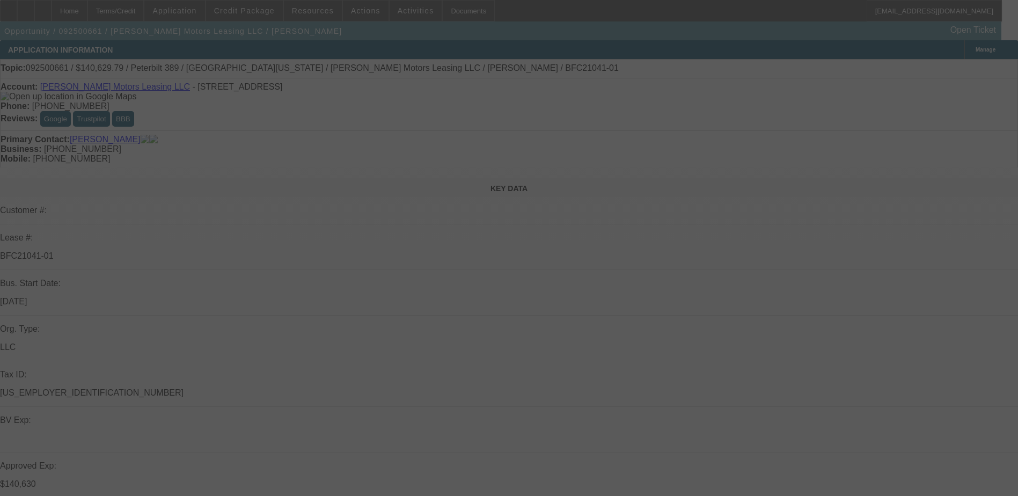
select select "0"
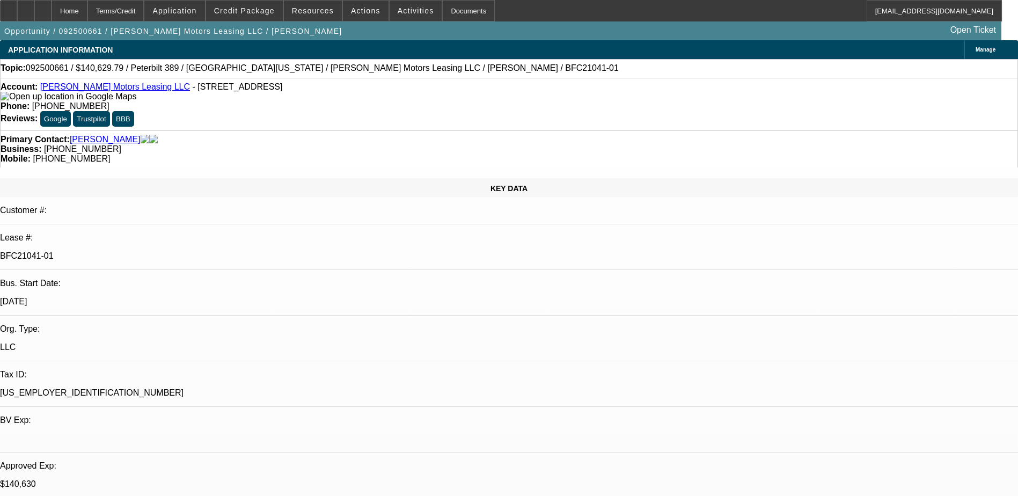
select select "1"
select select "2"
select select "6"
select select "1"
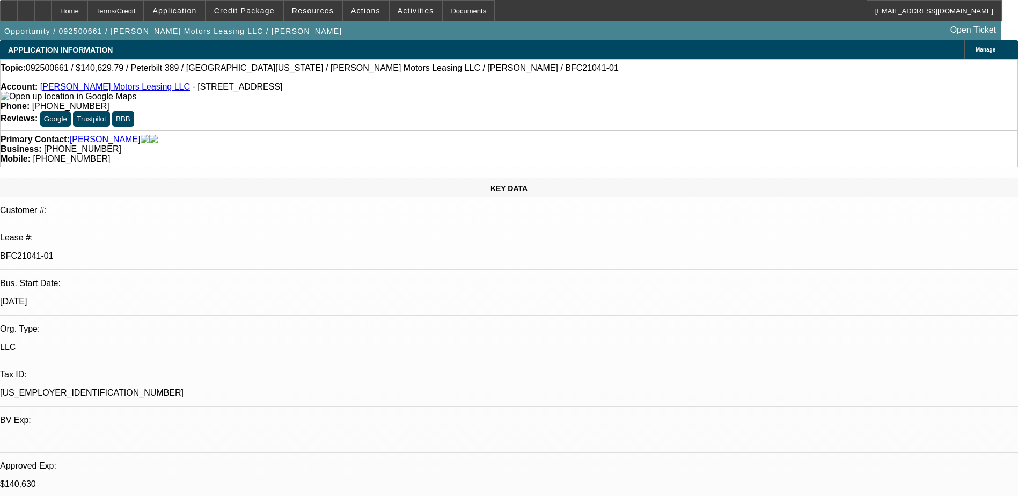
select select "6"
select select "1"
select select "2"
select select "6"
select select "1"
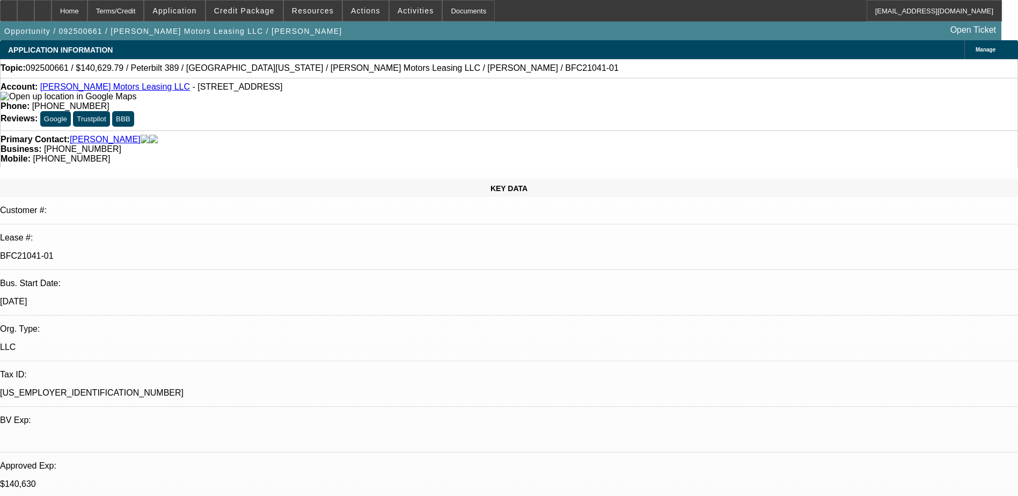
select select "1"
select select "6"
select select "0"
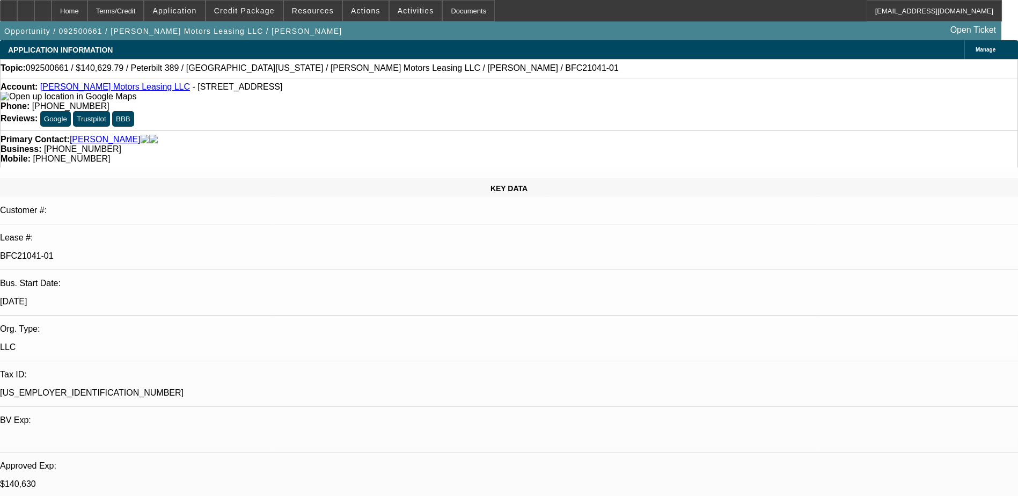
select select "0"
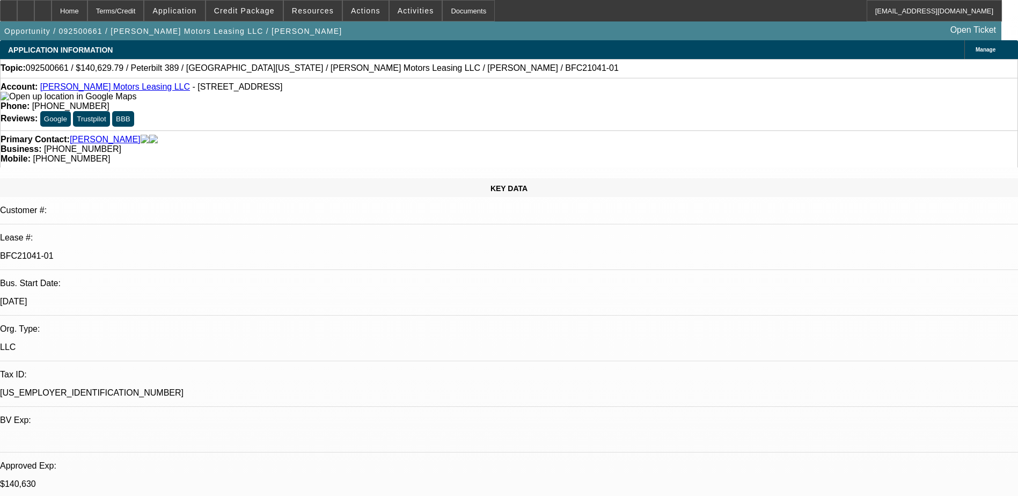
select select "0"
select select "1"
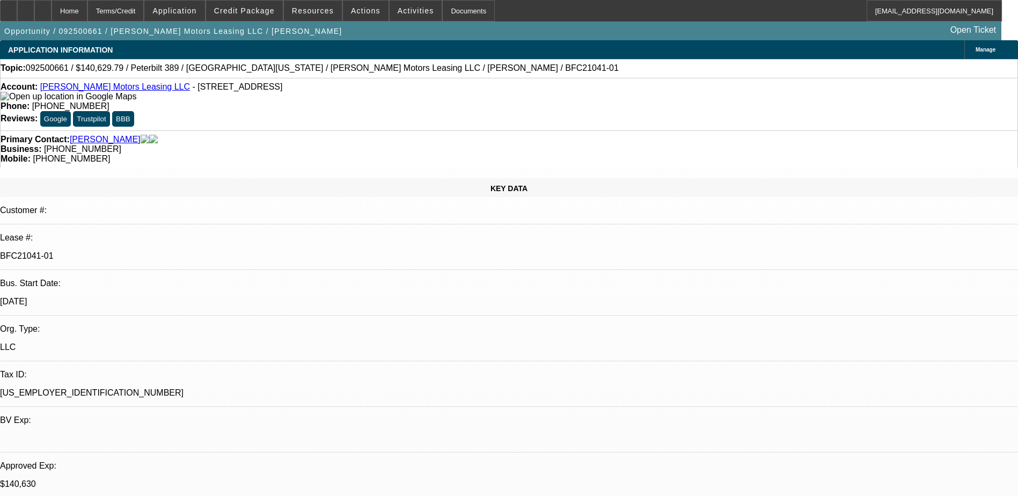
select select "2"
select select "6"
select select "1"
select select "6"
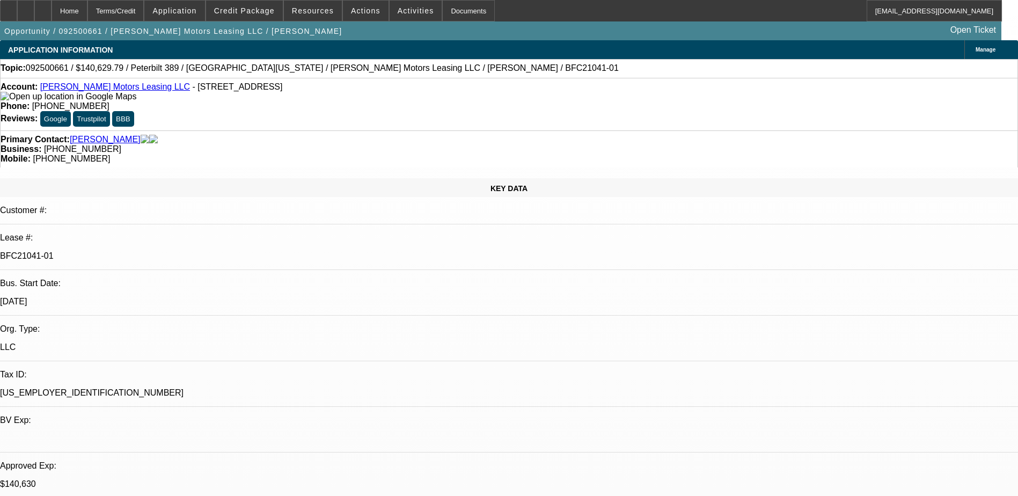
select select "1"
select select "2"
select select "6"
select select "1"
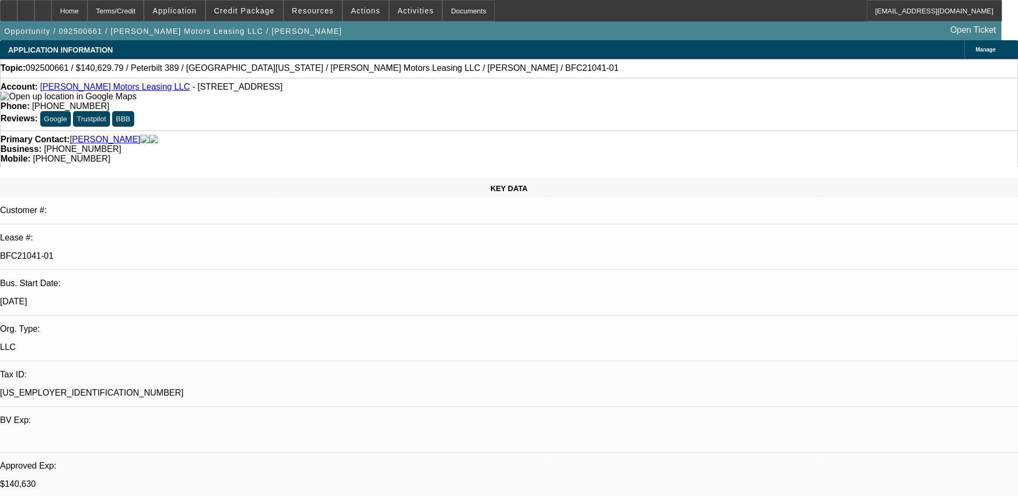
select select "6"
select select "0"
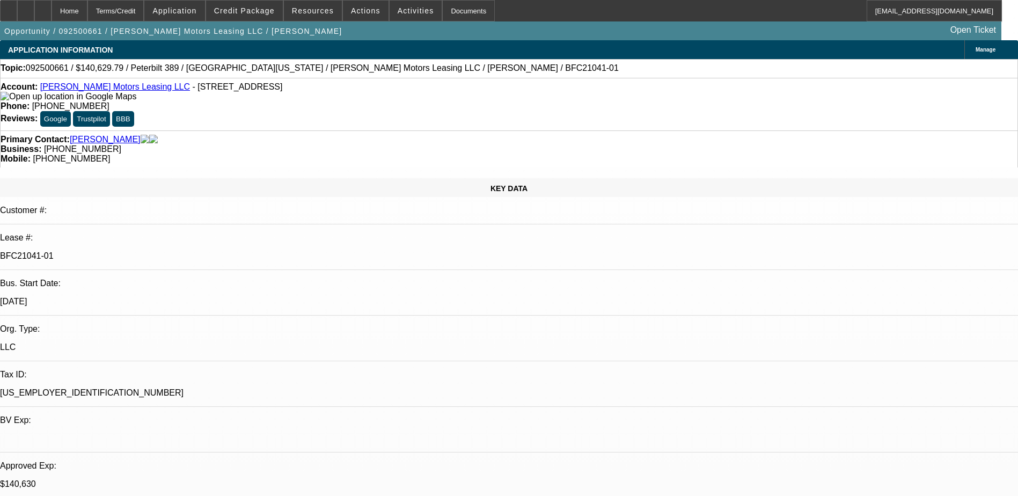
select select "0"
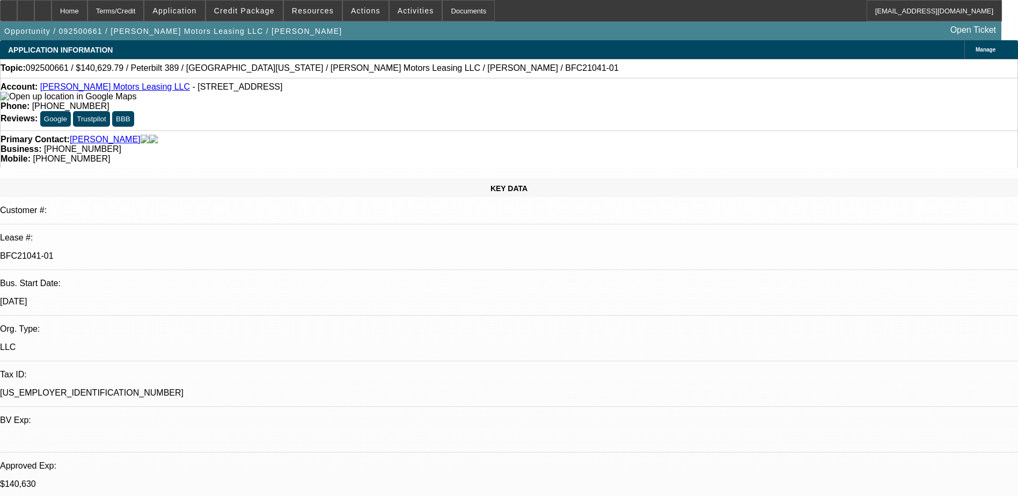
select select "0"
select select "1"
select select "2"
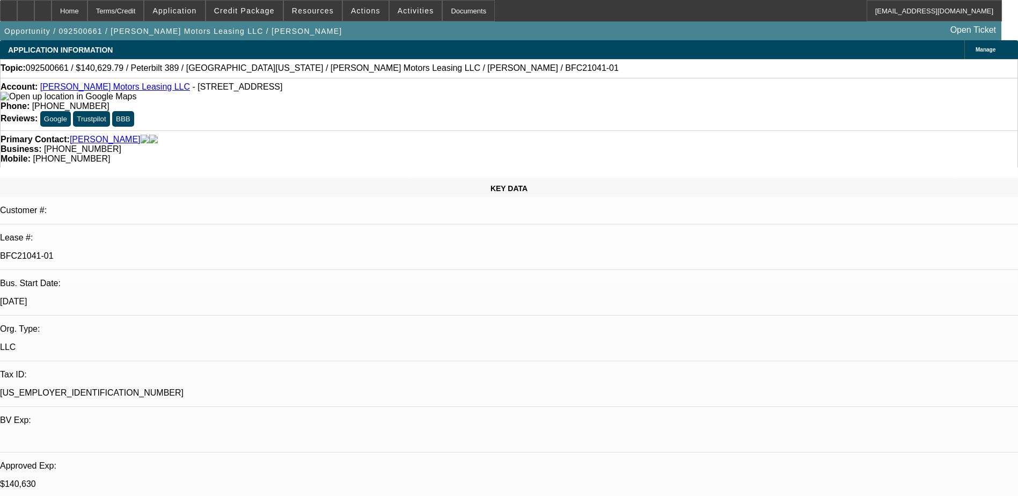
select select "6"
select select "1"
select select "6"
select select "1"
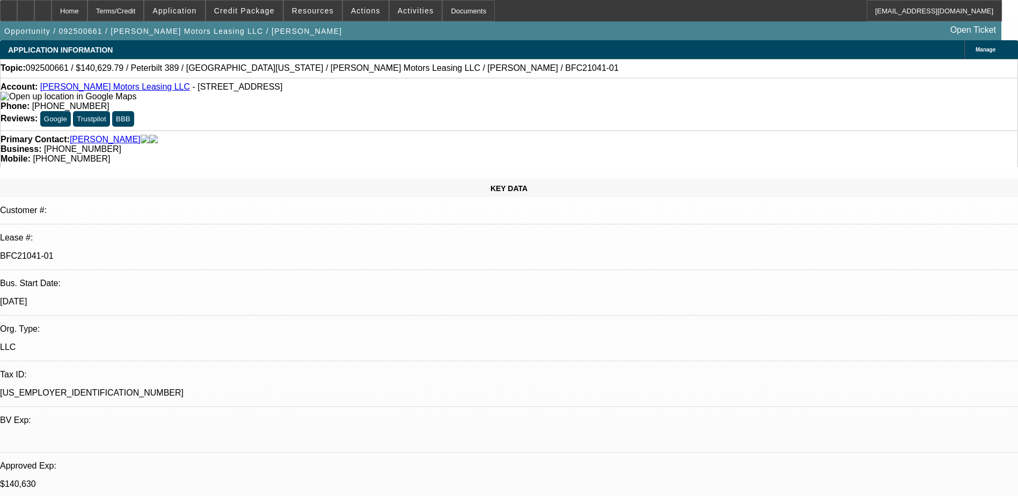
select select "2"
select select "6"
select select "1"
select select "6"
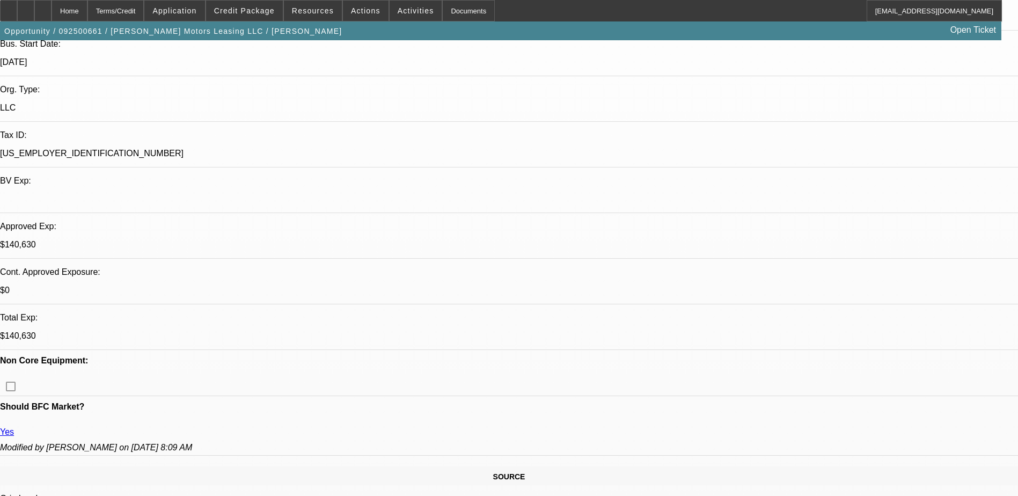
scroll to position [107, 0]
